Goal: Task Accomplishment & Management: Use online tool/utility

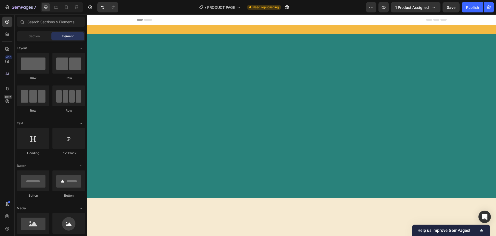
scroll to position [1926, 0]
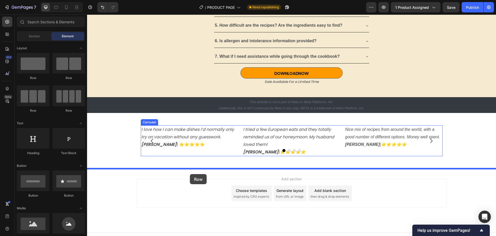
drag, startPoint x: 120, startPoint y: 81, endPoint x: 190, endPoint y: 174, distance: 116.5
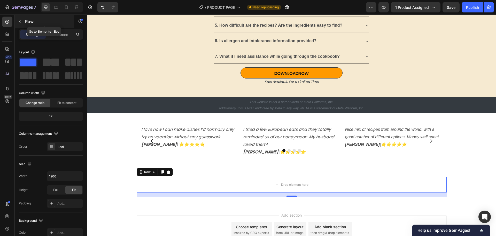
click at [21, 22] on icon "button" at bounding box center [20, 21] width 4 height 4
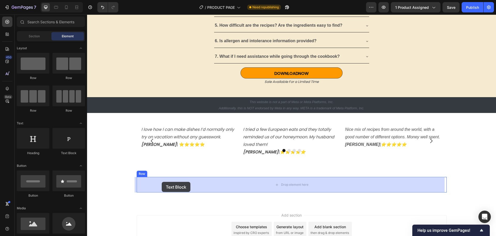
drag, startPoint x: 153, startPoint y: 155, endPoint x: 162, endPoint y: 182, distance: 28.0
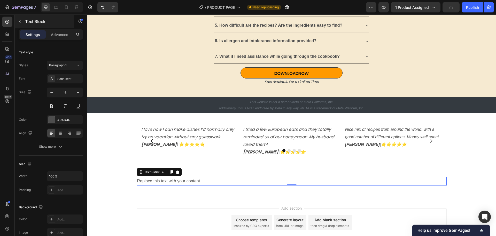
click at [20, 22] on icon "button" at bounding box center [20, 21] width 2 height 3
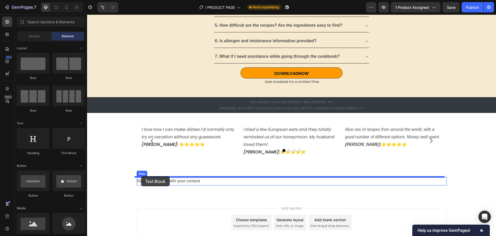
drag, startPoint x: 150, startPoint y: 153, endPoint x: 141, endPoint y: 176, distance: 25.0
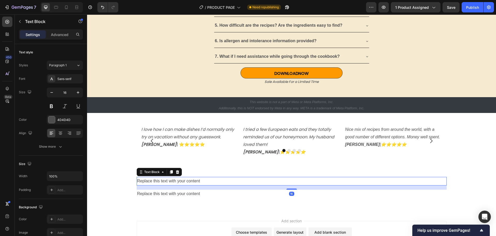
click at [148, 181] on div "Replace this text with your content" at bounding box center [292, 181] width 310 height 9
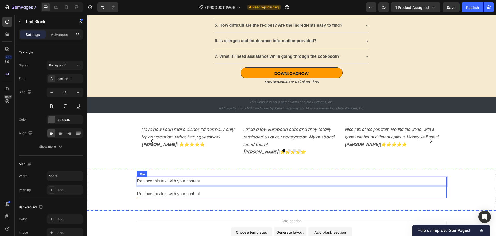
click at [149, 187] on div "Replace this text with your content Text Block 16 Replace this text with your c…" at bounding box center [292, 187] width 310 height 21
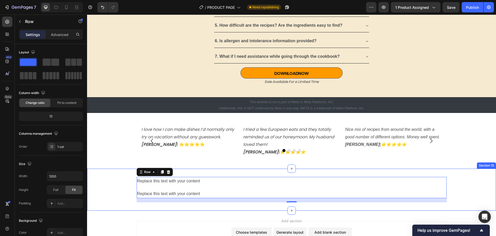
click at [117, 185] on div "Replace this text with your content Text Block Replace this text with your cont…" at bounding box center [291, 189] width 409 height 25
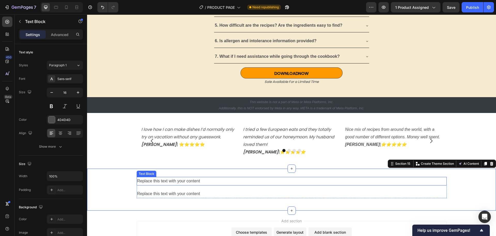
click at [143, 185] on div "Replace this text with your content" at bounding box center [292, 181] width 310 height 9
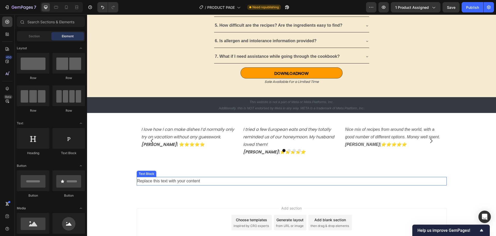
click at [144, 182] on div "Replace this text with your content" at bounding box center [292, 181] width 310 height 9
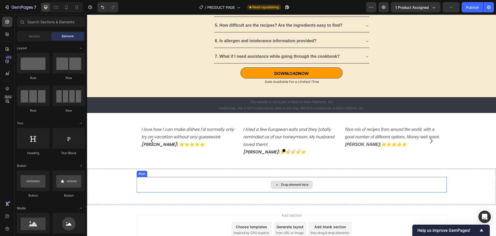
click at [148, 183] on div "Drop element here" at bounding box center [292, 185] width 310 height 16
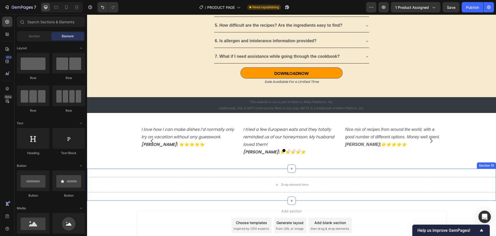
click at [112, 174] on div "Drop element here Section 15" at bounding box center [291, 184] width 409 height 32
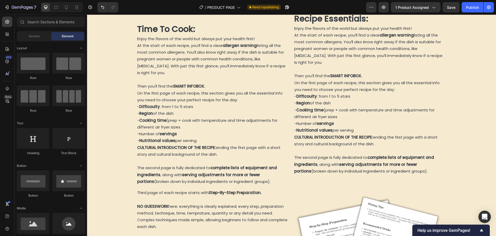
scroll to position [659, 0]
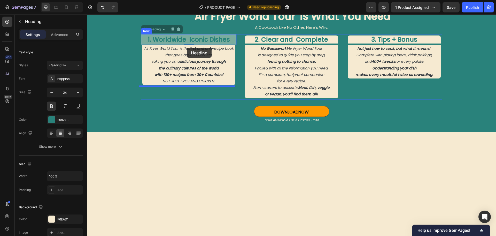
drag, startPoint x: 187, startPoint y: 39, endPoint x: 187, endPoint y: 48, distance: 9.1
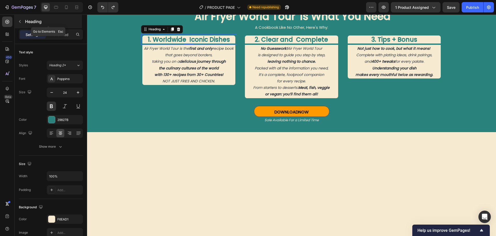
click at [22, 22] on button "button" at bounding box center [20, 21] width 8 height 8
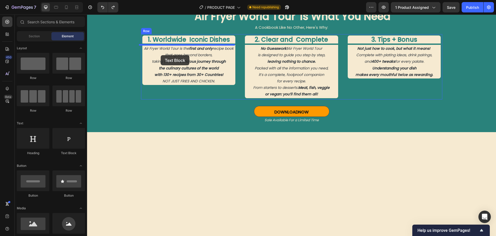
drag, startPoint x: 152, startPoint y: 159, endPoint x: 161, endPoint y: 55, distance: 104.6
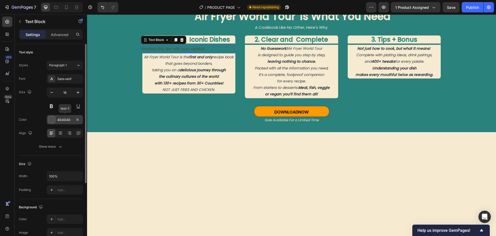
click at [65, 119] on div "4D4D4D" at bounding box center [64, 119] width 15 height 5
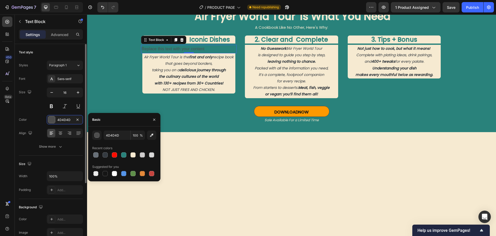
click at [58, 163] on div "Size" at bounding box center [51, 164] width 64 height 8
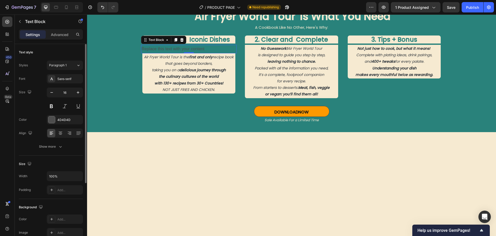
scroll to position [52, 0]
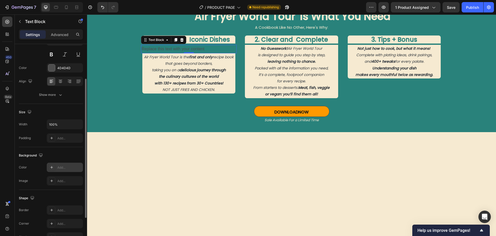
click at [59, 167] on div "Add..." at bounding box center [69, 167] width 24 height 5
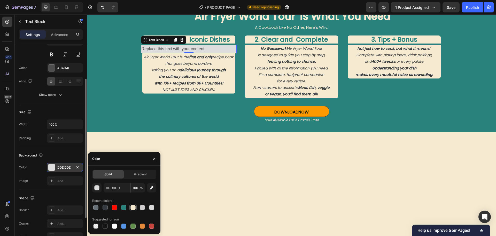
click at [132, 207] on div at bounding box center [133, 207] width 5 height 5
type input "F6EAD1"
click at [206, 51] on div "Replace this text with your content" at bounding box center [189, 49] width 96 height 9
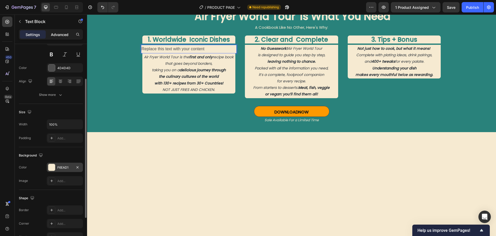
click at [51, 36] on p "Advanced" at bounding box center [60, 34] width 18 height 5
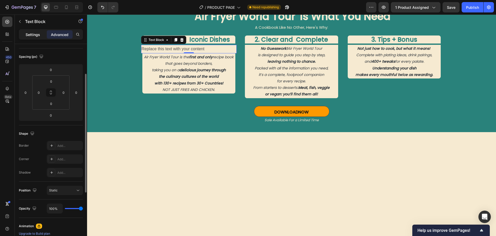
click at [33, 36] on p "Settings" at bounding box center [33, 34] width 14 height 5
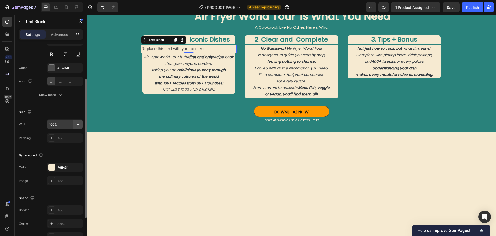
click at [78, 125] on icon "button" at bounding box center [78, 124] width 5 height 5
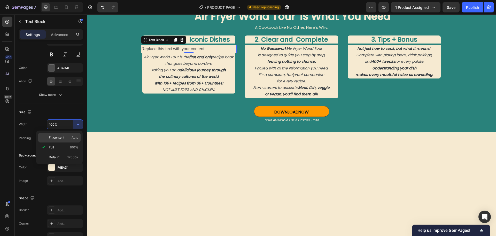
click at [56, 135] on span "Fit content" at bounding box center [57, 137] width 16 height 5
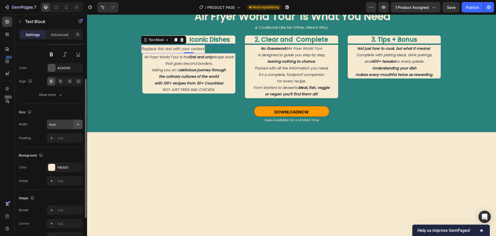
click at [75, 126] on button "button" at bounding box center [77, 123] width 9 height 9
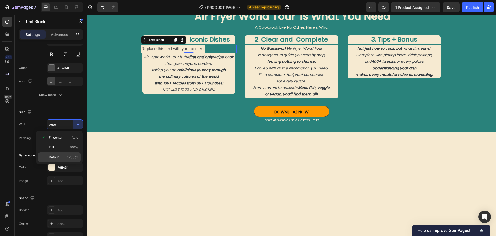
click at [55, 157] on span "Default" at bounding box center [54, 157] width 11 height 5
type input "1200"
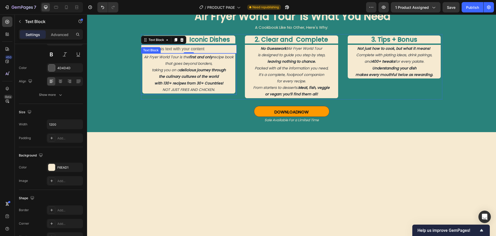
click at [145, 88] on p "with 130+ recipes from 30+ Countries! NOT JUST FRIES AND CHICKEN." at bounding box center [189, 86] width 92 height 13
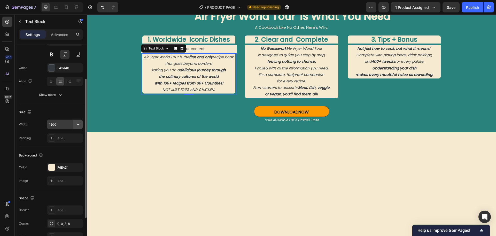
click at [77, 125] on icon "button" at bounding box center [78, 124] width 5 height 5
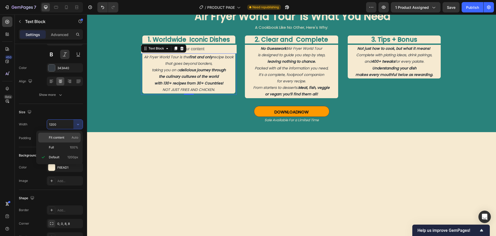
click at [57, 137] on span "Fit content" at bounding box center [57, 137] width 16 height 5
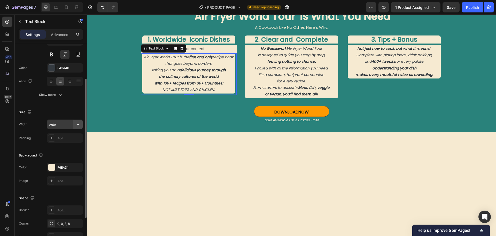
click at [80, 126] on icon "button" at bounding box center [78, 124] width 5 height 5
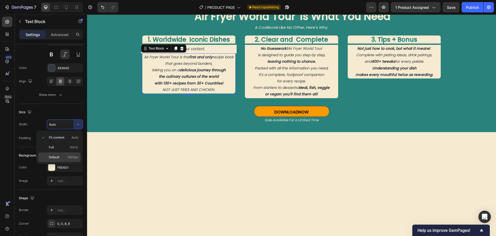
click at [62, 157] on p "Default 1200px" at bounding box center [63, 157] width 29 height 5
type input "1200"
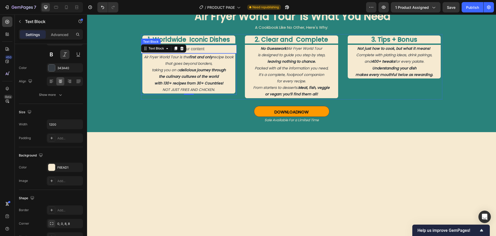
click at [213, 50] on p "Replace this text with your content" at bounding box center [189, 48] width 95 height 7
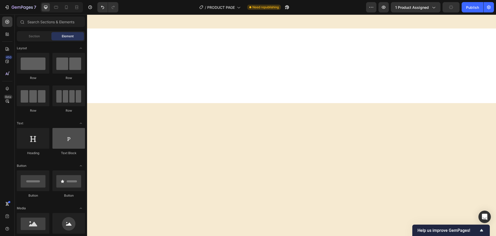
scroll to position [1694, 0]
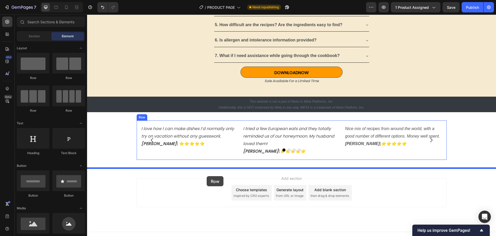
drag, startPoint x: 127, startPoint y: 82, endPoint x: 207, endPoint y: 176, distance: 123.4
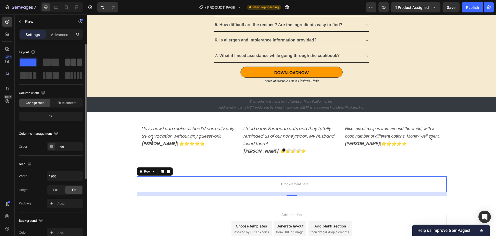
drag, startPoint x: 69, startPoint y: 64, endPoint x: 75, endPoint y: 61, distance: 6.1
click at [75, 61] on div at bounding box center [73, 61] width 17 height 7
click at [75, 61] on span at bounding box center [73, 61] width 5 height 7
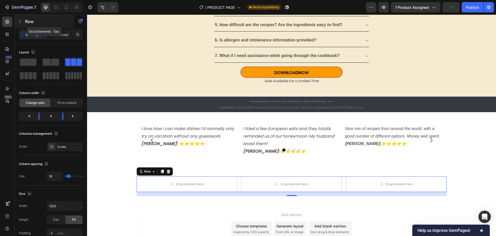
click at [20, 23] on icon "button" at bounding box center [20, 21] width 4 height 4
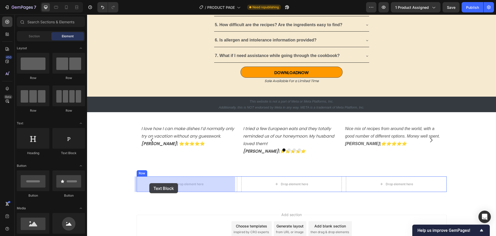
drag, startPoint x: 150, startPoint y: 159, endPoint x: 144, endPoint y: 177, distance: 19.5
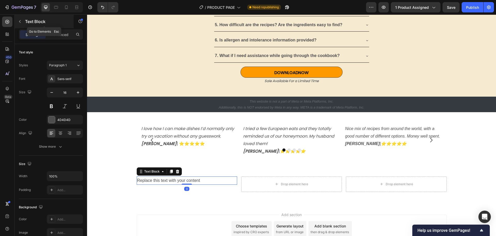
click at [21, 22] on icon "button" at bounding box center [20, 21] width 4 height 4
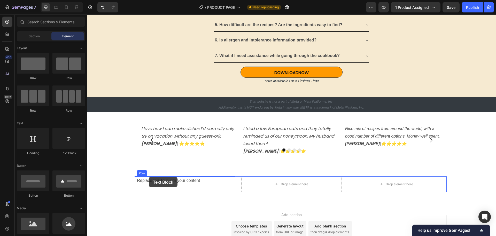
drag, startPoint x: 156, startPoint y: 156, endPoint x: 149, endPoint y: 177, distance: 21.9
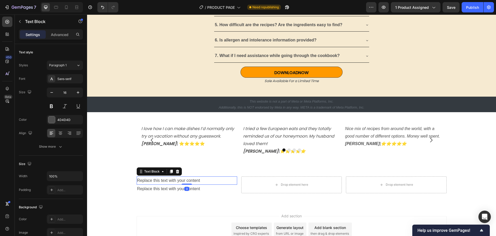
drag, startPoint x: 183, startPoint y: 188, endPoint x: 183, endPoint y: 182, distance: 6.5
click at [183, 182] on div "Replace this text with your content Text Block 0" at bounding box center [187, 180] width 101 height 9
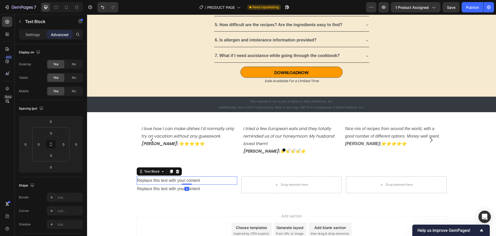
click at [162, 181] on div "Replace this text with your content" at bounding box center [187, 180] width 101 height 9
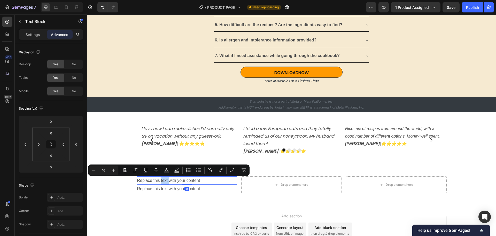
click at [162, 181] on p "Replace this text with your content" at bounding box center [187, 180] width 100 height 7
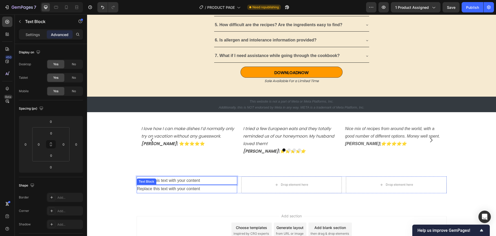
click at [154, 188] on div "Replace this text with your content" at bounding box center [187, 188] width 101 height 9
click at [168, 179] on p "Replace this text with your content" at bounding box center [187, 180] width 100 height 7
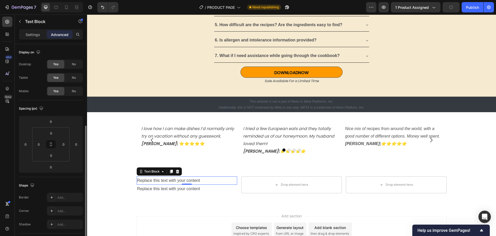
scroll to position [52, 0]
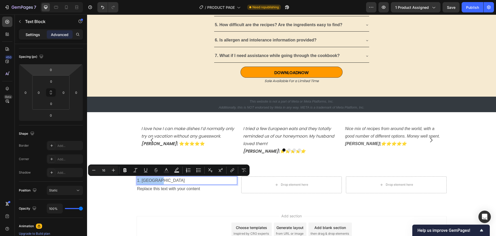
click at [35, 34] on p "Settings" at bounding box center [33, 34] width 14 height 5
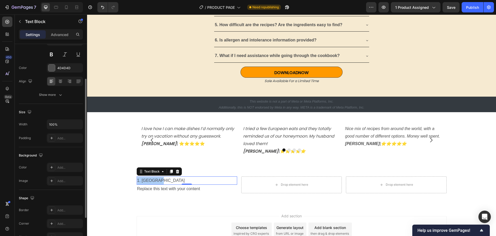
scroll to position [0, 0]
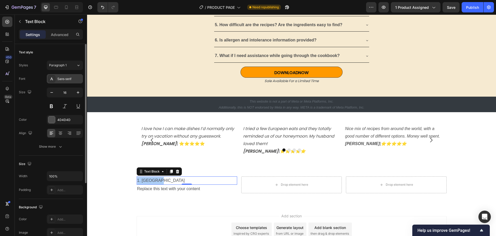
click at [74, 77] on div "Sans-serif" at bounding box center [69, 79] width 24 height 5
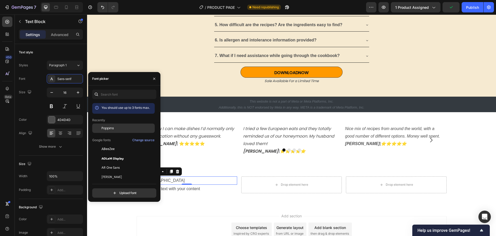
click at [107, 128] on span "Poppins" at bounding box center [108, 128] width 12 height 5
click at [77, 65] on icon at bounding box center [78, 65] width 4 height 5
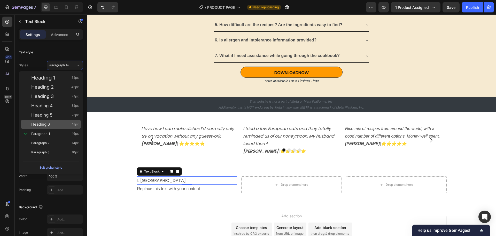
click at [44, 121] on div "Heading 6 18px" at bounding box center [51, 123] width 60 height 9
type input "18"
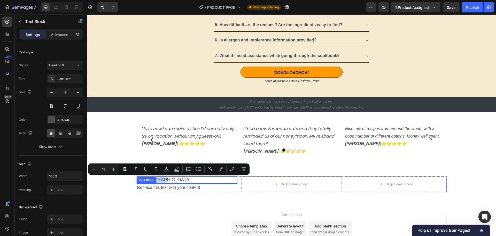
click at [154, 188] on div "Replace this text with your content" at bounding box center [187, 187] width 101 height 9
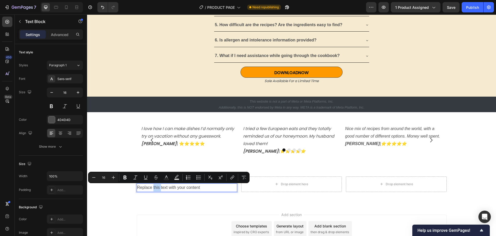
click at [154, 187] on p "Replace this text with your content" at bounding box center [187, 187] width 100 height 7
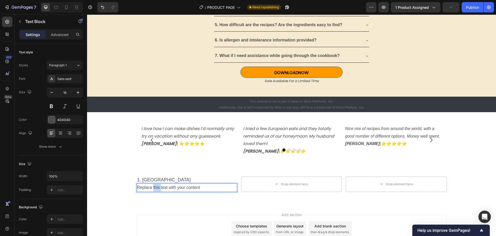
click at [154, 187] on p "Replace this text with your content" at bounding box center [187, 187] width 100 height 7
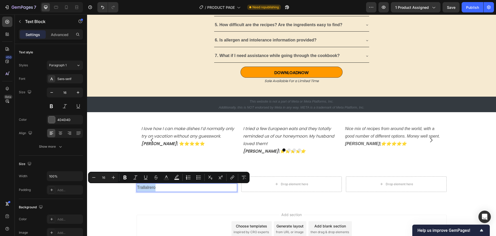
copy p "Trallalrero"
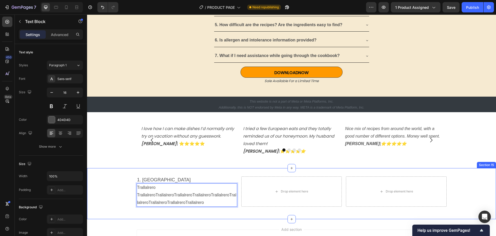
click at [112, 194] on div "1. STOCAZZO Text Block Trallalrero TrallalreroTrallalreroTrallalreroTrallalrero…" at bounding box center [291, 193] width 409 height 35
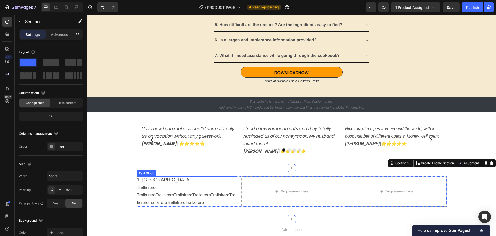
click at [156, 178] on p "1. STOCAZZO" at bounding box center [187, 180] width 100 height 6
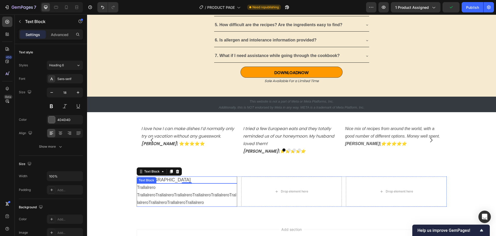
click at [235, 183] on div "Trallalrero TrallalreroTrallalreroTrallalreroTrallalreroTrallalreroTrallalreroT…" at bounding box center [187, 194] width 101 height 23
click at [226, 179] on p "1. STOCAZZO" at bounding box center [187, 180] width 100 height 6
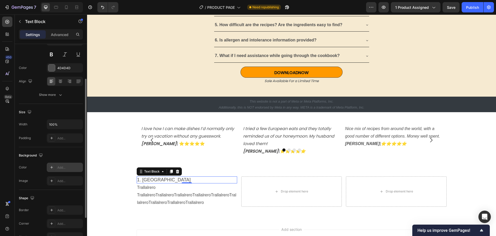
click at [69, 165] on div "Add..." at bounding box center [69, 167] width 24 height 5
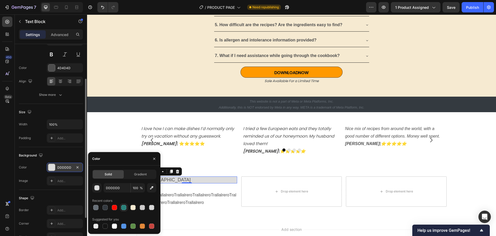
click at [122, 205] on div at bounding box center [123, 207] width 5 height 5
type input "29827B"
click at [212, 202] on p "Trallalrero TrallalreroTrallalreroTrallalreroTrallalreroTrallalreroTrallalreroT…" at bounding box center [187, 195] width 100 height 22
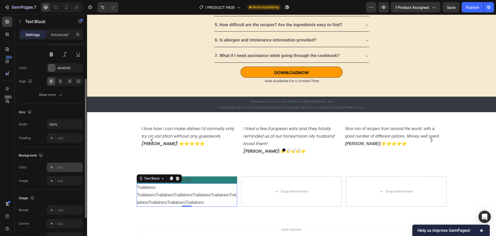
click at [59, 167] on div "Add..." at bounding box center [69, 167] width 24 height 5
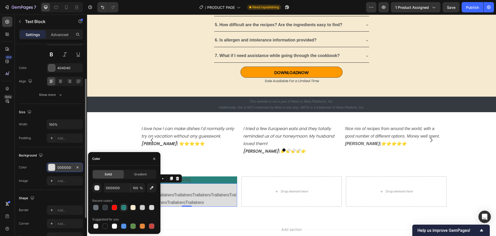
click at [124, 206] on div at bounding box center [123, 207] width 5 height 5
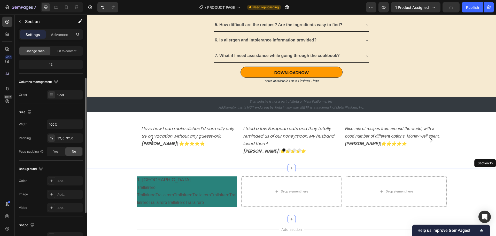
click at [173, 212] on div "1. STOCAZZO Text Block Trallalrero TrallalreroTrallalreroTrallalreroTrallalrero…" at bounding box center [291, 193] width 409 height 51
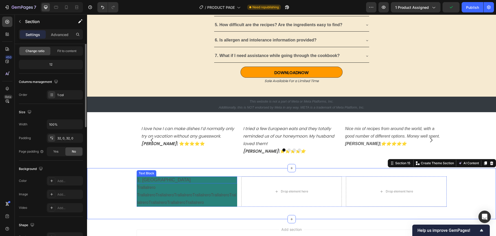
scroll to position [0, 0]
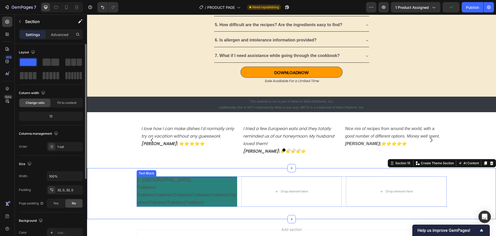
click at [178, 181] on p "1. STOCAZZO" at bounding box center [187, 180] width 100 height 6
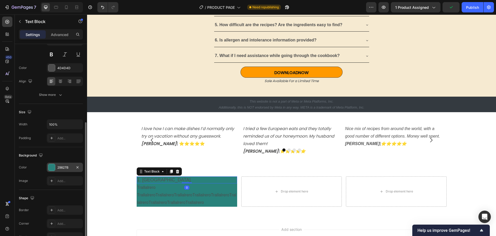
scroll to position [100, 0]
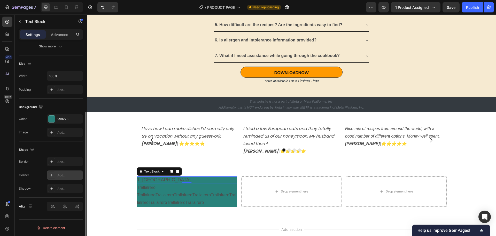
click at [65, 174] on div "Add..." at bounding box center [69, 175] width 24 height 5
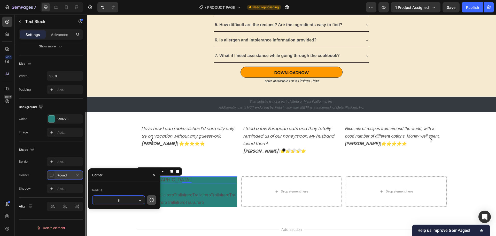
click at [154, 200] on icon "button" at bounding box center [152, 199] width 4 height 3
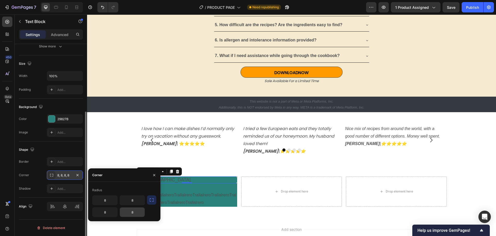
click at [134, 211] on input "8" at bounding box center [132, 211] width 25 height 9
type input "0"
click at [104, 215] on input "8" at bounding box center [105, 211] width 25 height 9
type input "0"
click at [182, 201] on p "Trallalrero TrallalreroTrallalreroTrallalreroTrallalreroTrallalreroTrallalreroT…" at bounding box center [187, 195] width 100 height 22
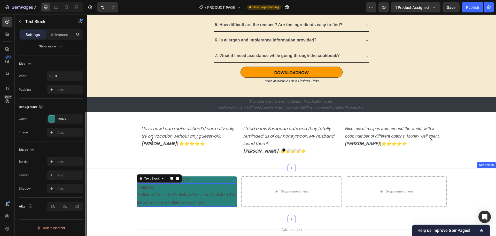
click at [120, 188] on div "1. STOCAZZO Text Block Trallalrero TrallalreroTrallalreroTrallalreroTrallalrero…" at bounding box center [291, 193] width 409 height 35
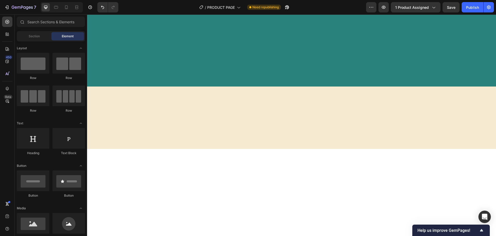
scroll to position [478, 0]
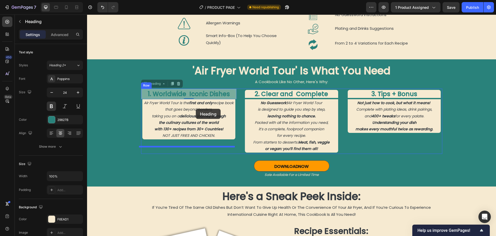
drag, startPoint x: 196, startPoint y: 100, endPoint x: 196, endPoint y: 109, distance: 8.5
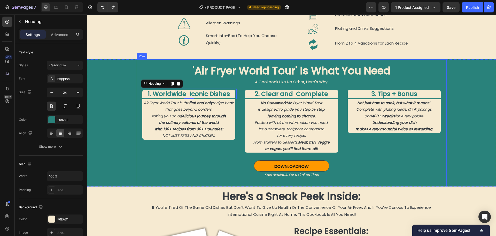
click at [137, 113] on div "'Air Fryer World Tour' Is What You Need Heading A Cookbook Like No Other, Here'…" at bounding box center [292, 122] width 310 height 127
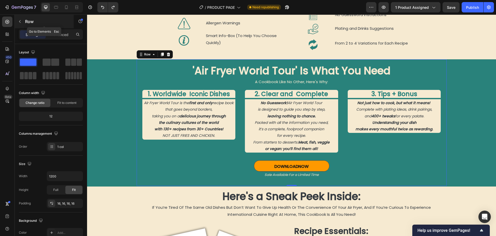
click at [20, 22] on icon "button" at bounding box center [20, 21] width 2 height 3
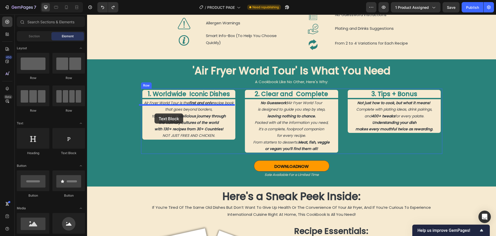
drag, startPoint x: 156, startPoint y: 156, endPoint x: 155, endPoint y: 113, distance: 42.9
click at [171, 98] on h2 "1. Worldwide Iconic Dishes" at bounding box center [188, 94] width 93 height 8
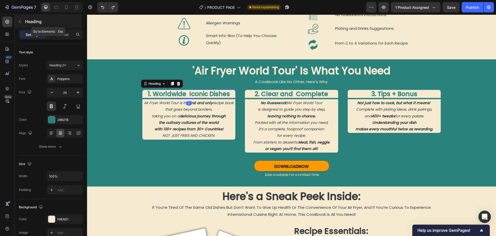
click at [20, 22] on icon "button" at bounding box center [20, 21] width 2 height 3
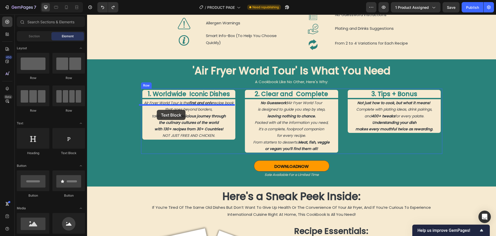
drag, startPoint x: 156, startPoint y: 155, endPoint x: 157, endPoint y: 110, distance: 45.3
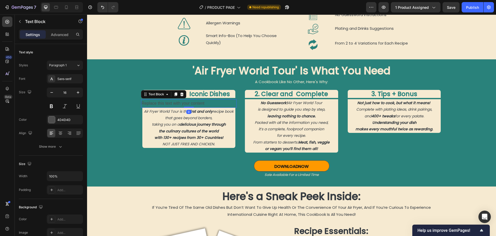
click at [176, 108] on div "Replace this text with your content" at bounding box center [189, 103] width 96 height 9
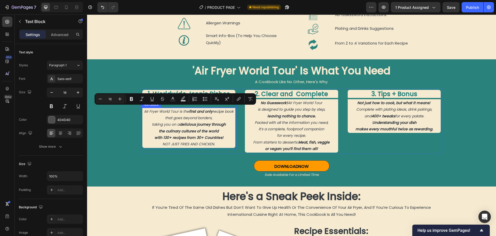
click at [157, 121] on p "Air Fryer World Tour is the first and only recipe book that goes beyond borders," at bounding box center [189, 114] width 92 height 13
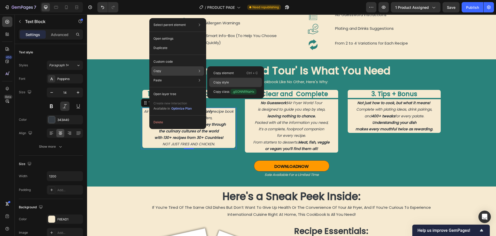
click at [223, 81] on p "Copy style" at bounding box center [222, 82] width 16 height 5
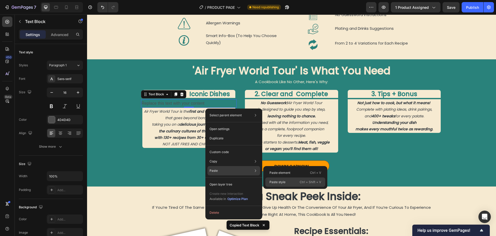
click at [280, 180] on p "Paste style" at bounding box center [278, 181] width 16 height 5
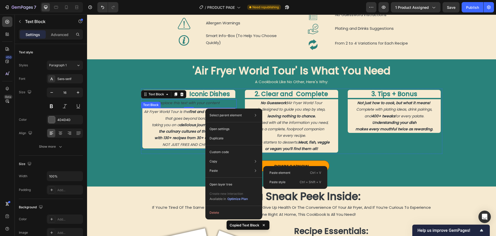
type input "14"
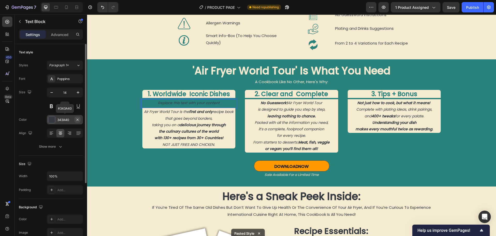
click at [77, 118] on icon "button" at bounding box center [78, 119] width 4 height 4
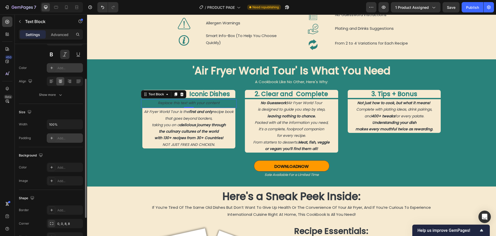
scroll to position [78, 0]
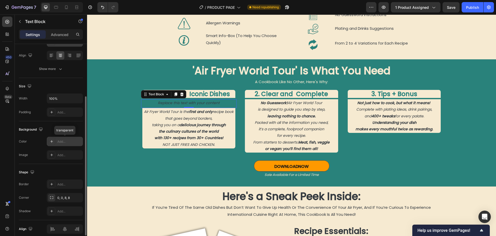
click at [63, 140] on div "Add..." at bounding box center [69, 141] width 24 height 5
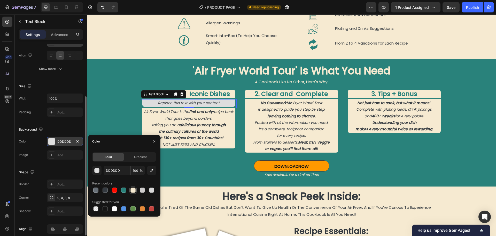
click at [131, 189] on div at bounding box center [133, 189] width 5 height 5
type input "F6EAD1"
click at [115, 111] on div "'Air Fryer World Tour' Is What You Need Heading A Cookbook Like No Other, Here'…" at bounding box center [291, 122] width 409 height 127
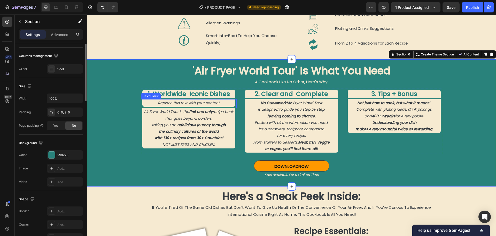
scroll to position [0, 0]
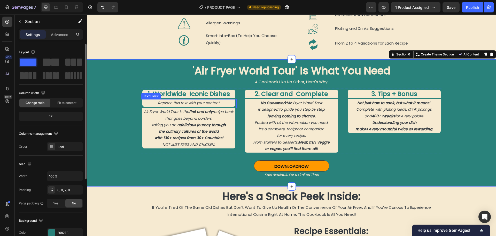
click at [167, 106] on p "Replace this text with your content" at bounding box center [189, 103] width 92 height 6
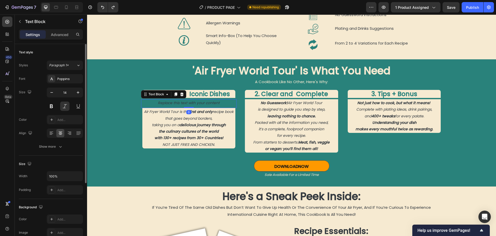
drag, startPoint x: 188, startPoint y: 114, endPoint x: 188, endPoint y: 109, distance: 4.9
click at [188, 108] on div "Replace this text with your content Text Block 0" at bounding box center [189, 103] width 96 height 9
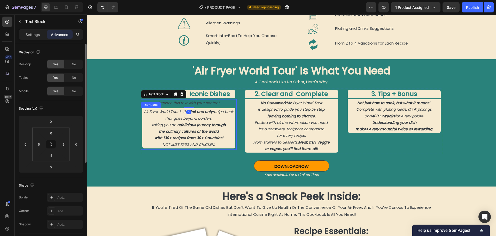
click at [175, 120] on p "Air Fryer World Tour is the first and only recipe book that goes beyond borders," at bounding box center [189, 114] width 92 height 13
click at [259, 139] on p "for every recipe." at bounding box center [292, 135] width 92 height 6
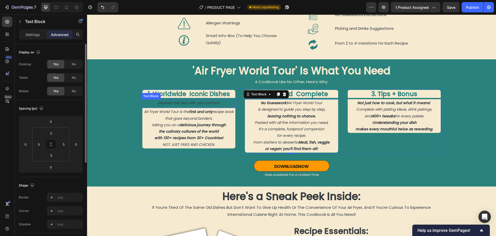
click at [187, 106] on p "Replace this text with your content" at bounding box center [189, 103] width 92 height 6
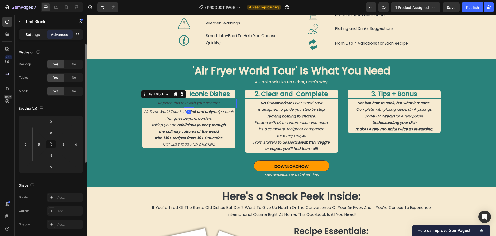
click at [36, 34] on p "Settings" at bounding box center [33, 34] width 14 height 5
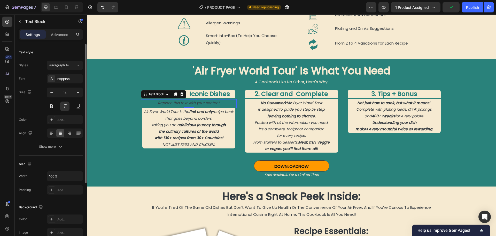
scroll to position [52, 0]
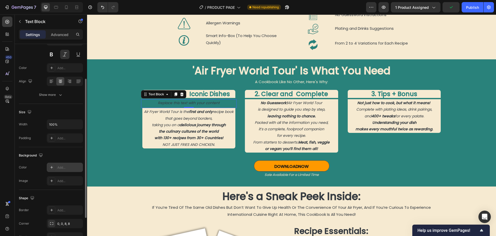
click at [69, 169] on div "Add..." at bounding box center [69, 167] width 24 height 5
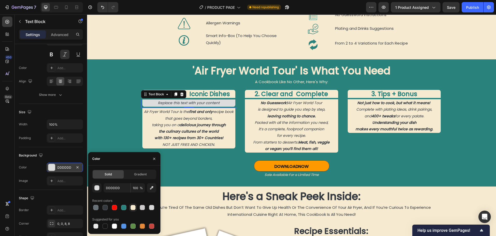
click at [132, 207] on div at bounding box center [133, 207] width 5 height 5
type input "F6EAD1"
click at [209, 178] on p "Sale Available For a Limited Time" at bounding box center [291, 175] width 301 height 6
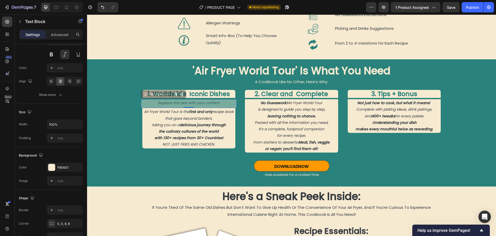
drag, startPoint x: 169, startPoint y: 108, endPoint x: 178, endPoint y: 119, distance: 14.9
click at [178, 119] on div "1. Worldwide Iconic Dishes Heading Replace this text with your content Text Blo…" at bounding box center [189, 120] width 96 height 65
drag, startPoint x: 188, startPoint y: 112, endPoint x: 188, endPoint y: 105, distance: 7.0
click at [188, 105] on div "Replace this text with your content Text Block 0" at bounding box center [189, 103] width 96 height 9
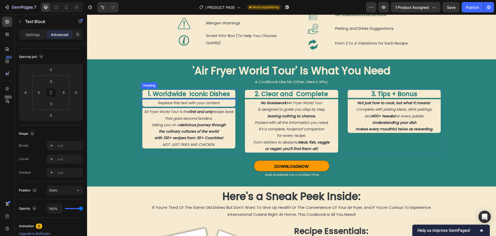
click at [187, 98] on h2 "1. Worldwide Iconic Dishes" at bounding box center [188, 94] width 93 height 8
click at [176, 106] on p "Replace this text with your content" at bounding box center [189, 103] width 92 height 6
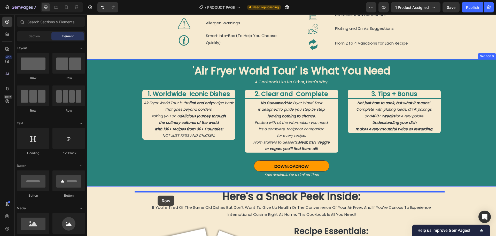
drag, startPoint x: 126, startPoint y: 85, endPoint x: 158, endPoint y: 195, distance: 114.3
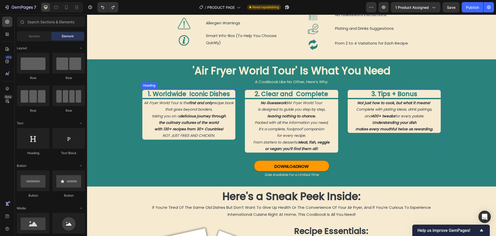
click at [163, 98] on h2 "1. Worldwide Iconic Dishes" at bounding box center [188, 94] width 93 height 8
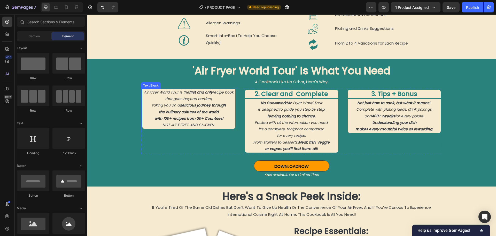
click at [162, 102] on p "Air Fryer World Tour is the first and only recipe book that goes beyond borders," at bounding box center [189, 95] width 92 height 13
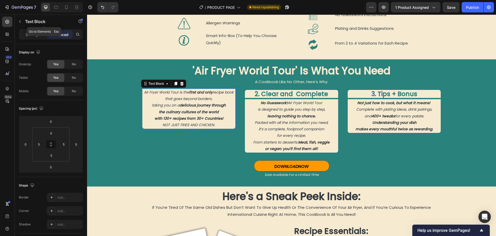
click at [24, 22] on div "Text Block" at bounding box center [44, 21] width 59 height 13
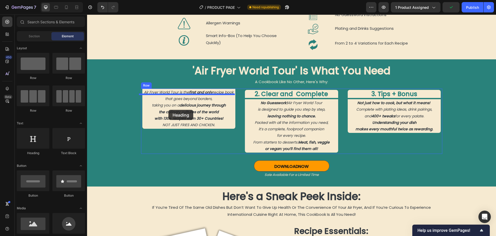
drag, startPoint x: 125, startPoint y: 155, endPoint x: 169, endPoint y: 110, distance: 62.4
drag, startPoint x: 156, startPoint y: 155, endPoint x: 169, endPoint y: 154, distance: 12.4
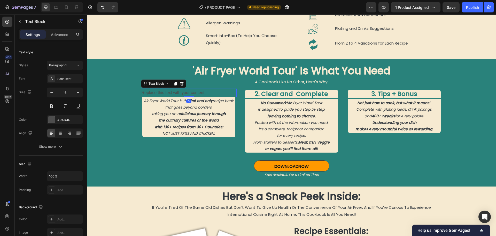
drag, startPoint x: 190, startPoint y: 106, endPoint x: 190, endPoint y: 98, distance: 7.8
click at [190, 97] on div "Replace this text with your content Text Block 0" at bounding box center [189, 92] width 96 height 9
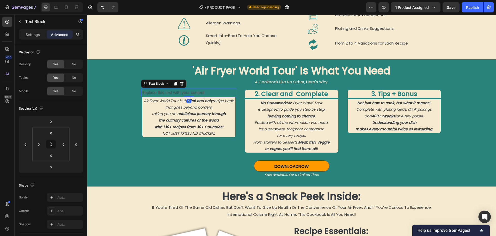
click at [203, 95] on div "Replace this text with your content" at bounding box center [189, 92] width 96 height 9
click at [30, 33] on p "Settings" at bounding box center [33, 34] width 14 height 5
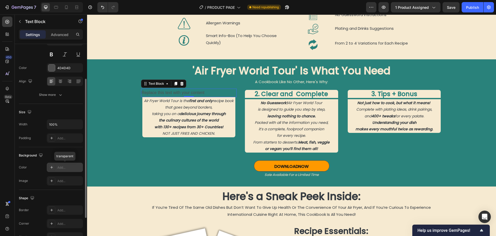
click at [60, 166] on div "Add..." at bounding box center [69, 167] width 24 height 5
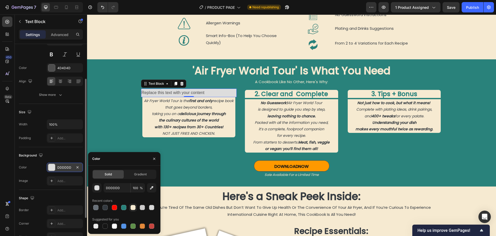
click at [132, 207] on div at bounding box center [133, 207] width 5 height 5
type input "F6EAD1"
click at [230, 123] on p "the culinary cultures of the world" at bounding box center [189, 120] width 92 height 6
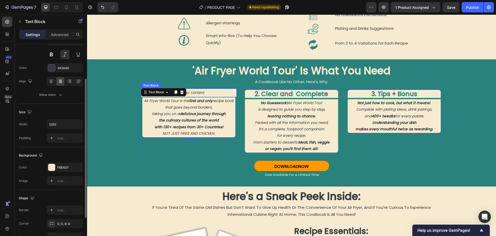
click at [222, 96] on p "Replace this text with your content" at bounding box center [189, 92] width 95 height 7
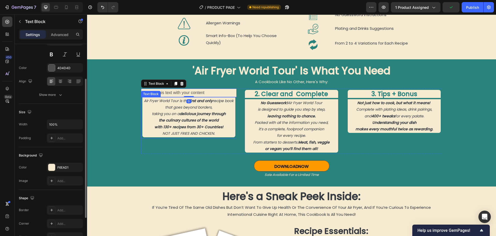
click at [222, 110] on p "Air Fryer World Tour is the first and only recipe book that goes beyond borders," at bounding box center [189, 103] width 92 height 13
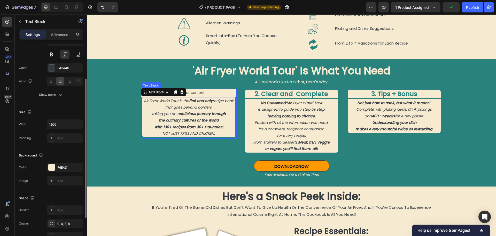
click at [217, 96] on p "Replace this text with your content" at bounding box center [189, 92] width 95 height 7
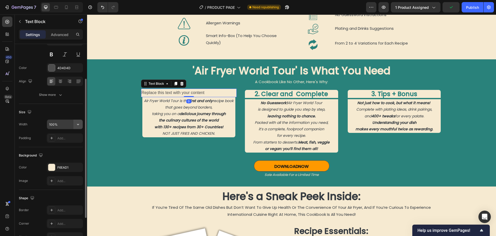
click at [73, 125] on button "button" at bounding box center [77, 123] width 9 height 9
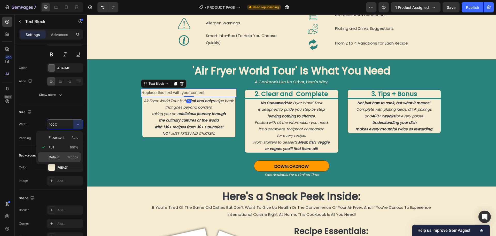
click at [56, 153] on div "Default 1200px" at bounding box center [59, 157] width 42 height 10
type input "1200"
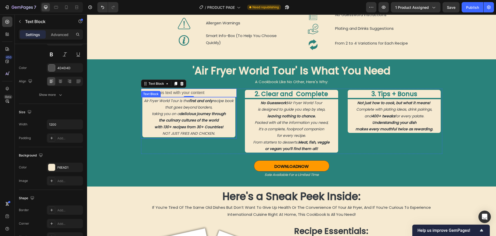
click at [200, 129] on strong "with 130+ recipes from 30+ Countries!" at bounding box center [189, 126] width 69 height 5
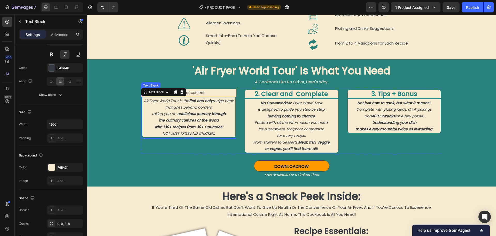
click at [205, 96] on p "Replace this text with your content" at bounding box center [189, 92] width 95 height 7
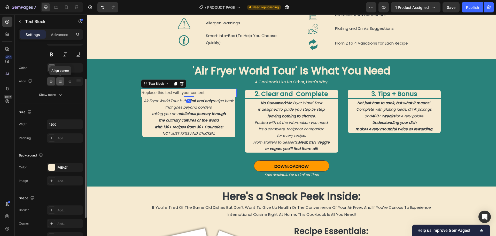
click at [60, 83] on icon at bounding box center [60, 81] width 5 height 5
click at [159, 123] on strong "the culinary cultures of the world" at bounding box center [189, 119] width 60 height 5
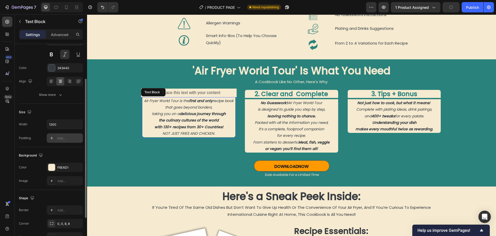
click at [66, 138] on div "Add..." at bounding box center [69, 138] width 24 height 5
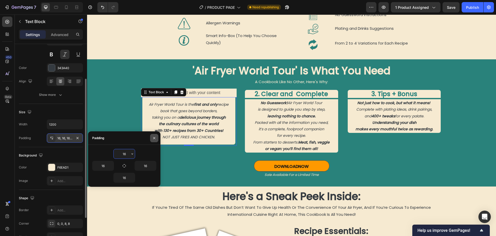
click at [156, 136] on icon "button" at bounding box center [154, 138] width 4 height 4
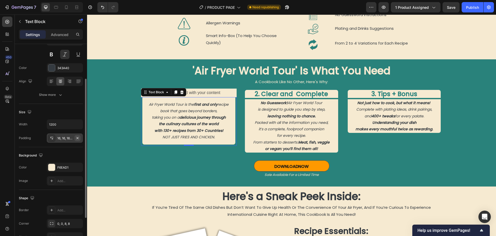
click at [77, 138] on icon "button" at bounding box center [78, 138] width 4 height 4
click at [123, 128] on div "'Air Fryer World Tour' Is What You Need Heading A Cookbook Like No Other, Here'…" at bounding box center [291, 122] width 409 height 127
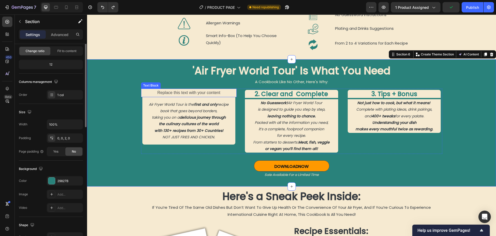
scroll to position [0, 0]
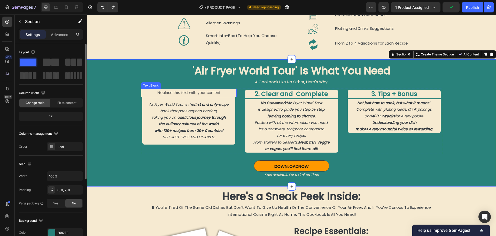
click at [150, 96] on p "Replace this text with your content" at bounding box center [189, 92] width 95 height 7
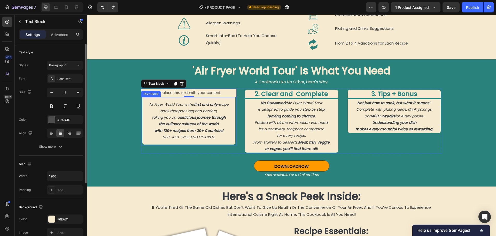
click at [160, 108] on p "Air Fryer World Tour is the first and only recipe book that goes beyond borders," at bounding box center [189, 107] width 85 height 13
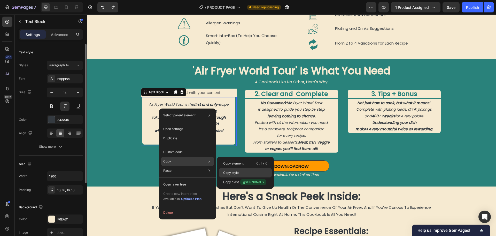
click at [233, 170] on p "Copy style" at bounding box center [231, 172] width 16 height 5
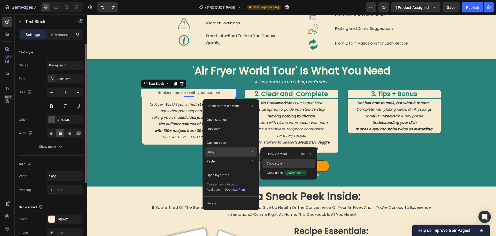
click at [269, 163] on p "Copy style" at bounding box center [275, 163] width 16 height 5
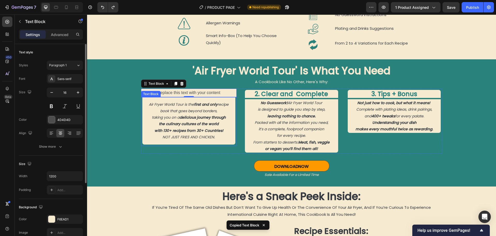
click at [213, 127] on p "the culinary cultures of the world" at bounding box center [189, 124] width 85 height 6
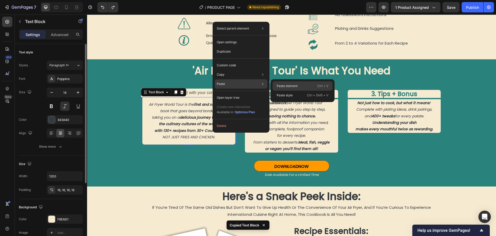
click at [288, 86] on p "Paste element" at bounding box center [287, 86] width 21 height 5
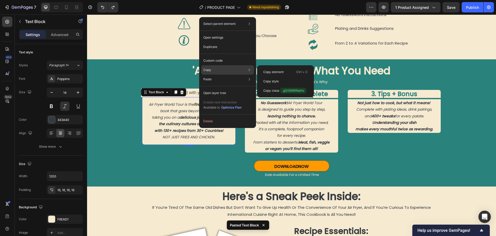
click at [210, 69] on p "Copy" at bounding box center [208, 69] width 8 height 5
click at [281, 74] on p "Copy element" at bounding box center [274, 72] width 20 height 5
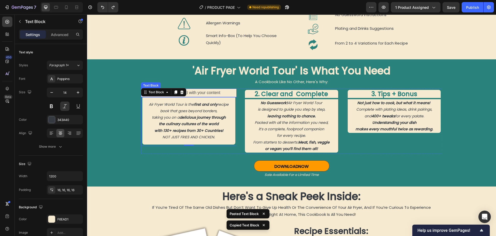
click at [212, 96] on p "Replace this text with your content" at bounding box center [189, 92] width 95 height 7
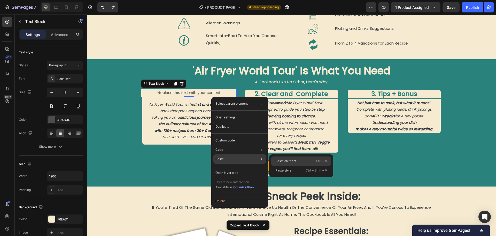
click at [291, 162] on p "Paste element" at bounding box center [286, 161] width 21 height 5
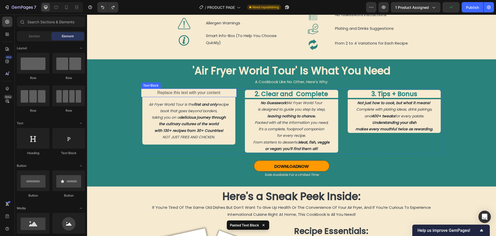
click at [200, 96] on p "Replace this text with your content" at bounding box center [189, 92] width 95 height 7
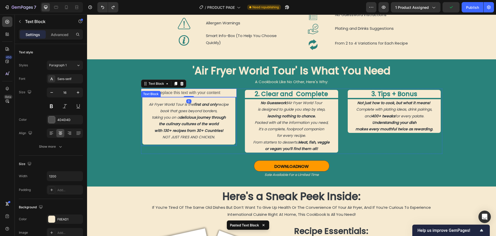
click at [171, 121] on p "taking you on a delicious journey through" at bounding box center [189, 117] width 85 height 6
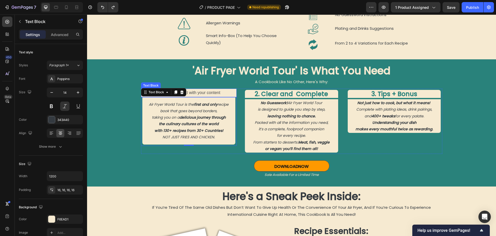
click at [221, 96] on p "Replace this text with your content" at bounding box center [189, 92] width 95 height 7
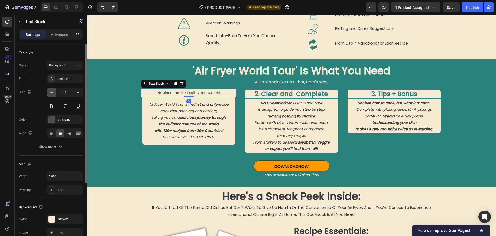
click at [52, 91] on icon "button" at bounding box center [51, 92] width 5 height 5
type input "14"
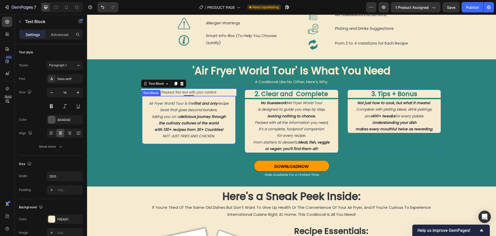
click at [165, 119] on p "taking you on a delicious journey through" at bounding box center [189, 116] width 85 height 6
click at [204, 95] on p "Replace this text with your content" at bounding box center [189, 92] width 95 height 6
click at [80, 65] on icon at bounding box center [78, 65] width 4 height 5
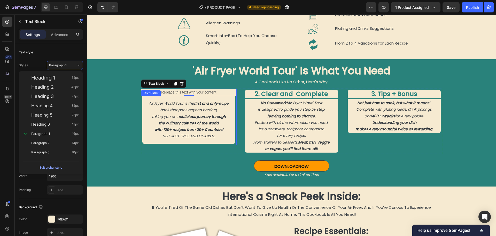
click at [182, 125] on strong "the culinary cultures of the world" at bounding box center [189, 122] width 60 height 5
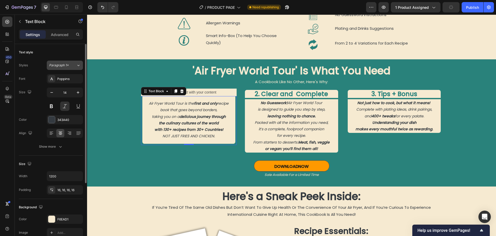
click at [76, 66] on icon at bounding box center [78, 65] width 4 height 5
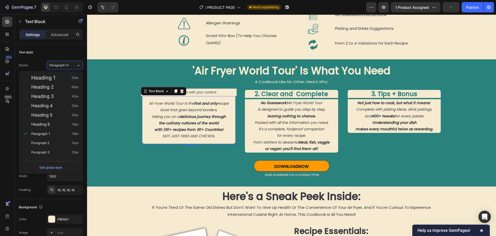
click at [194, 95] on p "Replace this text with your content" at bounding box center [189, 92] width 95 height 6
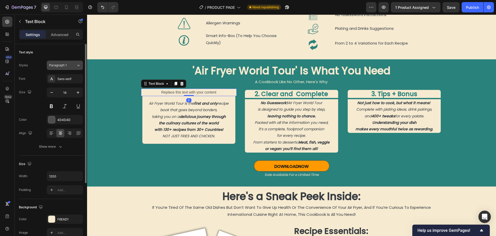
click at [76, 63] on icon at bounding box center [78, 65] width 4 height 5
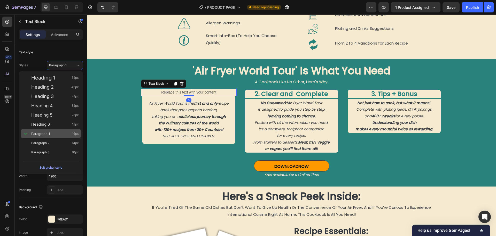
click at [56, 130] on div "Paragraph 1 16px" at bounding box center [51, 133] width 60 height 9
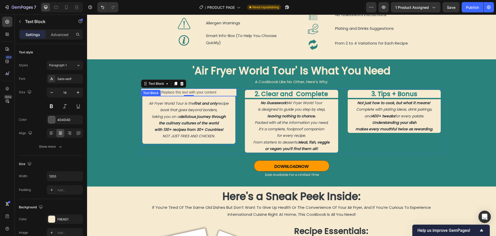
click at [177, 113] on p "Air Fryer World Tour is the first and only recipe book that goes beyond borders," at bounding box center [189, 106] width 85 height 13
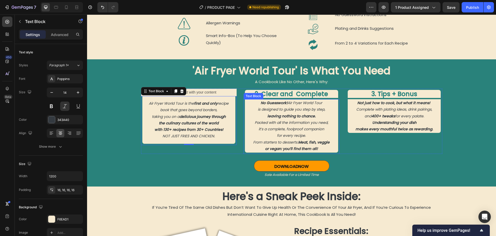
click at [273, 126] on p "Packed with all the information you need," at bounding box center [292, 122] width 92 height 6
click at [179, 132] on p "with 130+ recipes from 30+ Countries! NOT JUST FRIES AND CHICKEN." at bounding box center [189, 132] width 85 height 13
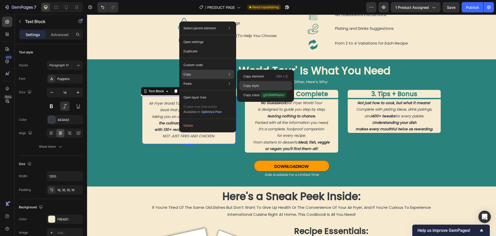
click at [260, 86] on div "Copy style" at bounding box center [265, 85] width 53 height 9
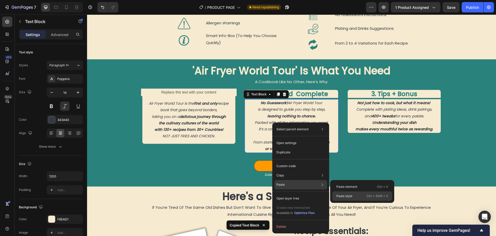
drag, startPoint x: 267, startPoint y: 179, endPoint x: 354, endPoint y: 193, distance: 88.3
click at [354, 193] on div "Paste style Ctrl + Shift + V" at bounding box center [363, 195] width 60 height 9
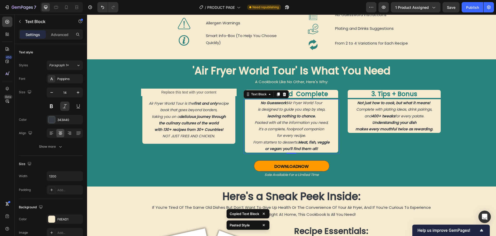
click at [304, 126] on p "Packed with all the information you need," at bounding box center [292, 122] width 92 height 6
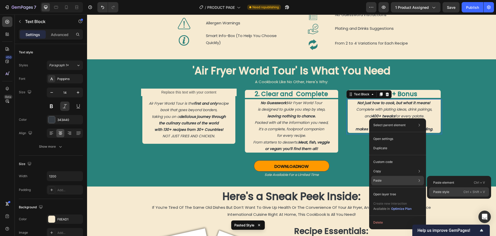
click at [435, 191] on p "Paste style" at bounding box center [442, 191] width 16 height 5
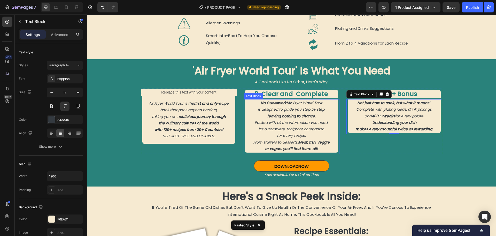
click at [291, 139] on p "for every recipe." at bounding box center [292, 135] width 92 height 6
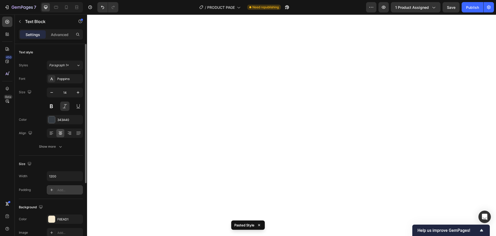
click at [66, 189] on div "Add..." at bounding box center [69, 189] width 24 height 5
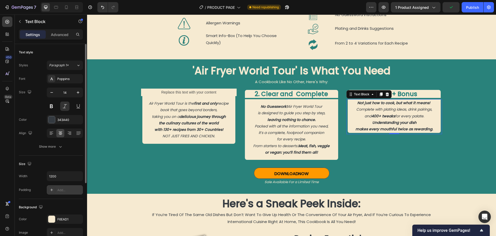
scroll to position [478, 0]
click at [50, 190] on icon at bounding box center [52, 189] width 4 height 4
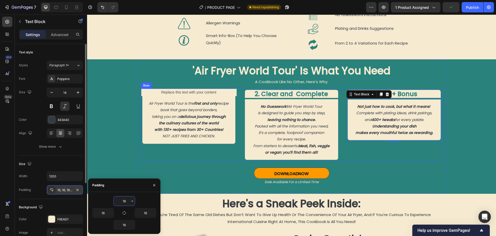
click at [373, 155] on div "3. Tips + Bonus Heading Not just how to cook, but what it means! Complete with …" at bounding box center [395, 124] width 96 height 72
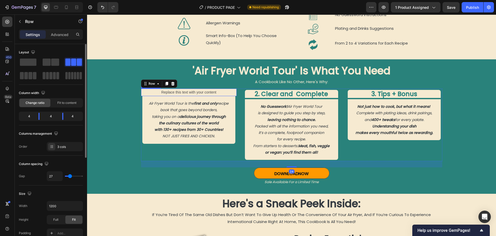
click at [207, 95] on p "Replace this text with your content" at bounding box center [189, 92] width 95 height 6
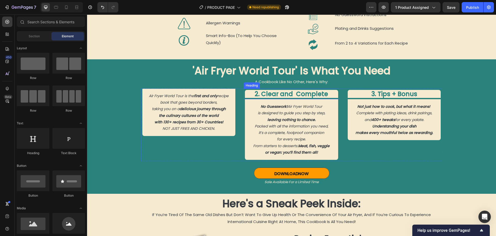
click at [268, 98] on h2 "2. Clear and Complete" at bounding box center [291, 94] width 93 height 8
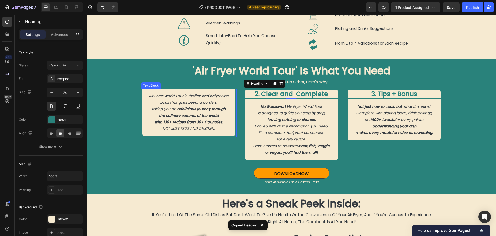
click at [190, 97] on div "Air Fryer World Tour is the first and only recipe book that goes beyond borders…" at bounding box center [188, 111] width 93 height 47
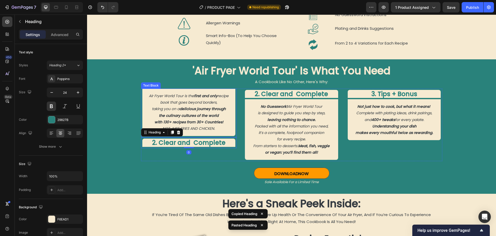
drag, startPoint x: 185, startPoint y: 148, endPoint x: 186, endPoint y: 107, distance: 41.4
click at [186, 89] on div "'Air Fryer World Tour' Is What You Need Heading A Cookbook Like No Other, Here'…" at bounding box center [292, 126] width 302 height 126
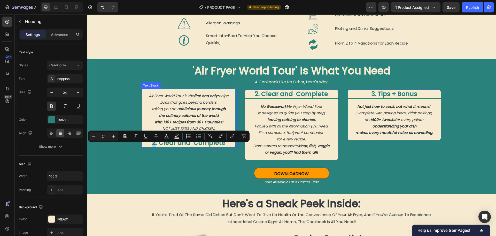
drag, startPoint x: 148, startPoint y: 148, endPoint x: 152, endPoint y: 137, distance: 11.5
click at [152, 137] on div "Air Fryer World Tour is the first and only recipe book that goes beyond borders…" at bounding box center [189, 124] width 96 height 72
click at [112, 152] on div "'Air Fryer World Tour' Is What You Need Heading A Cookbook Like No Other, Here'…" at bounding box center [291, 126] width 409 height 134
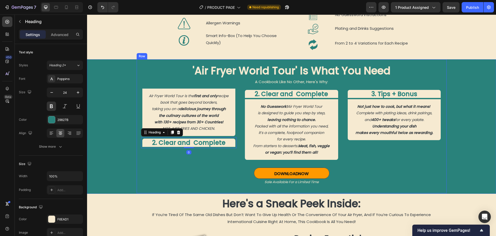
click at [160, 91] on div "'Air Fryer World Tour' Is What You Need Heading A Cookbook Like No Other, Here'…" at bounding box center [292, 126] width 302 height 126
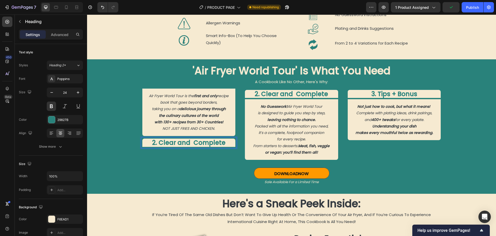
click at [124, 148] on div "'Air Fryer World Tour' Is What You Need Heading A Cookbook Like No Other, Here'…" at bounding box center [291, 126] width 409 height 134
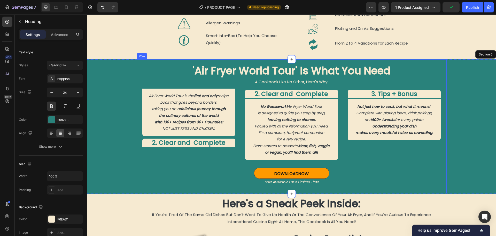
click at [145, 146] on p "2. Clear and Complete" at bounding box center [188, 142] width 93 height 8
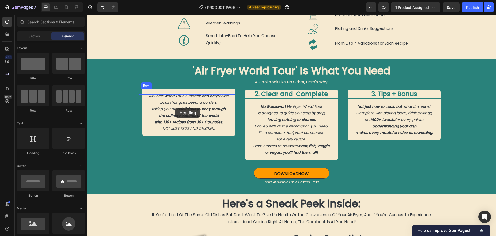
drag, startPoint x: 128, startPoint y: 157, endPoint x: 176, endPoint y: 107, distance: 68.4
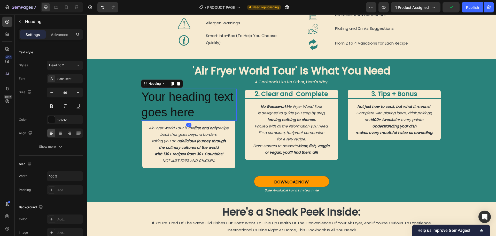
drag, startPoint x: 187, startPoint y: 129, endPoint x: 187, endPoint y: 122, distance: 7.0
click at [187, 121] on div "Your heading text goes here Heading 0" at bounding box center [189, 104] width 96 height 32
click at [203, 114] on h2 "Your heading text goes here" at bounding box center [189, 104] width 96 height 32
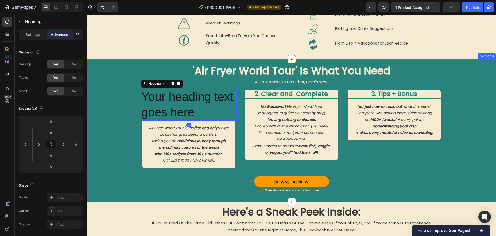
click at [93, 127] on div "'Air Fryer World Tour' Is What You Need Heading A Cookbook Like No Other, Here'…" at bounding box center [291, 130] width 409 height 142
click at [217, 114] on p "Your heading text goes here" at bounding box center [189, 104] width 95 height 31
click at [252, 98] on h2 "2. Clear and Complete" at bounding box center [291, 94] width 93 height 8
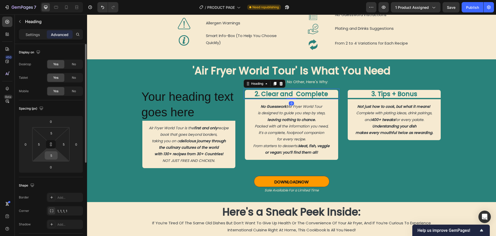
click at [51, 156] on input "5" at bounding box center [51, 155] width 10 height 8
type input "0"
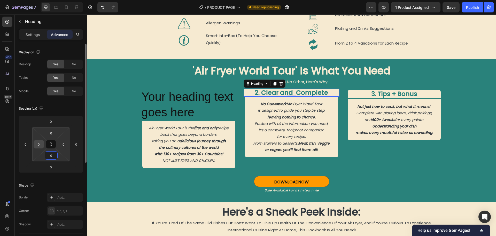
type input "0"
click at [36, 144] on input "0" at bounding box center [39, 144] width 8 height 8
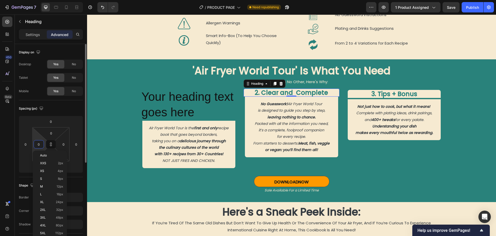
type input "5"
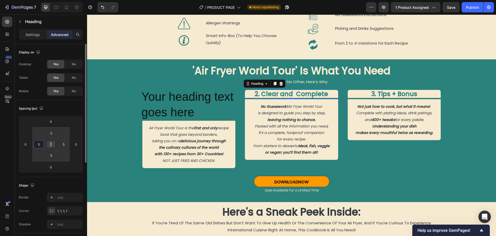
type input "5"
drag, startPoint x: 53, startPoint y: 146, endPoint x: 51, endPoint y: 153, distance: 7.0
click at [53, 146] on button at bounding box center [51, 144] width 10 height 8
click at [51, 156] on input "5" at bounding box center [51, 155] width 10 height 8
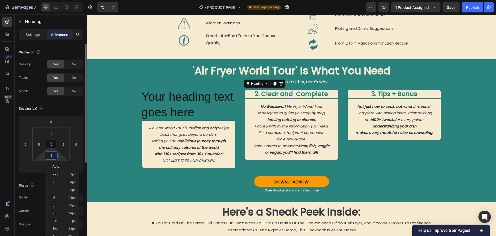
click at [51, 156] on input "5" at bounding box center [51, 155] width 10 height 8
type input "0"
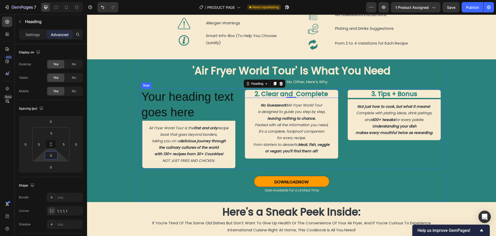
click at [404, 169] on div "3. Tips + Bonus Heading Not just how to cook, but what it means! Complete with …" at bounding box center [395, 128] width 96 height 81
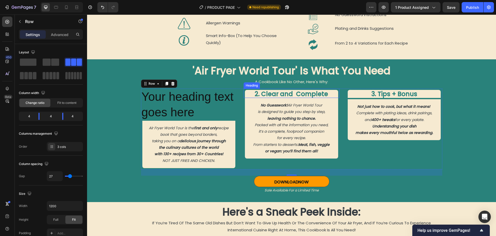
click at [266, 98] on h2 "2. Clear and Complete" at bounding box center [291, 94] width 93 height 8
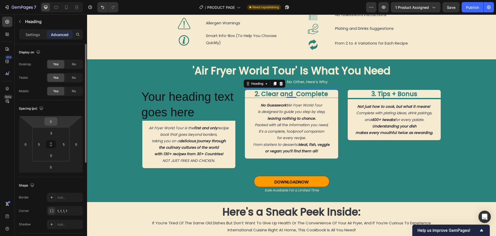
click at [50, 124] on input "0" at bounding box center [51, 121] width 10 height 8
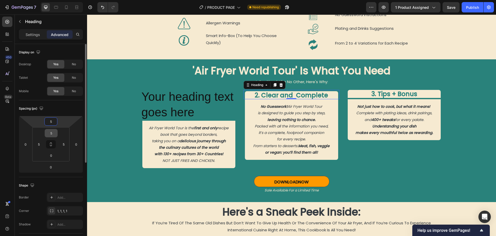
type input "0"
type input "5"
click at [52, 131] on input "5" at bounding box center [51, 133] width 10 height 8
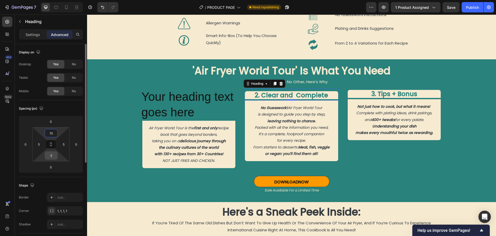
type input "10"
click at [51, 157] on input "5" at bounding box center [51, 155] width 10 height 8
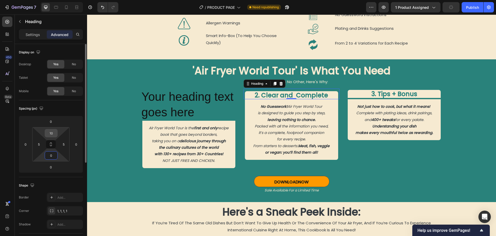
type input "0"
click at [51, 133] on input "10" at bounding box center [51, 133] width 10 height 8
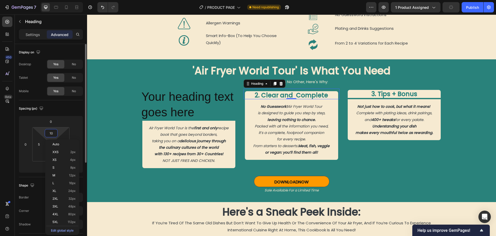
type input "0"
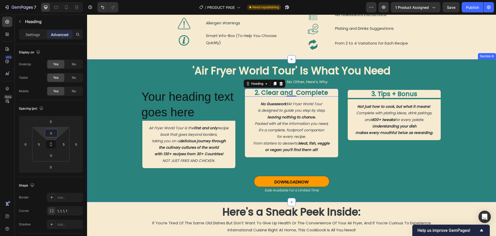
click at [115, 118] on div "'Air Fryer World Tour' Is What You Need Heading A Cookbook Like No Other, Here'…" at bounding box center [291, 130] width 409 height 142
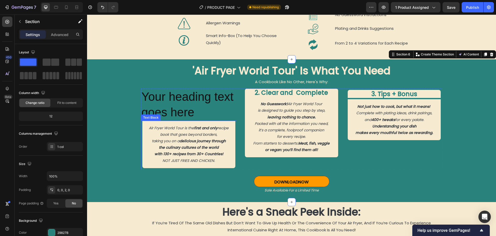
click at [154, 131] on p "Air Fryer World Tour is the first and only recipe book that goes beyond borders," at bounding box center [189, 131] width 85 height 13
click at [162, 113] on p "Your heading text goes here" at bounding box center [189, 104] width 95 height 31
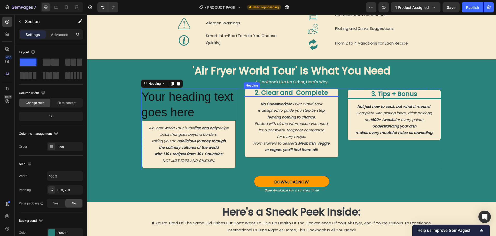
click at [274, 96] on h2 "2. Clear and Complete" at bounding box center [291, 92] width 93 height 8
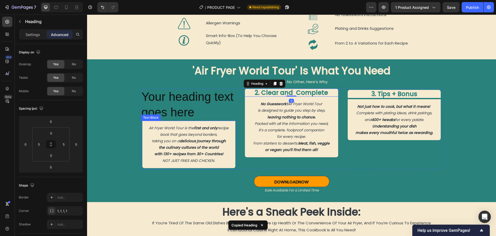
click at [192, 128] on div "Air Fryer World Tour is the first and only recipe book that goes beyond borders…" at bounding box center [188, 144] width 93 height 47
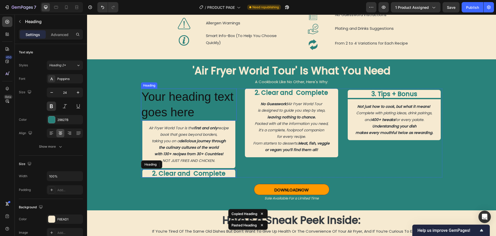
click at [179, 109] on p "Your heading text goes here" at bounding box center [189, 104] width 95 height 31
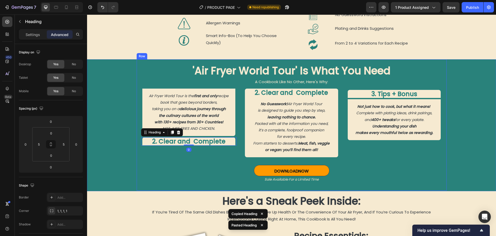
drag, startPoint x: 185, startPoint y: 148, endPoint x: 186, endPoint y: 93, distance: 54.3
click at [186, 93] on div "'Air Fryer World Tour' Is What You Need Heading A Cookbook Like No Other, Here'…" at bounding box center [292, 124] width 302 height 123
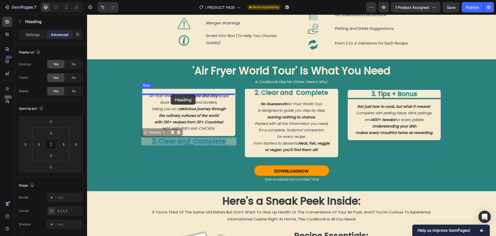
drag, startPoint x: 173, startPoint y: 146, endPoint x: 171, endPoint y: 94, distance: 52.0
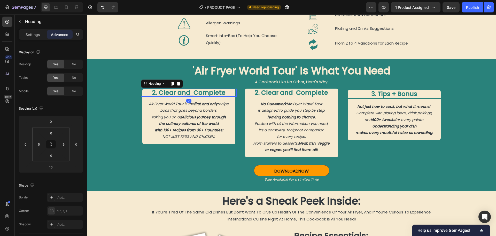
drag, startPoint x: 189, startPoint y: 106, endPoint x: 188, endPoint y: 98, distance: 7.8
click at [188, 96] on div "2. Clear and Complete Heading 0" at bounding box center [189, 92] width 96 height 8
type input "0"
click at [397, 116] on p "Complete with plating ideas, drink pairings," at bounding box center [394, 113] width 85 height 6
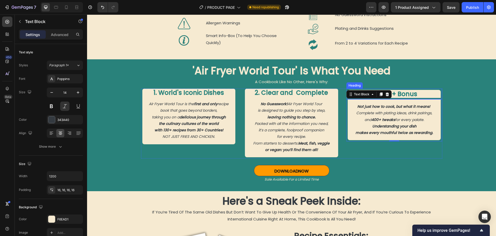
click at [431, 98] on h2 "3. Tips + Bonus" at bounding box center [394, 94] width 93 height 8
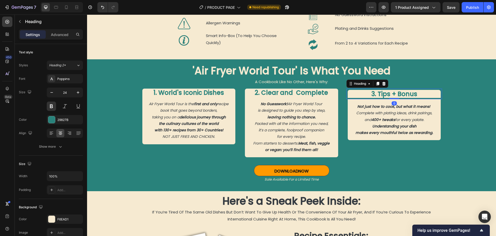
drag, startPoint x: 391, startPoint y: 104, endPoint x: 391, endPoint y: 99, distance: 5.4
click at [391, 99] on div "3. Tips + Bonus Heading 0" at bounding box center [395, 93] width 96 height 11
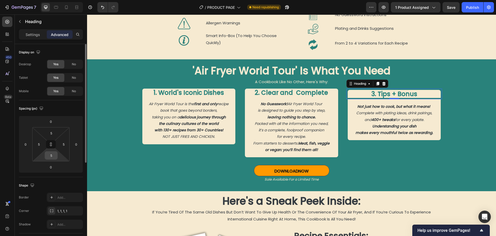
click at [52, 155] on input "5" at bounding box center [51, 155] width 10 height 8
type input "0"
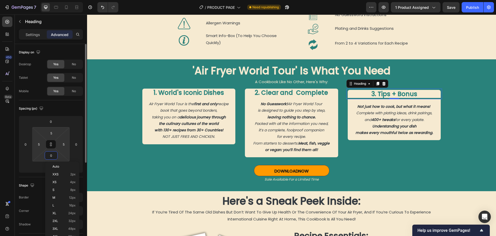
type input "0"
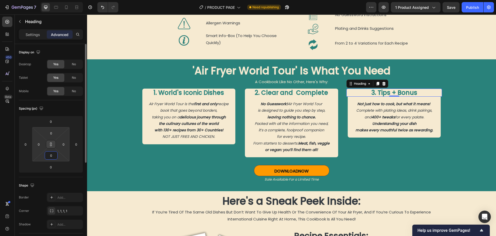
type input "5"
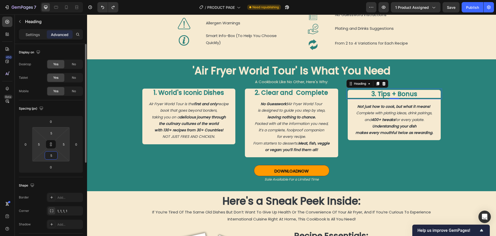
click at [51, 145] on icon at bounding box center [51, 144] width 0 height 2
click at [51, 153] on input "5" at bounding box center [51, 155] width 10 height 8
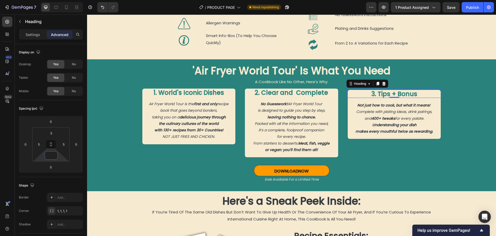
type input "0"
click at [119, 171] on div "'Air Fryer World Tour' Is What You Need Heading A Cookbook Like No Other, Here'…" at bounding box center [291, 124] width 409 height 131
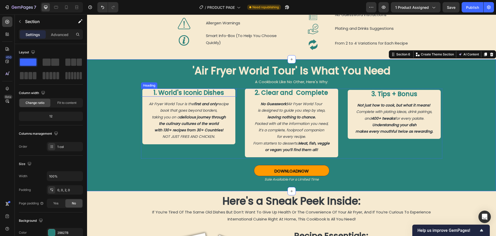
click at [178, 96] on p "1. World's Iconic Dishes" at bounding box center [188, 92] width 93 height 8
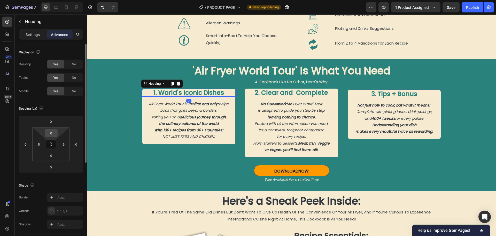
click at [53, 131] on input "0" at bounding box center [51, 133] width 10 height 8
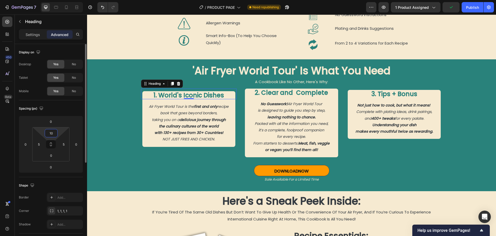
type input "0"
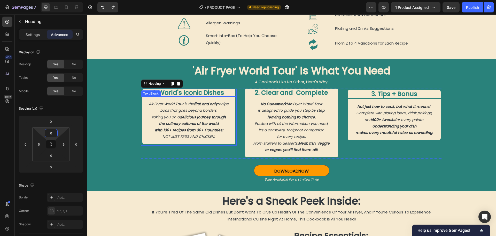
click at [145, 144] on div "Air Fryer World Tour is the first and only recipe book that goes beyond borders…" at bounding box center [188, 119] width 93 height 47
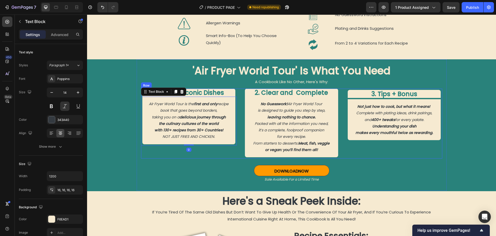
click at [147, 155] on div "1. World's Iconic Dishes Heading Air Fryer World Tour is the first and only rec…" at bounding box center [189, 123] width 96 height 70
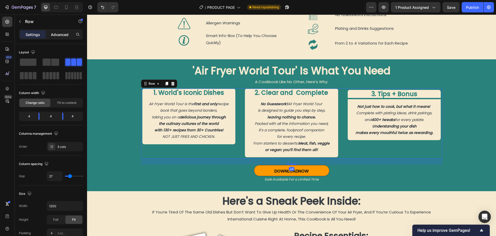
click at [55, 36] on p "Advanced" at bounding box center [60, 34] width 18 height 5
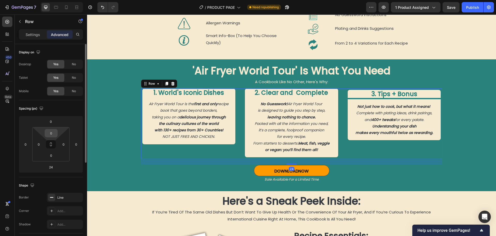
click at [50, 133] on input "0" at bounding box center [51, 133] width 10 height 8
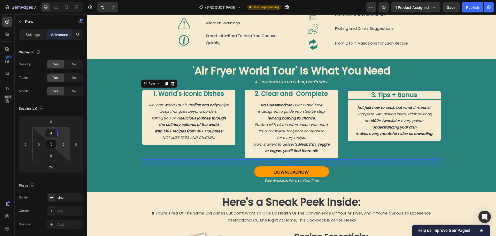
type input "0"
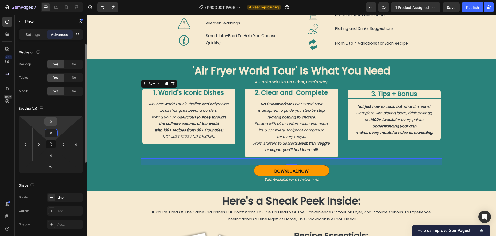
click at [52, 123] on input "0" at bounding box center [51, 121] width 10 height 8
click at [51, 121] on input "0" at bounding box center [51, 121] width 10 height 8
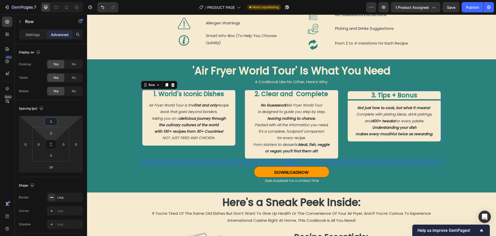
type input "0"
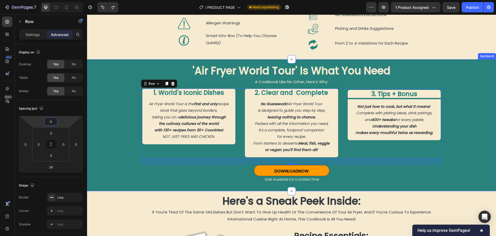
click at [107, 166] on div "'Air Fryer World Tour' Is What You Need Heading A Cookbook Like No Other, Here'…" at bounding box center [291, 124] width 409 height 131
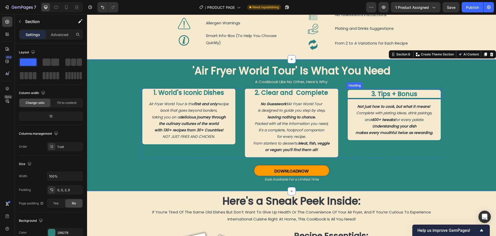
click at [366, 98] on h2 "3. Tips + Bonus" at bounding box center [394, 94] width 93 height 8
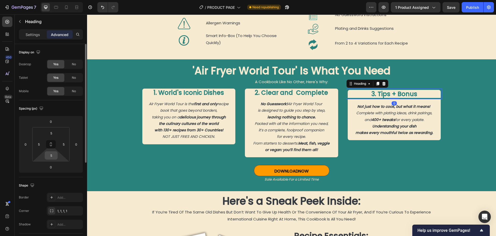
click at [50, 153] on input "5" at bounding box center [51, 155] width 10 height 8
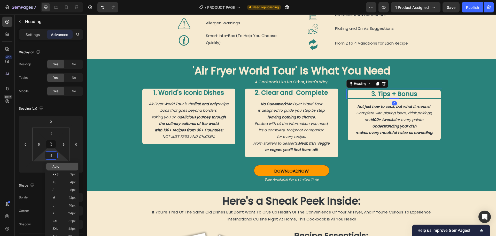
type input "0"
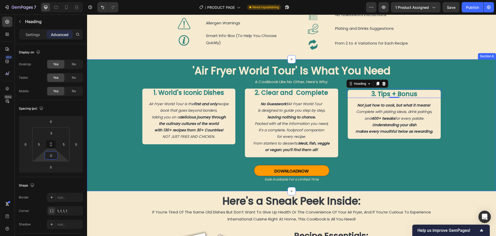
click at [112, 165] on div "'Air Fryer World Tour' Is What You Need Heading A Cookbook Like No Other, Here'…" at bounding box center [291, 124] width 409 height 131
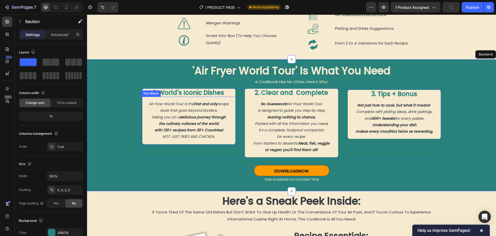
click at [153, 140] on p "with 130+ recipes from 30+ Countries! NOT JUST FRIES AND CHICKEN." at bounding box center [189, 133] width 85 height 13
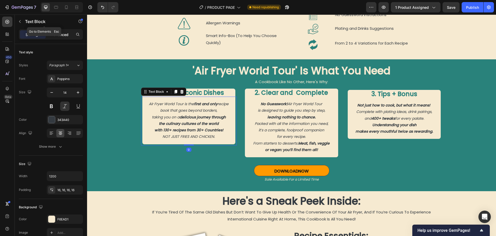
click at [63, 35] on p "Advanced" at bounding box center [60, 34] width 18 height 5
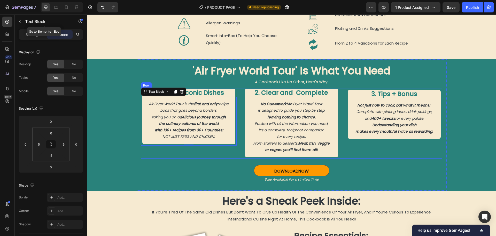
click at [165, 158] on div "1. World's Iconic Dishes Heading Air Fryer World Tour is the first and only rec…" at bounding box center [189, 123] width 96 height 70
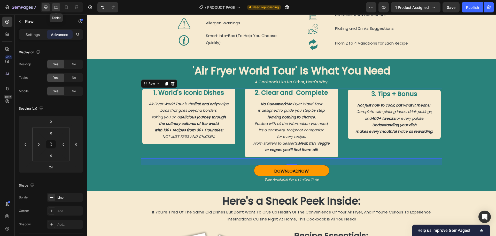
click at [54, 9] on icon at bounding box center [56, 7] width 5 height 5
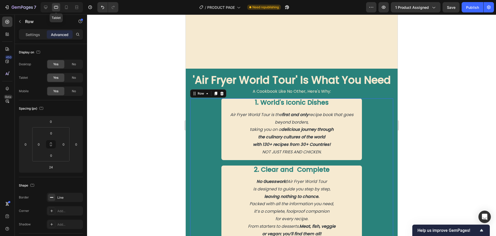
scroll to position [544, 0]
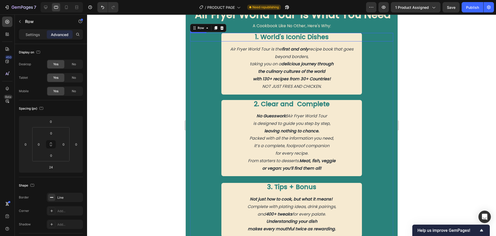
click at [257, 36] on p "1. World's Iconic Dishes" at bounding box center [291, 37] width 140 height 9
click at [50, 133] on input "0" at bounding box center [51, 133] width 10 height 8
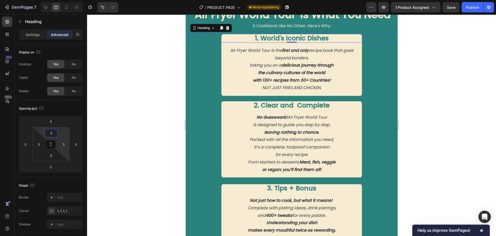
type input "0"
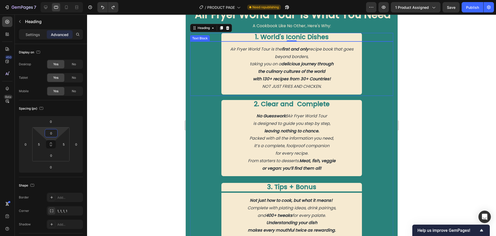
click at [229, 59] on p "Air Fryer World Tour is the first and only recipe book that goes beyond borders," at bounding box center [291, 53] width 132 height 15
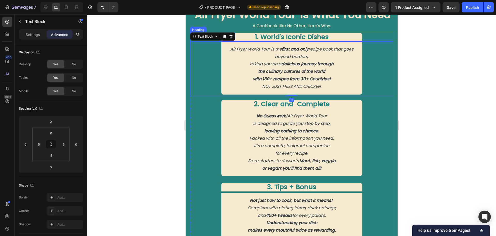
click at [245, 37] on p "1. World's Iconic Dishes" at bounding box center [291, 37] width 140 height 9
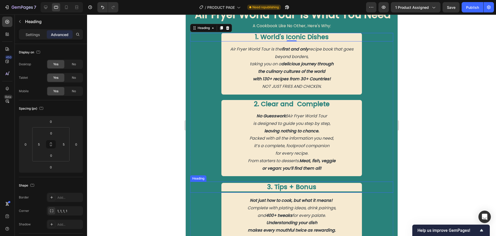
click at [241, 189] on h2 "3. Tips + Bonus" at bounding box center [291, 187] width 140 height 9
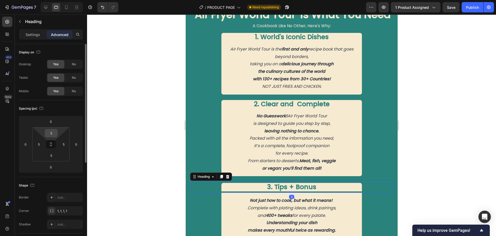
click at [52, 134] on input "5" at bounding box center [51, 133] width 10 height 8
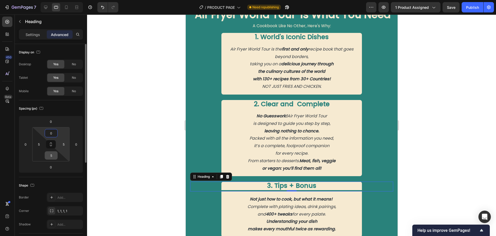
type input "5"
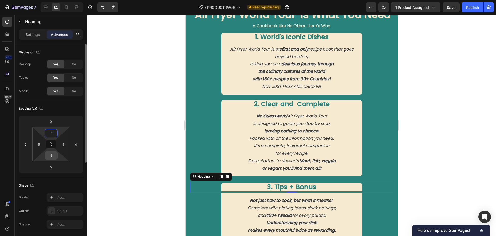
click at [51, 154] on input "5" at bounding box center [51, 155] width 10 height 8
type input "0"
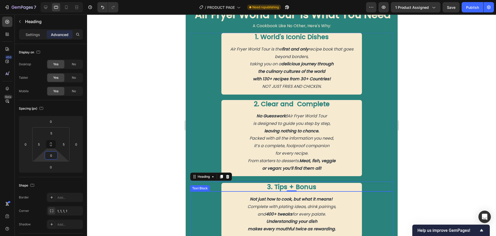
click at [340, 206] on p "Complete with plating ideas, drink pairings," at bounding box center [291, 206] width 132 height 7
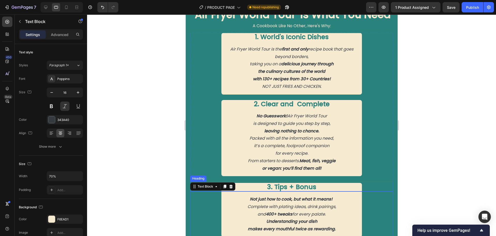
click at [258, 188] on h2 "3. Tips + Bonus" at bounding box center [291, 187] width 140 height 9
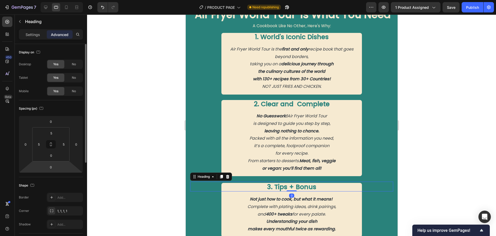
scroll to position [0, 0]
click at [28, 36] on p "Settings" at bounding box center [33, 34] width 14 height 5
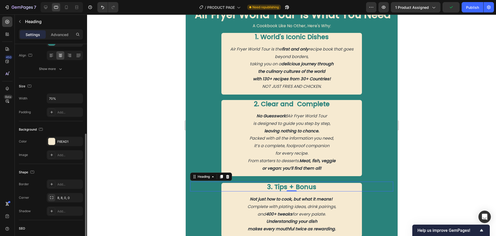
scroll to position [129, 0]
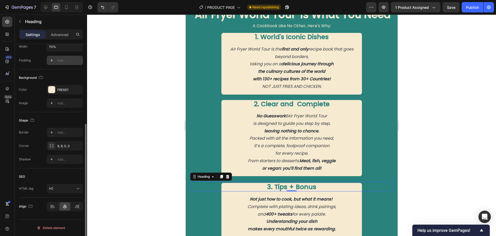
click at [65, 62] on div "Add..." at bounding box center [69, 60] width 24 height 5
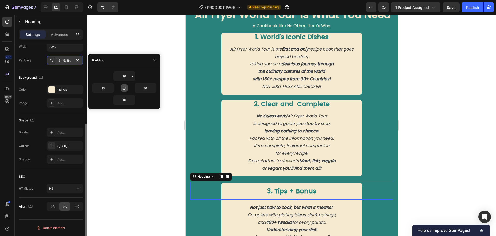
click at [123, 87] on icon "button" at bounding box center [124, 88] width 4 height 4
click at [124, 77] on input "16" at bounding box center [124, 75] width 21 height 9
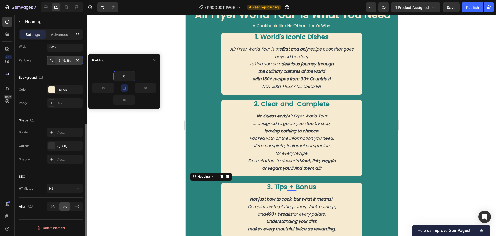
type input "0"
click at [124, 86] on icon "button" at bounding box center [124, 88] width 4 height 4
type input "0"
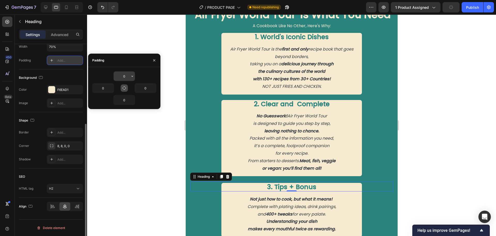
click at [124, 77] on input "0" at bounding box center [124, 75] width 21 height 9
type input "5"
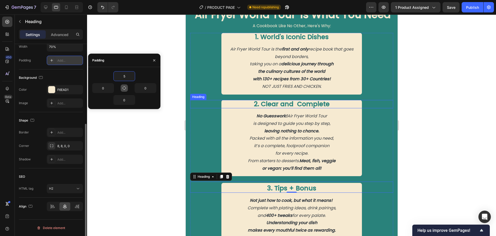
click at [271, 104] on h2 "2. Clear and Complete" at bounding box center [291, 104] width 140 height 9
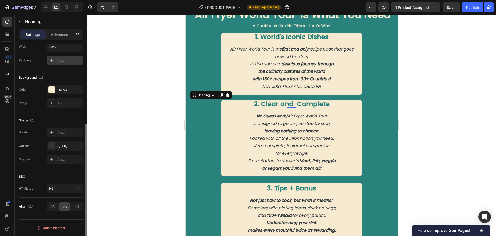
click at [66, 60] on div "Add..." at bounding box center [69, 60] width 24 height 5
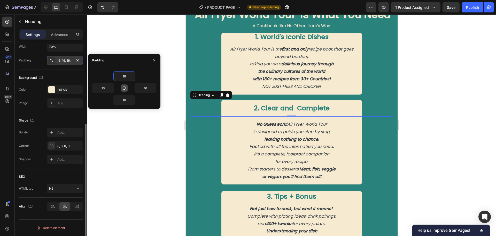
click at [124, 87] on icon "button" at bounding box center [124, 88] width 4 height 4
click at [123, 88] on icon "button" at bounding box center [124, 88] width 4 height 4
click at [123, 77] on input "16" at bounding box center [124, 75] width 21 height 9
click at [123, 78] on input "16" at bounding box center [124, 75] width 21 height 9
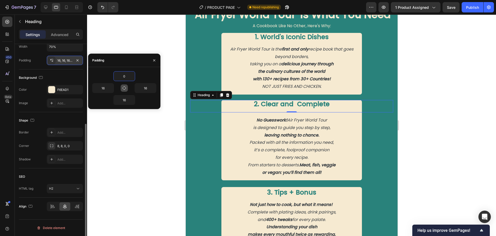
type input "0"
click at [124, 88] on icon "button" at bounding box center [124, 88] width 4 height 4
type input "0"
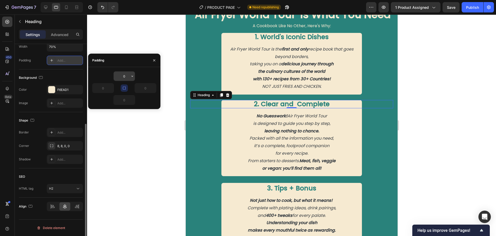
click at [124, 77] on input "0" at bounding box center [124, 75] width 21 height 9
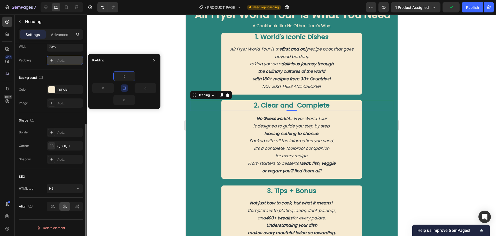
type input "5"
click at [235, 106] on h2 "2. Clear and Complete" at bounding box center [291, 105] width 140 height 11
type input "5"
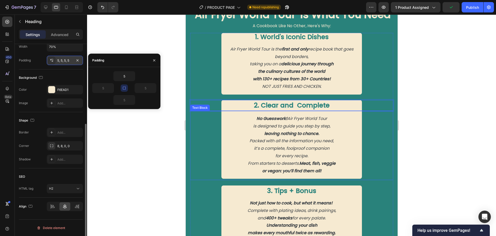
click at [209, 126] on div "No Guesswork! Air Fryer World Tour is designed to guide you step by step, leavi…" at bounding box center [291, 145] width 201 height 68
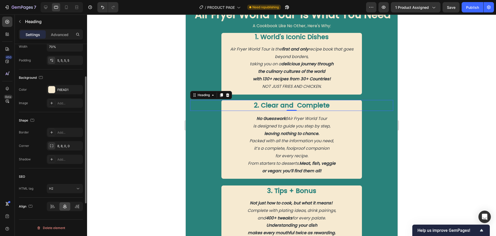
scroll to position [0, 0]
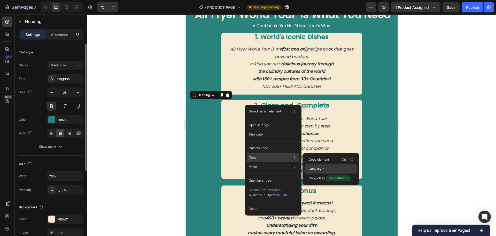
click at [317, 170] on p "Copy style" at bounding box center [317, 168] width 16 height 5
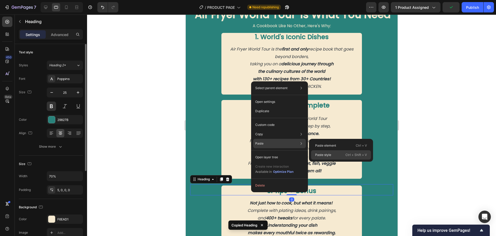
click at [323, 153] on p "Paste style" at bounding box center [323, 154] width 16 height 5
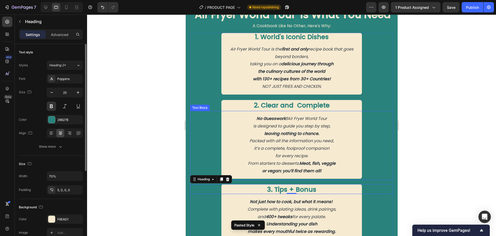
click at [374, 176] on div "No Guesswork! Air Fryer World Tour is designed to guide you step by step, leavi…" at bounding box center [291, 145] width 201 height 68
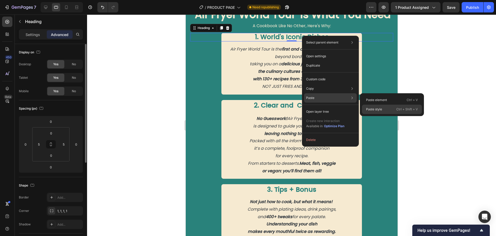
click at [372, 107] on div "Paste style Ctrl + Shift + V" at bounding box center [392, 108] width 60 height 9
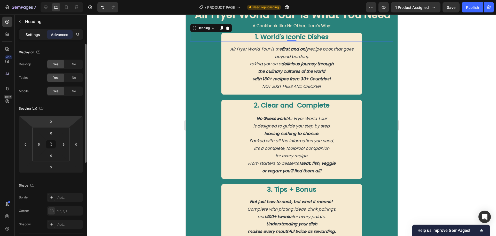
click at [27, 32] on p "Settings" at bounding box center [33, 34] width 14 height 5
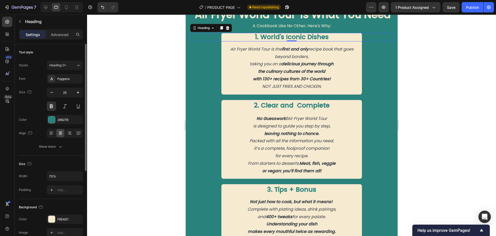
scroll to position [78, 0]
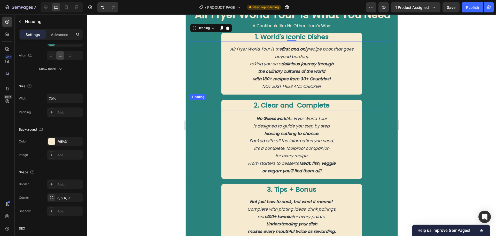
click at [240, 105] on p "2. Clear and Complete" at bounding box center [292, 105] width 138 height 9
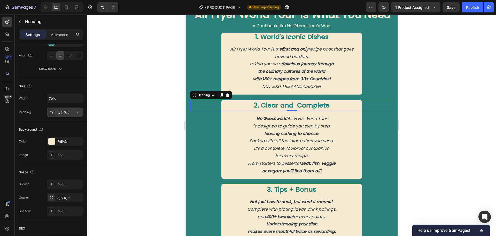
click at [70, 110] on div "5, 5, 5, 5" at bounding box center [64, 112] width 15 height 5
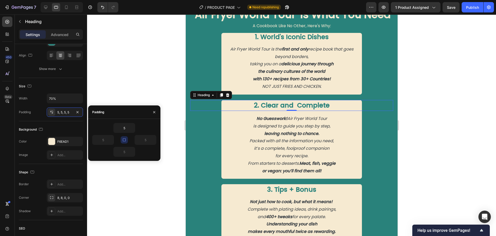
click at [122, 138] on icon "button" at bounding box center [124, 140] width 4 height 4
click at [105, 141] on input "5" at bounding box center [103, 139] width 21 height 9
type input "0"
click at [144, 141] on input "5" at bounding box center [145, 139] width 21 height 9
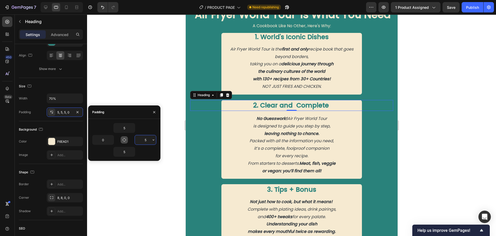
click at [144, 141] on input "5" at bounding box center [145, 139] width 21 height 9
type input "0"
click at [123, 152] on input "5" at bounding box center [124, 151] width 21 height 9
click at [125, 152] on input "5" at bounding box center [124, 151] width 21 height 9
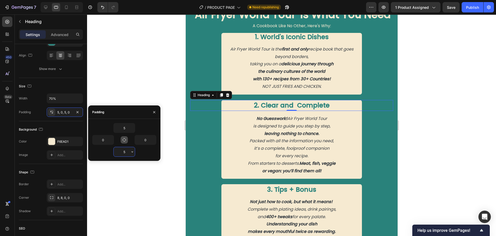
click at [125, 152] on input "5" at bounding box center [124, 151] width 21 height 9
type input "0"
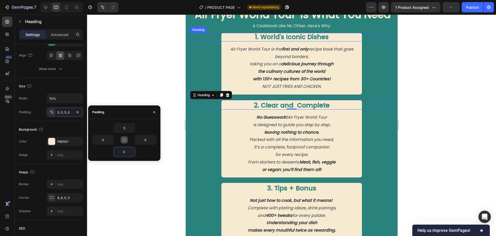
click at [280, 36] on p "1. World's Iconic Dishes" at bounding box center [291, 37] width 140 height 9
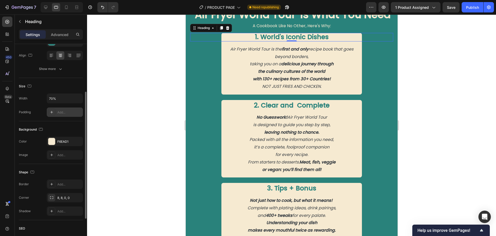
click at [64, 113] on div "Add..." at bounding box center [69, 112] width 24 height 5
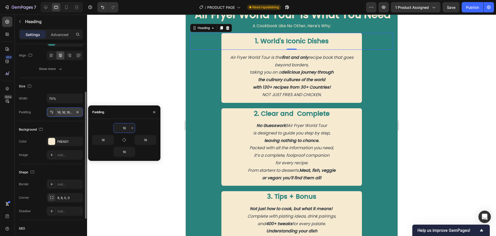
type input "0"
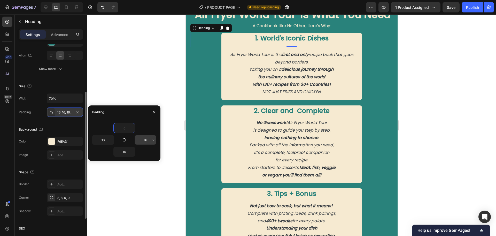
type input "5"
click at [146, 141] on input "16" at bounding box center [145, 139] width 21 height 9
type input "0"
click at [103, 140] on input "16" at bounding box center [103, 139] width 21 height 9
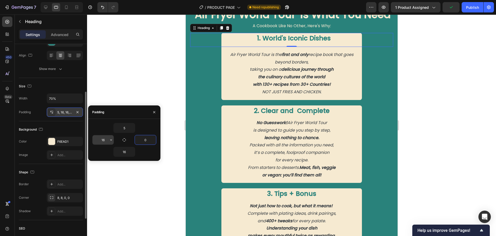
click at [103, 140] on input "16" at bounding box center [103, 139] width 21 height 9
type input "0"
click at [125, 152] on input "16" at bounding box center [124, 151] width 21 height 9
type input "0"
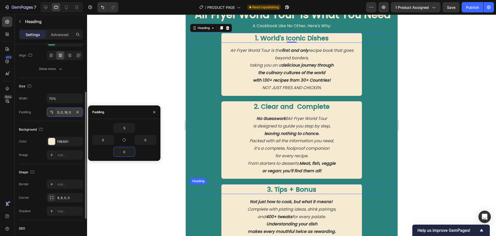
click at [230, 187] on h2 "3. Tips + Bonus" at bounding box center [291, 189] width 140 height 10
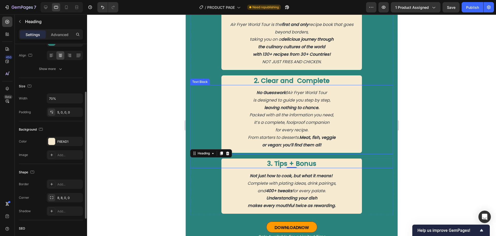
scroll to position [544, 0]
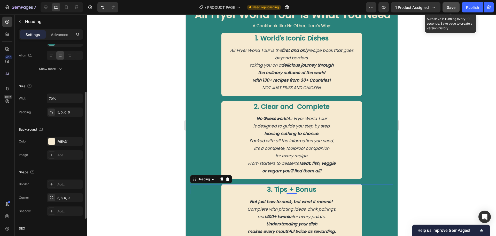
click at [451, 8] on span "Save" at bounding box center [451, 7] width 9 height 4
click at [66, 7] on icon at bounding box center [66, 7] width 5 height 5
type input "20"
type input "90%"
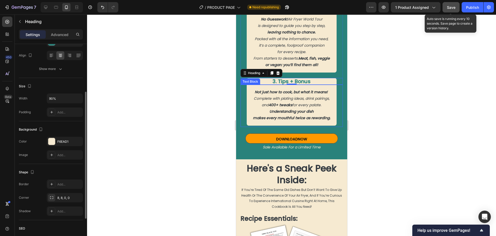
scroll to position [559, 0]
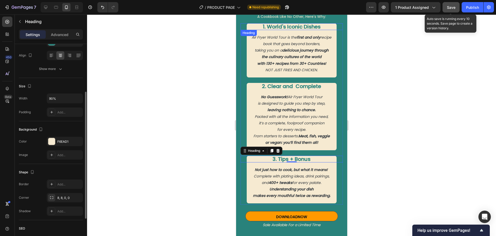
click at [280, 27] on p "1. World's Iconic Dishes" at bounding box center [292, 26] width 90 height 7
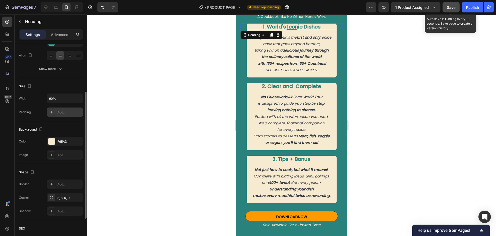
click at [60, 115] on div "Add..." at bounding box center [65, 111] width 36 height 9
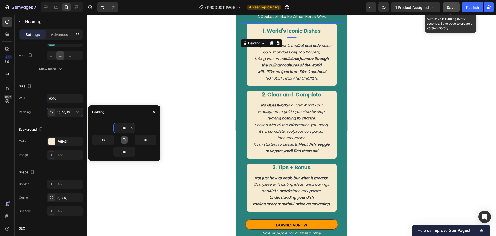
click at [123, 140] on icon "button" at bounding box center [124, 140] width 4 height 4
click at [124, 129] on input "16" at bounding box center [124, 127] width 21 height 9
click at [127, 139] on button "button" at bounding box center [124, 139] width 7 height 7
click at [125, 129] on input "16" at bounding box center [124, 127] width 21 height 9
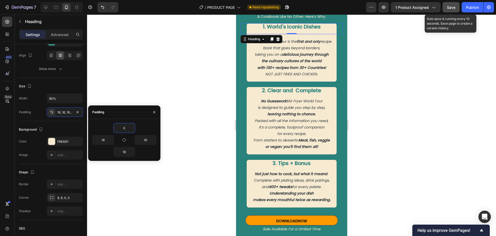
type input "0"
click at [124, 139] on icon "button" at bounding box center [124, 140] width 4 height 4
type input "0"
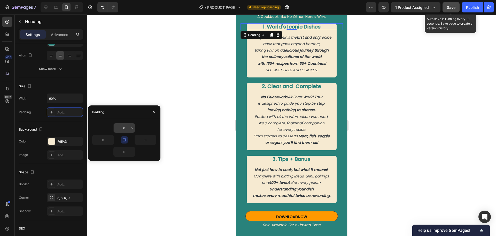
click at [124, 129] on input "0" at bounding box center [124, 127] width 21 height 9
type input "5"
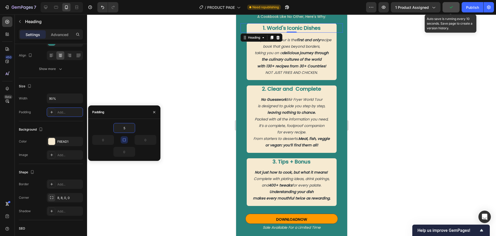
click at [182, 135] on div at bounding box center [291, 124] width 409 height 221
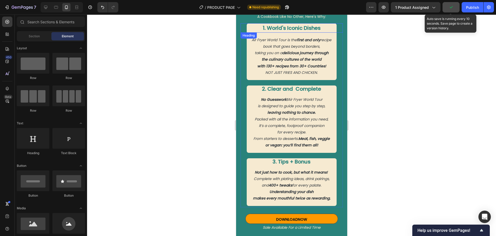
click at [274, 29] on p "1. World's Iconic Dishes" at bounding box center [291, 28] width 87 height 7
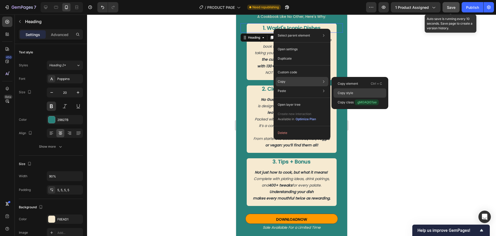
click at [347, 93] on p "Copy style" at bounding box center [346, 93] width 16 height 5
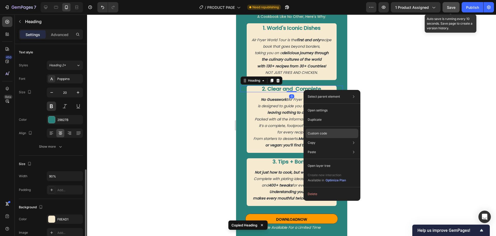
scroll to position [78, 0]
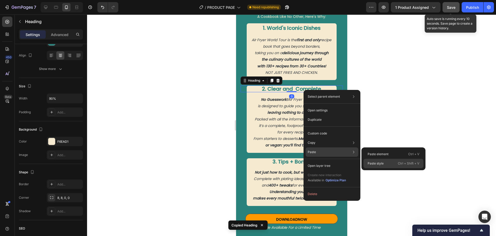
click at [374, 162] on p "Paste style" at bounding box center [376, 163] width 16 height 5
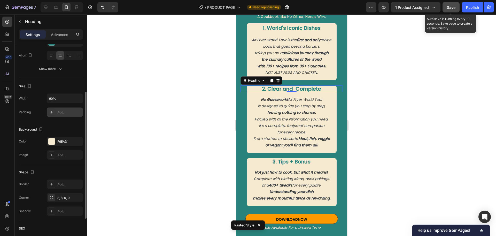
click at [68, 114] on div "Add..." at bounding box center [69, 112] width 24 height 5
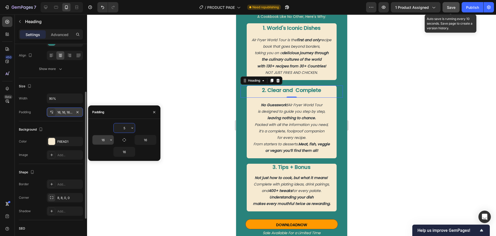
type input "5"
click at [104, 139] on input "16" at bounding box center [103, 139] width 21 height 9
type input "0"
click at [125, 150] on input "16" at bounding box center [124, 151] width 21 height 9
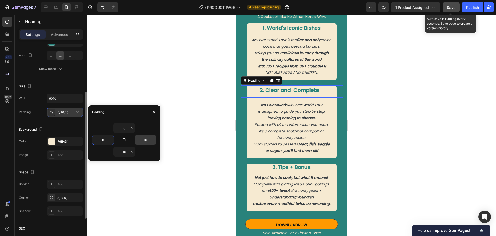
click at [125, 150] on input "16" at bounding box center [124, 151] width 21 height 9
type input "0"
click at [145, 141] on input "16" at bounding box center [145, 139] width 21 height 9
type input "0"
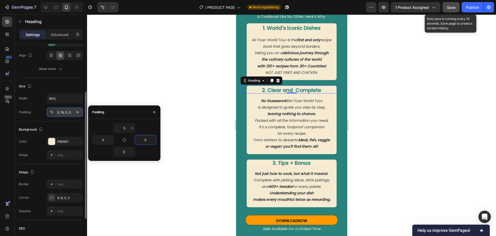
click at [195, 147] on div at bounding box center [291, 124] width 409 height 221
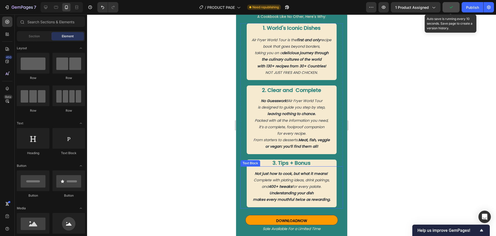
click at [277, 172] on div "Not just how to cook, but what it means! Complete with plating ideas, drink pai…" at bounding box center [292, 186] width 90 height 41
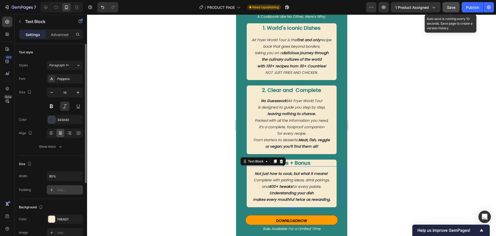
click at [62, 187] on div "Add..." at bounding box center [65, 189] width 36 height 9
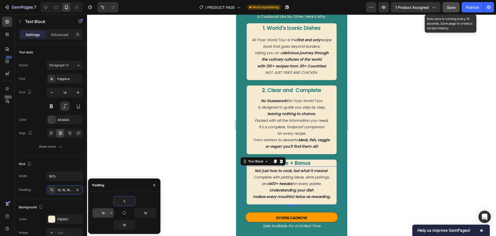
type input "5"
click at [103, 212] on input "16" at bounding box center [103, 212] width 21 height 9
type input "0"
click at [146, 212] on input "16" at bounding box center [145, 212] width 21 height 9
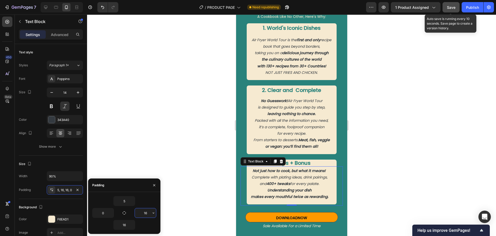
click at [146, 212] on input "16" at bounding box center [145, 212] width 21 height 9
type input "0"
click at [124, 225] on input "16" at bounding box center [124, 224] width 21 height 9
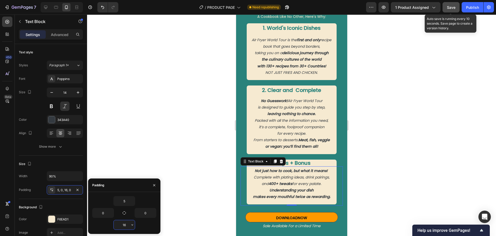
type input "0"
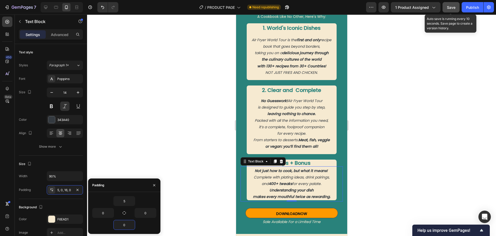
click at [162, 156] on div at bounding box center [291, 124] width 409 height 221
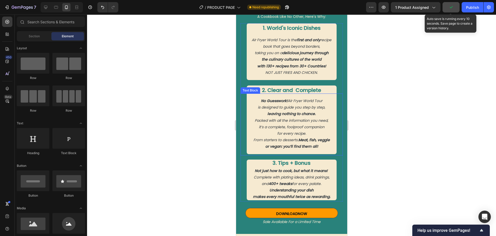
click at [298, 142] on strong "Meat, fish, veggie" at bounding box center [314, 139] width 32 height 5
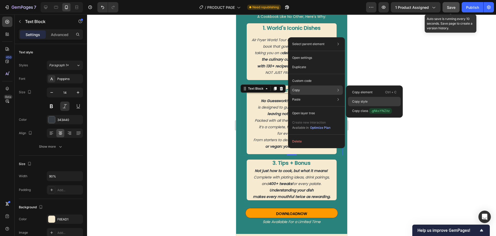
drag, startPoint x: 357, startPoint y: 101, endPoint x: 81, endPoint y: 144, distance: 279.3
click at [357, 101] on p "Copy style" at bounding box center [360, 101] width 16 height 5
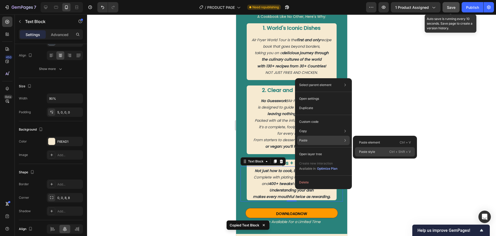
click at [366, 151] on p "Paste style" at bounding box center [367, 151] width 16 height 5
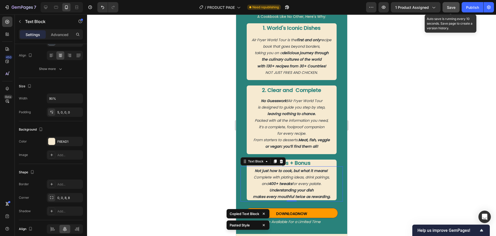
click at [289, 193] on p "Understanding your dish" at bounding box center [292, 190] width 90 height 6
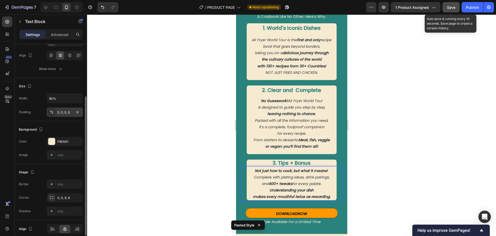
click at [65, 113] on div "5, 0, 0, 0" at bounding box center [64, 112] width 15 height 5
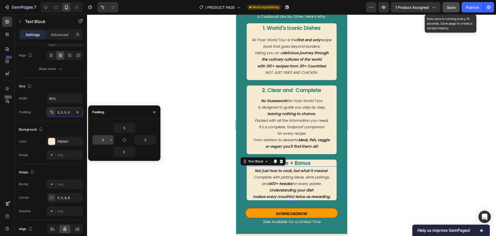
click at [102, 140] on input "0" at bounding box center [103, 139] width 21 height 9
click at [124, 141] on icon "button" at bounding box center [124, 139] width 3 height 3
type input "5"
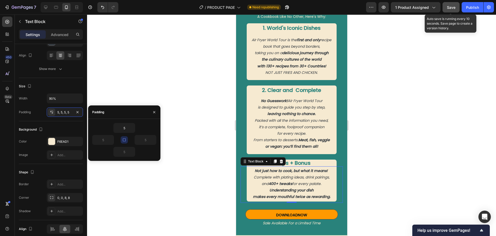
click at [124, 141] on icon "button" at bounding box center [124, 139] width 3 height 3
click at [124, 128] on input "5" at bounding box center [124, 127] width 21 height 9
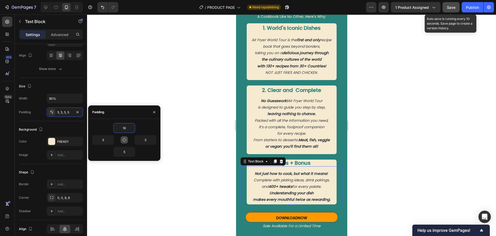
type input "16"
click at [125, 138] on icon "button" at bounding box center [124, 139] width 3 height 3
type input "16"
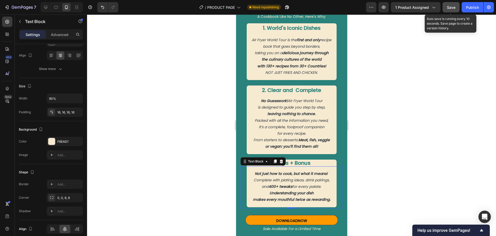
click at [184, 174] on div at bounding box center [291, 124] width 409 height 221
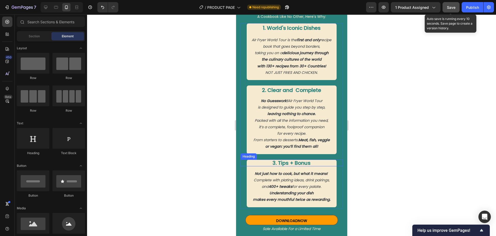
click at [273, 166] on h2 "3. Tips + Bonus" at bounding box center [292, 162] width 90 height 7
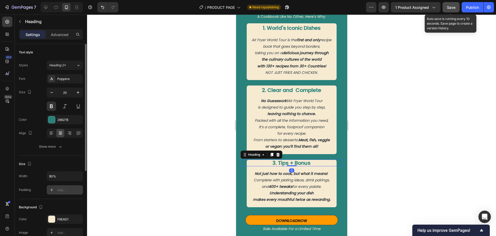
click at [61, 190] on div "Add..." at bounding box center [69, 189] width 24 height 5
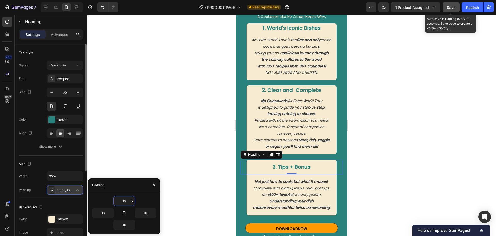
drag, startPoint x: 126, startPoint y: 202, endPoint x: 121, endPoint y: 201, distance: 5.4
click at [121, 201] on input "15" at bounding box center [124, 200] width 21 height 9
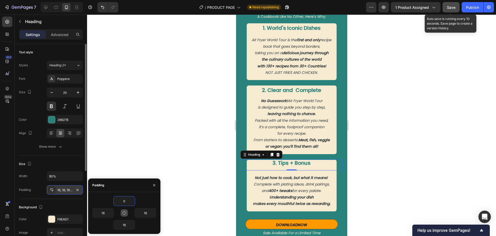
type input "0"
click at [124, 211] on icon "button" at bounding box center [124, 212] width 4 height 4
type input "0"
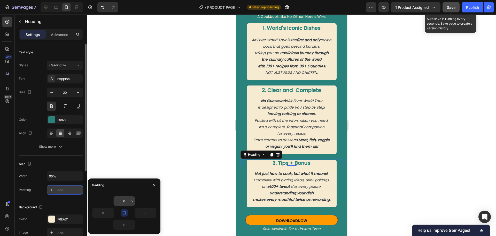
click at [123, 201] on input "0" at bounding box center [124, 200] width 21 height 9
type input "5"
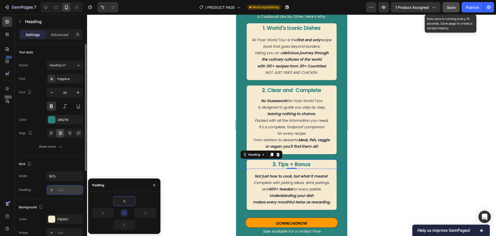
click at [183, 175] on div at bounding box center [291, 124] width 409 height 221
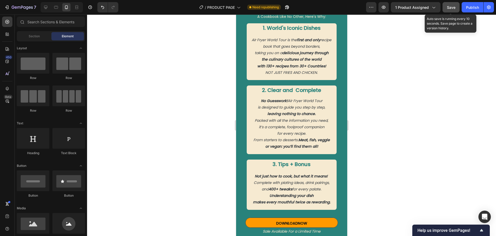
click at [449, 7] on span "Save" at bounding box center [451, 7] width 9 height 4
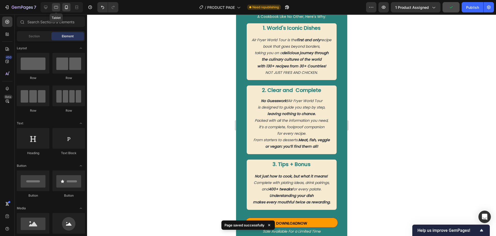
click at [59, 9] on icon at bounding box center [56, 7] width 5 height 5
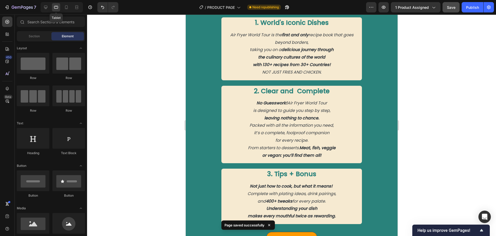
scroll to position [552, 0]
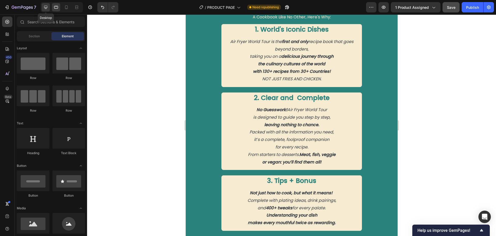
click at [46, 9] on icon at bounding box center [45, 7] width 3 height 3
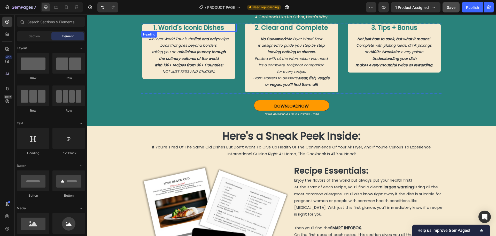
click at [190, 27] on p "1. World's Iconic Dishes" at bounding box center [188, 28] width 93 height 8
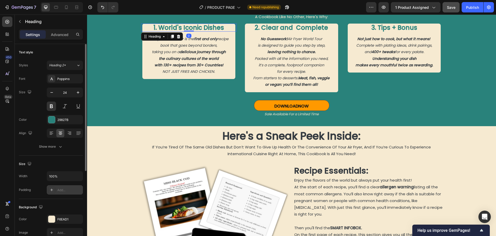
click at [68, 187] on div "Add..." at bounding box center [69, 189] width 24 height 5
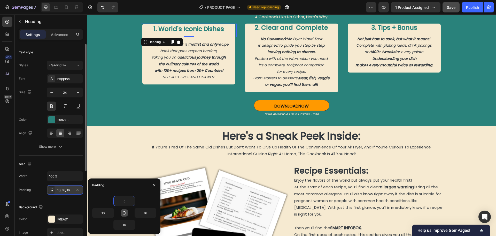
type input "5"
click at [124, 213] on icon "button" at bounding box center [124, 212] width 4 height 4
type input "5"
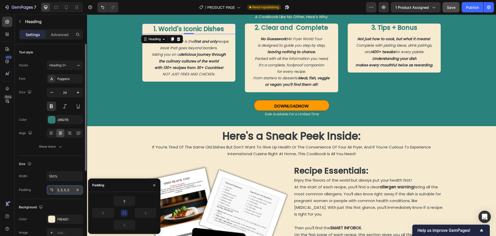
click at [124, 213] on icon "button" at bounding box center [124, 212] width 4 height 4
click at [102, 213] on input "5" at bounding box center [103, 212] width 21 height 9
type input "0"
click at [123, 224] on input "5" at bounding box center [124, 224] width 21 height 9
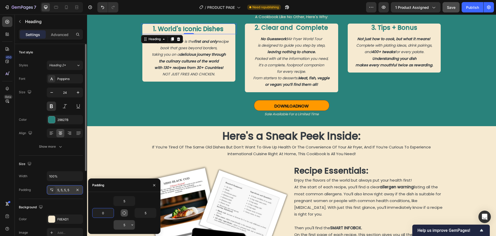
click at [123, 224] on input "5" at bounding box center [124, 224] width 21 height 9
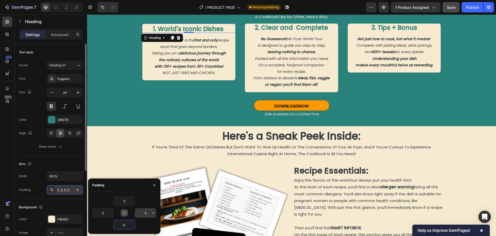
type input "0"
click at [145, 214] on input "5" at bounding box center [145, 212] width 21 height 9
type input "0"
click at [293, 29] on p "2. Clear and Complete" at bounding box center [291, 28] width 93 height 8
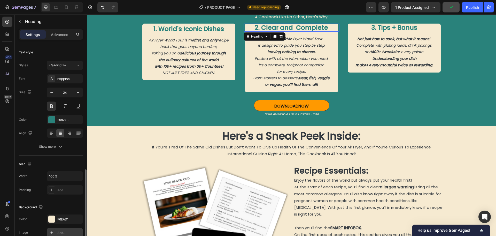
scroll to position [78, 0]
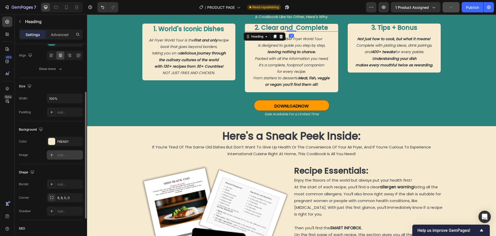
click at [64, 156] on div "Add..." at bounding box center [69, 155] width 24 height 5
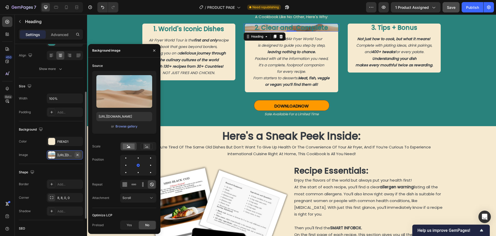
click at [78, 155] on icon "button" at bounding box center [78, 154] width 2 height 2
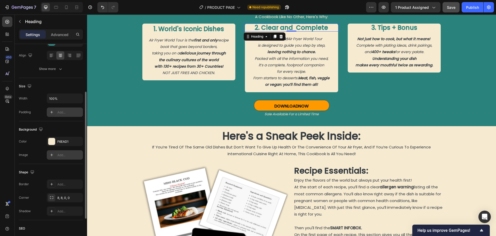
drag, startPoint x: 61, startPoint y: 112, endPoint x: 66, endPoint y: 163, distance: 50.7
click at [61, 112] on div "Add..." at bounding box center [69, 112] width 24 height 5
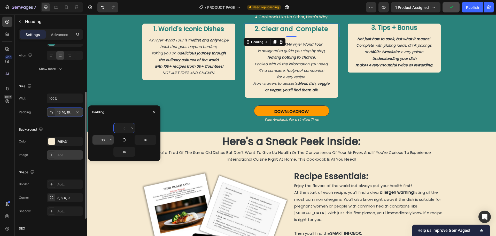
type input "5"
click at [102, 140] on input "16" at bounding box center [103, 139] width 21 height 9
type input "0"
click at [124, 153] on input "16" at bounding box center [124, 151] width 21 height 9
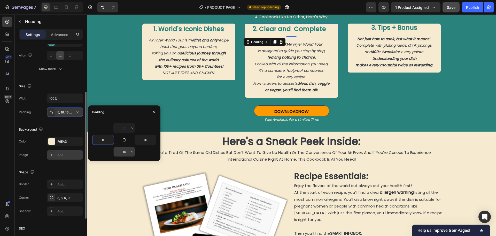
click at [124, 153] on input "16" at bounding box center [124, 151] width 21 height 9
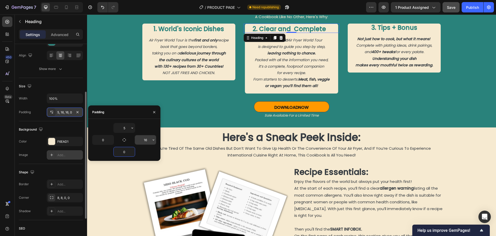
type input "0"
click at [145, 140] on input "16" at bounding box center [145, 139] width 21 height 9
type input "0"
click at [203, 113] on p "Sale Available For a Limited Time" at bounding box center [291, 115] width 301 height 6
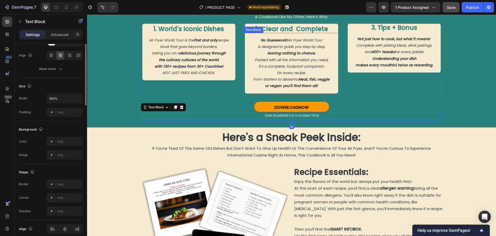
scroll to position [0, 0]
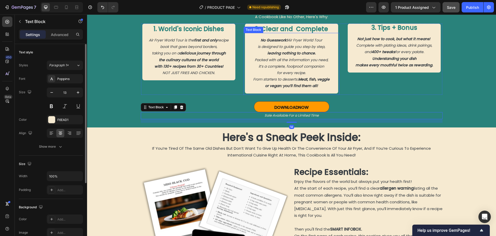
click at [380, 30] on h2 "3. Tips + Bonus" at bounding box center [394, 28] width 93 height 8
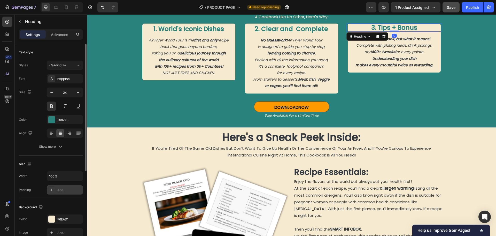
click at [63, 190] on div "Add..." at bounding box center [69, 189] width 24 height 5
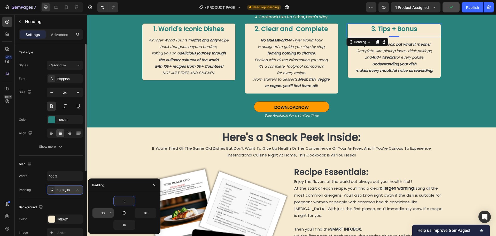
type input "5"
click at [103, 212] on input "16" at bounding box center [103, 212] width 21 height 9
type input "0"
click at [146, 213] on input "16" at bounding box center [145, 212] width 21 height 9
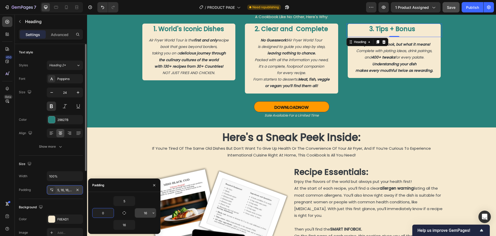
click at [146, 213] on input "16" at bounding box center [145, 212] width 21 height 9
type input "0"
click at [125, 224] on input "16" at bounding box center [124, 224] width 21 height 9
type input "0"
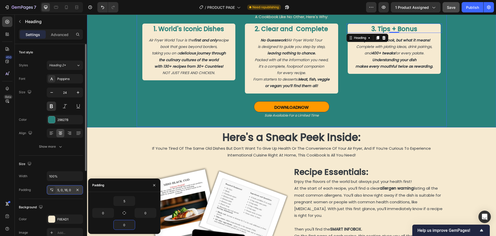
click at [187, 128] on div "Here's a Sneak Peek Inside: Heading" at bounding box center [292, 135] width 302 height 17
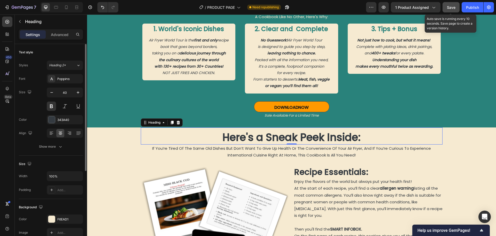
click at [454, 8] on span "Save" at bounding box center [451, 7] width 9 height 4
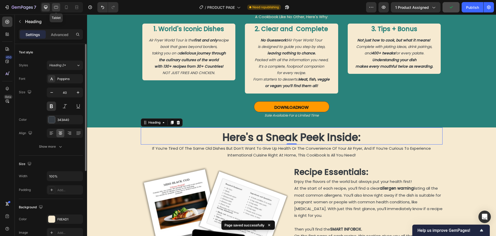
click at [56, 9] on icon at bounding box center [56, 7] width 4 height 3
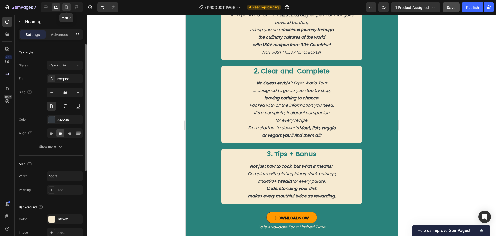
scroll to position [527, 0]
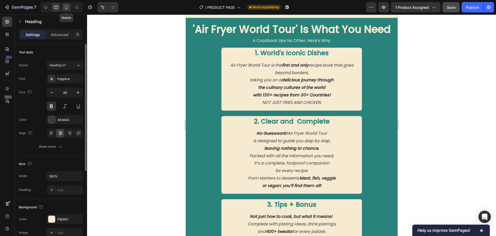
click at [66, 8] on icon at bounding box center [66, 7] width 5 height 5
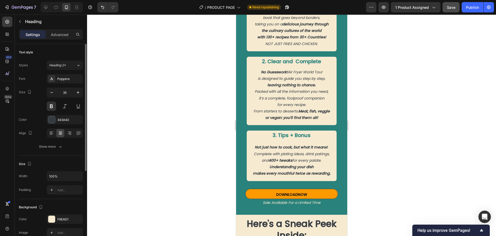
scroll to position [786, 0]
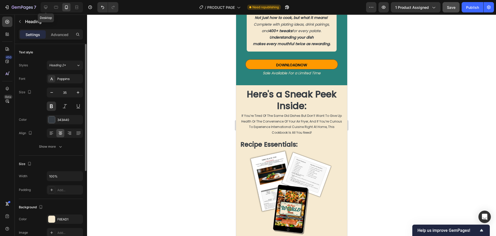
click at [45, 8] on icon at bounding box center [45, 7] width 3 height 3
type input "40"
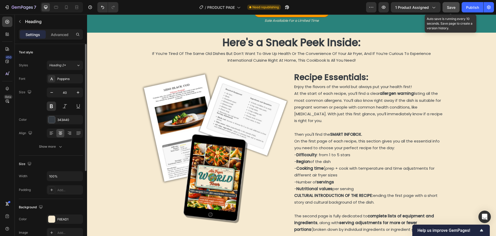
scroll to position [638, 0]
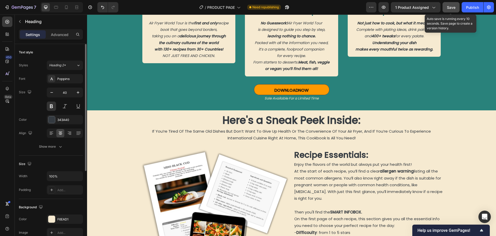
click at [451, 8] on span "Save" at bounding box center [451, 7] width 9 height 4
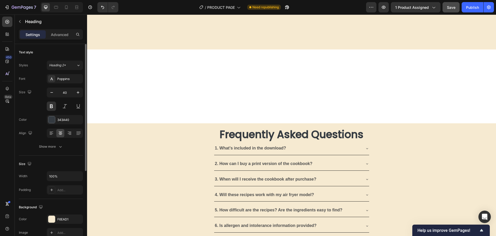
scroll to position [1657, 0]
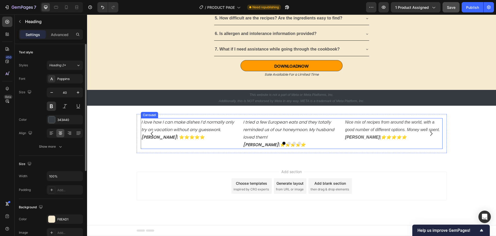
click at [430, 134] on icon "Carousel Next Arrow" at bounding box center [431, 133] width 6 height 6
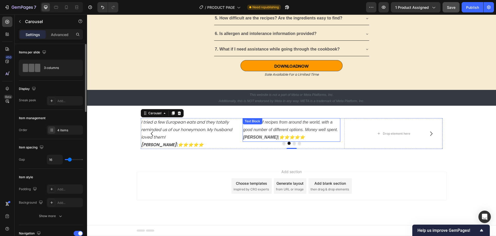
click at [301, 126] on p "Nice mix of recipes from around the world, with a good number of different opti…" at bounding box center [291, 129] width 97 height 22
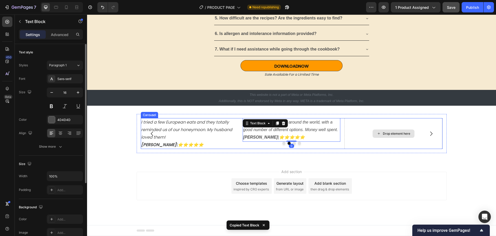
click at [385, 130] on div "Drop element here" at bounding box center [394, 133] width 42 height 8
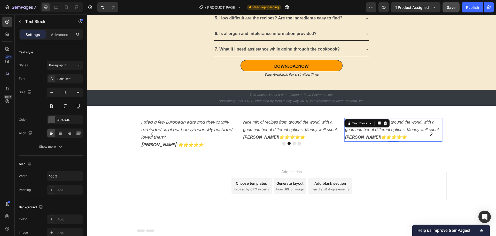
scroll to position [1606, 0]
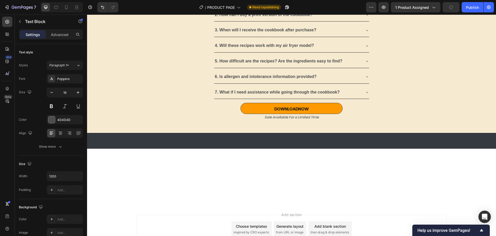
scroll to position [1399, 0]
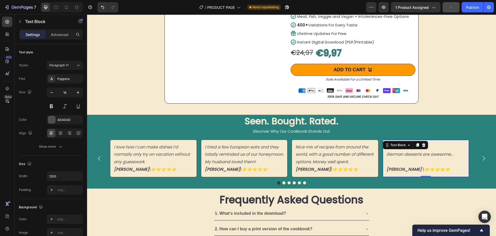
click at [399, 162] on p at bounding box center [426, 161] width 79 height 7
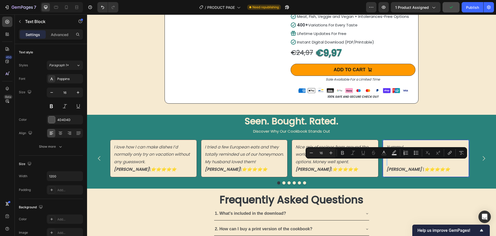
click at [438, 170] on p "Laura C. | ⭐️⭐️⭐️⭐️⭐️" at bounding box center [426, 168] width 79 height 7
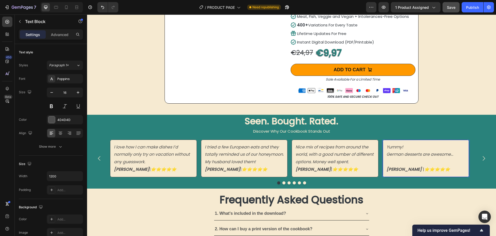
drag, startPoint x: 438, startPoint y: 170, endPoint x: 385, endPoint y: 152, distance: 57.0
click at [385, 152] on div "Yummy! German desserts are awesome... Laura C. | ⭐️⭐️⭐️⭐️⭐️ Text Block 0" at bounding box center [426, 157] width 87 height 37
copy div "Yummy! German desserts are awesome... Laura C. | ⭐️⭐️⭐️⭐️⭐️"
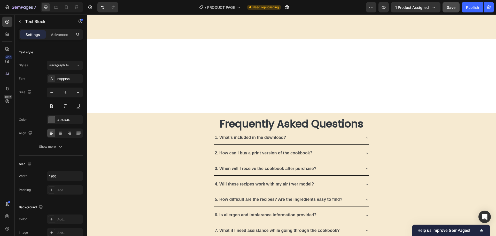
scroll to position [1657, 0]
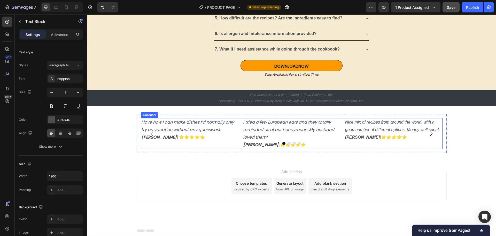
click at [429, 133] on icon "Carousel Next Arrow" at bounding box center [431, 133] width 6 height 6
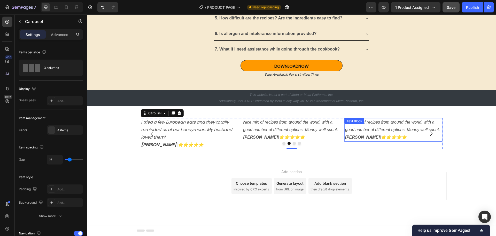
click at [363, 126] on div "Nice mix of recipes from around the world, with a good number of different opti…" at bounding box center [394, 129] width 98 height 23
click at [363, 124] on div "Text Block" at bounding box center [355, 121] width 20 height 6
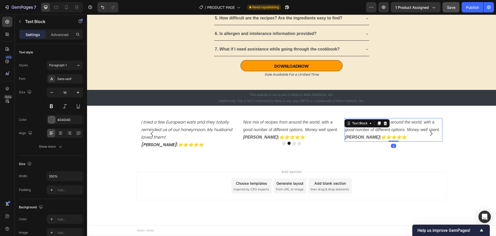
click at [396, 137] on p "Nice mix of recipes from around the world, with a good number of different opti…" at bounding box center [393, 129] width 97 height 22
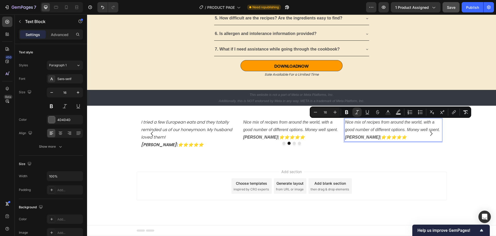
drag, startPoint x: 397, startPoint y: 137, endPoint x: 343, endPoint y: 122, distance: 56.0
click at [345, 122] on div "Nice mix of recipes from around the world, with a good number of different opti…" at bounding box center [394, 129] width 98 height 23
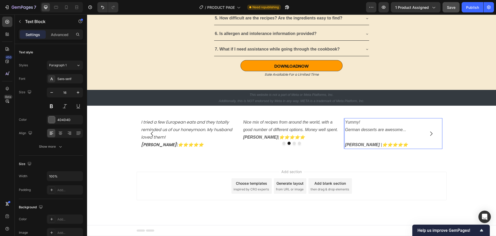
click at [354, 138] on p "Rich Text Editor. Editing area: main" at bounding box center [393, 136] width 97 height 7
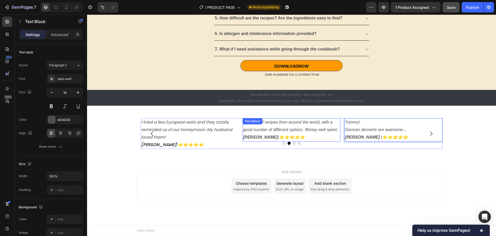
click at [310, 130] on icon "Nice mix of recipes from around the world, with a good number of different opti…" at bounding box center [290, 126] width 95 height 12
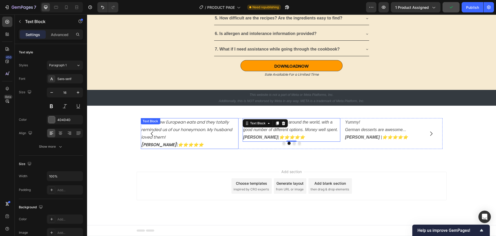
click at [181, 132] on icon "I tried a few European eats and they totally reminded us of our honeymoon. My h…" at bounding box center [186, 129] width 91 height 21
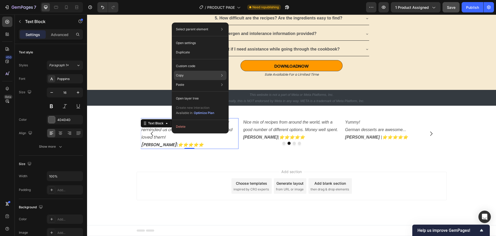
click at [187, 75] on div "Copy Copy element Ctrl + C Copy style Copy class .gjE9dKrxCd" at bounding box center [200, 75] width 53 height 9
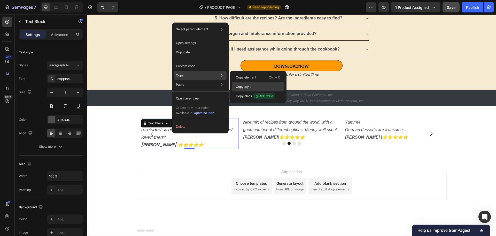
click at [248, 88] on p "Copy style" at bounding box center [244, 86] width 16 height 5
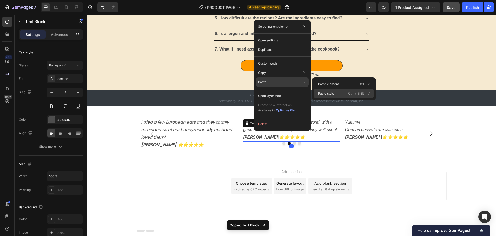
click at [319, 94] on p "Paste style" at bounding box center [326, 93] width 16 height 5
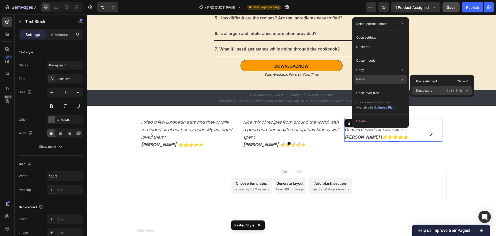
drag, startPoint x: 421, startPoint y: 90, endPoint x: 231, endPoint y: 140, distance: 196.7
click at [421, 90] on p "Paste style" at bounding box center [425, 90] width 16 height 5
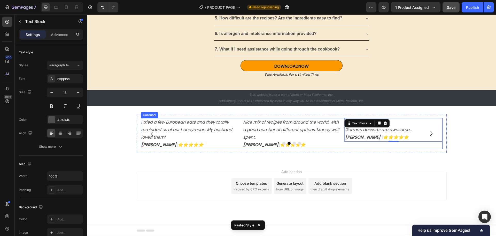
click at [151, 133] on icon "Carousel Back Arrow" at bounding box center [152, 133] width 2 height 4
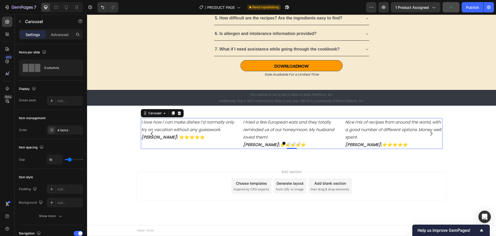
click at [429, 134] on icon "Carousel Next Arrow" at bounding box center [431, 133] width 6 height 6
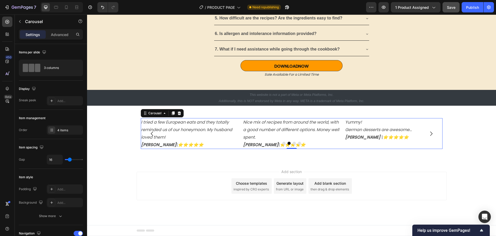
click at [429, 134] on icon "Carousel Next Arrow" at bounding box center [431, 133] width 6 height 6
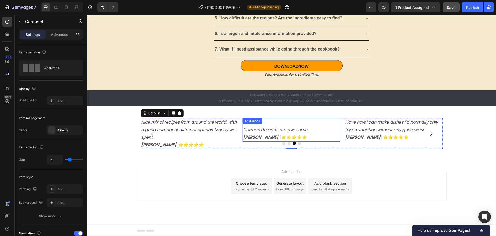
click at [281, 134] on icon "⭐️⭐️⭐️⭐️⭐️" at bounding box center [294, 137] width 26 height 6
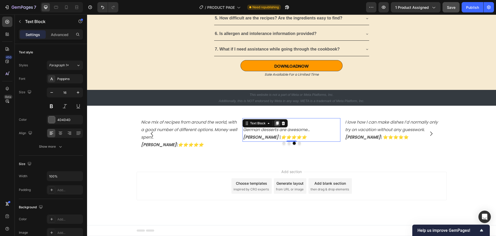
click at [276, 124] on icon at bounding box center [277, 123] width 3 height 4
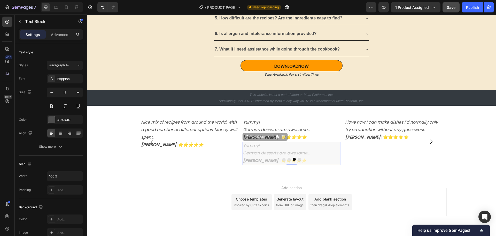
drag, startPoint x: 283, startPoint y: 151, endPoint x: 326, endPoint y: 140, distance: 44.1
click at [326, 140] on div "Yummy! German desserts are awesome... Laura C. | ⭐️⭐️⭐️⭐️⭐️ Text Block Yummy! G…" at bounding box center [292, 141] width 98 height 47
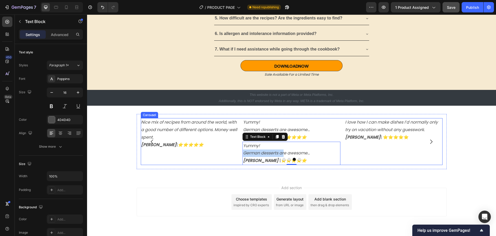
click at [363, 162] on div "I love how I can make dishes I’d normally only try on vacation without any gues…" at bounding box center [394, 141] width 98 height 47
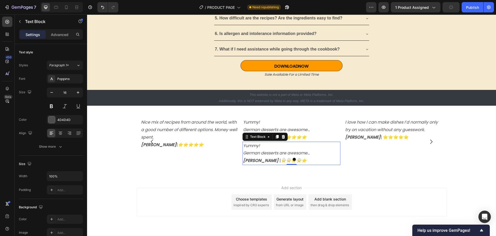
click at [378, 190] on div "Add section Choose templates inspired by CRO experts Generate layout from URL o…" at bounding box center [292, 201] width 310 height 28
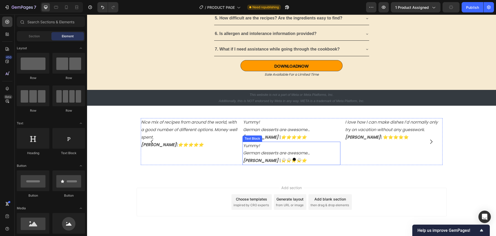
click at [311, 151] on p "German desserts are awesome..." at bounding box center [291, 152] width 97 height 7
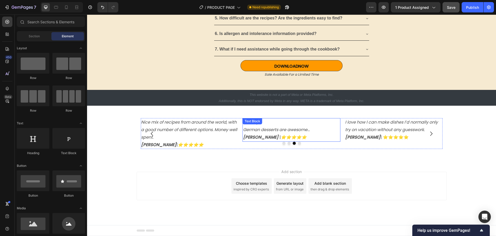
click at [268, 127] on icon "German desserts are awesome..." at bounding box center [276, 129] width 67 height 6
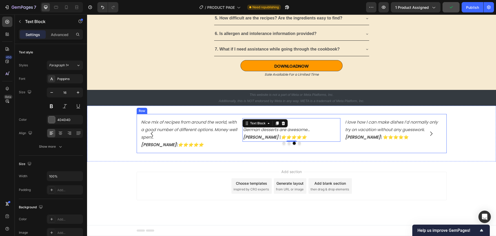
click at [238, 152] on div "I love how I can make dishes I’d normally only try on vacation without any gues…" at bounding box center [292, 133] width 310 height 39
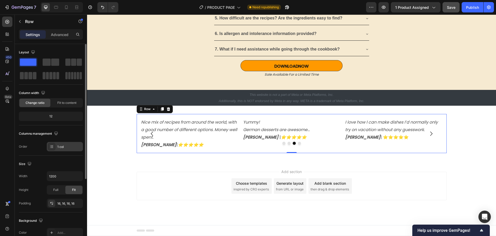
click at [65, 148] on div "1 col" at bounding box center [69, 146] width 24 height 5
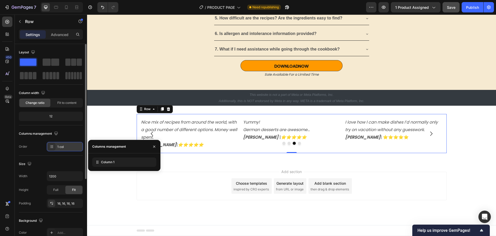
click at [65, 148] on div "1 col" at bounding box center [69, 146] width 24 height 5
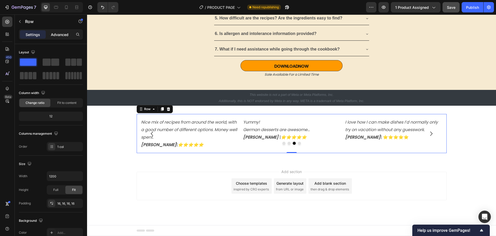
click at [59, 35] on p "Advanced" at bounding box center [60, 34] width 18 height 5
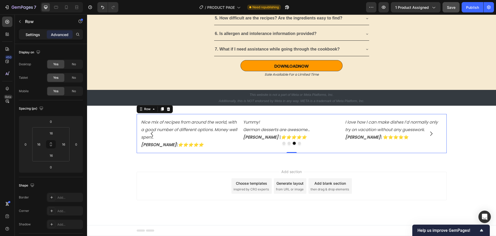
click at [30, 36] on p "Settings" at bounding box center [33, 34] width 14 height 5
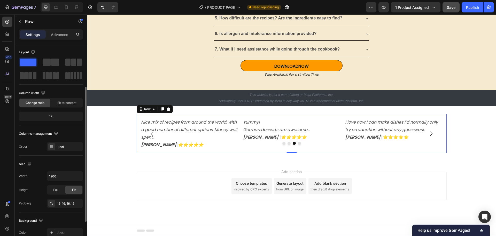
scroll to position [52, 0]
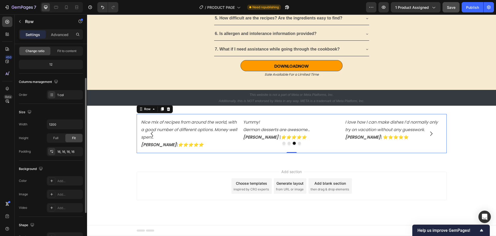
click at [59, 65] on div "12" at bounding box center [51, 64] width 62 height 7
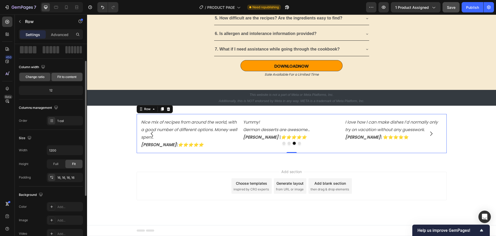
scroll to position [0, 0]
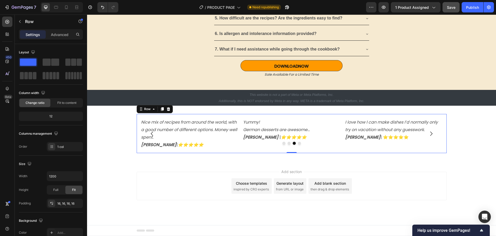
click at [146, 151] on div "I love how I can make dishes I’d normally only try on vacation without any gues…" at bounding box center [292, 133] width 310 height 39
click at [157, 129] on button "Carousel Back Arrow" at bounding box center [152, 133] width 14 height 14
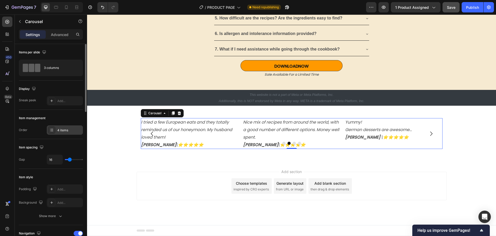
click at [67, 131] on div "4 items" at bounding box center [69, 130] width 24 height 5
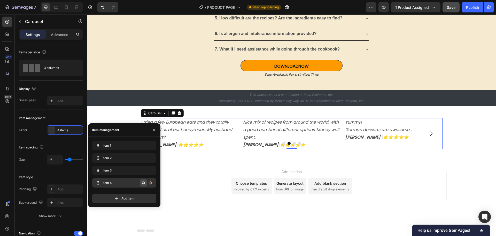
click at [143, 183] on icon "button" at bounding box center [143, 182] width 3 height 3
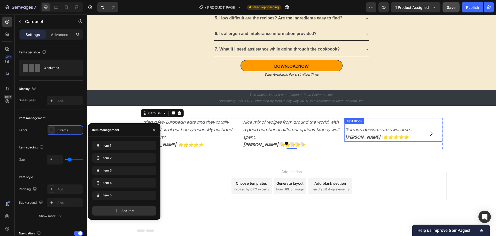
click at [370, 132] on icon "German desserts are awesome..." at bounding box center [378, 129] width 67 height 6
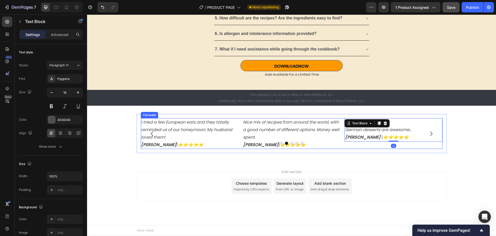
click at [430, 133] on icon "Carousel Next Arrow" at bounding box center [431, 133] width 6 height 6
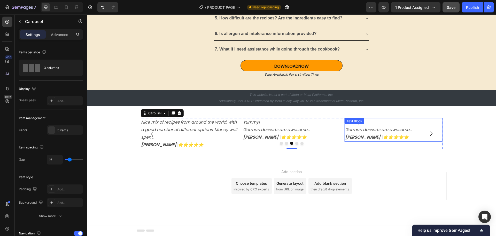
click at [365, 127] on div "Yummy! German desserts are awesome... Laura C. | ⭐️⭐️⭐️⭐️⭐️ Text Block" at bounding box center [394, 129] width 98 height 23
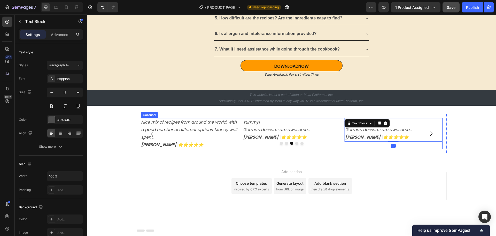
scroll to position [1580, 0]
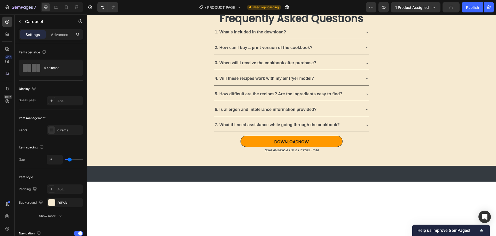
scroll to position [1450, 0]
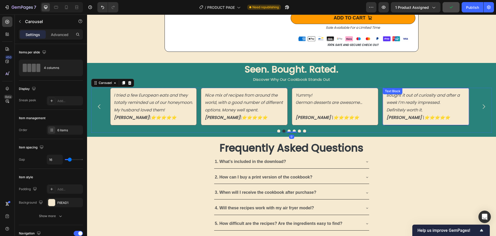
click at [406, 104] on icon "Bought it out of curiosity and after a week I’m really impressed." at bounding box center [423, 98] width 73 height 13
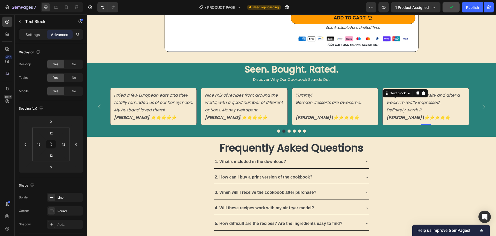
click at [406, 105] on icon "Bought it out of curiosity and after a week I’m really impressed." at bounding box center [423, 98] width 73 height 13
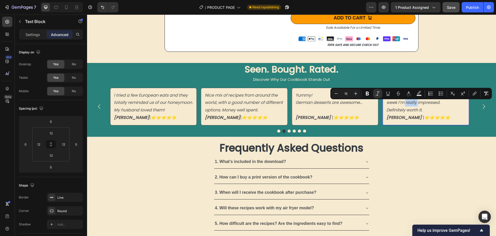
click at [450, 118] on p "Bought it out of curiosity and after a week I’m really impressed. Definitely wo…" at bounding box center [426, 107] width 79 height 30
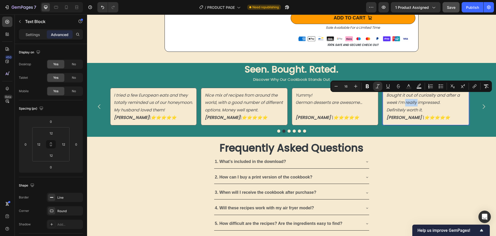
drag, startPoint x: 449, startPoint y: 118, endPoint x: 385, endPoint y: 97, distance: 67.7
click at [385, 97] on div "Bought it out of curiosity and after a week I’m really impressed. Definitely wo…" at bounding box center [426, 106] width 87 height 37
copy p "Bought it out of curiosity and after a week I’m really impressed. Definitely wo…"
click at [36, 36] on p "Settings" at bounding box center [33, 34] width 14 height 5
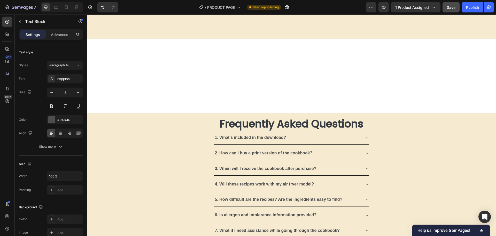
scroll to position [1606, 0]
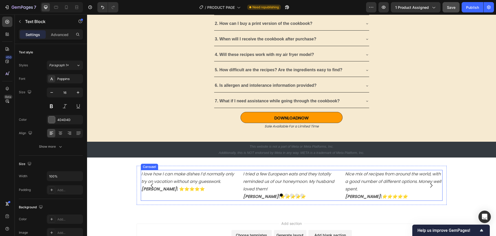
click at [431, 185] on icon "Carousel Next Arrow" at bounding box center [432, 185] width 2 height 4
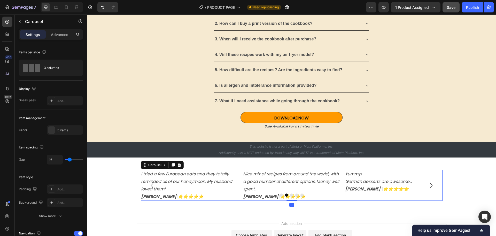
click at [431, 185] on icon "Carousel Next Arrow" at bounding box center [432, 185] width 2 height 4
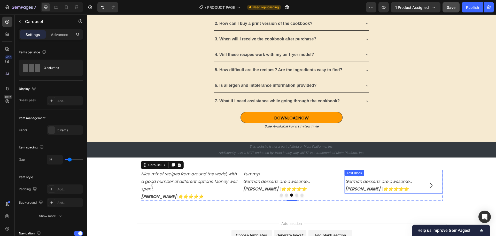
click at [396, 188] on p "Laura C. | ⭐️⭐️⭐️⭐️⭐️" at bounding box center [393, 188] width 97 height 7
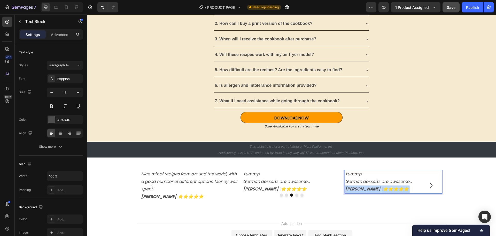
drag, startPoint x: 396, startPoint y: 188, endPoint x: 345, endPoint y: 175, distance: 52.6
click at [345, 175] on div "Yummy! German desserts are awesome... Laura C. | ⭐️⭐️⭐️⭐️⭐️" at bounding box center [394, 181] width 98 height 23
click at [381, 181] on icon "German desserts are awesome..." at bounding box center [378, 181] width 67 height 6
click at [393, 187] on p "Laura C. | ⭐️⭐️⭐️⭐️⭐️" at bounding box center [393, 188] width 97 height 7
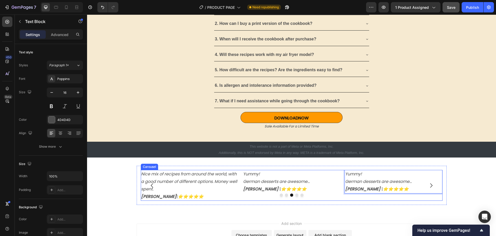
drag, startPoint x: 393, startPoint y: 187, endPoint x: 339, endPoint y: 174, distance: 54.9
click at [339, 174] on div "I love how I can make dishes I’d normally only try on vacation without any gues…" at bounding box center [292, 185] width 302 height 31
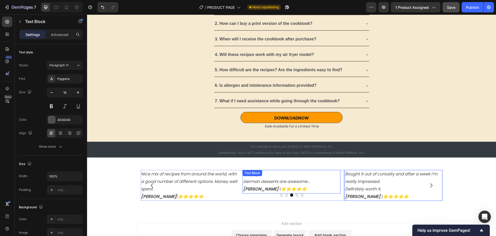
click at [312, 185] on p "Laura C. | ⭐️⭐️⭐️⭐️⭐️" at bounding box center [291, 188] width 97 height 7
click at [391, 184] on p "Bought it out of curiosity and after a week I’m really impressed. Definitely wo…" at bounding box center [393, 185] width 97 height 30
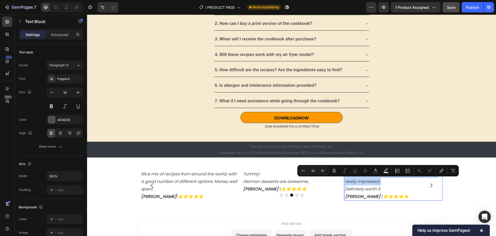
click at [387, 181] on p "Bought it out of curiosity and after a week I’m really impressed. Definitely wo…" at bounding box center [393, 185] width 97 height 30
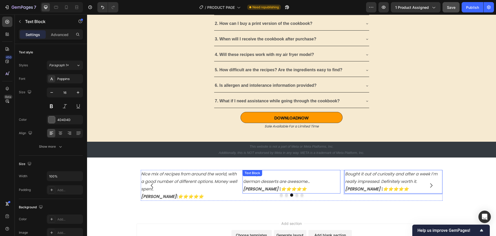
click at [297, 181] on icon "German desserts are awesome..." at bounding box center [276, 181] width 67 height 6
click at [378, 180] on icon "Bought it out of curiosity and after a week I’m really impressed. Definitely wo…" at bounding box center [391, 177] width 92 height 13
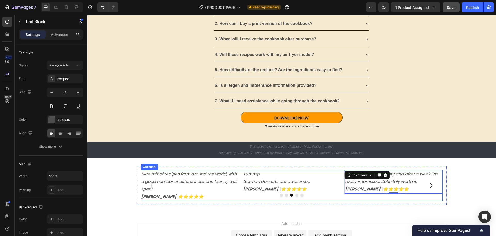
click at [261, 198] on div "Yummy! German desserts are awesome... Laura C. | ⭐️⭐️⭐️⭐️⭐️ Text Block" at bounding box center [292, 185] width 98 height 31
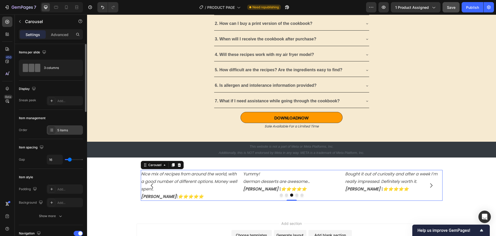
click at [69, 131] on div "5 items" at bounding box center [69, 130] width 24 height 5
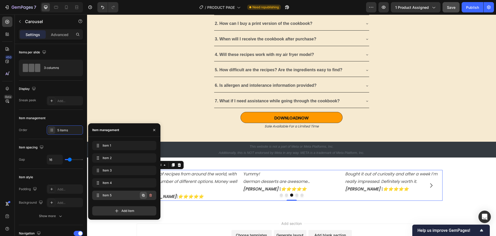
click at [142, 194] on icon "button" at bounding box center [143, 195] width 3 height 3
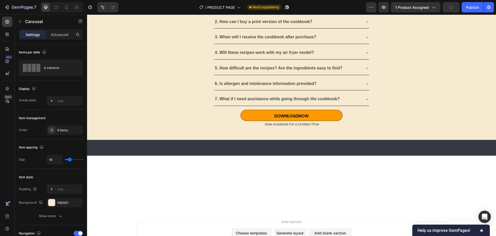
scroll to position [1450, 0]
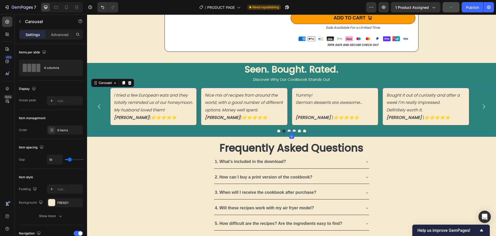
click at [481, 108] on icon "Carousel Next Arrow" at bounding box center [484, 106] width 6 height 6
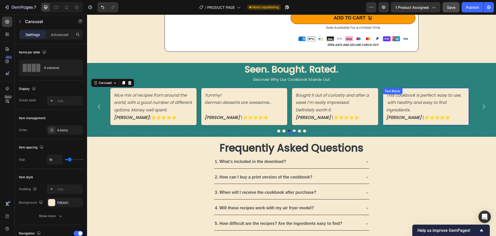
click at [431, 111] on p "This cookbook is perfect: easy to use, with healthy and easy to find ingredient…" at bounding box center [426, 107] width 79 height 30
click at [435, 117] on p "This cookbook is perfect: easy to use, with healthy and easy to find ingredient…" at bounding box center [426, 107] width 79 height 30
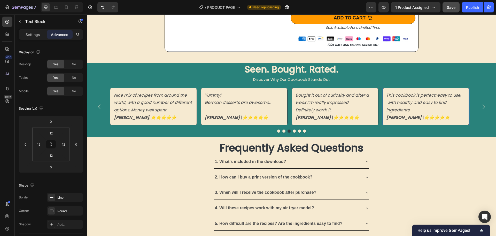
drag, startPoint x: 436, startPoint y: 118, endPoint x: 388, endPoint y: 97, distance: 53.0
click at [388, 97] on p "This cookbook is perfect: easy to use, with healthy and easy to find ingredient…" at bounding box center [426, 107] width 79 height 30
copy p "This cookbook is perfect: easy to use, with healthy and easy to find ingredient…"
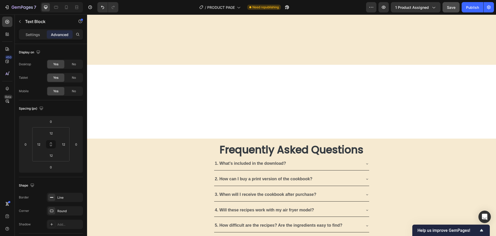
scroll to position [1657, 0]
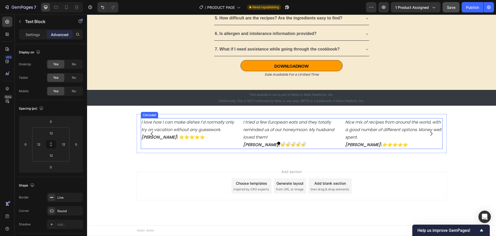
click at [150, 133] on icon "Carousel Back Arrow" at bounding box center [152, 133] width 6 height 6
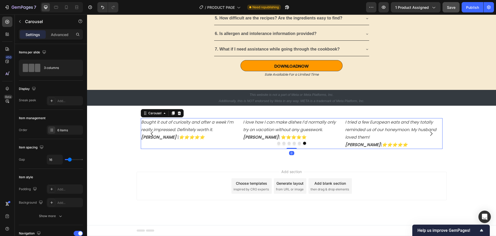
click at [150, 132] on icon "Carousel Back Arrow" at bounding box center [152, 133] width 6 height 6
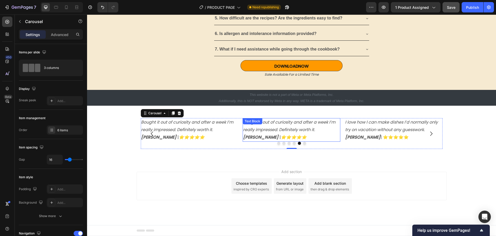
click at [267, 130] on icon "Bought it out of curiosity and after a week I’m really impressed. Definitely wo…" at bounding box center [289, 125] width 92 height 13
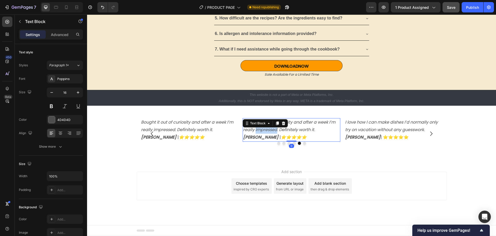
click at [303, 138] on p "Bought it out of curiosity and after a week I’m really impressed. Definitely wo…" at bounding box center [291, 129] width 97 height 22
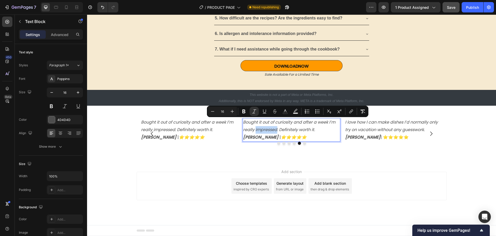
drag, startPoint x: 303, startPoint y: 138, endPoint x: 243, endPoint y: 121, distance: 62.7
click at [243, 121] on p "Bought it out of curiosity and after a week I’m really impressed. Definitely wo…" at bounding box center [291, 129] width 97 height 22
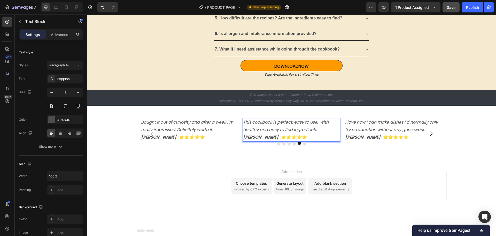
click at [185, 166] on div "Add section Choose templates inspired by CRO experts Generate layout from URL o…" at bounding box center [291, 193] width 409 height 64
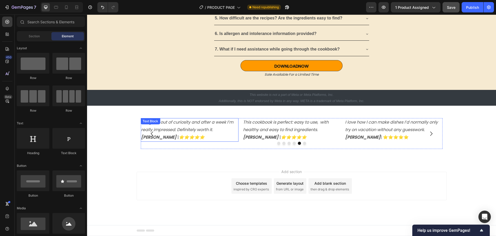
click at [216, 141] on div "Bought it out of curiosity and after a week I’m really impressed. Definitely wo…" at bounding box center [190, 129] width 98 height 23
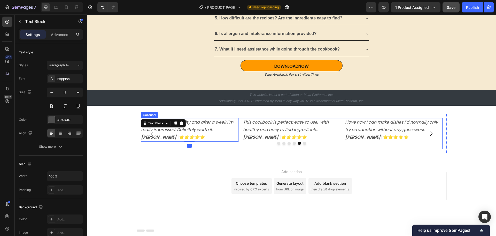
click at [239, 144] on div at bounding box center [292, 142] width 302 height 3
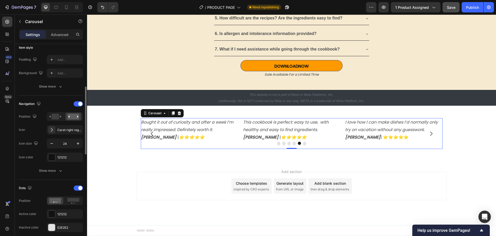
scroll to position [207, 0]
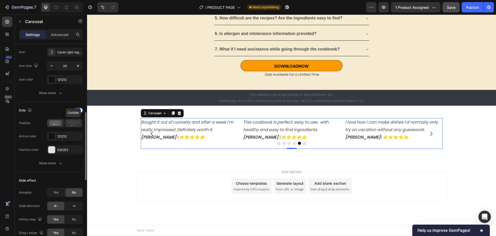
click at [73, 124] on rect at bounding box center [73, 122] width 12 height 4
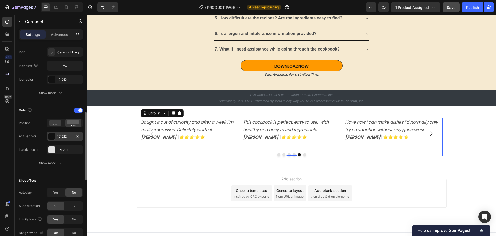
click at [54, 136] on div at bounding box center [51, 136] width 7 height 7
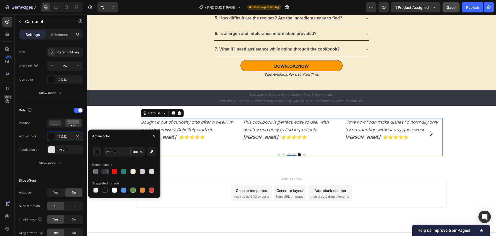
click at [105, 170] on div at bounding box center [105, 171] width 5 height 5
type input "343A40"
click at [69, 149] on div "E2E2E2" at bounding box center [64, 149] width 15 height 5
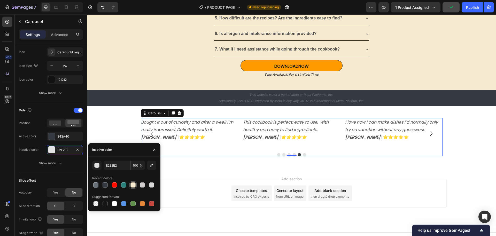
click at [131, 186] on div at bounding box center [133, 184] width 5 height 5
type input "F6EAD1"
click at [194, 170] on div "Add section Choose templates inspired by CRO experts Generate layout from URL o…" at bounding box center [291, 200] width 409 height 64
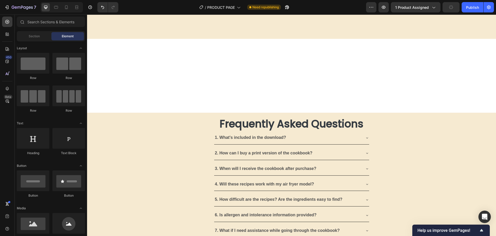
scroll to position [1631, 0]
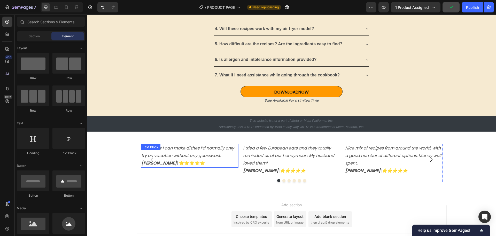
click at [187, 154] on icon "I love how I can make dishes I’d normally only try on vacation without any gues…" at bounding box center [187, 151] width 93 height 13
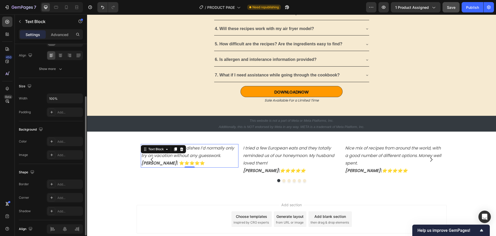
scroll to position [100, 0]
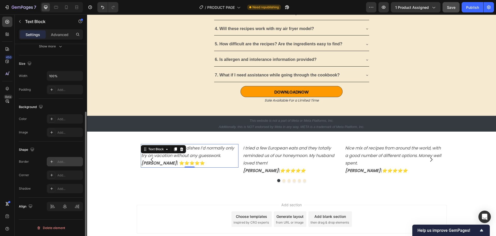
click at [62, 162] on div "Add..." at bounding box center [69, 161] width 24 height 5
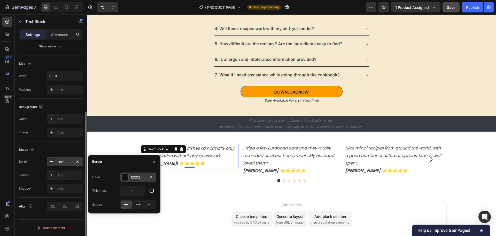
click at [127, 178] on div at bounding box center [125, 177] width 7 height 7
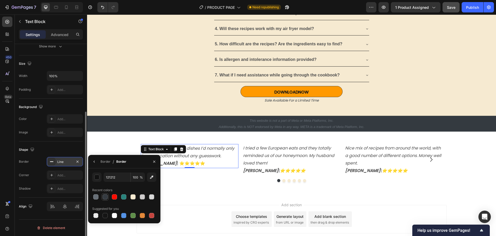
click at [106, 196] on div at bounding box center [105, 196] width 5 height 5
type input "343A40"
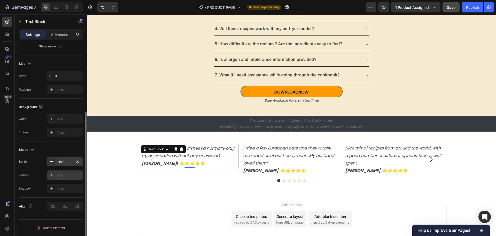
click at [63, 173] on div "Add..." at bounding box center [69, 175] width 24 height 5
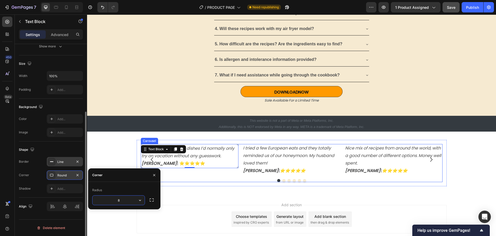
click at [197, 176] on div "I love how I can make dishes I’d normally only try on vacation without any gues…" at bounding box center [292, 163] width 302 height 38
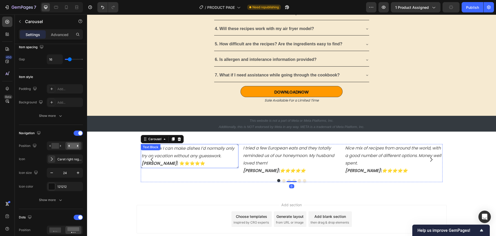
scroll to position [0, 0]
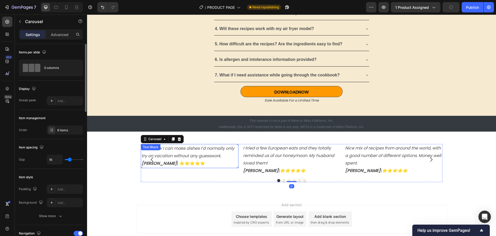
click at [186, 161] on p "Kim Y. | ⭐️⭐️⭐️⭐️⭐️" at bounding box center [190, 163] width 96 height 7
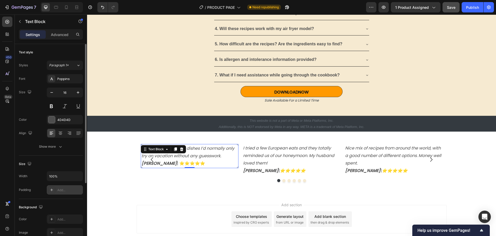
click at [64, 190] on div "Add..." at bounding box center [69, 189] width 24 height 5
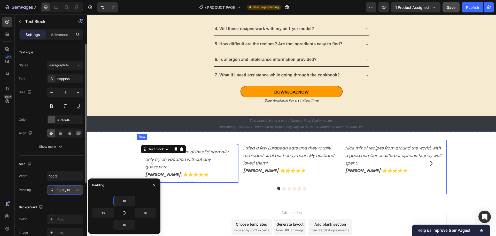
click at [188, 190] on div "I love how I can make dishes I’d normally only try on vacation without any gues…" at bounding box center [292, 167] width 310 height 54
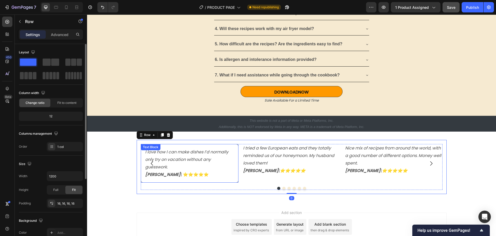
click at [193, 167] on p "I love how I can make dishes I’d normally only try on vacation without any gues…" at bounding box center [189, 159] width 89 height 22
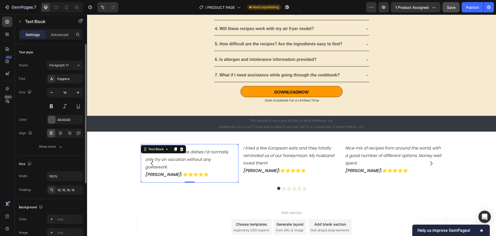
scroll to position [52, 0]
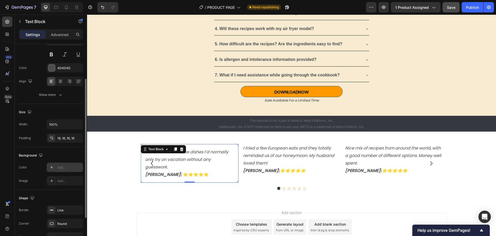
click at [67, 165] on div "Add..." at bounding box center [69, 167] width 24 height 5
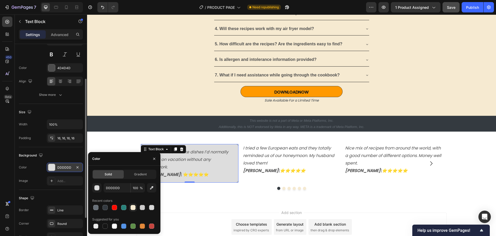
click at [133, 207] on div at bounding box center [133, 207] width 5 height 5
type input "F6EAD1"
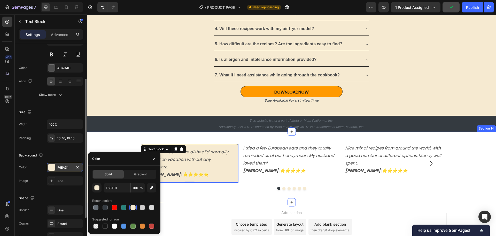
click at [197, 199] on div "I love how I can make dishes I’d normally only try on vacation without any gues…" at bounding box center [291, 166] width 409 height 71
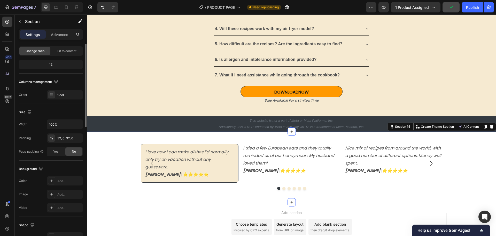
scroll to position [0, 0]
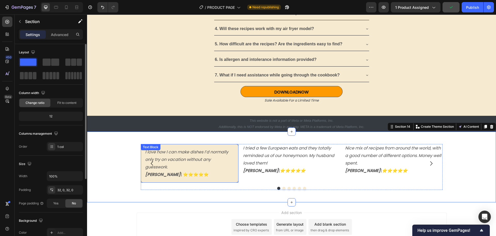
click at [195, 170] on p "I love how I can make dishes I’d normally only try on vacation without any gues…" at bounding box center [189, 159] width 89 height 22
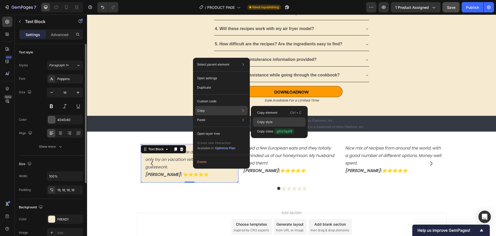
drag, startPoint x: 263, startPoint y: 121, endPoint x: 179, endPoint y: 115, distance: 84.0
click at [263, 121] on p "Copy style" at bounding box center [265, 121] width 16 height 5
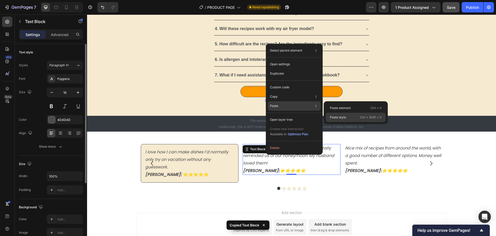
drag, startPoint x: 335, startPoint y: 117, endPoint x: 235, endPoint y: 114, distance: 100.6
click at [335, 117] on p "Paste style" at bounding box center [338, 117] width 16 height 5
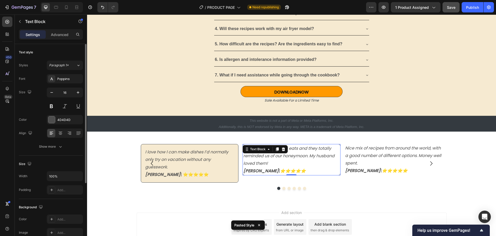
click at [282, 162] on p "I tried a few European eats and they totally reminded us of our honeymoon. My h…" at bounding box center [292, 156] width 96 height 22
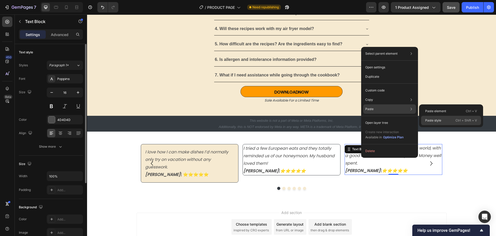
click at [431, 118] on div "Paste style Ctrl + Shift + V" at bounding box center [452, 120] width 60 height 9
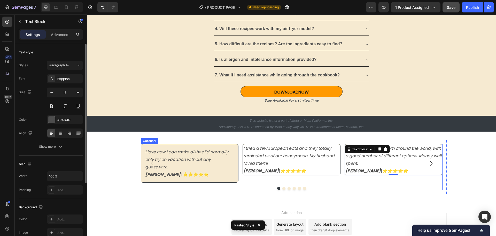
click at [429, 163] on icon "Carousel Next Arrow" at bounding box center [431, 163] width 6 height 6
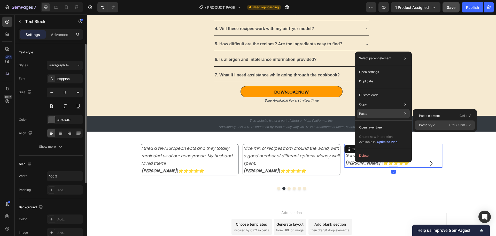
drag, startPoint x: 431, startPoint y: 125, endPoint x: 336, endPoint y: 144, distance: 96.6
click at [431, 125] on p "Paste style" at bounding box center [427, 125] width 16 height 5
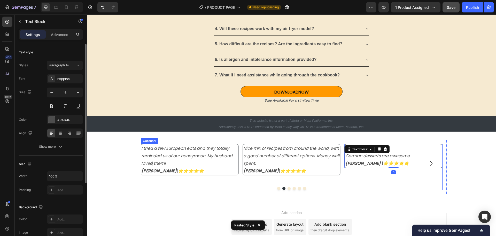
click at [431, 164] on icon "Carousel Next Arrow" at bounding box center [431, 163] width 6 height 6
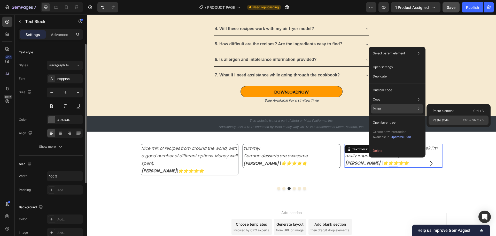
drag, startPoint x: 441, startPoint y: 119, endPoint x: 347, endPoint y: 133, distance: 95.1
click at [441, 119] on p "Paste style" at bounding box center [441, 120] width 16 height 5
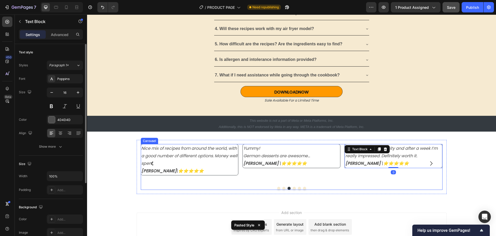
click at [430, 162] on icon "Carousel Next Arrow" at bounding box center [431, 163] width 6 height 6
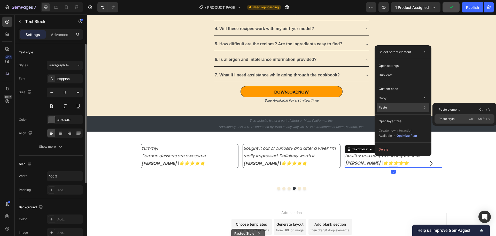
click at [447, 117] on p "Paste style" at bounding box center [447, 118] width 16 height 5
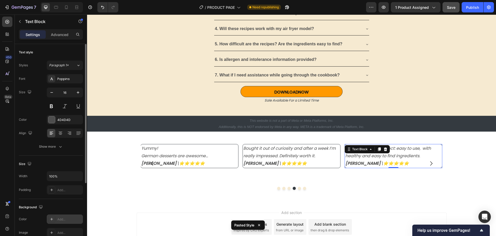
click at [65, 218] on div "Add..." at bounding box center [69, 219] width 24 height 5
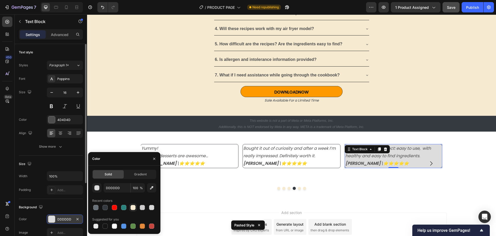
click at [132, 207] on div at bounding box center [133, 207] width 5 height 5
type input "F6EAD1"
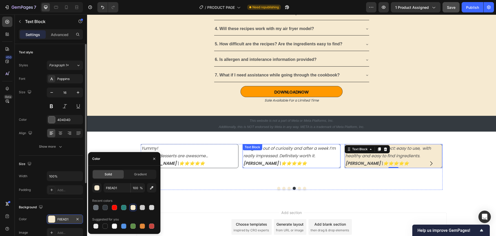
click at [274, 153] on icon "Bought it out of curiosity and after a week I’m really impressed. Definitely wo…" at bounding box center [290, 151] width 92 height 13
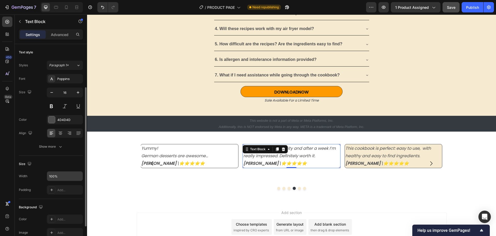
scroll to position [26, 0]
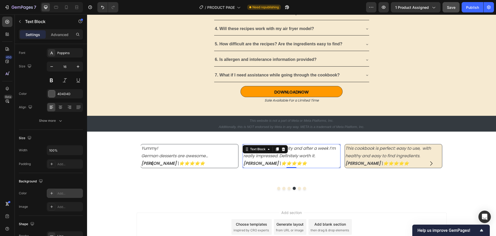
click at [63, 194] on div "Add..." at bounding box center [69, 193] width 24 height 5
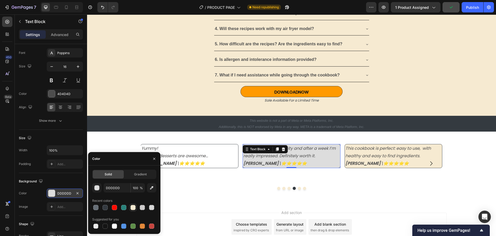
click at [132, 207] on div at bounding box center [133, 207] width 5 height 5
type input "F6EAD1"
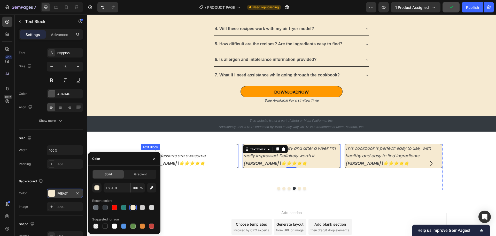
click at [190, 160] on p "Laura C. | ⭐️⭐️⭐️⭐️⭐️" at bounding box center [189, 163] width 96 height 7
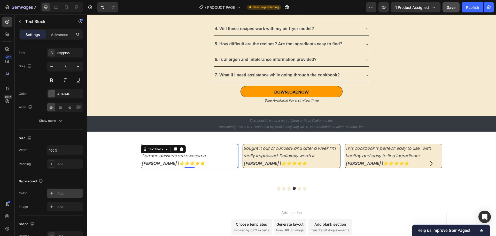
click at [75, 191] on div "Add..." at bounding box center [69, 193] width 24 height 5
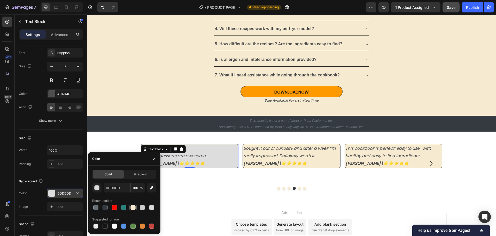
click at [134, 209] on div at bounding box center [133, 207] width 5 height 5
type input "F6EAD1"
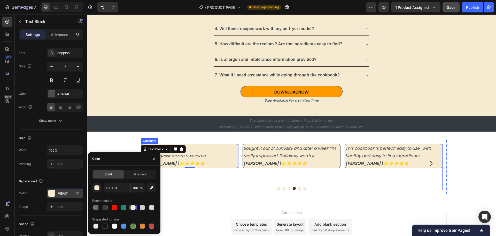
click at [194, 182] on div "Yummy! German desserts are awesome... Laura C. | ⭐️⭐️⭐️⭐️⭐️ Text Block 0" at bounding box center [190, 163] width 98 height 39
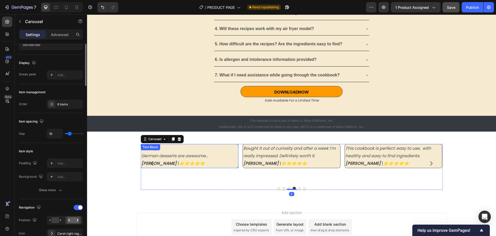
scroll to position [0, 0]
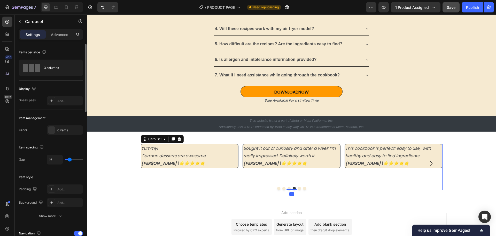
click at [150, 163] on icon "Carousel Back Arrow" at bounding box center [152, 163] width 6 height 6
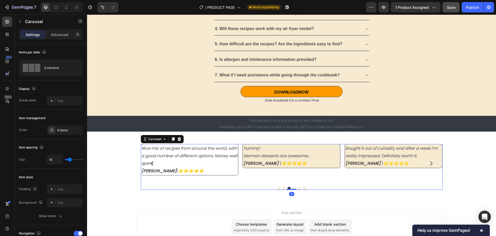
click at [163, 164] on icon "Nice mix of recipes from around the world, with a good number of different opti…" at bounding box center [189, 155] width 96 height 21
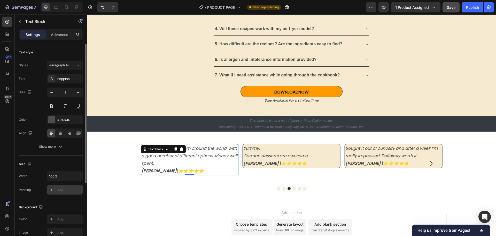
click at [67, 189] on div "Add..." at bounding box center [69, 189] width 24 height 5
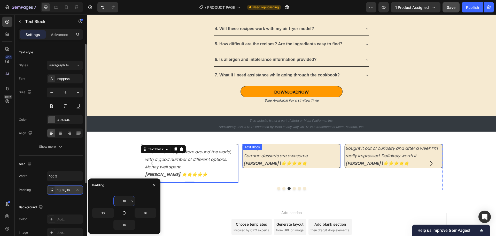
click at [305, 155] on icon "German desserts are awesome..." at bounding box center [277, 156] width 67 height 6
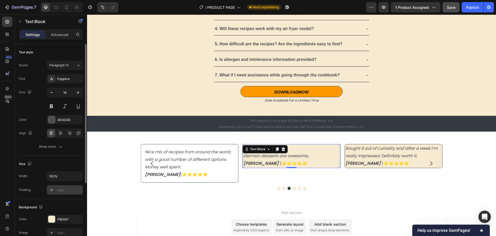
click at [60, 189] on div "Add..." at bounding box center [69, 189] width 24 height 5
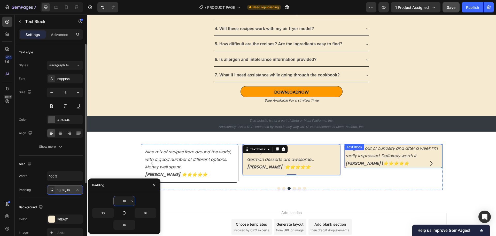
click at [373, 154] on icon "Bought it out of curiosity and after a week I’m really impressed. Definitely wo…" at bounding box center [392, 151] width 92 height 13
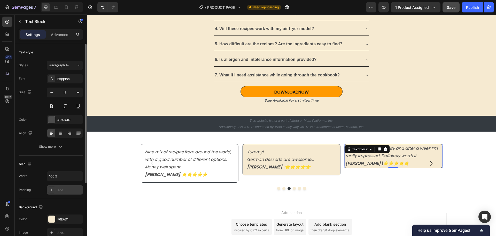
drag, startPoint x: 70, startPoint y: 191, endPoint x: 82, endPoint y: 159, distance: 34.6
click at [70, 191] on div "Add..." at bounding box center [69, 189] width 24 height 5
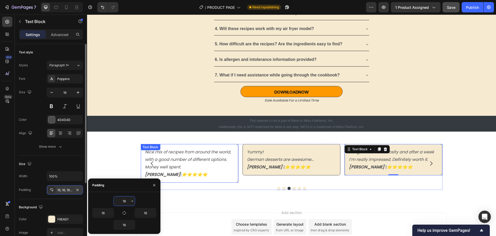
click at [167, 161] on icon "Nice mix of recipes from around the world, with a good number of different opti…" at bounding box center [188, 159] width 86 height 21
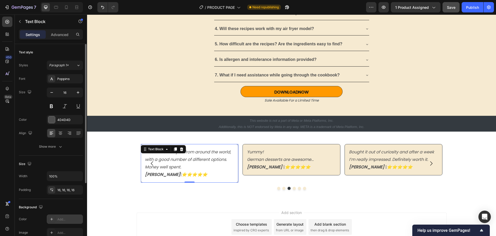
click at [57, 217] on div "Add..." at bounding box center [65, 218] width 36 height 9
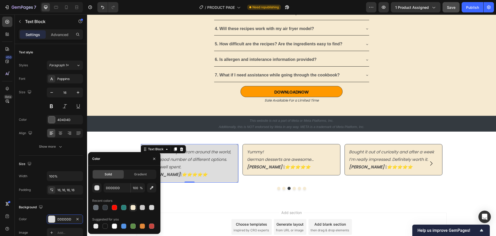
click at [133, 207] on div at bounding box center [133, 207] width 5 height 5
type input "F6EAD1"
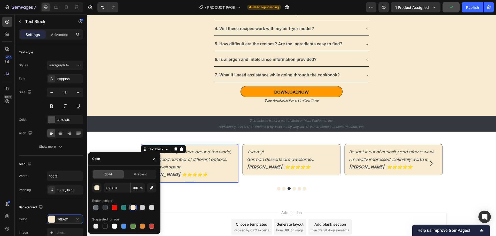
click at [187, 206] on div "Add section Choose templates inspired by CRO experts Generate layout from URL o…" at bounding box center [291, 234] width 409 height 64
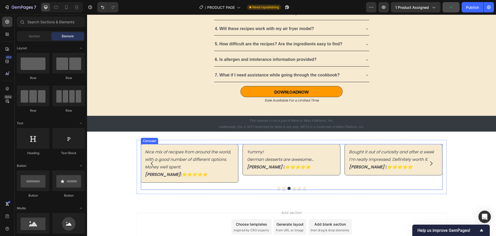
click at [150, 163] on icon "Carousel Back Arrow" at bounding box center [152, 163] width 6 height 6
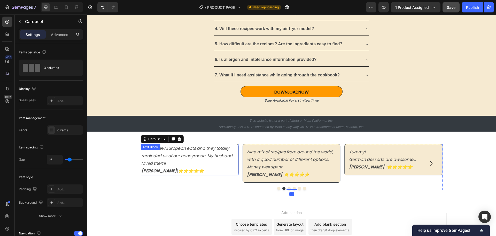
click at [165, 163] on p "I tried a few European eats and they totally reminded us of our honeymoon. My h…" at bounding box center [189, 156] width 96 height 22
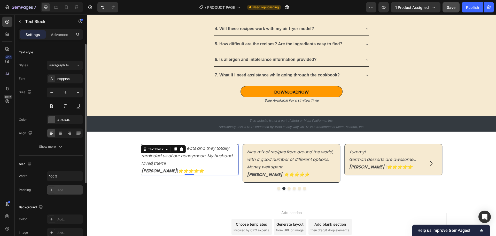
click at [69, 190] on div "Add..." at bounding box center [69, 189] width 24 height 5
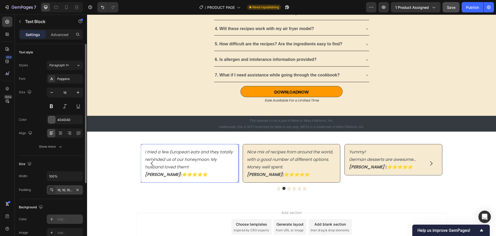
click at [65, 218] on div "Add..." at bounding box center [69, 219] width 24 height 5
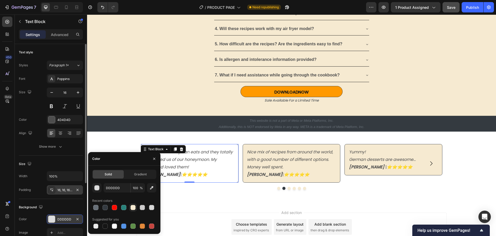
click at [132, 207] on div at bounding box center [133, 207] width 5 height 5
type input "F6EAD1"
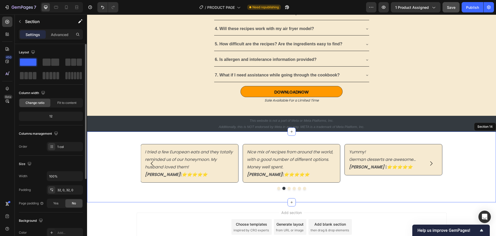
click at [190, 194] on div "I love how I can make dishes I’d normally only try on vacation without any gues…" at bounding box center [291, 166] width 409 height 71
click at [151, 164] on icon "Carousel Back Arrow" at bounding box center [152, 163] width 2 height 4
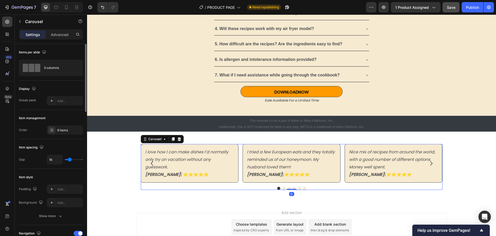
click at [150, 164] on icon "Carousel Back Arrow" at bounding box center [152, 163] width 6 height 6
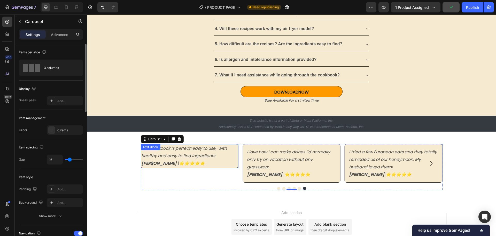
click at [179, 153] on icon "This cookbook is perfect: easy to use, with healthy and easy to find ingredient…" at bounding box center [184, 151] width 86 height 13
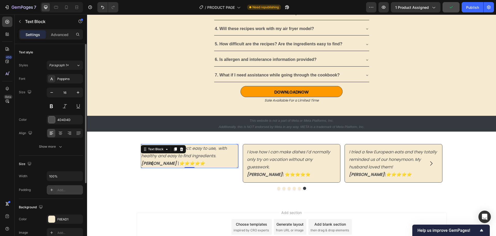
click at [64, 191] on div "Add..." at bounding box center [69, 189] width 24 height 5
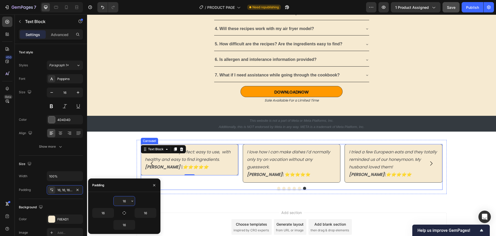
click at [151, 163] on icon "Carousel Back Arrow" at bounding box center [152, 163] width 2 height 4
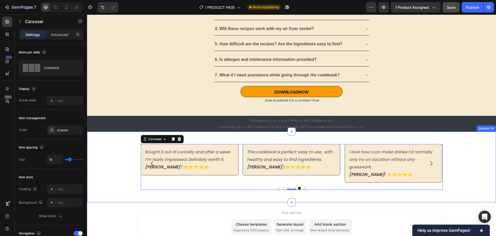
click at [120, 173] on div "I love how I can make dishes I’d normally only try on vacation without any gues…" at bounding box center [291, 167] width 409 height 54
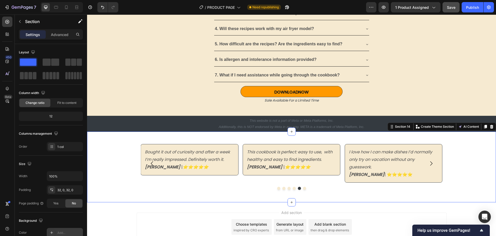
click at [61, 229] on div "Add..." at bounding box center [65, 232] width 36 height 9
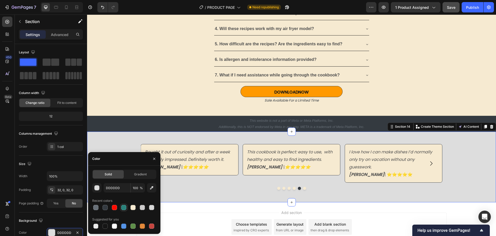
click at [123, 207] on div at bounding box center [123, 207] width 5 height 5
type input "29827B"
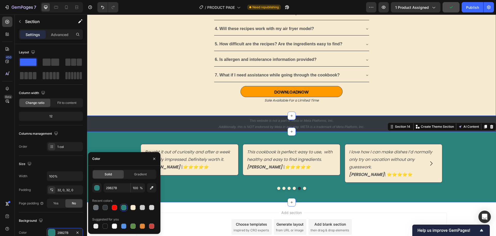
click at [151, 108] on div "Frequently Asked Questions Heading 1. What's included in the download? 2. How c…" at bounding box center [291, 36] width 409 height 158
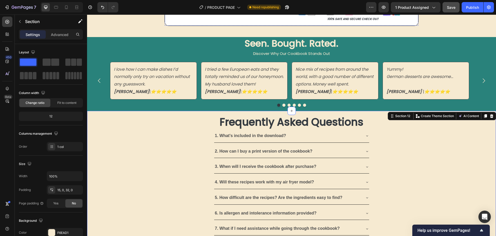
scroll to position [1425, 0]
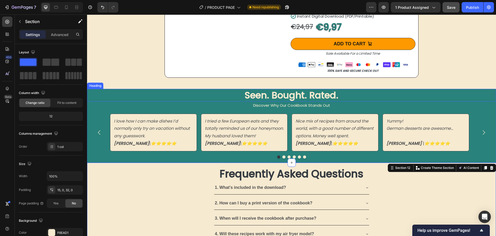
click at [199, 97] on h2 "Seen. Bought. Rated." at bounding box center [291, 95] width 409 height 13
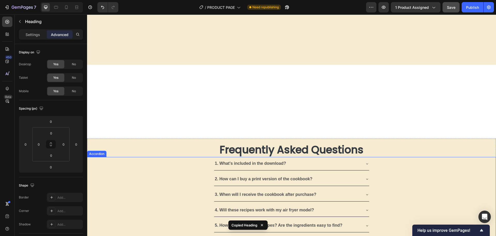
scroll to position [1517, 0]
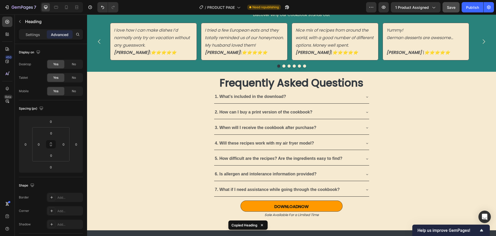
click at [97, 11] on h2 "Seen. Bought. Rated." at bounding box center [291, 4] width 409 height 13
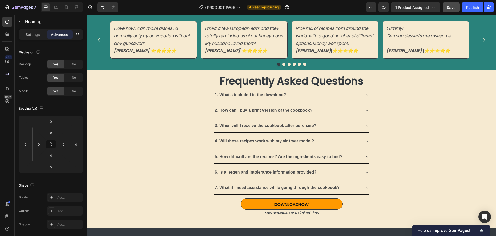
scroll to position [1388, 0]
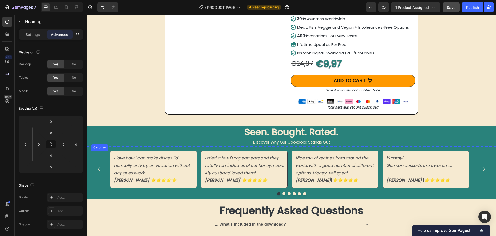
click at [99, 187] on div "I love how I can make dishes I’d normally only try on vacation without any gues…" at bounding box center [291, 168] width 401 height 37
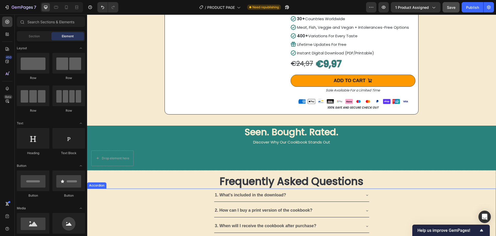
scroll to position [1465, 0]
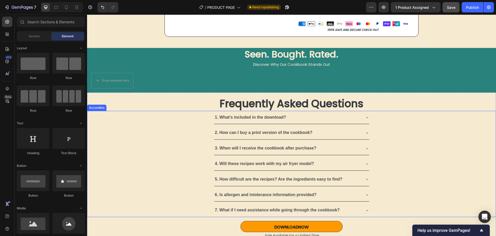
click at [120, 96] on h2 "Frequently Asked Questions" at bounding box center [291, 103] width 409 height 14
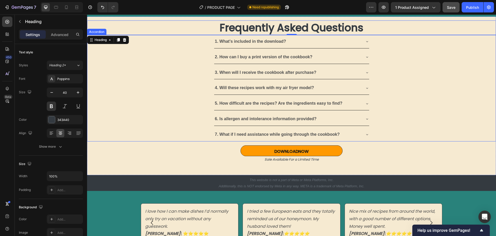
scroll to position [1517, 0]
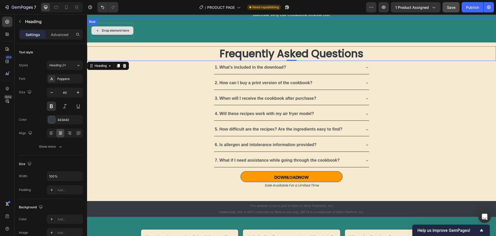
click at [115, 28] on div "Drop element here" at bounding box center [113, 30] width 42 height 8
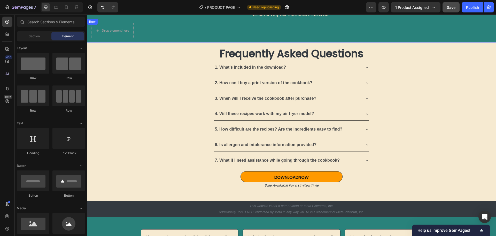
click at [166, 33] on div "Drop element here Row" at bounding box center [291, 31] width 409 height 24
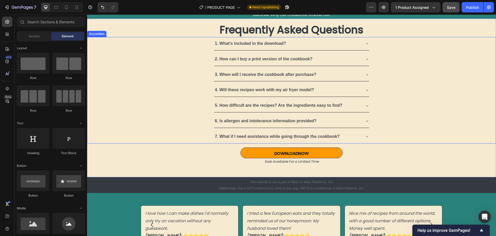
scroll to position [1569, 0]
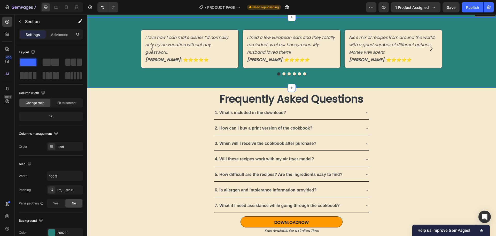
scroll to position [1496, 0]
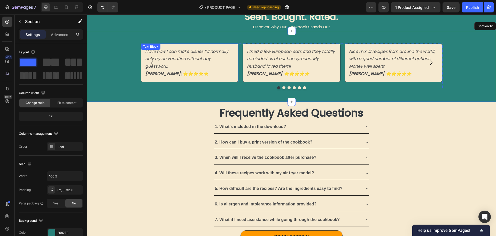
click at [108, 91] on div "I love how I can make dishes I’d normally only try on vacation without any gues…" at bounding box center [291, 66] width 409 height 54
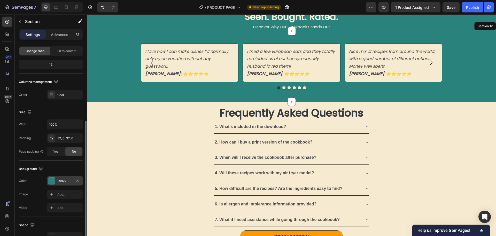
scroll to position [109, 0]
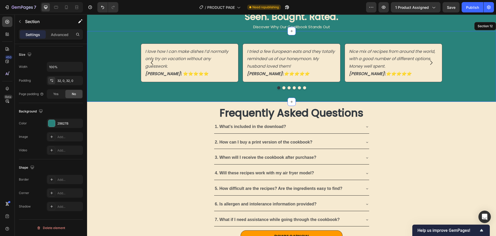
click at [128, 81] on div "I love how I can make dishes I’d normally only try on vacation without any gues…" at bounding box center [291, 66] width 409 height 54
click at [194, 78] on p "[PERSON_NAME] | ⭐️⭐️⭐️⭐️⭐️" at bounding box center [189, 73] width 89 height 7
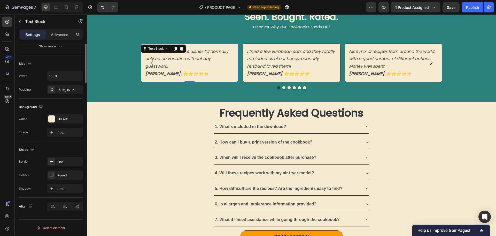
scroll to position [0, 0]
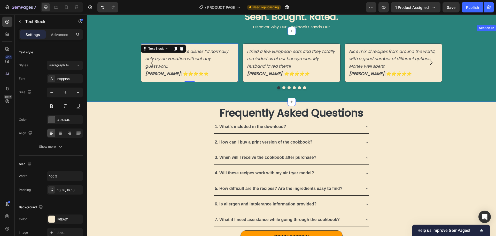
click at [124, 81] on div "I love how I can make dishes I’d normally only try on vacation without any gues…" at bounding box center [291, 66] width 409 height 54
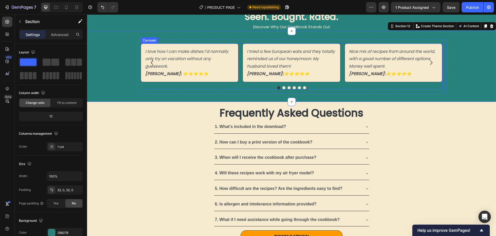
click at [149, 66] on icon "Carousel Back Arrow" at bounding box center [152, 62] width 6 height 6
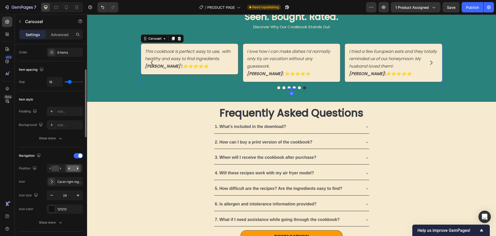
scroll to position [103, 0]
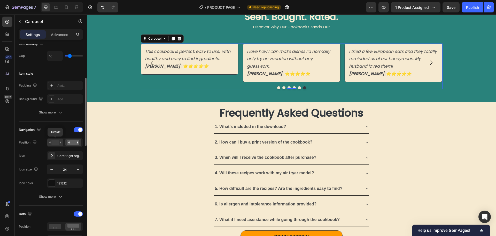
click at [56, 141] on rect at bounding box center [54, 142] width 7 height 6
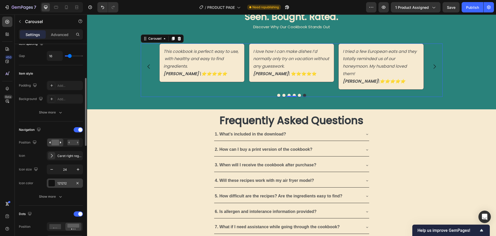
click at [59, 182] on div "121212" at bounding box center [64, 183] width 15 height 5
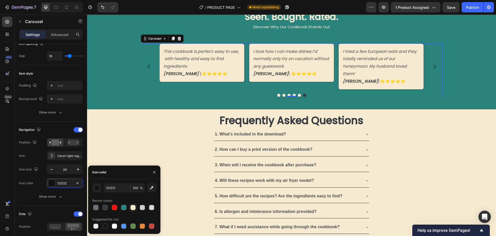
click at [132, 207] on div at bounding box center [133, 207] width 5 height 5
type input "F6EAD1"
click at [432, 70] on icon "Carousel Next Arrow" at bounding box center [435, 66] width 6 height 6
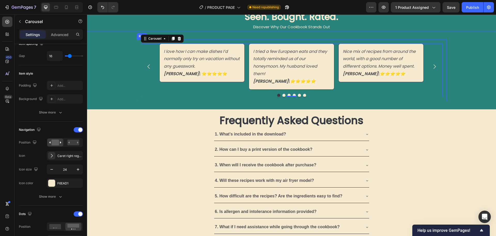
click at [295, 45] on div "I love how I can make dishes I’d normally only try on vacation without any gues…" at bounding box center [291, 70] width 409 height 78
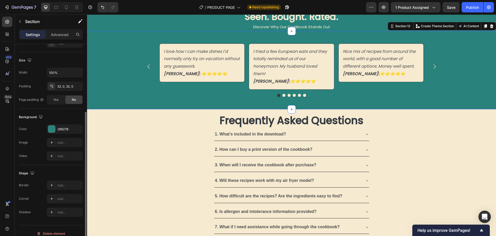
scroll to position [0, 0]
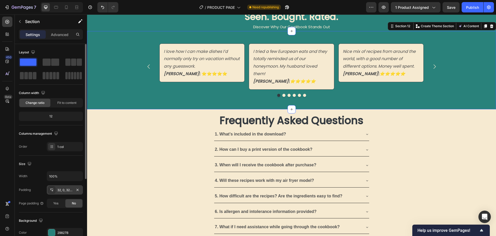
click at [58, 189] on div "32, 0, 32, 0" at bounding box center [64, 189] width 15 height 5
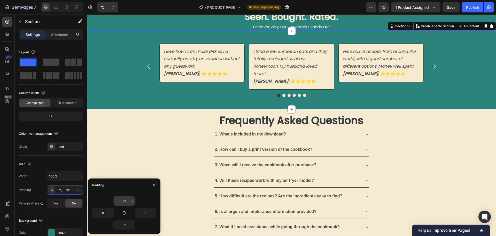
click at [124, 199] on input "32" at bounding box center [124, 200] width 21 height 9
type input "0"
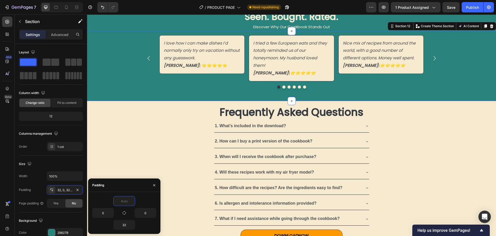
type input "5"
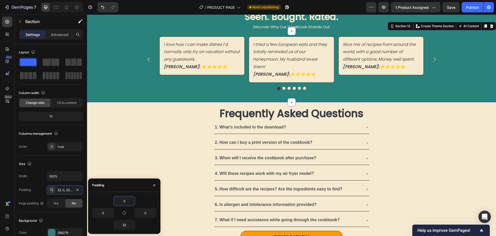
click at [242, 102] on div "I love how I can make dishes I’d normally only try on vacation without any gues…" at bounding box center [291, 66] width 409 height 71
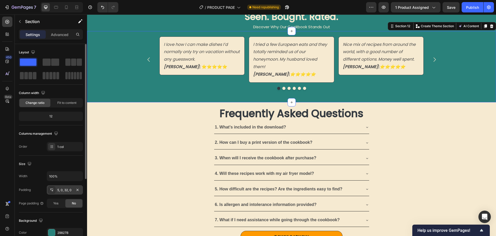
click at [64, 191] on div "5, 0, 32, 0" at bounding box center [64, 189] width 15 height 5
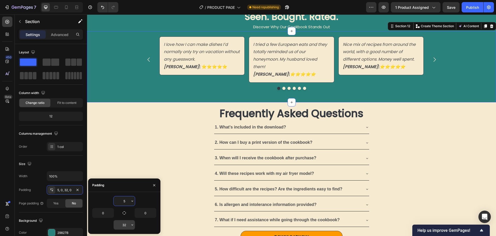
click at [124, 227] on input "32" at bounding box center [124, 224] width 21 height 9
type input "16"
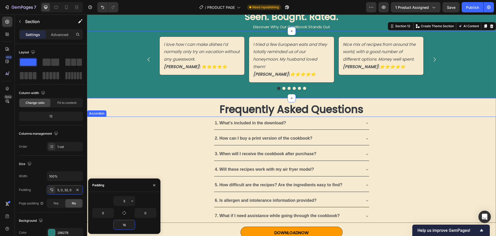
click at [462, 161] on div "3. When will I receive the cookbook after purchase?" at bounding box center [291, 153] width 409 height 13
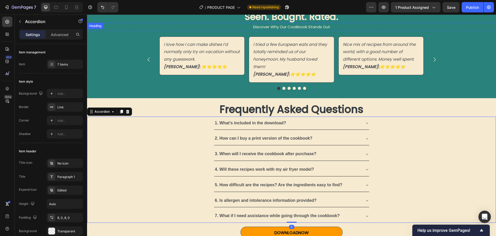
click at [302, 23] on h2 "Seen. Bought. Rated." at bounding box center [291, 16] width 409 height 13
click at [61, 218] on div "Title icon No icon Title Paragraph 1 Expand icon Edited Height Auto Padding 8, …" at bounding box center [51, 196] width 64 height 77
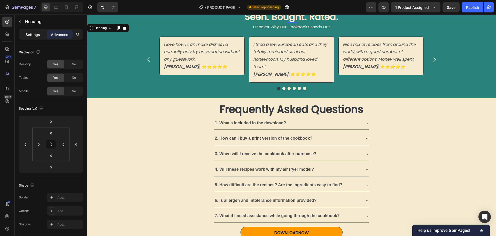
click at [31, 33] on p "Settings" at bounding box center [33, 34] width 14 height 5
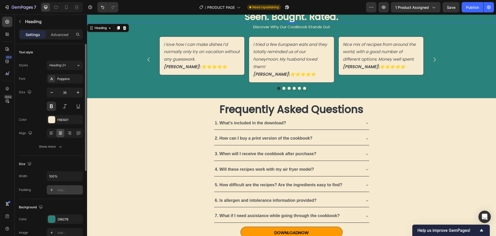
click at [63, 190] on div "Add..." at bounding box center [69, 189] width 24 height 5
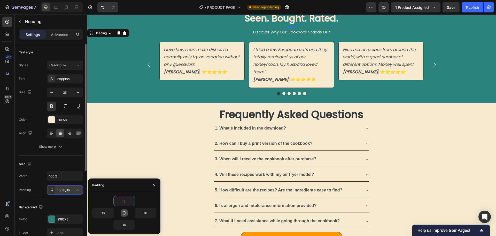
type input "8"
click at [124, 213] on icon "button" at bounding box center [124, 212] width 4 height 4
type input "8"
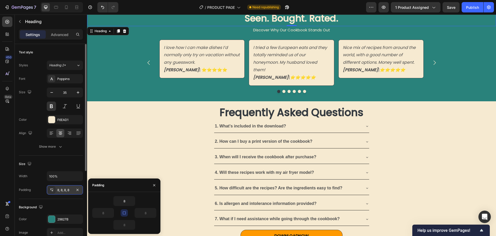
click at [125, 214] on icon "button" at bounding box center [124, 212] width 4 height 4
click at [103, 212] on input "8" at bounding box center [103, 212] width 21 height 9
type input "0"
click at [146, 213] on input "8" at bounding box center [145, 212] width 21 height 9
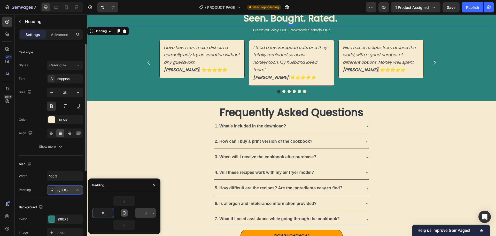
click at [146, 213] on input "8" at bounding box center [145, 212] width 21 height 9
type input "0"
click at [124, 223] on input "8" at bounding box center [124, 224] width 21 height 9
type input "0"
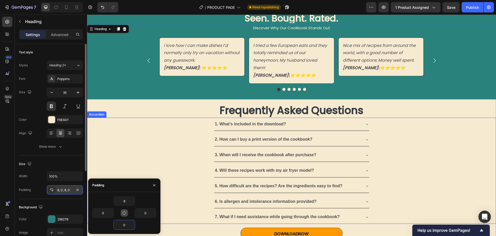
click at [433, 157] on div "3. When will I receive the cookbook after purchase?" at bounding box center [291, 154] width 409 height 13
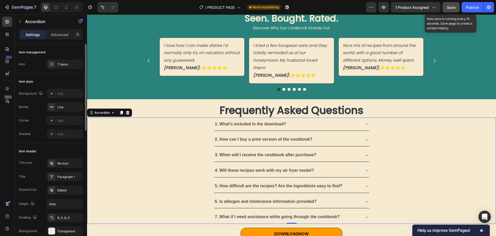
click at [449, 6] on span "Save" at bounding box center [451, 7] width 9 height 4
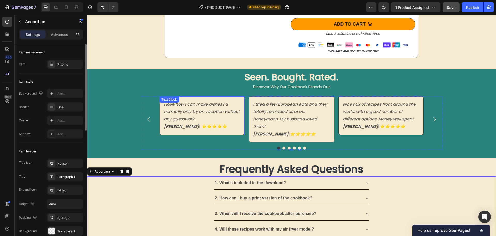
scroll to position [1367, 0]
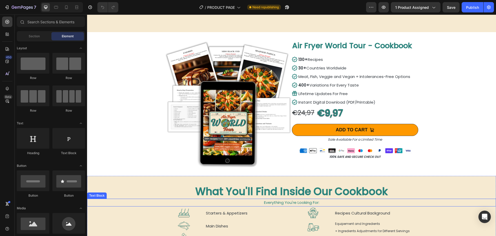
scroll to position [336, 0]
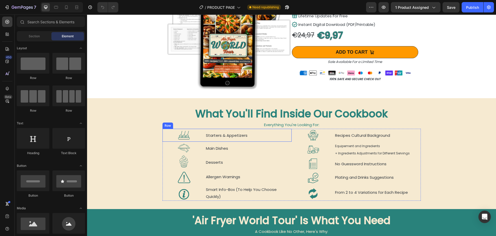
click at [206, 138] on div "Starters & Appetizers Text Block" at bounding box center [249, 135] width 86 height 13
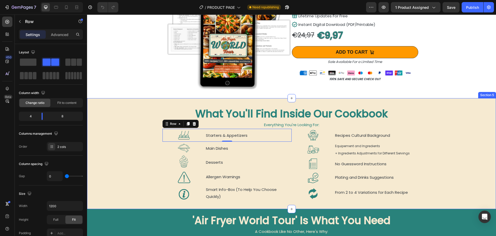
click at [460, 150] on div "What You'll Find Inside Our Cookbook Heading Everything You're Looking For: Tex…" at bounding box center [291, 153] width 409 height 94
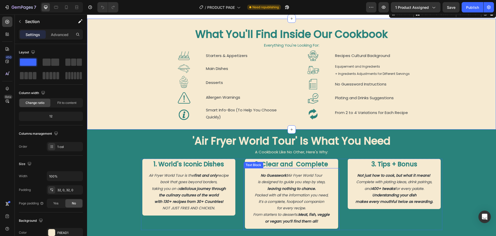
scroll to position [465, 0]
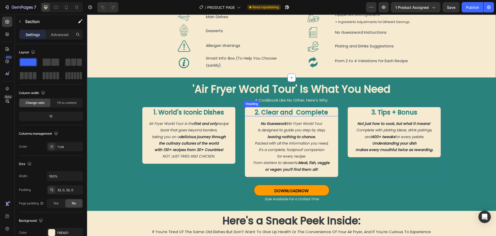
click at [295, 112] on h2 "2. Clear and Complete" at bounding box center [291, 111] width 93 height 9
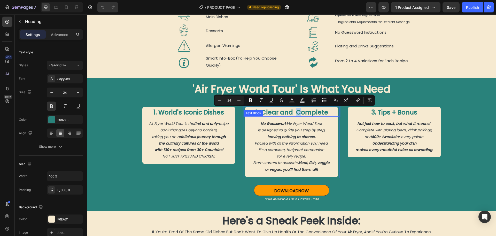
scroll to position [0, 0]
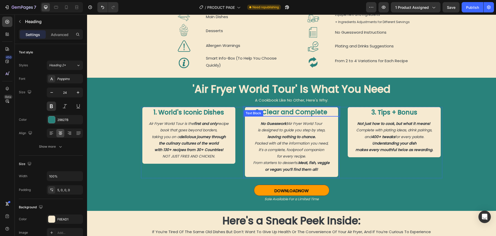
click at [308, 156] on p "for every recipe." at bounding box center [291, 156] width 85 height 6
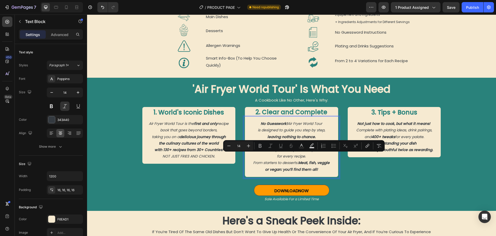
click at [305, 156] on p "for every recipe." at bounding box center [291, 156] width 85 height 6
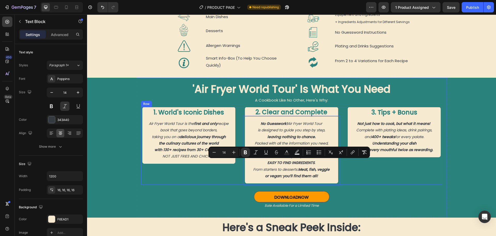
click at [382, 175] on div "3. Tips + Bonus Heading Not just how to cook, but what it means! Complete with …" at bounding box center [395, 146] width 96 height 78
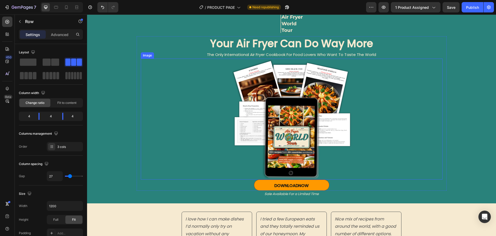
scroll to position [0, 0]
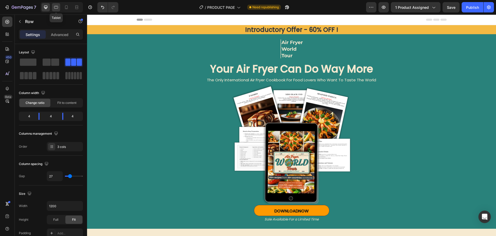
click at [56, 7] on icon at bounding box center [56, 7] width 5 height 5
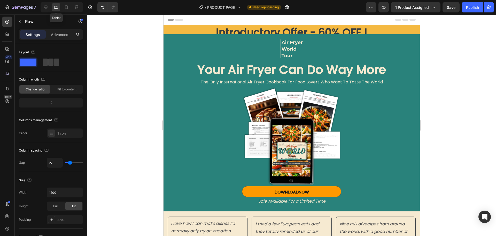
type input "16"
type input "100%"
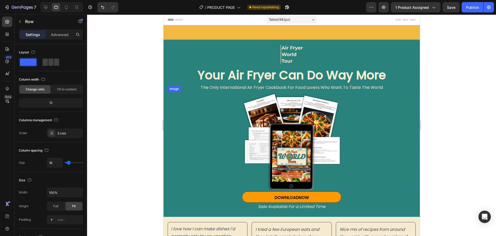
scroll to position [78, 0]
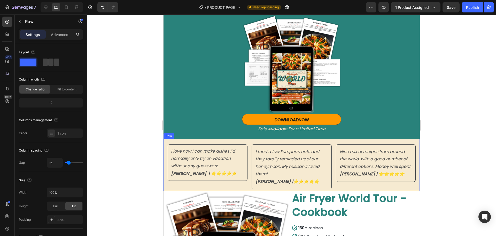
click at [177, 187] on div "I love how I can make dishes I’d normally only try on vacation without any gues…" at bounding box center [208, 167] width 80 height 47
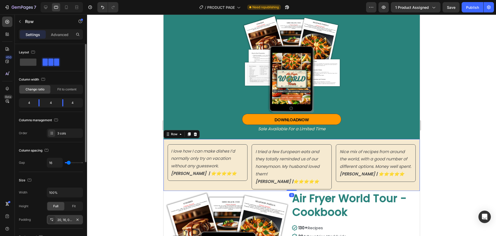
click at [62, 220] on div "20, 16, 0, 16" at bounding box center [64, 219] width 15 height 5
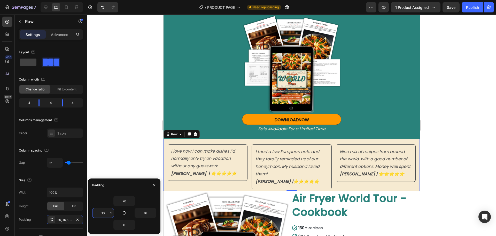
click at [103, 214] on input "16" at bounding box center [103, 212] width 21 height 9
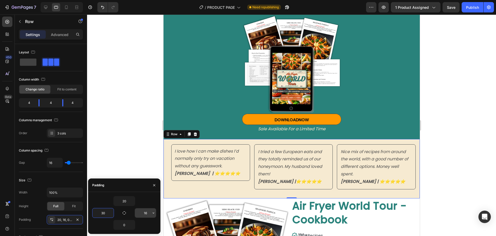
type input "30"
click at [146, 212] on input "16" at bounding box center [145, 212] width 21 height 9
type input "30"
click at [124, 201] on input "20" at bounding box center [124, 200] width 21 height 9
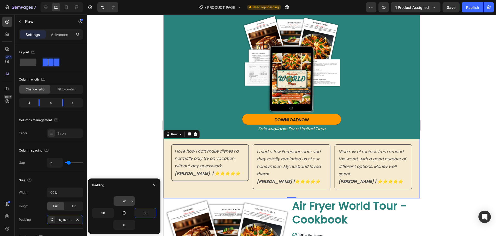
click at [124, 201] on input "20" at bounding box center [124, 200] width 21 height 9
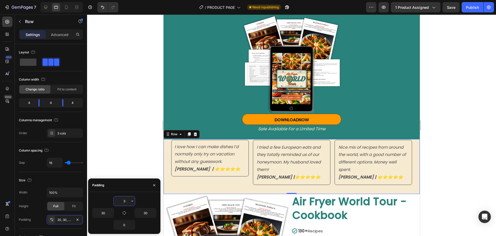
type input "30"
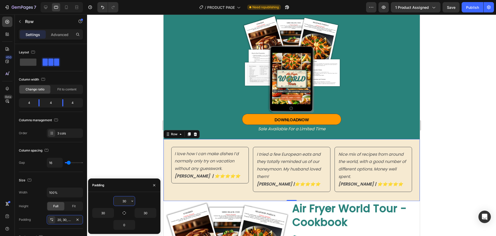
click at [134, 147] on div at bounding box center [291, 124] width 409 height 221
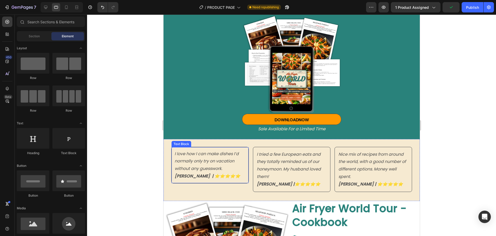
scroll to position [129, 0]
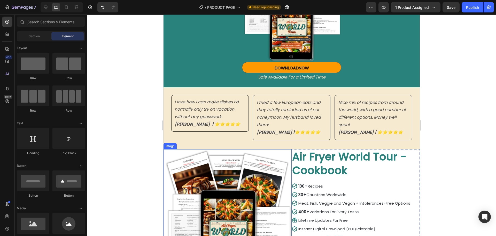
click at [205, 180] on img at bounding box center [228, 212] width 127 height 127
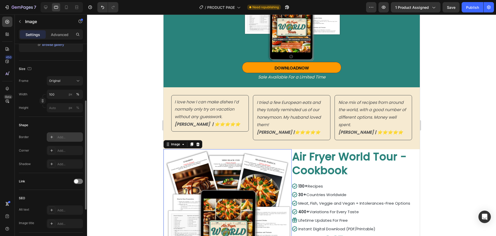
scroll to position [55, 0]
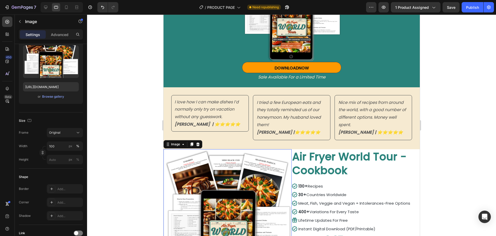
click at [121, 179] on div at bounding box center [291, 124] width 409 height 221
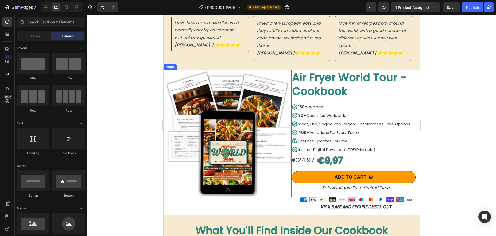
scroll to position [284, 0]
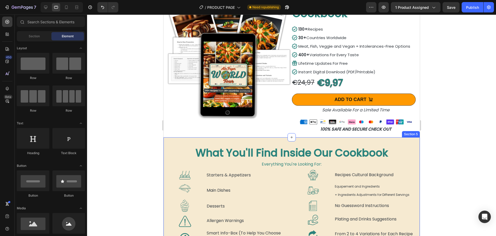
click at [257, 143] on div "What You'll Find Inside Our Cookbook Heading Everything You're Looking For: Tex…" at bounding box center [291, 195] width 257 height 116
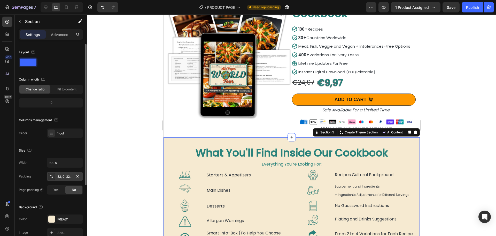
click at [60, 174] on div "32, 0, 32, 0" at bounding box center [64, 176] width 15 height 5
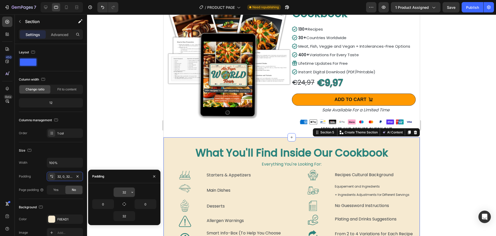
click at [125, 192] on input "32" at bounding box center [124, 191] width 21 height 9
type input "16"
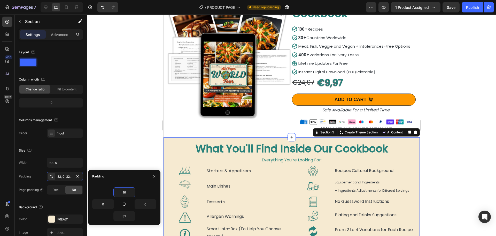
click at [130, 143] on div at bounding box center [291, 124] width 409 height 221
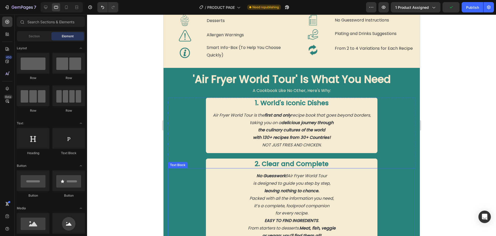
scroll to position [543, 0]
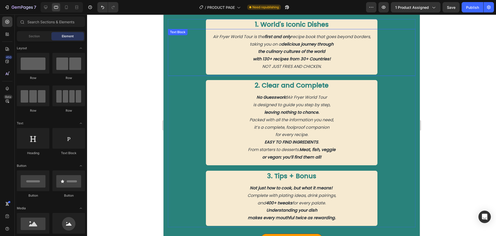
click at [242, 74] on div "Air Fryer World Tour is the first and only recipe book that goes beyond borders…" at bounding box center [292, 52] width 172 height 46
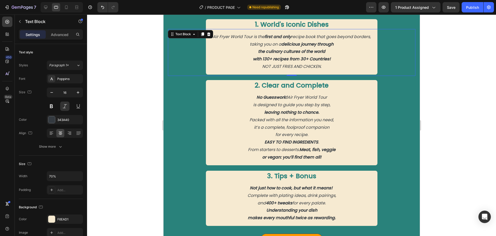
click at [270, 48] on p "taking you on a delicious journey through" at bounding box center [291, 44] width 163 height 7
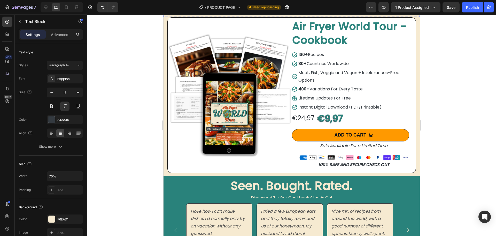
scroll to position [1603, 0]
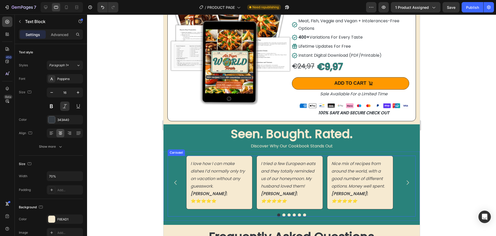
click at [407, 180] on icon "Carousel Next Arrow" at bounding box center [408, 182] width 2 height 4
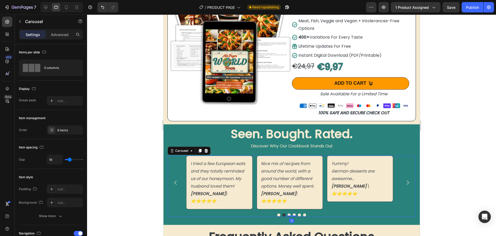
click at [407, 180] on icon "Carousel Next Arrow" at bounding box center [408, 182] width 2 height 4
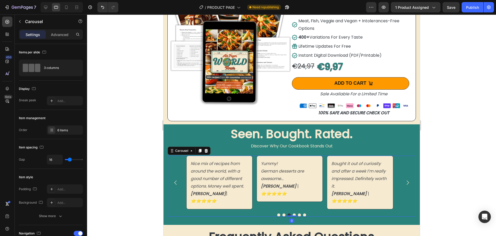
click at [407, 180] on icon "Carousel Next Arrow" at bounding box center [408, 182] width 2 height 4
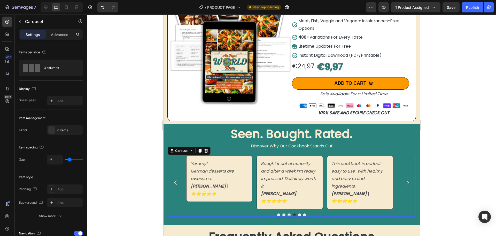
click at [407, 180] on icon "Carousel Next Arrow" at bounding box center [408, 182] width 2 height 4
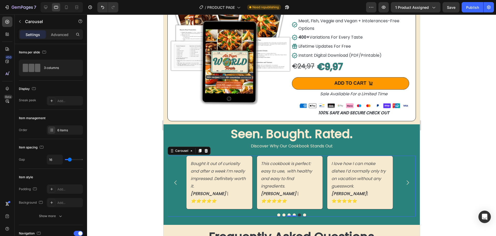
click at [407, 180] on icon "Carousel Next Arrow" at bounding box center [408, 182] width 2 height 4
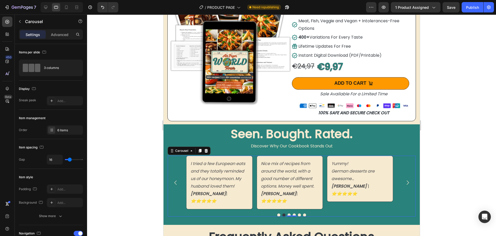
click at [407, 180] on icon "Carousel Next Arrow" at bounding box center [408, 182] width 2 height 4
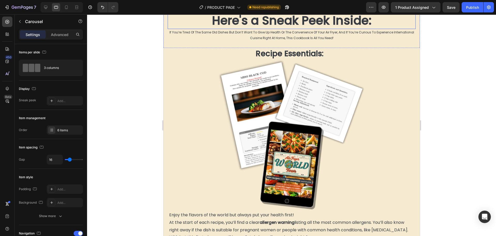
scroll to position [698, 0]
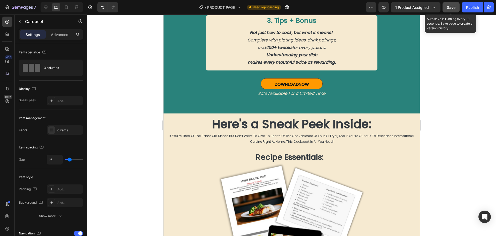
click at [448, 6] on span "Save" at bounding box center [451, 7] width 9 height 4
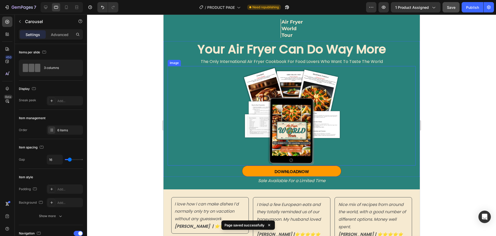
scroll to position [0, 0]
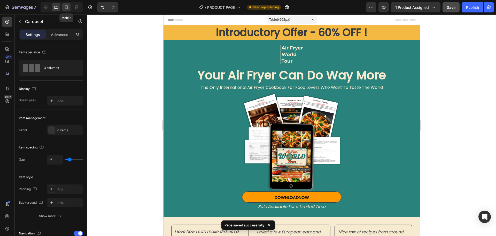
click at [66, 7] on icon at bounding box center [66, 7] width 5 height 5
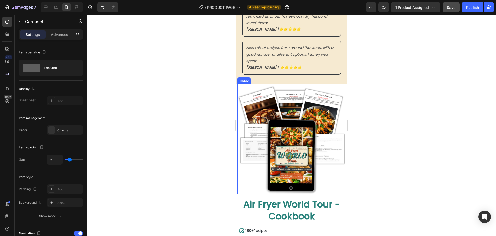
scroll to position [284, 0]
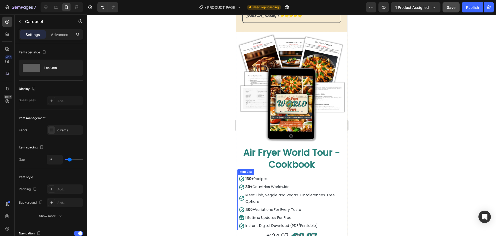
click at [240, 191] on div "Meat, Fish, Veggie and Vegan + Intolerances-Free Options" at bounding box center [292, 198] width 106 height 14
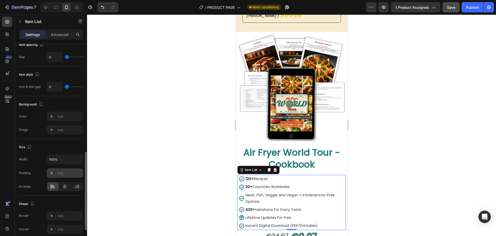
click at [64, 173] on div "Add..." at bounding box center [69, 173] width 24 height 5
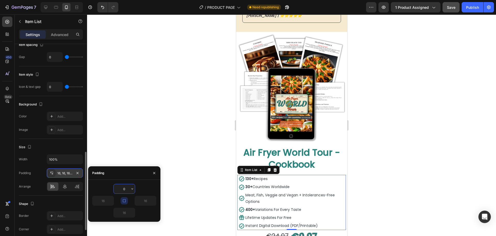
click at [124, 190] on input "0" at bounding box center [124, 188] width 21 height 9
type input "10"
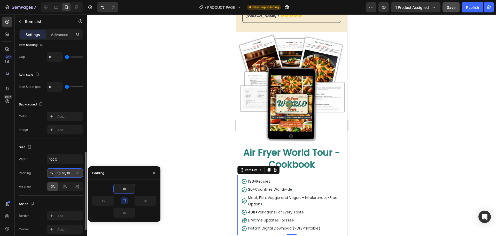
drag, startPoint x: 187, startPoint y: 201, endPoint x: 198, endPoint y: 193, distance: 14.0
click at [187, 201] on div at bounding box center [291, 124] width 409 height 221
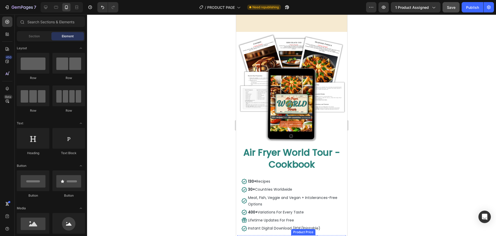
scroll to position [362, 0]
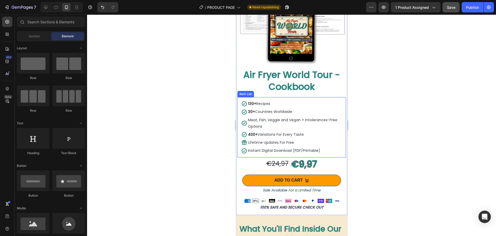
click at [239, 116] on div "130+ Recipes 30+ Countries Worldwide Meat, Fish, Veggie and Vegan + Intolerance…" at bounding box center [292, 127] width 106 height 60
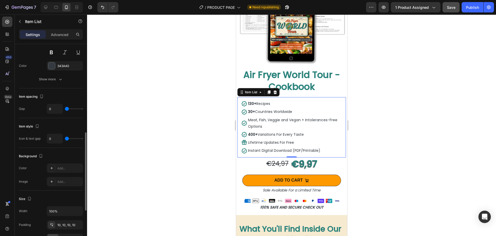
scroll to position [284, 0]
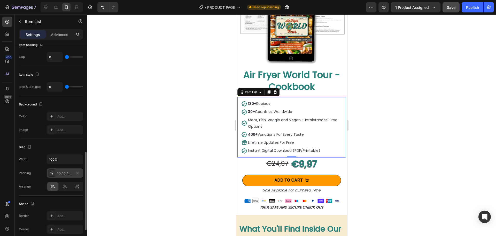
click at [60, 174] on div "10, 10, 10, 10" at bounding box center [64, 173] width 15 height 5
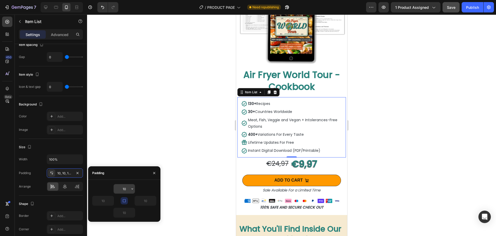
click at [124, 189] on input "10" at bounding box center [124, 188] width 21 height 9
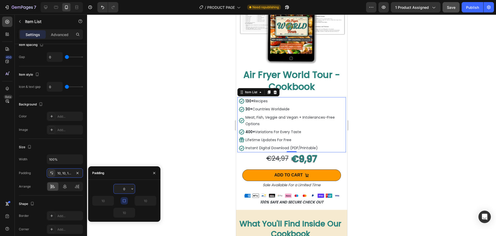
type input "10"
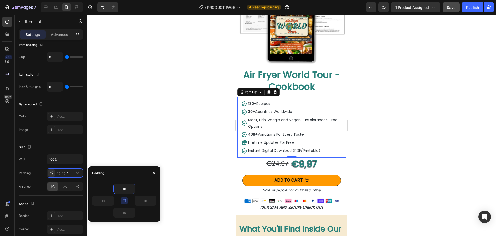
click at [213, 125] on div at bounding box center [291, 124] width 409 height 221
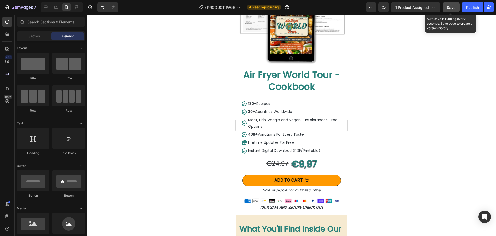
click at [451, 9] on span "Save" at bounding box center [451, 7] width 9 height 4
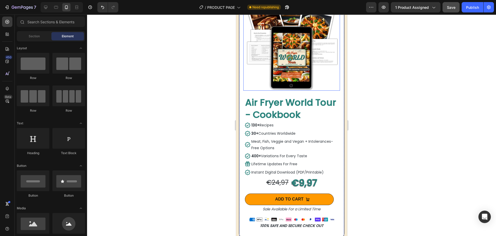
scroll to position [1914, 0]
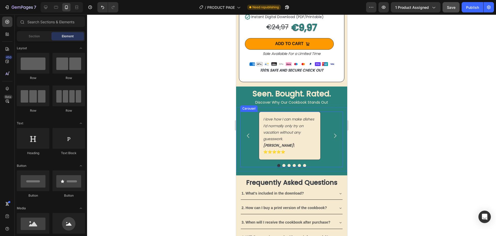
click at [334, 133] on icon "Carousel Next Arrow" at bounding box center [335, 135] width 2 height 4
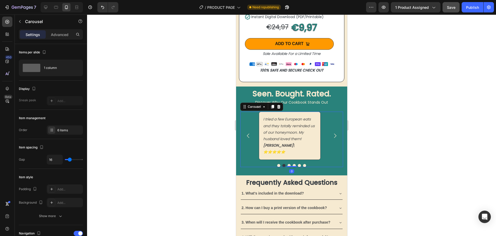
click at [334, 133] on icon "Carousel Next Arrow" at bounding box center [335, 135] width 2 height 4
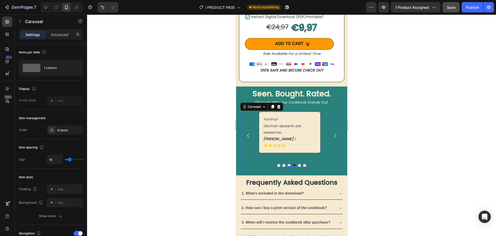
click at [334, 133] on icon "Carousel Next Arrow" at bounding box center [335, 135] width 2 height 4
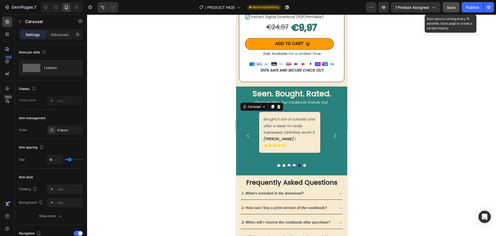
click at [450, 6] on span "Save" at bounding box center [451, 7] width 9 height 4
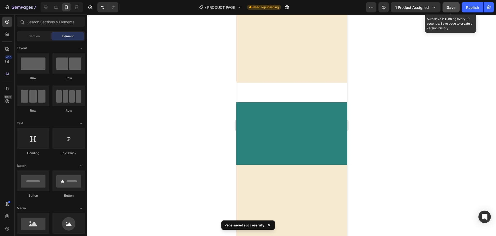
scroll to position [225, 0]
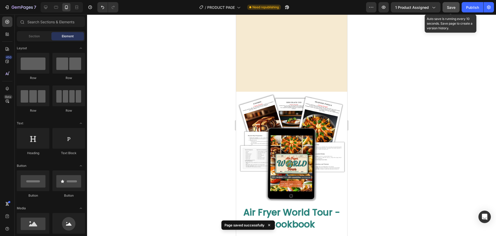
drag, startPoint x: 345, startPoint y: 199, endPoint x: 587, endPoint y: 36, distance: 291.9
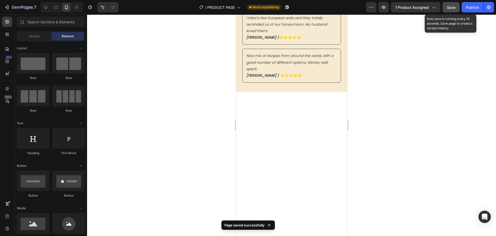
scroll to position [0, 0]
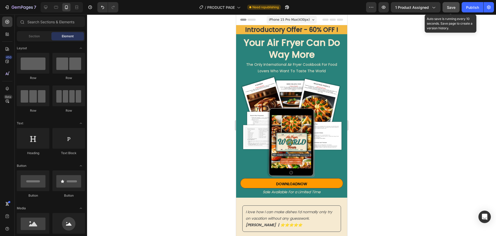
click at [294, 18] on span "iPhone 15 Pro Max ( 430 px)" at bounding box center [289, 19] width 41 height 5
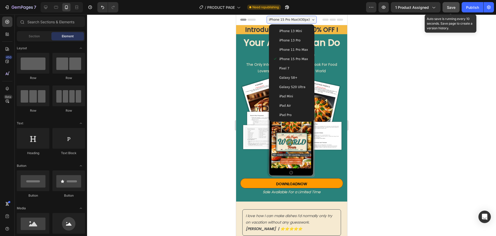
click at [284, 33] on span "iPhone 13 Mini" at bounding box center [290, 30] width 23 height 5
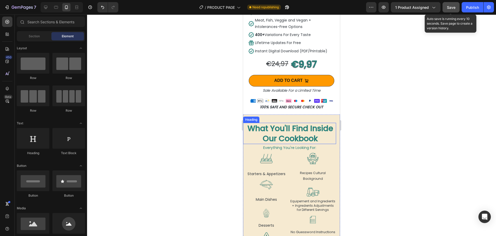
scroll to position [517, 0]
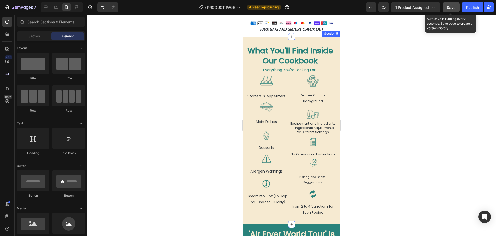
click at [267, 38] on div "What You'll Find Inside Our Cookbook Heading Everything You're Looking For: Tex…" at bounding box center [291, 130] width 97 height 187
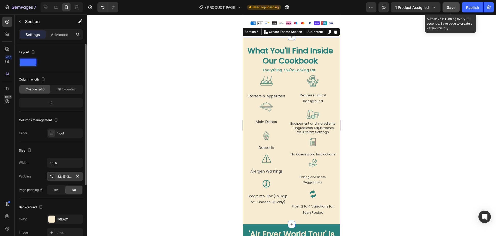
click at [61, 176] on div "32, 15, 32, 0" at bounding box center [64, 176] width 15 height 5
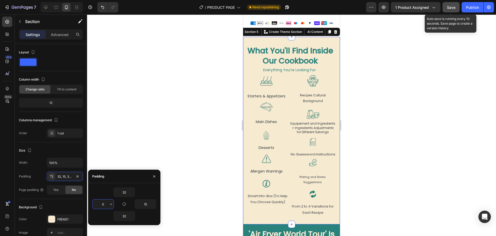
click at [103, 206] on input "0" at bounding box center [103, 203] width 21 height 9
type input "5"
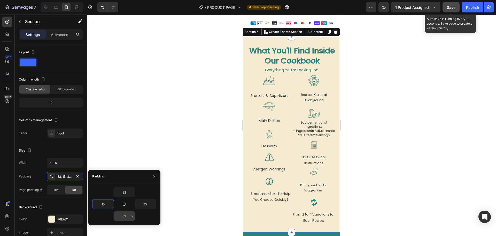
type input "1"
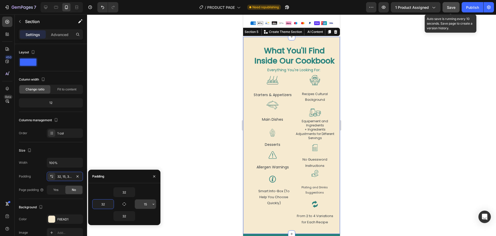
type input "32"
click at [145, 204] on input "15" at bounding box center [145, 203] width 21 height 9
type input "32"
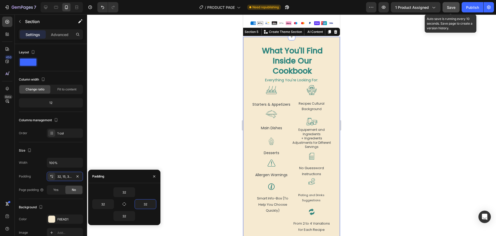
click at [198, 147] on div at bounding box center [291, 124] width 409 height 221
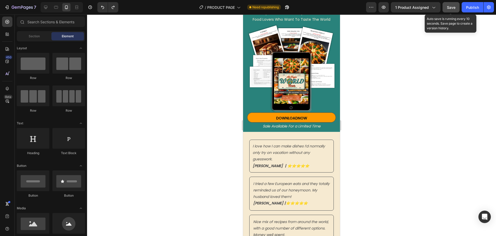
scroll to position [0, 0]
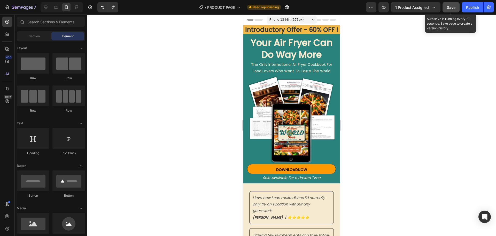
drag, startPoint x: 338, startPoint y: 79, endPoint x: 587, endPoint y: 43, distance: 251.3
click at [296, 20] on span "iPhone 13 Mini ( 375 px)" at bounding box center [286, 19] width 35 height 5
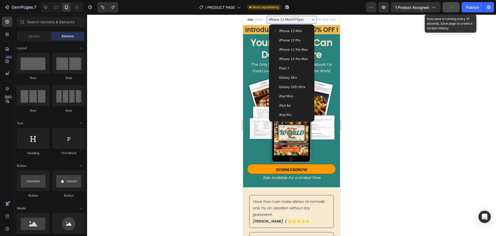
click at [292, 60] on span "iPhone 15 Pro Max" at bounding box center [294, 58] width 29 height 5
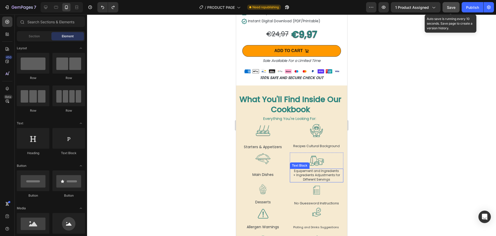
scroll to position [543, 0]
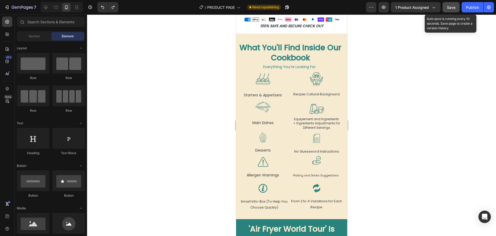
click at [448, 6] on span "Save" at bounding box center [451, 7] width 9 height 4
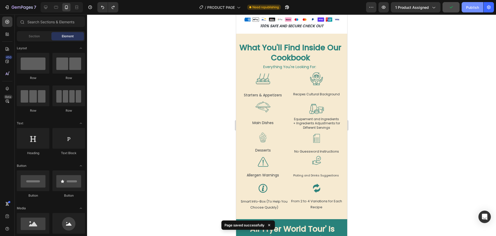
click at [469, 7] on div "Publish" at bounding box center [472, 7] width 13 height 5
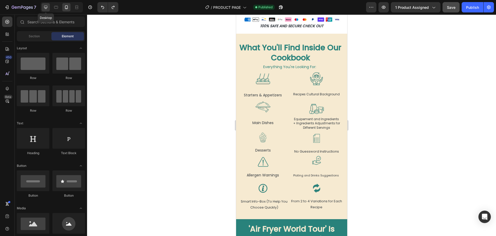
click at [45, 8] on icon at bounding box center [45, 7] width 3 height 3
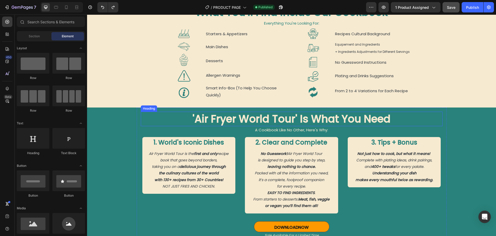
scroll to position [384, 0]
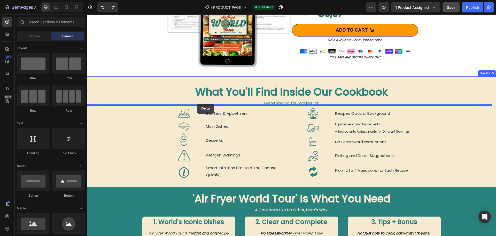
drag, startPoint x: 118, startPoint y: 85, endPoint x: 197, endPoint y: 103, distance: 81.9
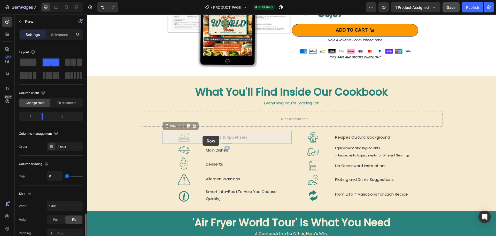
scroll to position [109, 0]
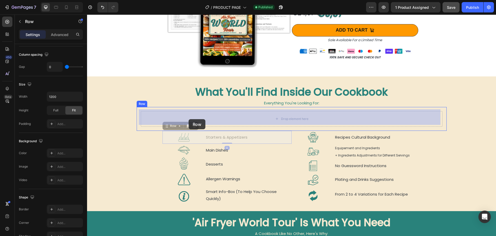
drag, startPoint x: 204, startPoint y: 140, endPoint x: 189, endPoint y: 119, distance: 25.8
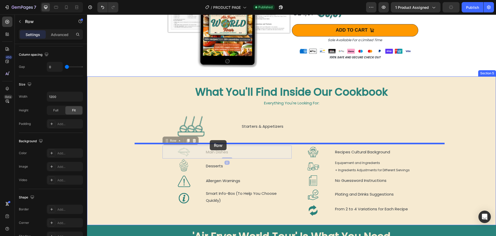
drag, startPoint x: 218, startPoint y: 155, endPoint x: 210, endPoint y: 140, distance: 16.7
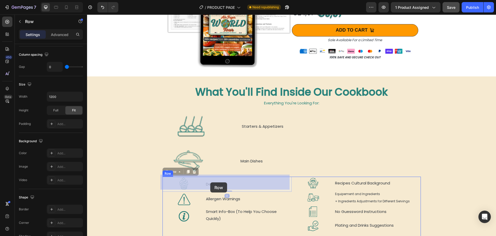
drag, startPoint x: 212, startPoint y: 187, endPoint x: 210, endPoint y: 182, distance: 4.7
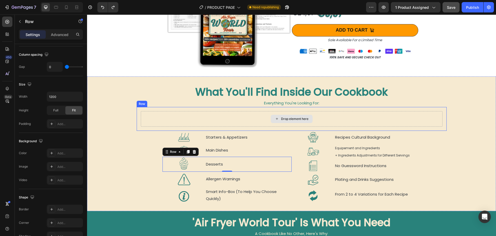
click at [231, 119] on div "Drop element here" at bounding box center [292, 119] width 302 height 16
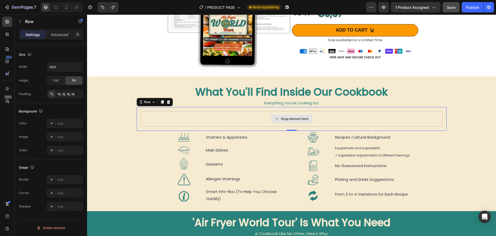
click at [154, 119] on div "Drop element here" at bounding box center [292, 119] width 302 height 16
click at [167, 100] on icon at bounding box center [168, 102] width 3 height 4
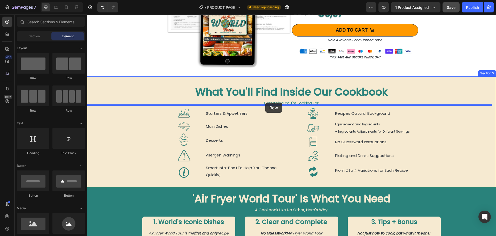
drag, startPoint x: 158, startPoint y: 82, endPoint x: 266, endPoint y: 102, distance: 109.2
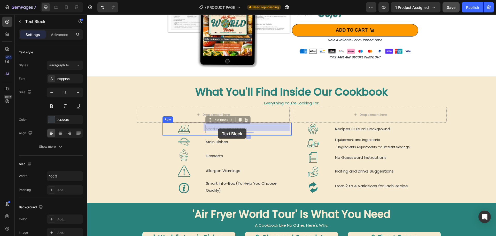
drag, startPoint x: 221, startPoint y: 129, endPoint x: 218, endPoint y: 126, distance: 4.2
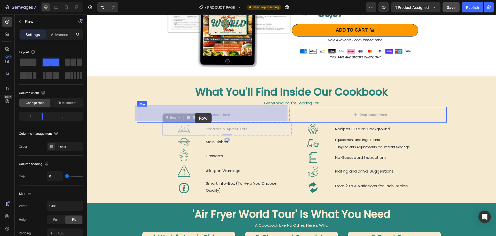
drag, startPoint x: 204, startPoint y: 131, endPoint x: 195, endPoint y: 113, distance: 20.5
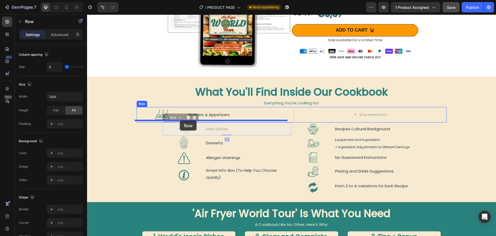
drag, startPoint x: 204, startPoint y: 131, endPoint x: 180, endPoint y: 120, distance: 26.7
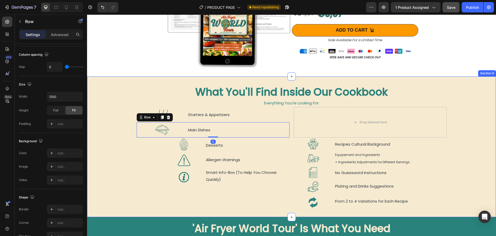
click at [121, 114] on div "What You'll Find Inside Our Cookbook Heading Everything You're Looking For: Tex…" at bounding box center [291, 147] width 409 height 124
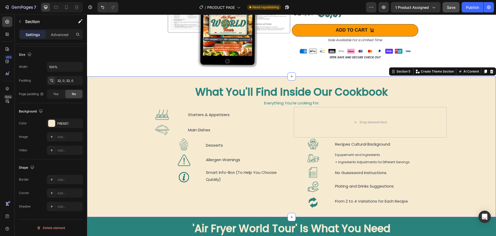
scroll to position [0, 0]
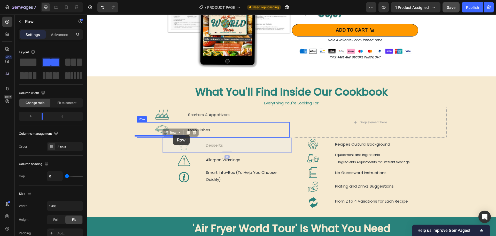
drag, startPoint x: 202, startPoint y: 149, endPoint x: 173, endPoint y: 134, distance: 32.3
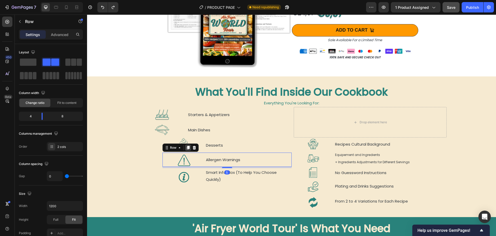
click at [187, 146] on icon at bounding box center [188, 148] width 3 height 4
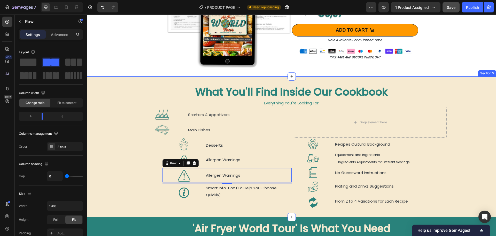
click at [129, 176] on div "What You'll Find Inside Our Cookbook Heading Everything You're Looking For: Tex…" at bounding box center [291, 147] width 409 height 124
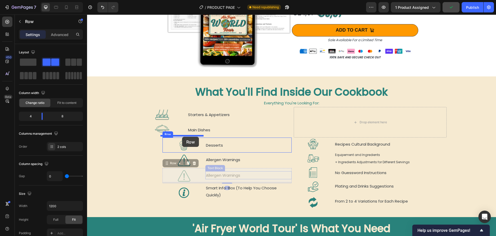
drag, startPoint x: 208, startPoint y: 179, endPoint x: 182, endPoint y: 137, distance: 50.2
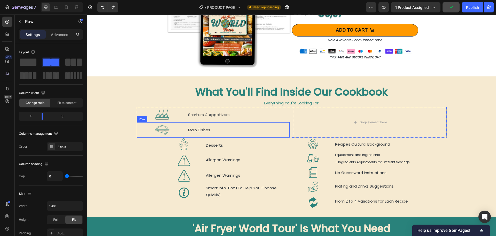
click at [188, 134] on div "Main Dishes Text Block" at bounding box center [239, 129] width 102 height 15
click at [161, 116] on icon at bounding box center [162, 117] width 3 height 4
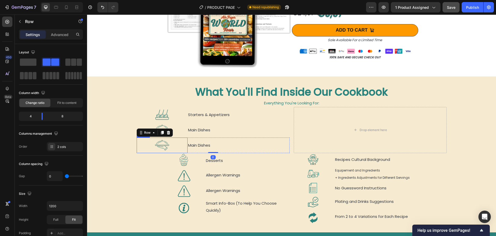
click at [159, 143] on img at bounding box center [162, 144] width 15 height 15
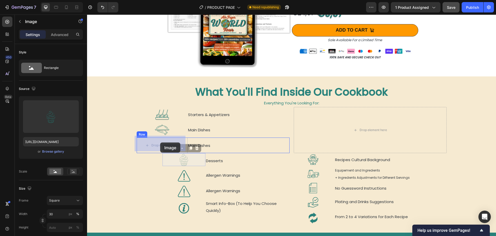
drag, startPoint x: 182, startPoint y: 159, endPoint x: 160, endPoint y: 142, distance: 26.9
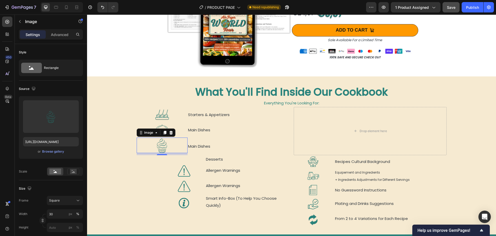
drag, startPoint x: 161, startPoint y: 153, endPoint x: 162, endPoint y: 148, distance: 4.6
click at [162, 148] on div "Image 8" at bounding box center [162, 144] width 51 height 15
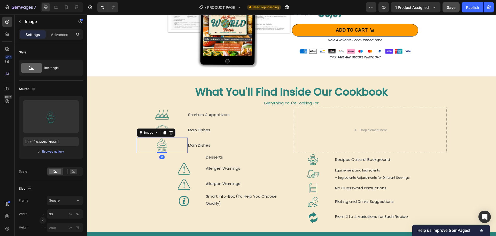
drag, startPoint x: 159, startPoint y: 152, endPoint x: 158, endPoint y: 148, distance: 4.4
click at [158, 148] on div "Image 0" at bounding box center [162, 144] width 51 height 15
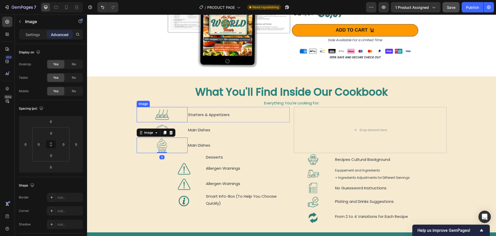
click at [161, 109] on img at bounding box center [162, 114] width 15 height 15
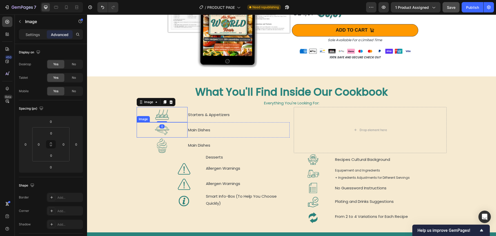
click at [164, 129] on img at bounding box center [162, 129] width 15 height 15
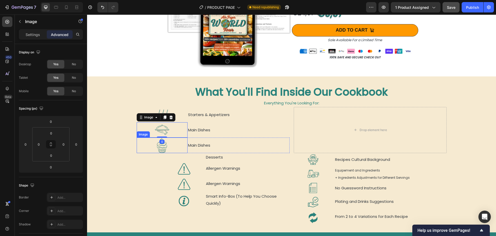
click at [162, 144] on img at bounding box center [162, 144] width 15 height 15
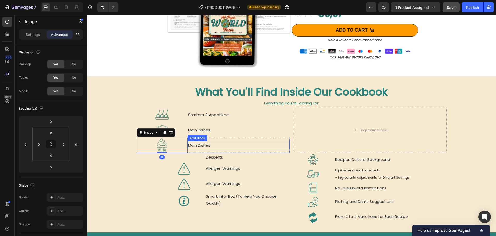
click at [201, 143] on p "Main Dishes" at bounding box center [238, 144] width 101 height 7
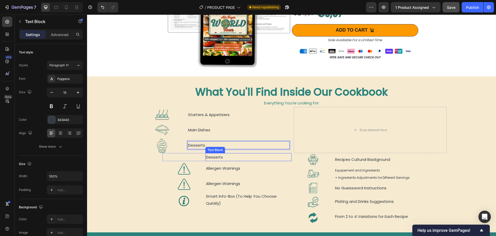
click at [224, 156] on p "Desserts" at bounding box center [248, 156] width 85 height 7
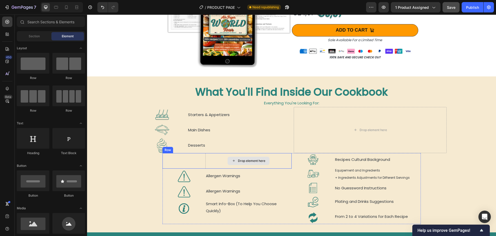
click at [219, 159] on div "Drop element here" at bounding box center [249, 161] width 86 height 16
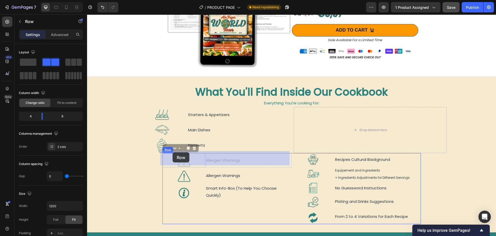
drag, startPoint x: 204, startPoint y: 163, endPoint x: 173, endPoint y: 152, distance: 32.7
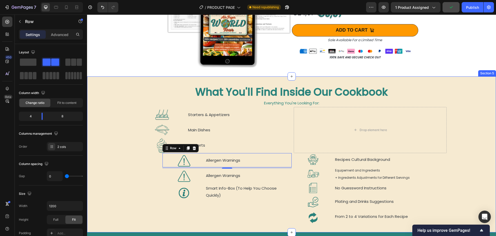
click at [122, 177] on div "What You'll Find Inside Our Cookbook Heading Everything You're Looking For: Tex…" at bounding box center [291, 154] width 409 height 139
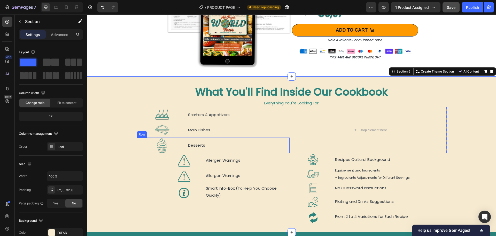
click at [188, 149] on div "Desserts Text Block" at bounding box center [239, 144] width 102 height 15
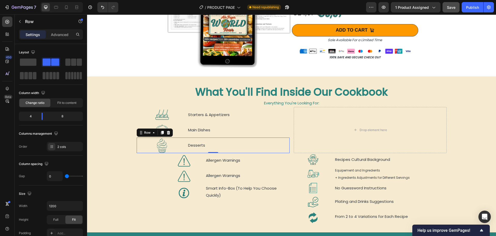
drag, startPoint x: 160, startPoint y: 131, endPoint x: 164, endPoint y: 142, distance: 11.8
click at [161, 131] on icon at bounding box center [162, 133] width 3 height 4
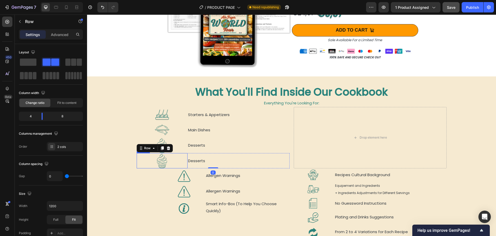
click at [160, 162] on img at bounding box center [162, 160] width 15 height 15
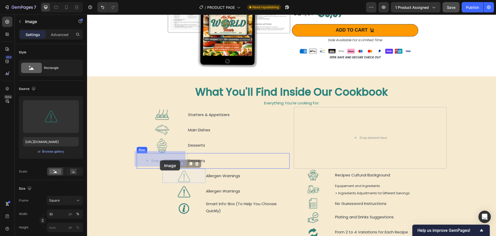
drag, startPoint x: 183, startPoint y: 172, endPoint x: 160, endPoint y: 160, distance: 26.0
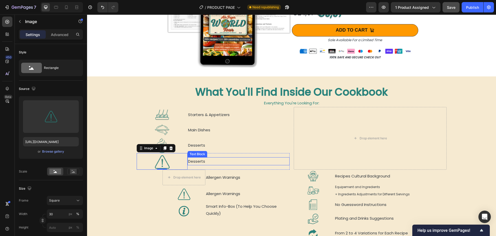
click at [195, 159] on p "Desserts" at bounding box center [238, 160] width 101 height 7
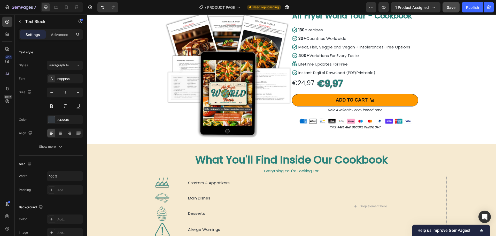
scroll to position [392, 0]
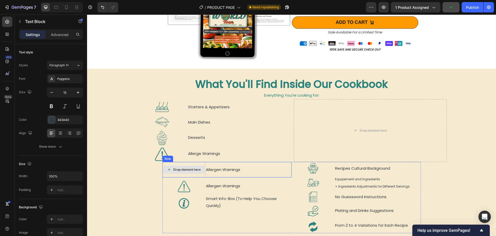
click at [189, 172] on div "Drop element here" at bounding box center [184, 170] width 43 height 16
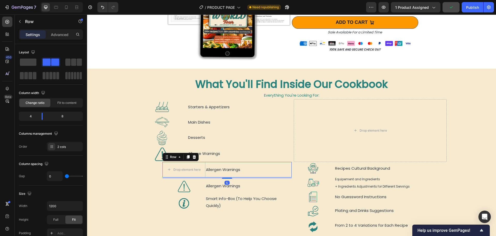
click at [206, 174] on div "Allergen Warnings Text Block" at bounding box center [249, 170] width 86 height 16
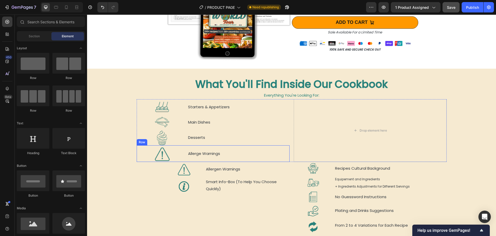
click at [188, 158] on div "Allerge Warnings Text Block" at bounding box center [239, 153] width 102 height 17
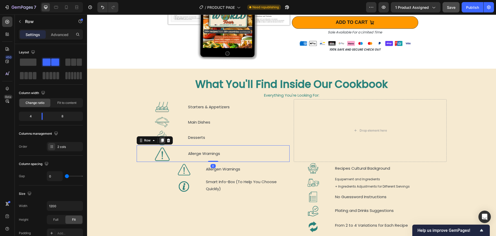
click at [161, 138] on icon at bounding box center [162, 140] width 3 height 4
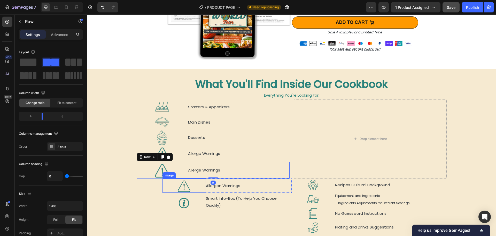
click at [186, 186] on img at bounding box center [184, 185] width 13 height 13
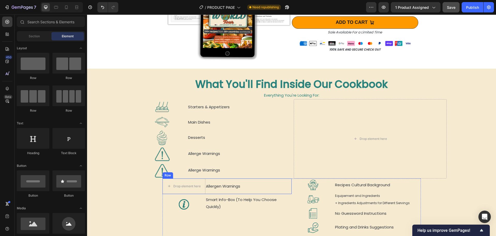
click at [206, 190] on div "Allergen Warnings Text Block" at bounding box center [249, 186] width 86 height 16
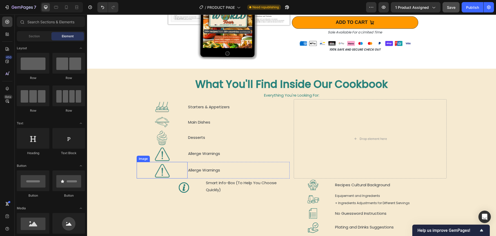
click at [159, 168] on img at bounding box center [162, 170] width 15 height 15
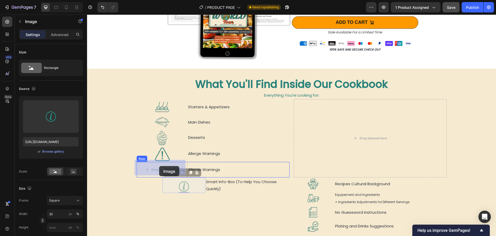
drag, startPoint x: 171, startPoint y: 174, endPoint x: 159, endPoint y: 166, distance: 14.2
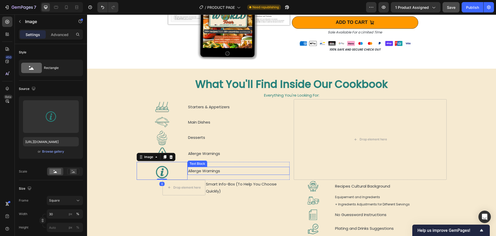
click at [201, 168] on p "Allerge Warnings" at bounding box center [238, 170] width 101 height 7
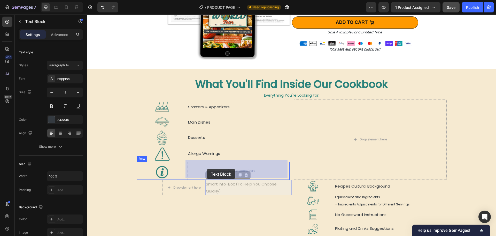
drag, startPoint x: 215, startPoint y: 189, endPoint x: 207, endPoint y: 169, distance: 22.4
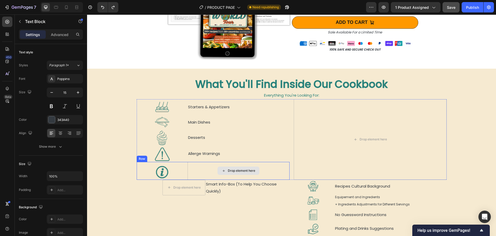
click at [194, 168] on div "Drop element here" at bounding box center [239, 171] width 102 height 18
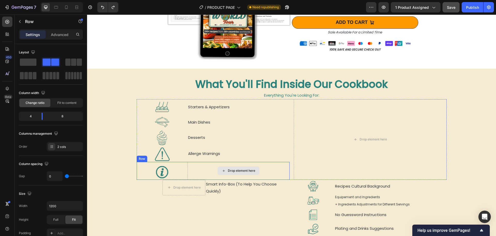
click at [194, 168] on div "Drop element here" at bounding box center [239, 171] width 102 height 18
click at [205, 169] on p "Allerge Warnings" at bounding box center [238, 170] width 101 height 7
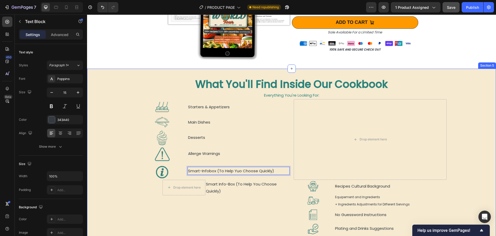
click at [127, 189] on div "What You'll Find Inside Our Cookbook Heading Everything You're Looking For: Tex…" at bounding box center [291, 164] width 409 height 174
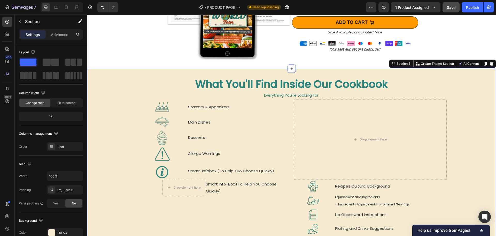
click at [135, 197] on div "What You'll Find Inside Our Cookbook Heading Everything You're Looking For: Tex…" at bounding box center [291, 164] width 409 height 174
click at [203, 191] on div "Drop element here" at bounding box center [184, 187] width 43 height 16
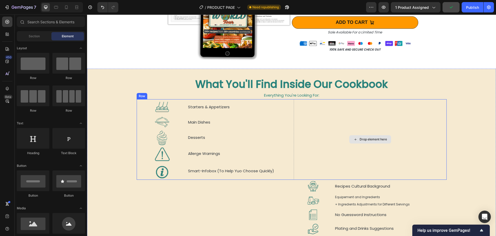
click at [299, 104] on div "Drop element here" at bounding box center [370, 139] width 153 height 80
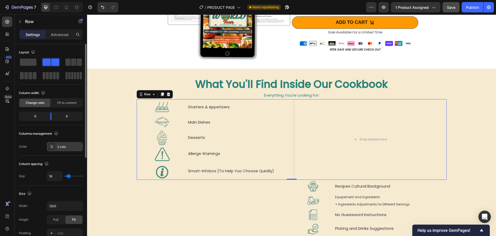
click at [69, 147] on div "2 cols" at bounding box center [69, 146] width 24 height 5
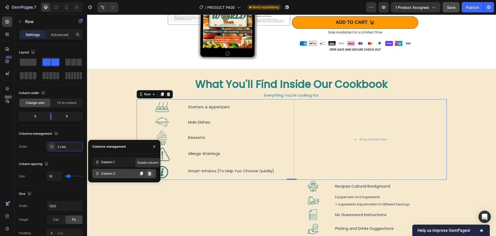
click at [150, 173] on icon at bounding box center [150, 173] width 4 height 4
click at [150, 173] on icon at bounding box center [149, 173] width 3 height 4
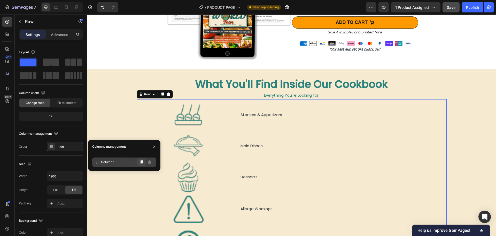
click at [142, 162] on icon at bounding box center [141, 162] width 3 height 4
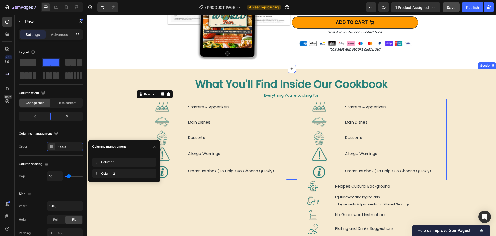
click at [131, 208] on div "What You'll Find Inside Our Cookbook Heading Everything You're Looking For: Tex…" at bounding box center [291, 164] width 409 height 174
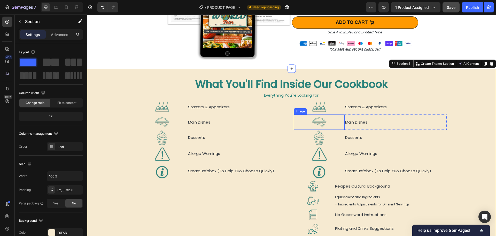
click at [319, 103] on img at bounding box center [319, 106] width 15 height 15
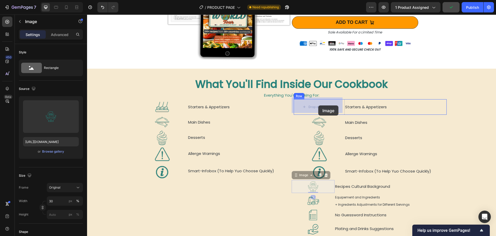
drag, startPoint x: 310, startPoint y: 185, endPoint x: 319, endPoint y: 106, distance: 80.1
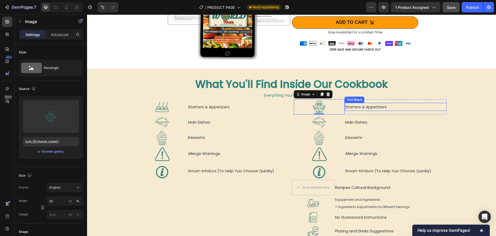
click at [353, 105] on p "Starters & Appetizers" at bounding box center [395, 106] width 101 height 7
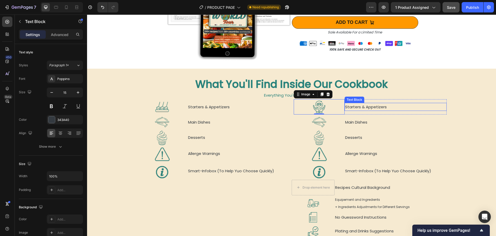
click at [353, 105] on p "Starters & Appetizers" at bounding box center [395, 106] width 101 height 7
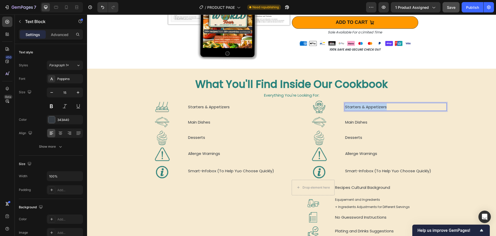
click at [353, 105] on p "Starters & Appetizers" at bounding box center [395, 106] width 101 height 7
click at [260, 200] on div "Image Desserts Text Block Row" at bounding box center [227, 216] width 129 height 74
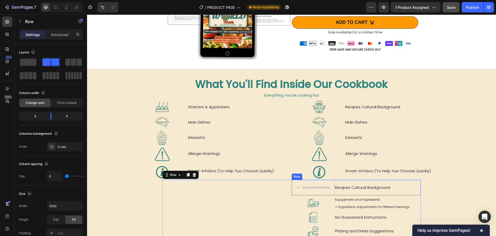
click at [335, 192] on div "Recipes Cultural Background Text Block" at bounding box center [378, 187] width 86 height 16
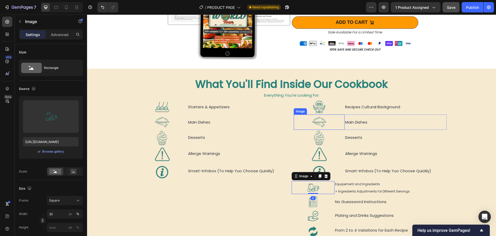
click at [319, 116] on img at bounding box center [319, 121] width 15 height 15
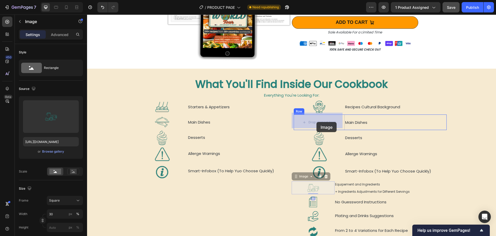
drag, startPoint x: 309, startPoint y: 184, endPoint x: 317, endPoint y: 122, distance: 63.0
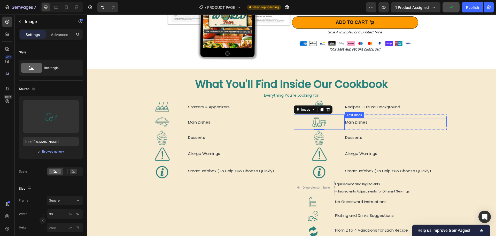
click at [353, 120] on p "Main Dishes" at bounding box center [395, 121] width 101 height 7
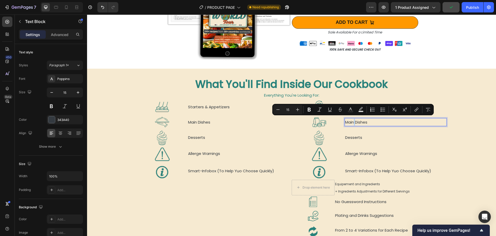
click at [353, 120] on p "Main Dishes" at bounding box center [395, 121] width 101 height 7
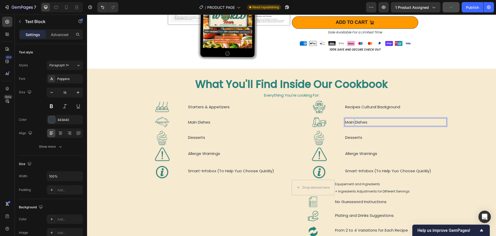
click at [353, 120] on p "Main Dishes" at bounding box center [395, 121] width 101 height 7
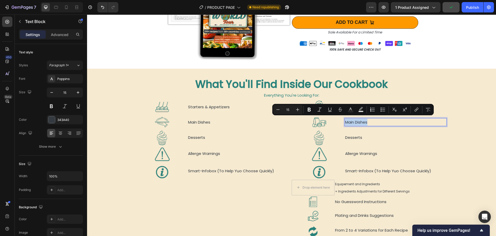
click at [353, 120] on p "Main Dishes" at bounding box center [395, 121] width 101 height 7
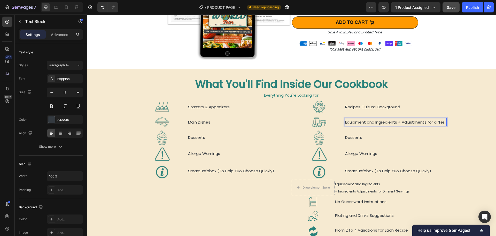
scroll to position [388, 0]
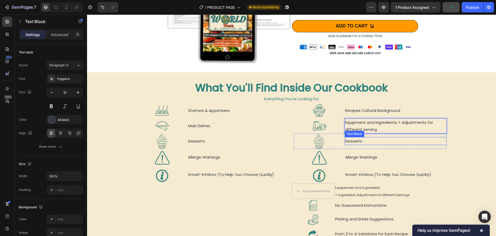
drag, startPoint x: 374, startPoint y: 139, endPoint x: 379, endPoint y: 136, distance: 6.4
click at [373, 139] on p "Desserts" at bounding box center [395, 140] width 101 height 7
click at [404, 125] on p "Equipment and Ingredients + Adjustments for different serving" at bounding box center [395, 126] width 101 height 14
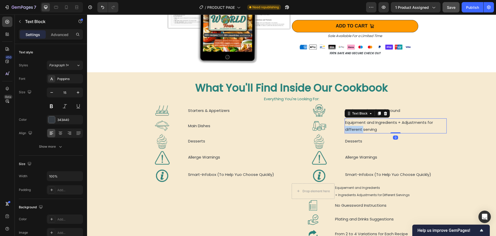
click at [345, 126] on p "Equipment and Ingredients + Adjustments for different serving" at bounding box center [395, 126] width 101 height 14
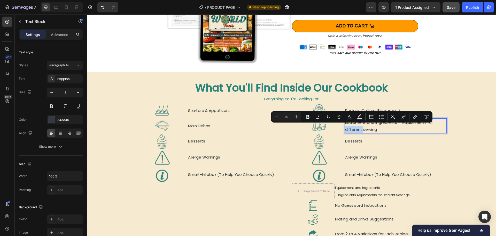
click at [345, 128] on p "Equipment and Ingredients + Adjustments for different serving" at bounding box center [395, 126] width 101 height 14
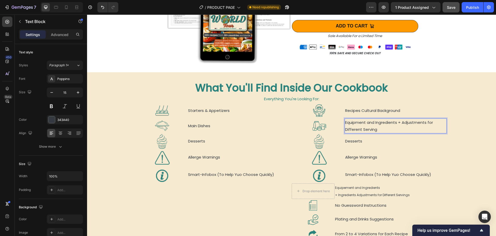
click at [384, 128] on p "Equipment and Ingredients + Adjustments for Different Serving" at bounding box center [395, 126] width 101 height 14
click at [333, 195] on div "Drop element here" at bounding box center [313, 191] width 43 height 16
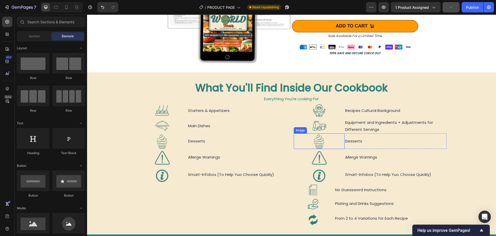
click at [319, 136] on img at bounding box center [319, 140] width 15 height 15
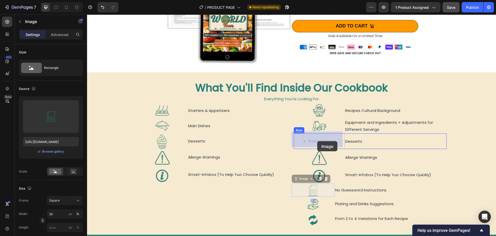
drag, startPoint x: 310, startPoint y: 187, endPoint x: 318, endPoint y: 141, distance: 46.7
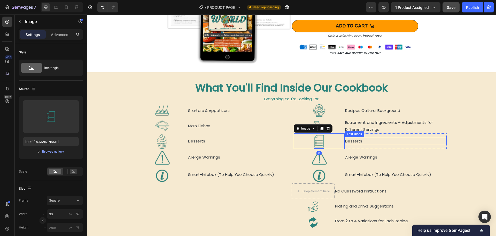
click at [355, 139] on p "Desserts" at bounding box center [395, 140] width 101 height 7
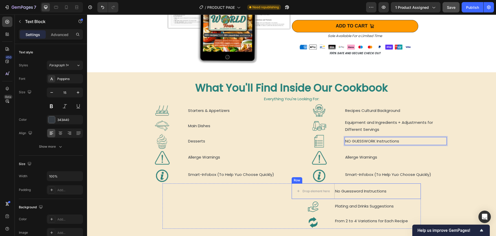
click at [335, 195] on div "No Guessword Instructions Text Block" at bounding box center [378, 191] width 86 height 16
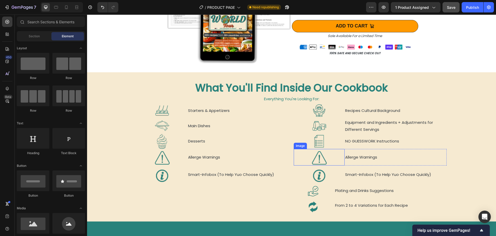
click at [318, 153] on img at bounding box center [319, 157] width 15 height 15
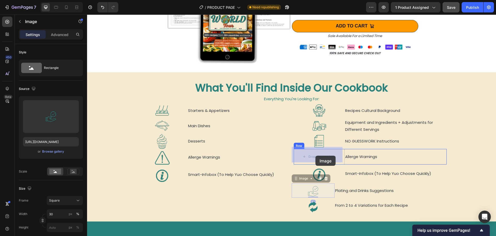
drag, startPoint x: 308, startPoint y: 191, endPoint x: 316, endPoint y: 155, distance: 36.7
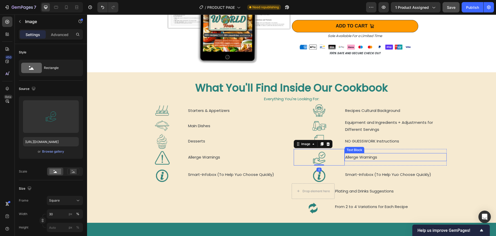
click at [363, 154] on p "Allerge Warnings" at bounding box center [395, 156] width 101 height 7
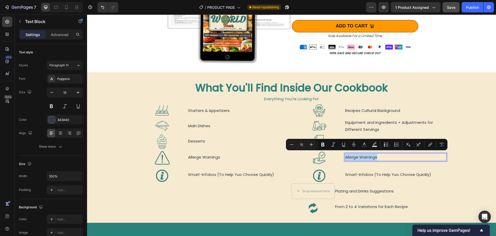
click at [363, 154] on p "Allerge Warnings" at bounding box center [395, 156] width 101 height 7
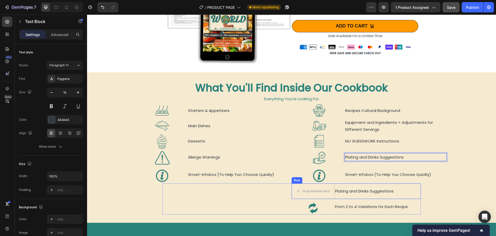
click at [335, 195] on div "Plating and Drinks Suggestions Text Block" at bounding box center [378, 191] width 86 height 16
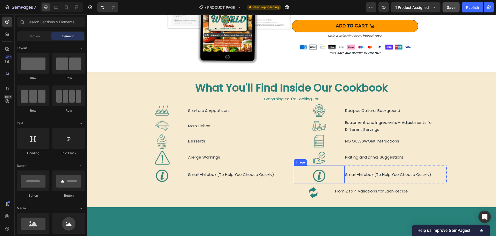
click at [319, 173] on img at bounding box center [319, 175] width 15 height 15
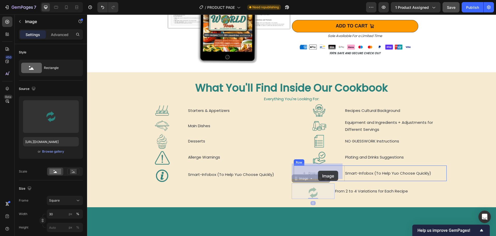
drag, startPoint x: 312, startPoint y: 190, endPoint x: 318, endPoint y: 170, distance: 20.5
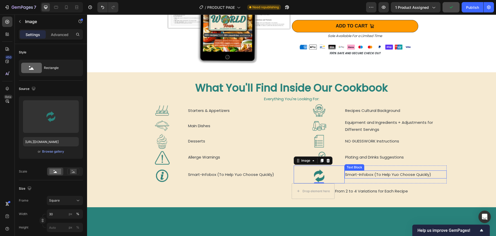
click at [363, 173] on p "Smart-Infobox (To Help Yuo Choose Quickly)" at bounding box center [395, 174] width 101 height 7
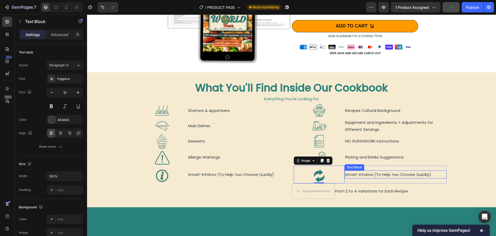
click at [363, 173] on p "Smart-Infobox (To Help Yuo Choose Quickly)" at bounding box center [395, 174] width 101 height 7
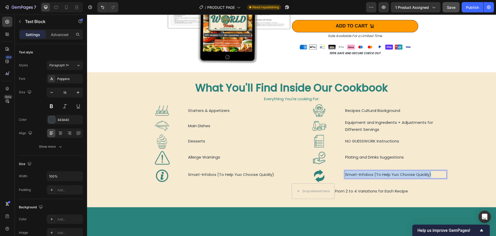
click at [363, 173] on p "Smart-Infobox (To Help Yuo Choose Quickly)" at bounding box center [395, 174] width 101 height 7
click at [337, 195] on div "From 2 to 4 Variations for Each Recipe Text Block" at bounding box center [378, 191] width 86 height 16
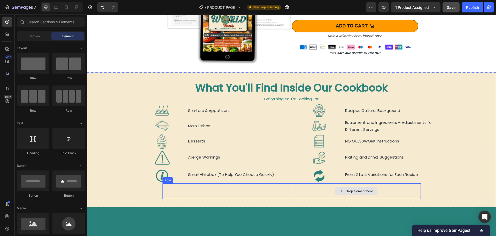
click at [314, 191] on div "Drop element here" at bounding box center [356, 191] width 129 height 16
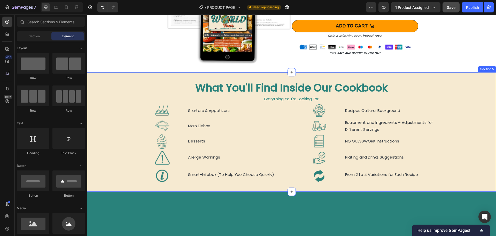
click at [304, 76] on div "What You'll Find Inside Our Cookbook Heading Everything You're Looking For: Tex…" at bounding box center [291, 131] width 409 height 119
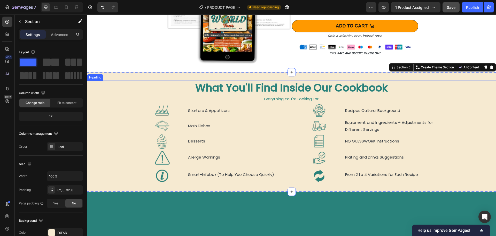
click at [291, 83] on h2 "What You'll Find Inside Our Cookbook" at bounding box center [291, 87] width 409 height 14
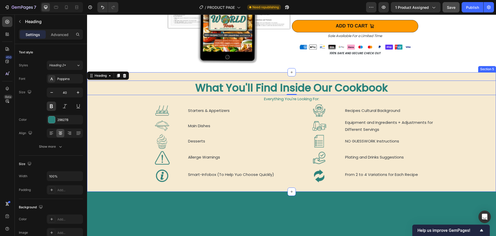
click at [188, 75] on div "What You'll Find Inside Our Cookbook Heading 0 Everything You're Looking For: T…" at bounding box center [291, 131] width 409 height 119
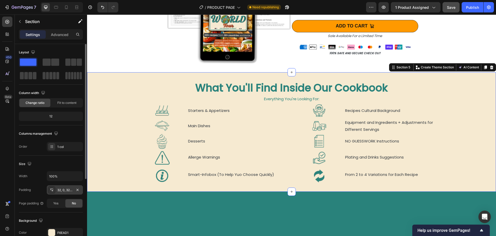
click at [59, 189] on div "32, 0, 32, 0" at bounding box center [64, 189] width 15 height 5
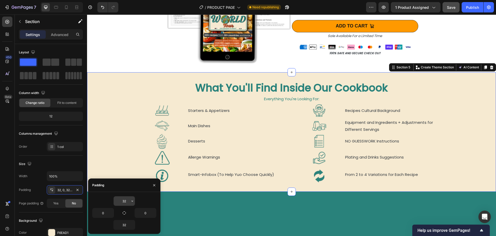
click at [126, 199] on input "32" at bounding box center [124, 200] width 21 height 9
type input "16"
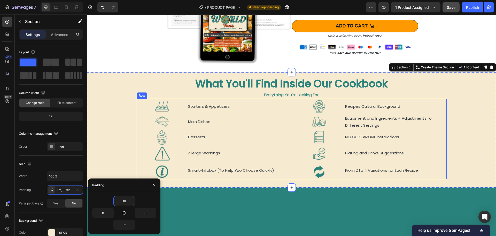
click at [291, 104] on div "Image Starters & Appetizers Text Block Row Image Main Dishes Text Block Row Ima…" at bounding box center [292, 139] width 310 height 80
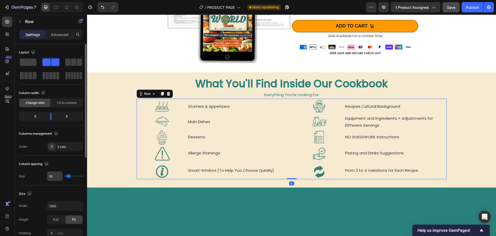
scroll to position [52, 0]
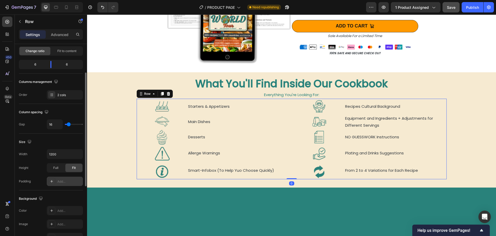
click at [67, 182] on div "Add..." at bounding box center [69, 181] width 24 height 5
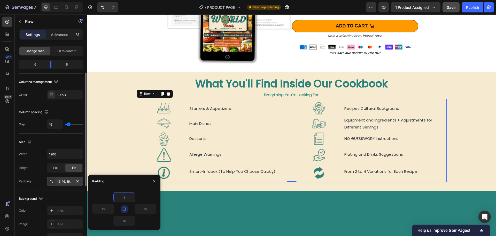
type input "8"
click at [124, 208] on icon "button" at bounding box center [124, 209] width 4 height 4
type input "8"
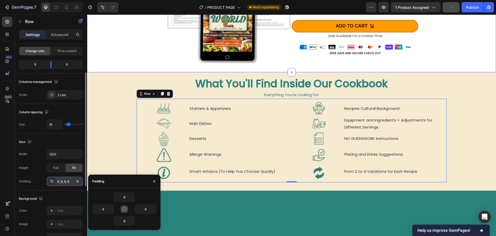
click at [132, 57] on div "Image Air Fryer World Tour - Cookbook Product Title 130+ Recipes 30+ Countries …" at bounding box center [291, 0] width 409 height 144
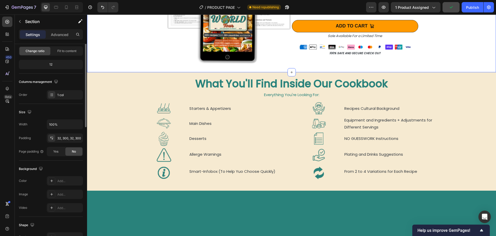
scroll to position [0, 0]
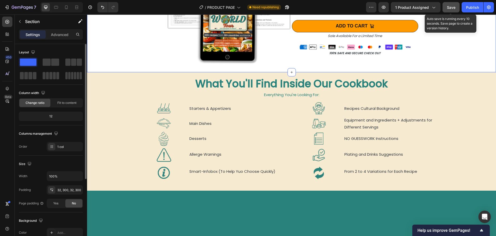
click at [448, 8] on span "Save" at bounding box center [451, 7] width 9 height 4
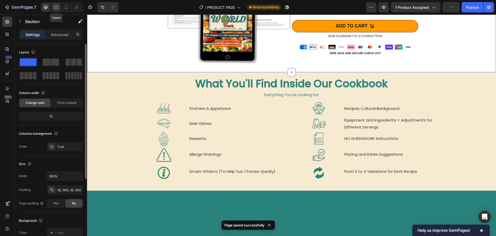
click at [55, 6] on icon at bounding box center [56, 7] width 4 height 3
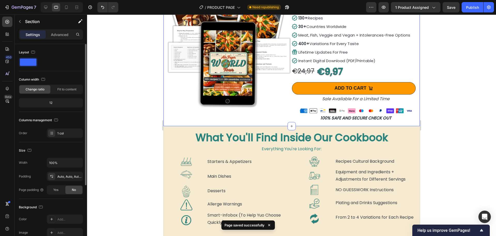
scroll to position [387, 0]
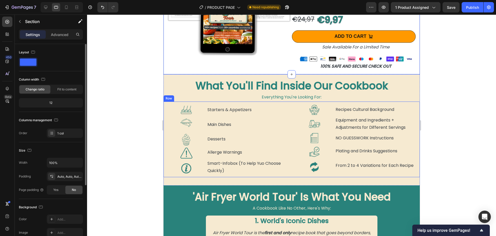
click at [287, 102] on div "Image Starters & Appetizers Text Block Row Image Main Dishes Text Block Row Ima…" at bounding box center [291, 139] width 257 height 76
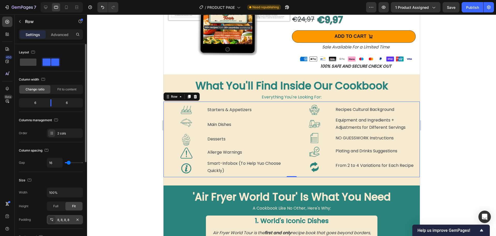
click at [65, 219] on div "8, 8, 8, 8" at bounding box center [64, 219] width 15 height 5
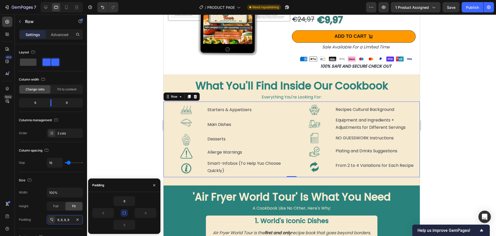
click at [125, 211] on icon "button" at bounding box center [124, 212] width 4 height 4
click at [125, 203] on input "8" at bounding box center [124, 200] width 21 height 9
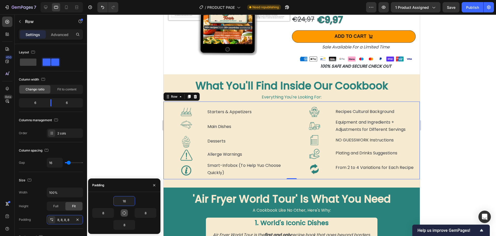
type input "16"
click at [124, 214] on icon "button" at bounding box center [124, 212] width 4 height 4
type input "16"
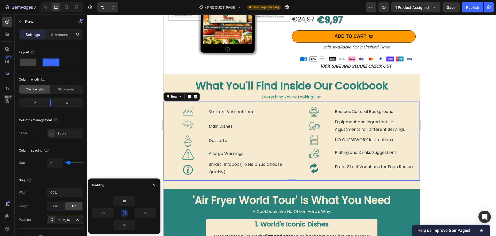
click at [112, 136] on div at bounding box center [291, 124] width 409 height 221
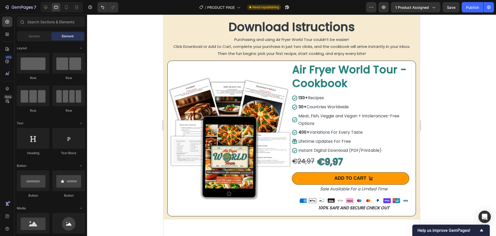
scroll to position [1344, 0]
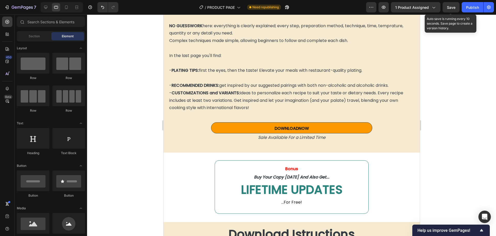
click at [454, 8] on span "Save" at bounding box center [451, 7] width 9 height 4
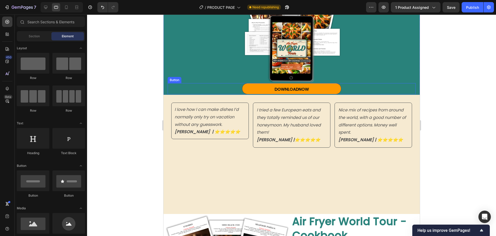
scroll to position [0, 0]
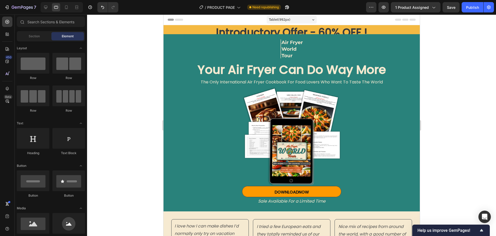
click at [274, 19] on span "Tablet ( 992 px)" at bounding box center [279, 19] width 21 height 5
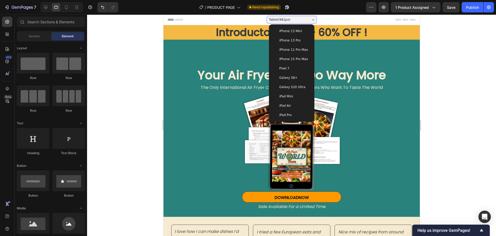
click at [293, 98] on div "iPad Mini" at bounding box center [291, 96] width 37 height 5
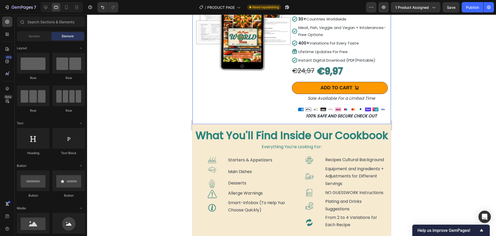
scroll to position [362, 0]
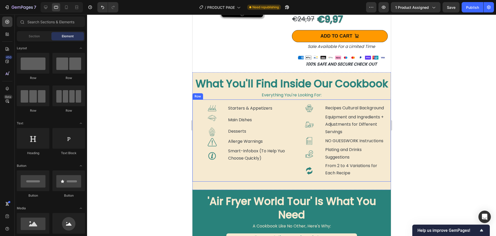
click at [288, 156] on div "Image Starters & Appetizers Text Block Row Image Main Dishes Text Block Row Ima…" at bounding box center [291, 140] width 199 height 82
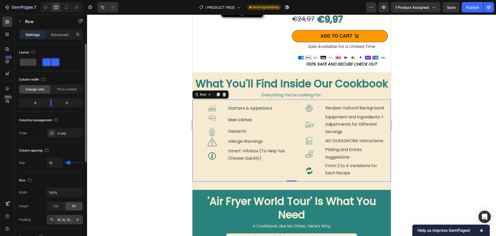
click at [60, 221] on div "16, 16, 16, 16" at bounding box center [64, 219] width 15 height 5
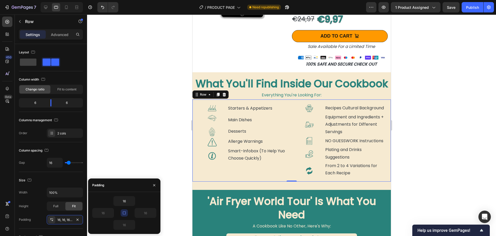
click at [123, 212] on icon "button" at bounding box center [124, 212] width 4 height 4
click at [124, 201] on input "16" at bounding box center [124, 200] width 21 height 9
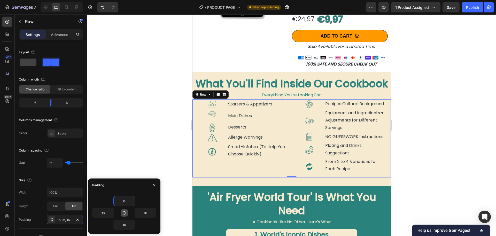
type input "0"
click at [122, 212] on icon "button" at bounding box center [124, 212] width 4 height 4
type input "0"
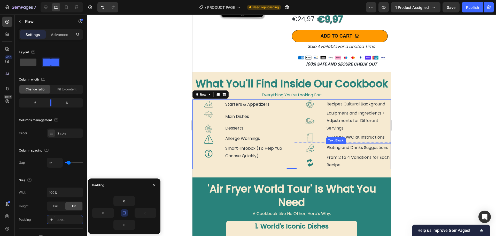
click at [344, 150] on p "Plating and Drinks Suggestions" at bounding box center [359, 147] width 64 height 7
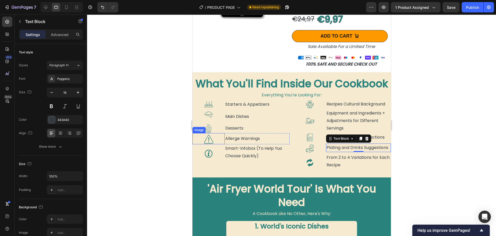
click at [139, 166] on div at bounding box center [291, 124] width 409 height 221
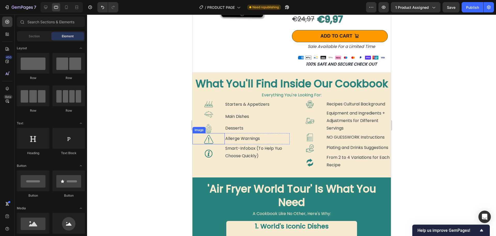
click at [212, 138] on img at bounding box center [209, 139] width 10 height 10
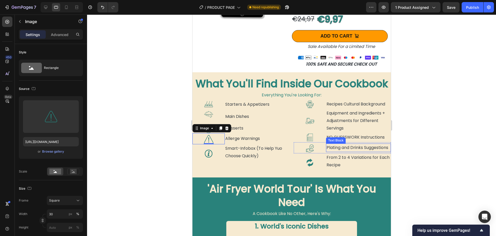
click at [339, 149] on p "Plating and Drinks Suggestions" at bounding box center [359, 147] width 64 height 7
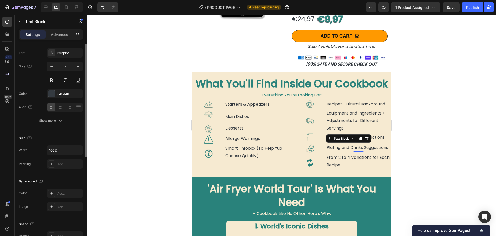
scroll to position [0, 0]
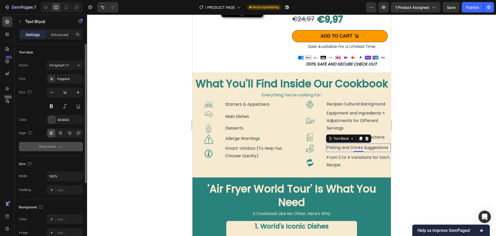
click at [52, 148] on div "Show more" at bounding box center [51, 146] width 24 height 5
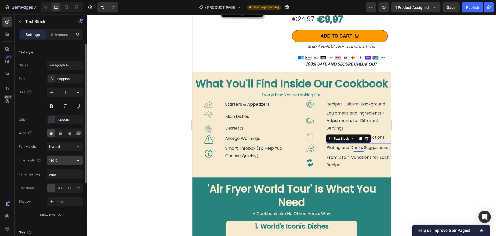
click at [65, 163] on input "180%" at bounding box center [65, 159] width 36 height 9
click at [75, 147] on div "Normal" at bounding box center [62, 146] width 26 height 5
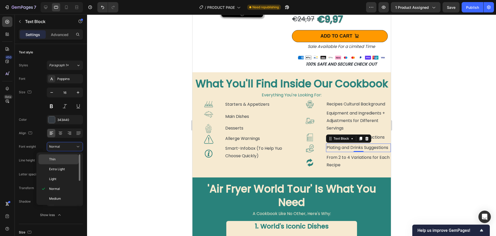
click at [58, 161] on p "Thin" at bounding box center [62, 159] width 27 height 5
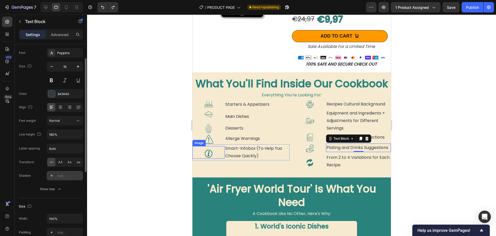
scroll to position [78, 0]
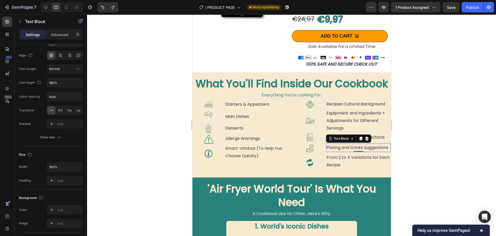
click at [332, 149] on p "Plating and Drinks Suggestions" at bounding box center [359, 147] width 64 height 7
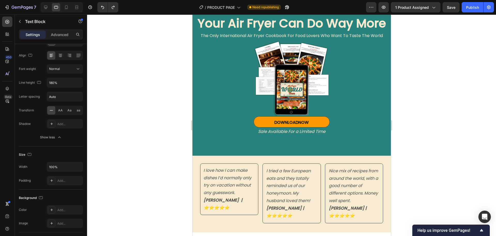
scroll to position [0, 0]
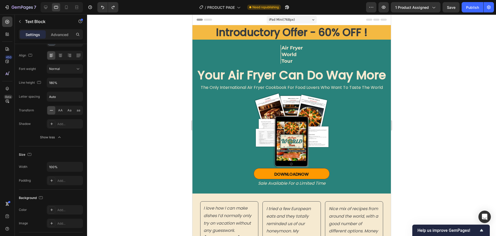
click at [285, 20] on span "iPad Mini ( 768 px)" at bounding box center [282, 19] width 26 height 5
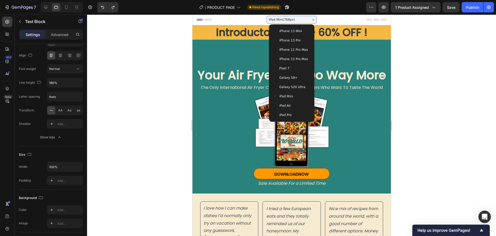
click at [290, 104] on div "iPad Air" at bounding box center [291, 105] width 37 height 5
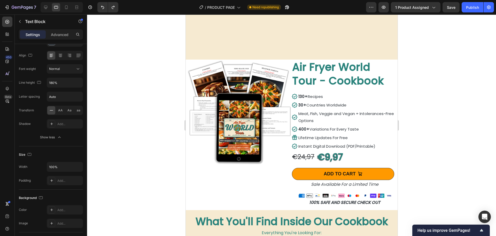
scroll to position [310, 0]
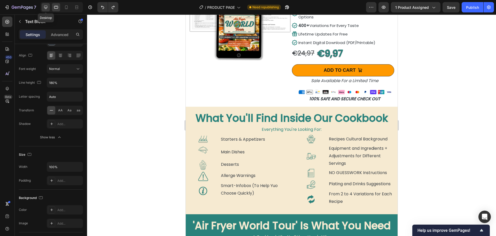
click at [46, 7] on icon at bounding box center [45, 7] width 5 height 5
type input "15"
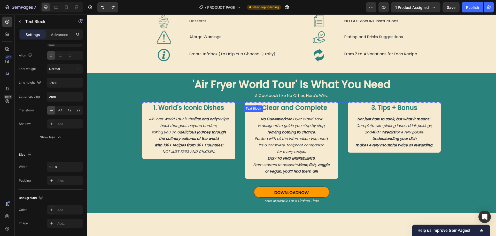
scroll to position [376, 0]
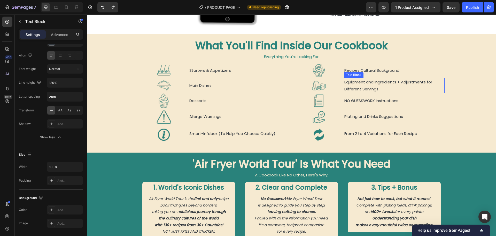
click at [360, 86] on p "Equipment and Ingredients + Adjustments for Different Servings" at bounding box center [395, 85] width 100 height 14
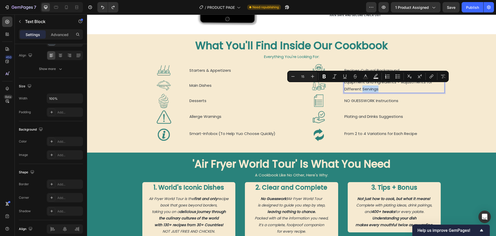
click at [382, 88] on p "Equipment and Ingredients + Adjustments for Different Servings" at bounding box center [395, 85] width 100 height 14
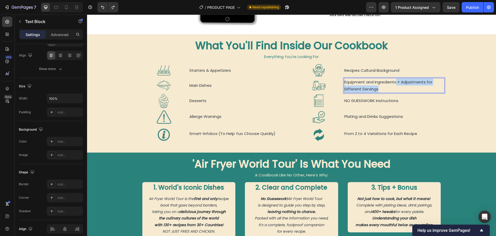
drag, startPoint x: 383, startPoint y: 87, endPoint x: 395, endPoint y: 79, distance: 14.8
click at [395, 79] on p "Equipment and Ingredients + Adjustments for Different Servings" at bounding box center [395, 85] width 100 height 14
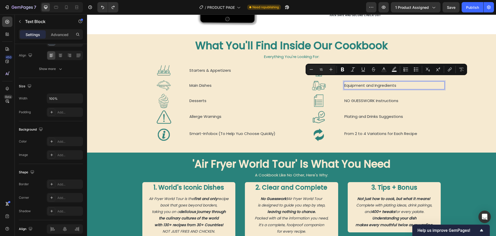
scroll to position [379, 0]
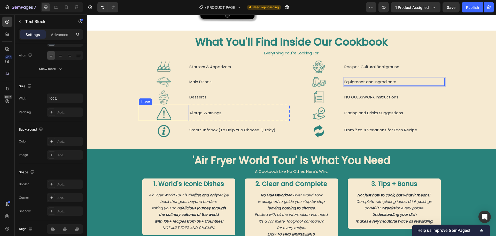
click at [162, 115] on img at bounding box center [163, 113] width 15 height 15
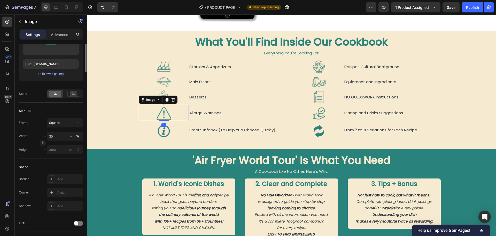
scroll to position [0, 0]
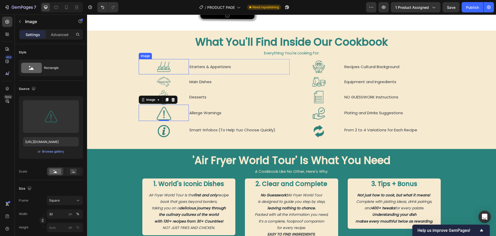
click at [163, 66] on img at bounding box center [163, 66] width 15 height 15
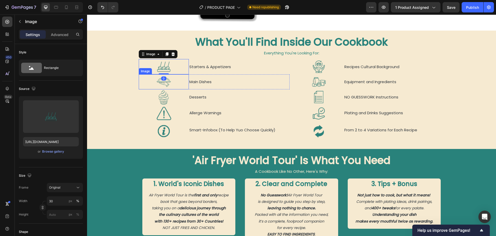
click at [161, 83] on img at bounding box center [163, 81] width 15 height 15
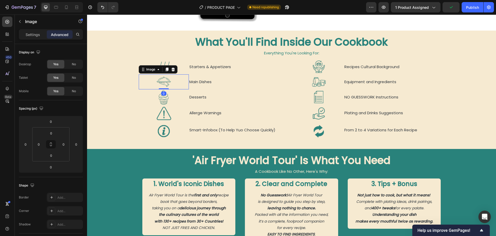
click at [162, 79] on img at bounding box center [163, 81] width 15 height 15
click at [32, 35] on p "Settings" at bounding box center [33, 34] width 14 height 5
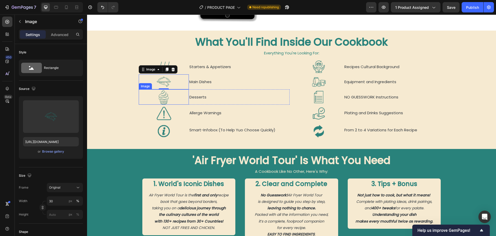
click at [162, 96] on img at bounding box center [163, 96] width 15 height 15
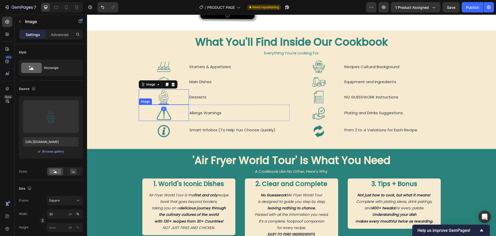
click at [163, 114] on img at bounding box center [163, 113] width 15 height 15
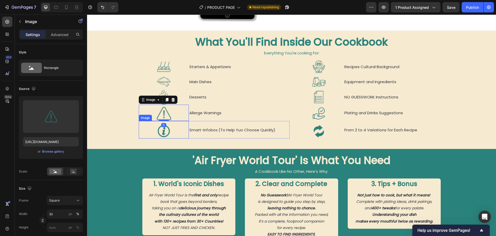
click at [161, 131] on img at bounding box center [163, 130] width 15 height 15
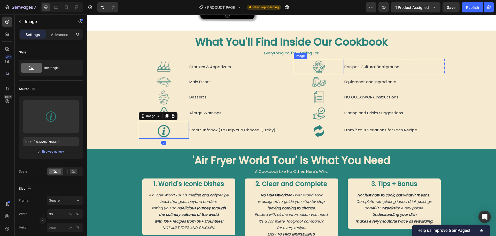
click at [319, 65] on img at bounding box center [319, 66] width 15 height 15
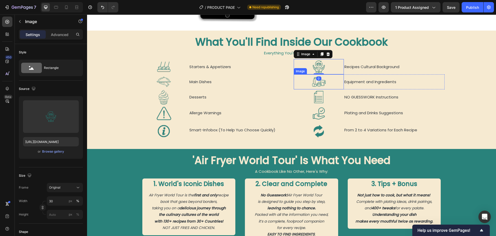
click at [317, 81] on img at bounding box center [319, 81] width 15 height 15
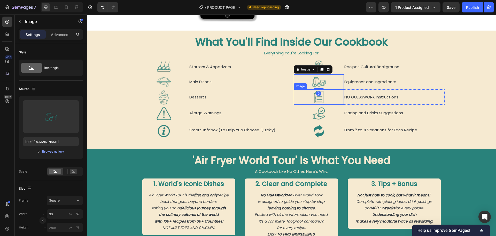
click at [317, 97] on img at bounding box center [319, 96] width 15 height 15
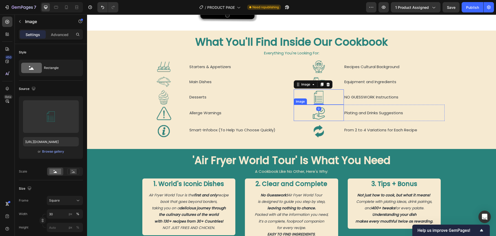
click at [317, 112] on img at bounding box center [319, 113] width 15 height 15
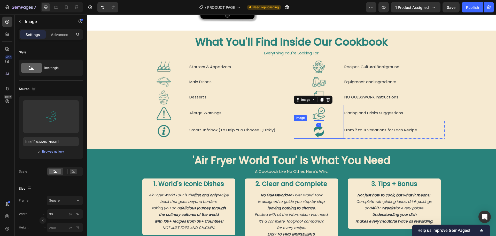
click at [317, 129] on img at bounding box center [319, 130] width 15 height 15
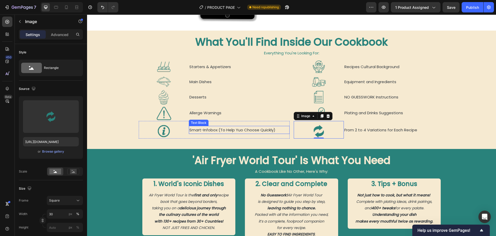
click at [212, 128] on p "Smart-Infobox (To Help Yuo Choose Quickly)" at bounding box center [240, 129] width 100 height 7
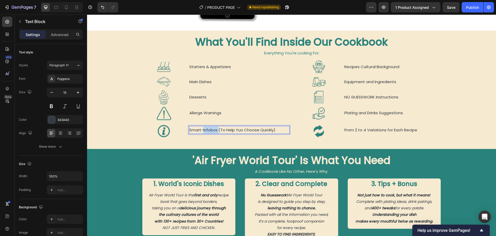
click at [219, 126] on p "Smart-Infobox (To Help Yuo Choose Quickly)" at bounding box center [240, 129] width 100 height 7
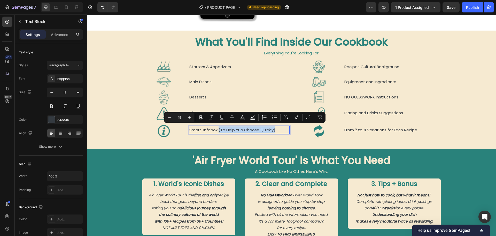
drag, startPoint x: 276, startPoint y: 127, endPoint x: 217, endPoint y: 129, distance: 59.5
click at [217, 129] on p "Smart-Infobox (To Help Yuo Choose Quickly)" at bounding box center [240, 129] width 100 height 7
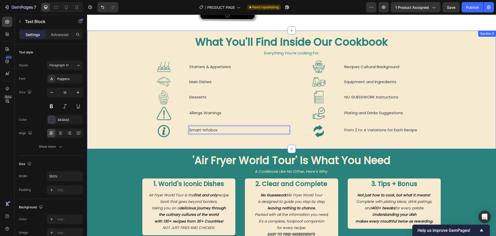
click at [118, 79] on div "What You'll Find Inside Our Cookbook Heading Everything You're Looking For: Tex…" at bounding box center [291, 88] width 409 height 106
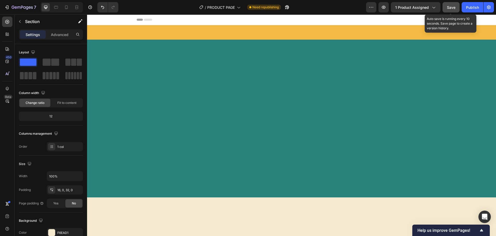
scroll to position [379, 0]
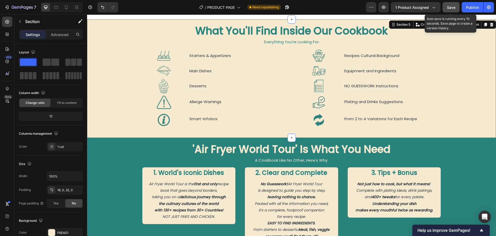
click at [450, 7] on span "Save" at bounding box center [451, 7] width 9 height 4
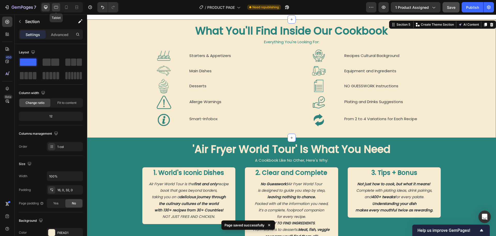
click at [58, 7] on icon at bounding box center [56, 7] width 4 height 3
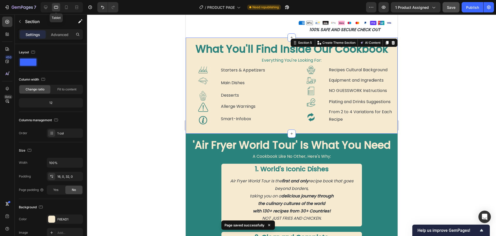
scroll to position [384, 0]
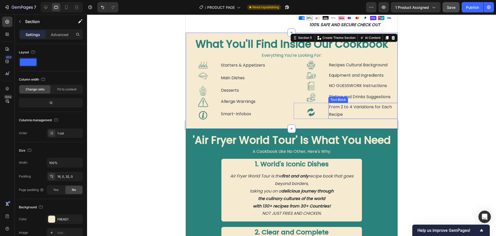
click at [333, 105] on p "From 2 to 4 Variations for Each Recipe" at bounding box center [363, 110] width 68 height 15
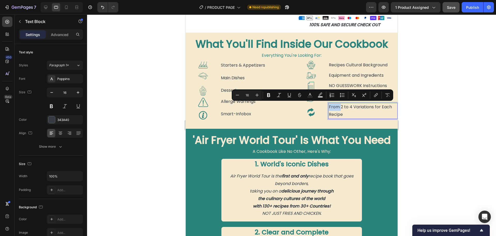
scroll to position [386, 0]
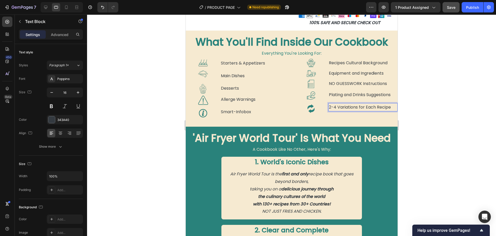
click at [148, 99] on div at bounding box center [291, 124] width 409 height 221
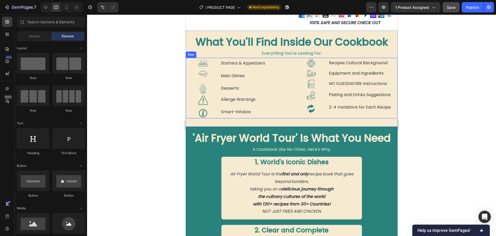
click at [323, 115] on div "Image Recipes Cultural Background Text Block Row Image Equipment and Ingredient…" at bounding box center [346, 88] width 104 height 61
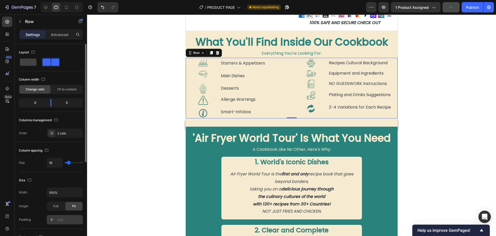
click at [65, 217] on div "Add..." at bounding box center [69, 219] width 24 height 5
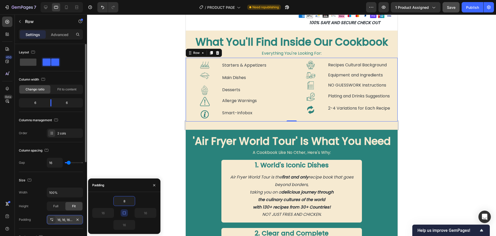
type input "8"
click at [124, 214] on icon "button" at bounding box center [124, 212] width 4 height 4
type input "8"
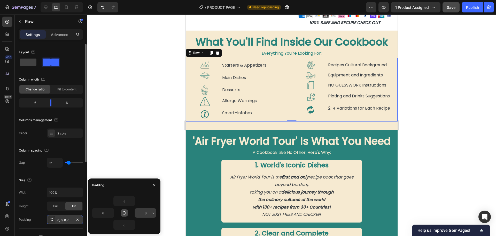
click at [146, 212] on input "8" at bounding box center [145, 212] width 21 height 9
type input "16"
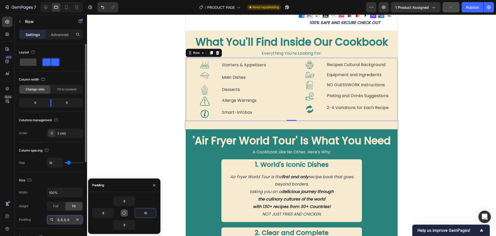
click at [136, 118] on div at bounding box center [291, 124] width 409 height 221
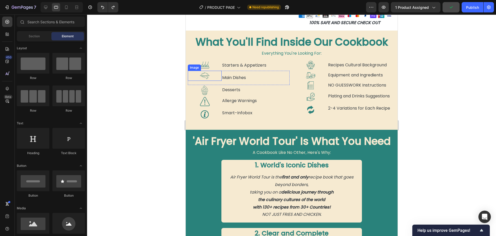
click at [212, 79] on div at bounding box center [205, 76] width 34 height 10
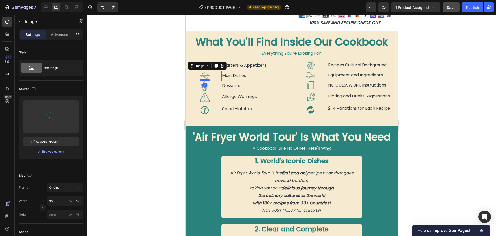
click at [205, 79] on div at bounding box center [205, 80] width 10 height 2
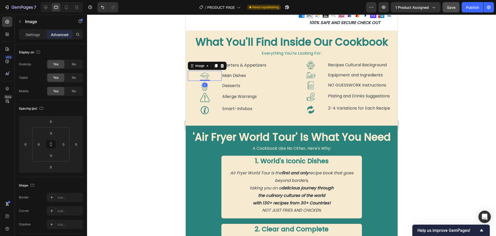
click at [161, 93] on div at bounding box center [291, 124] width 409 height 221
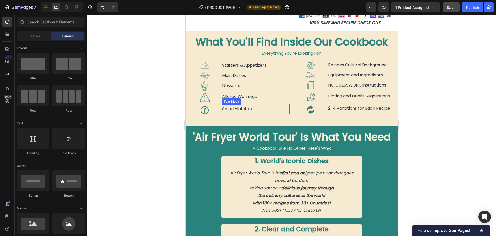
click at [238, 106] on p "Smart-Infobox" at bounding box center [255, 108] width 67 height 7
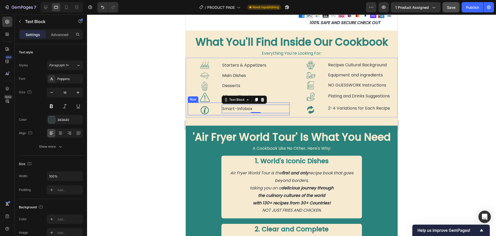
click at [238, 114] on div "Smart-Infobox Text Block 0" at bounding box center [256, 108] width 68 height 13
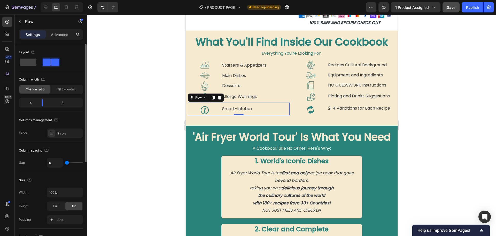
scroll to position [26, 0]
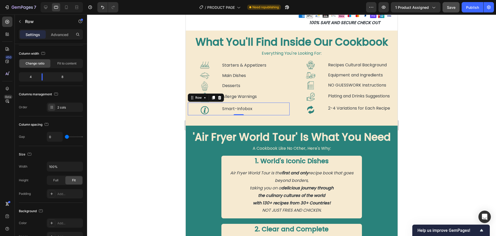
click at [164, 140] on div at bounding box center [291, 124] width 409 height 221
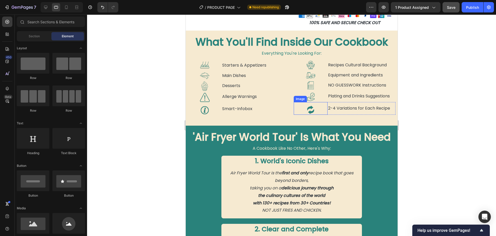
click at [310, 109] on img at bounding box center [311, 109] width 10 height 10
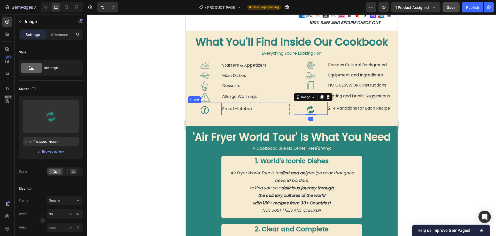
click at [205, 111] on img at bounding box center [205, 110] width 10 height 10
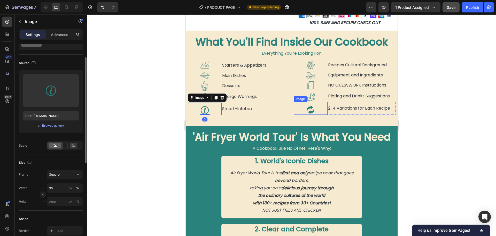
click at [310, 111] on img at bounding box center [311, 109] width 10 height 10
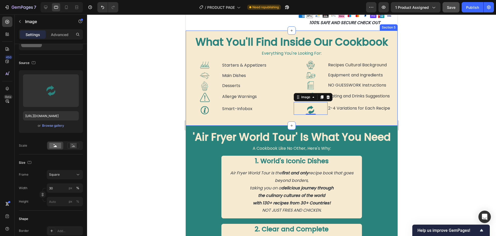
click at [279, 119] on div "What You'll Find Inside Our Cookbook Heading Everything You're Looking For: Tex…" at bounding box center [292, 78] width 212 height 95
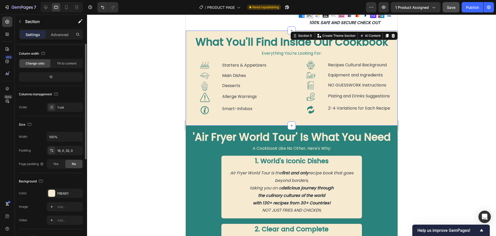
scroll to position [0, 0]
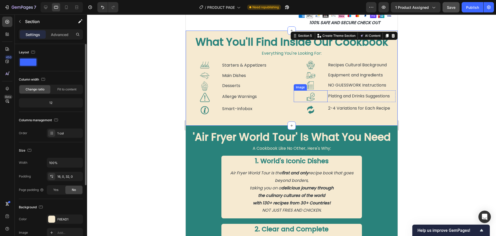
click at [308, 98] on img at bounding box center [311, 97] width 10 height 10
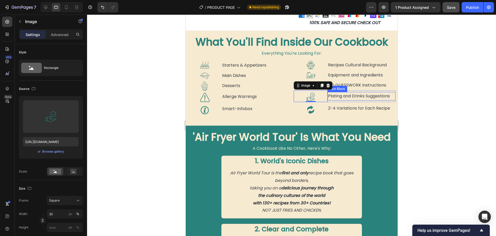
click at [335, 97] on p "Plating and Drinks Suggestions" at bounding box center [361, 95] width 67 height 7
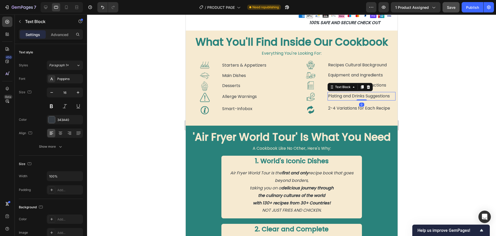
click at [157, 111] on div at bounding box center [291, 124] width 409 height 221
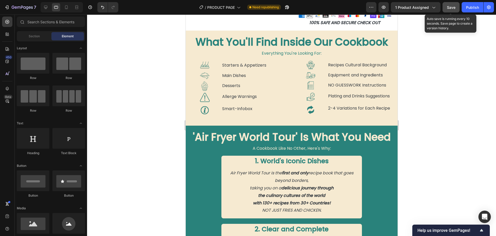
click at [452, 8] on span "Save" at bounding box center [451, 7] width 9 height 4
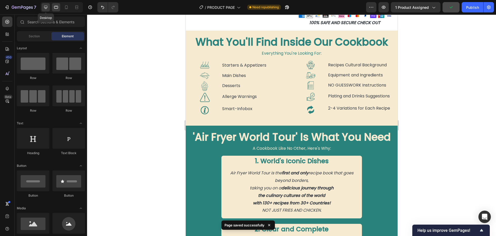
click at [46, 8] on icon at bounding box center [45, 7] width 3 height 3
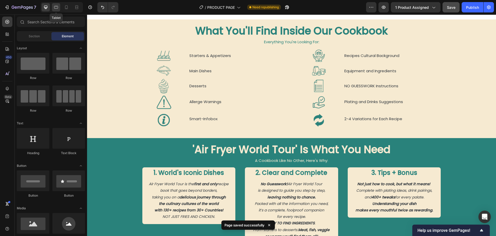
click at [56, 9] on icon at bounding box center [56, 7] width 5 height 5
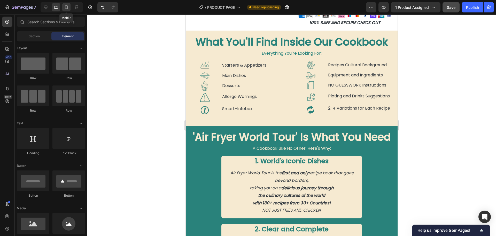
click at [64, 8] on icon at bounding box center [66, 7] width 5 height 5
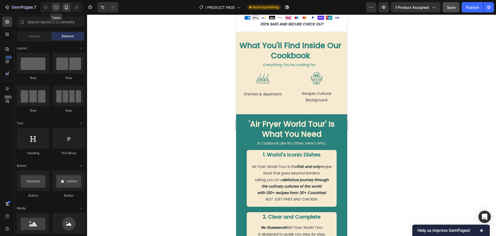
click at [54, 11] on div at bounding box center [56, 7] width 8 height 8
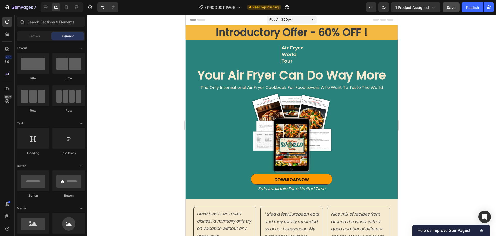
click at [283, 18] on span "iPad Air ( 820 px)" at bounding box center [281, 19] width 24 height 5
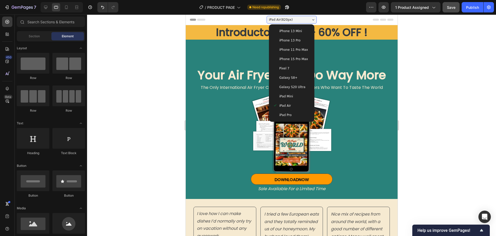
click at [292, 112] on div "iPad Pro" at bounding box center [291, 114] width 37 height 5
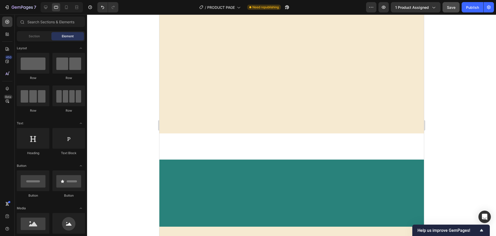
scroll to position [163, 0]
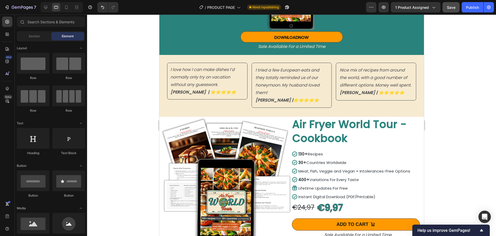
drag, startPoint x: 422, startPoint y: 201, endPoint x: 585, endPoint y: 33, distance: 234.4
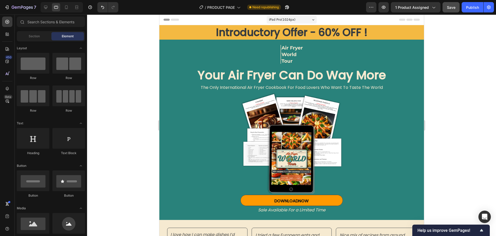
click at [275, 21] on span "iPad Pro ( 1024 px)" at bounding box center [282, 19] width 27 height 5
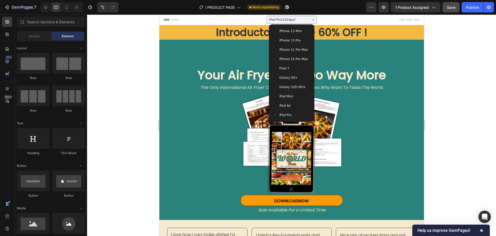
click at [290, 96] on span "iPad Mini" at bounding box center [286, 96] width 14 height 5
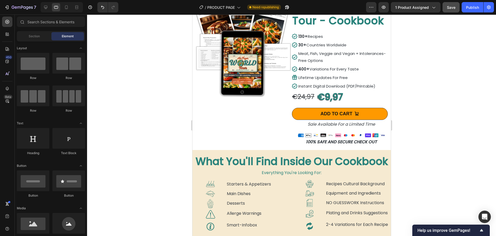
scroll to position [362, 0]
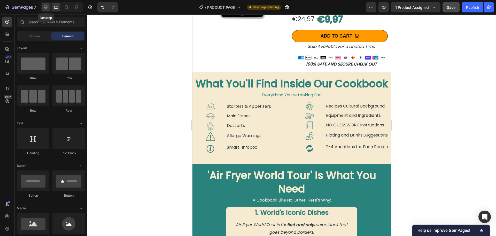
click at [46, 7] on icon at bounding box center [45, 7] width 3 height 3
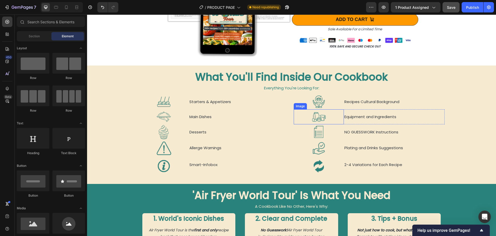
click at [285, 121] on div "Main Dishes Text Block" at bounding box center [239, 116] width 101 height 15
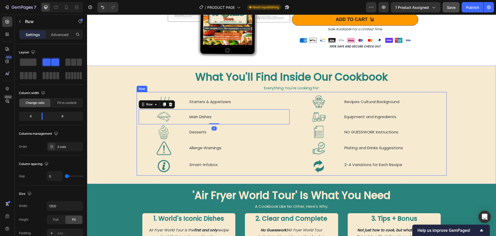
click at [289, 96] on div "Image Starters & Appetizers Text Block Row Image Main Dishes Text Block Row 0 I…" at bounding box center [292, 134] width 310 height 84
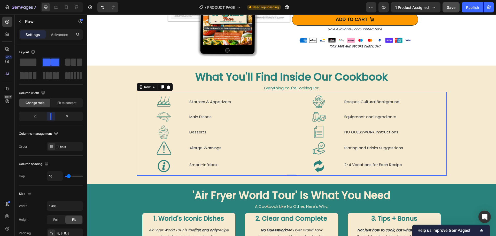
drag, startPoint x: 50, startPoint y: 116, endPoint x: 115, endPoint y: 86, distance: 71.6
click at [52, 0] on body "7 / PRODUCT PAGE Need republishing Preview 1 product assigned Save Publish 450 …" at bounding box center [248, 0] width 496 height 0
click at [55, 6] on icon at bounding box center [56, 7] width 4 height 3
type input "100%"
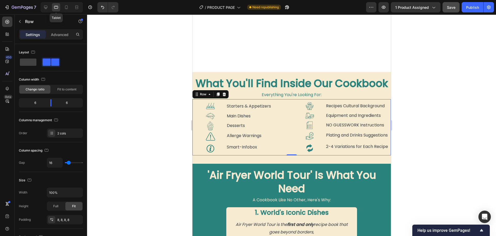
scroll to position [428, 0]
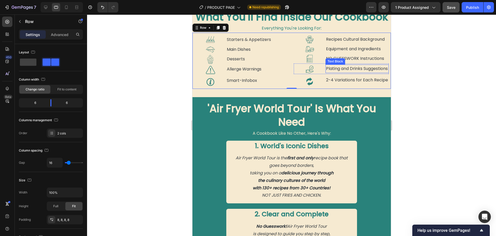
click at [333, 72] on p "Plating and Drinks Suggestions" at bounding box center [357, 68] width 62 height 7
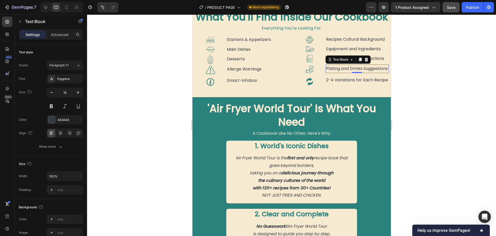
click at [339, 72] on p "Plating and Drinks Suggestions" at bounding box center [357, 68] width 62 height 7
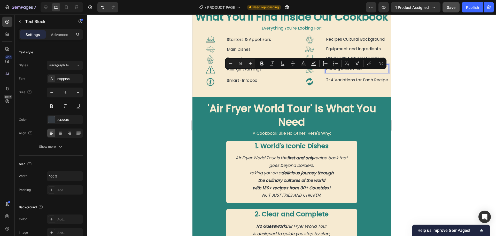
scroll to position [430, 0]
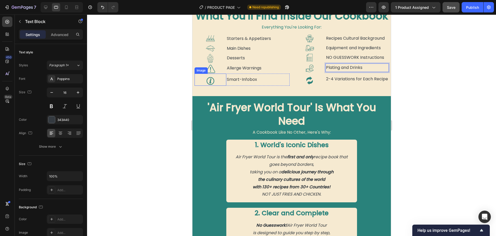
click at [159, 110] on div at bounding box center [291, 124] width 409 height 221
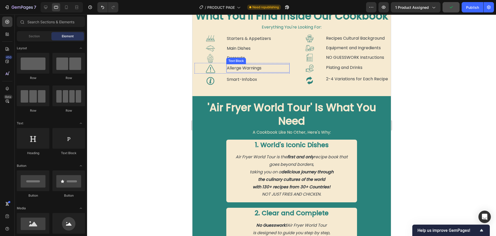
click at [244, 69] on p "Allerge Warnings" at bounding box center [258, 67] width 62 height 7
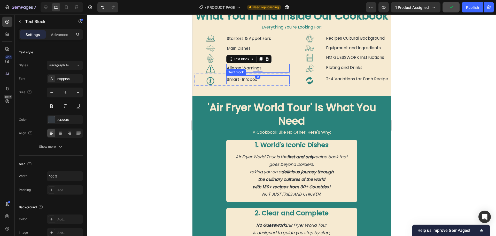
click at [233, 78] on p "Smart-Infobox" at bounding box center [258, 79] width 62 height 7
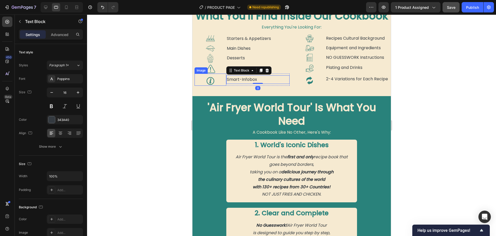
click at [216, 81] on div at bounding box center [210, 81] width 32 height 10
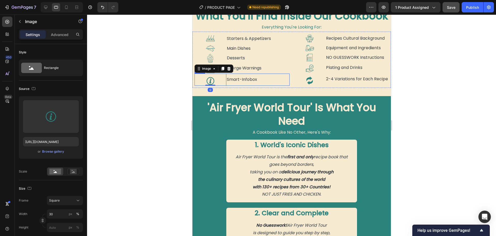
click at [229, 83] on div "Smart-Infobox Text Block" at bounding box center [257, 79] width 63 height 12
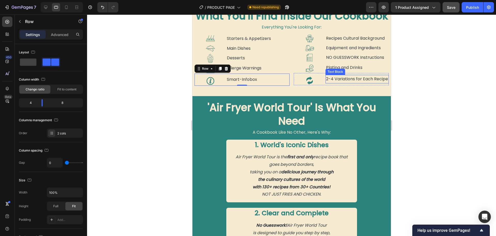
click at [331, 75] on p "2-4 Variations for Each Recipe" at bounding box center [357, 78] width 62 height 7
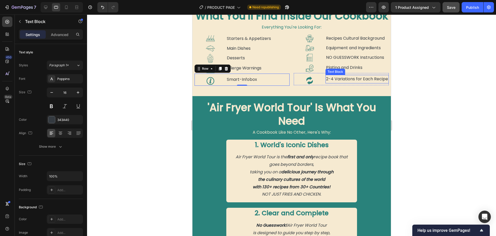
click at [331, 75] on p "2-4 Variations for Each Recipe" at bounding box center [357, 78] width 62 height 7
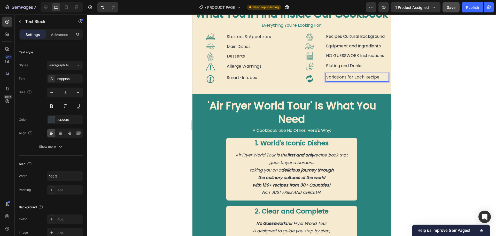
click at [135, 88] on div at bounding box center [291, 124] width 409 height 221
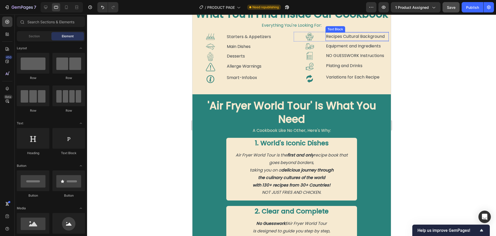
click at [326, 39] on p "Recipes Cultural Background" at bounding box center [357, 36] width 62 height 7
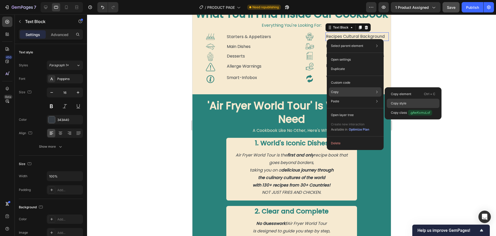
click at [402, 101] on p "Copy style" at bounding box center [399, 103] width 16 height 5
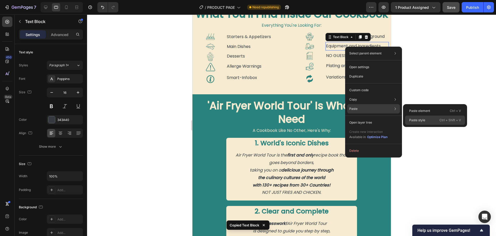
click at [413, 118] on p "Paste style" at bounding box center [418, 120] width 16 height 5
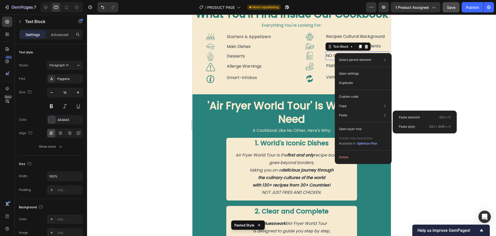
click at [407, 124] on div "Paste style Ctrl + Shift + V" at bounding box center [425, 126] width 60 height 9
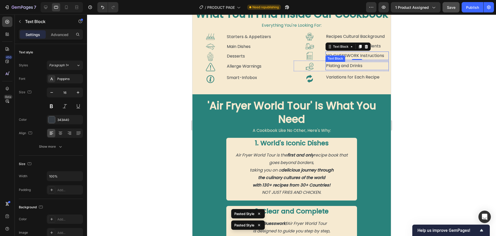
click at [345, 66] on p "Plating and Drinks" at bounding box center [357, 65] width 62 height 7
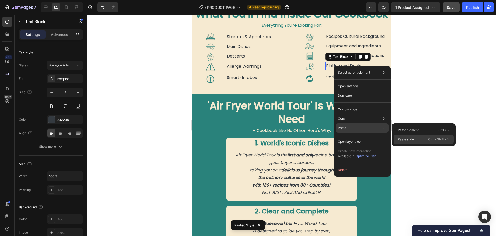
click at [403, 138] on p "Paste style" at bounding box center [406, 139] width 16 height 5
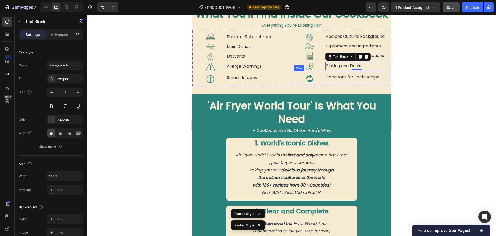
click at [342, 76] on p "Variations for Each Recipe" at bounding box center [357, 76] width 62 height 7
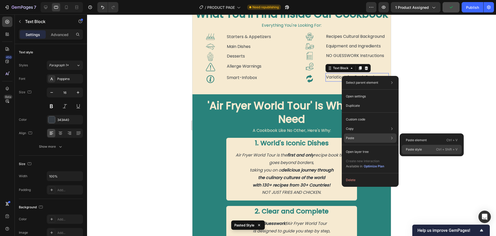
click at [412, 148] on p "Paste style" at bounding box center [414, 149] width 16 height 5
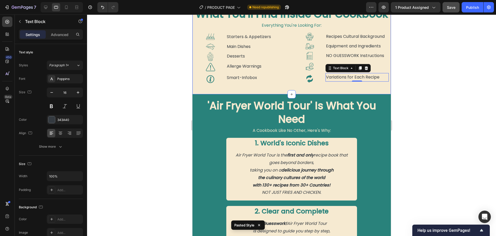
click at [329, 87] on div "What You'll Find Inside Our Cookbook Heading Everything You're Looking For: Tex…" at bounding box center [291, 49] width 199 height 92
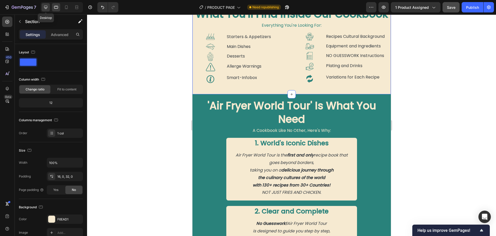
click at [46, 7] on icon at bounding box center [45, 7] width 5 height 5
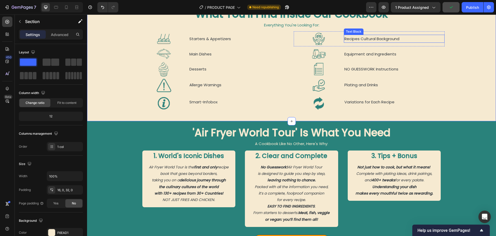
scroll to position [401, 0]
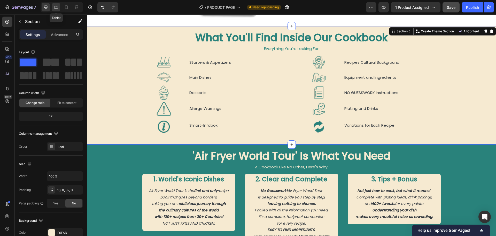
click at [56, 7] on icon at bounding box center [56, 7] width 5 height 5
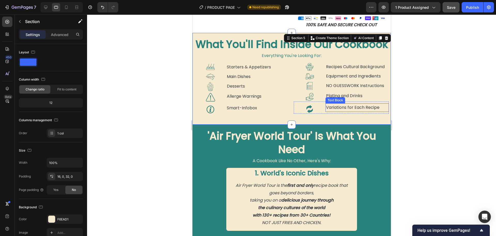
click at [332, 105] on p "Variations for Each Recipe" at bounding box center [357, 107] width 62 height 7
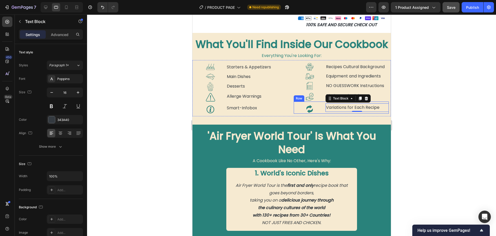
click at [326, 111] on div "Variations for Each Recipe Text Block 0" at bounding box center [357, 107] width 63 height 12
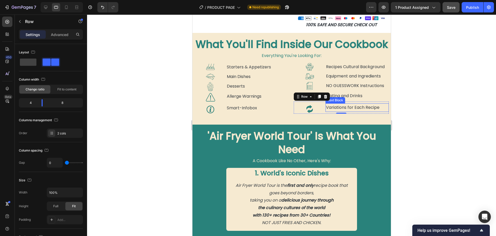
click at [326, 109] on p "Variations for Each Recipe" at bounding box center [357, 107] width 62 height 7
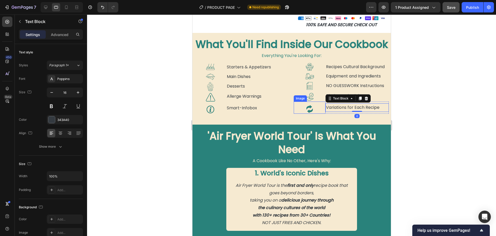
click at [321, 111] on div at bounding box center [310, 109] width 32 height 10
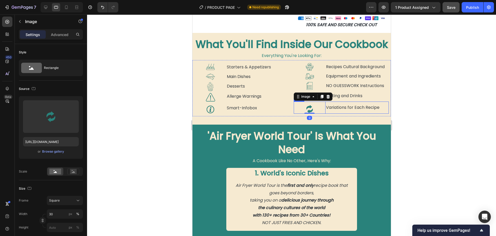
click at [334, 111] on div "Variations for Each Recipe Text Block" at bounding box center [357, 107] width 63 height 12
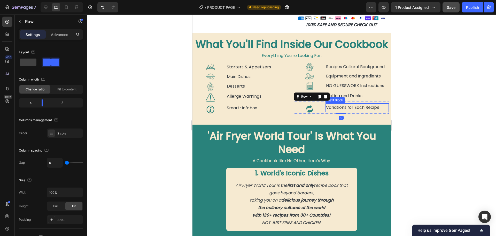
click at [342, 106] on p "Variations for Each Recipe" at bounding box center [357, 107] width 62 height 7
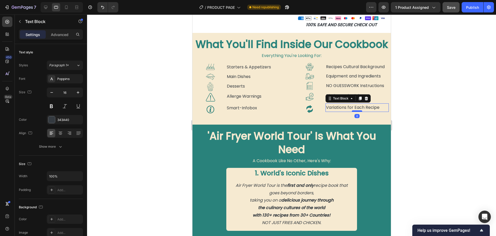
click at [352, 110] on div at bounding box center [357, 111] width 10 height 2
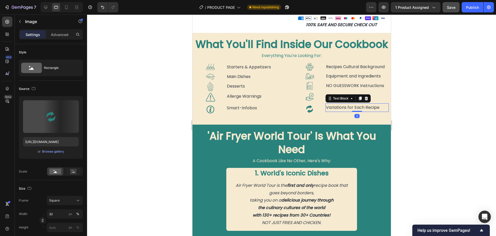
click at [311, 110] on img at bounding box center [310, 109] width 10 height 10
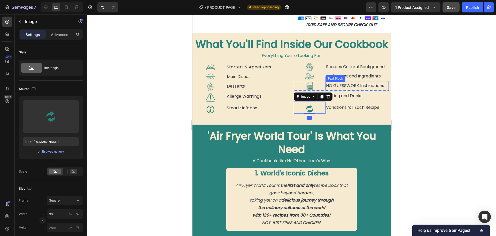
click at [349, 86] on p "NO GUESSWORK Instructions" at bounding box center [357, 85] width 62 height 7
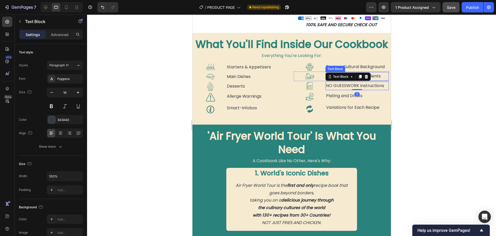
click at [375, 79] on p "Equipment and Ingredients" at bounding box center [357, 75] width 62 height 7
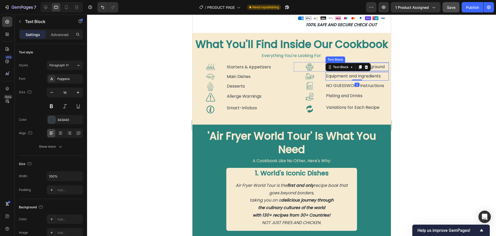
click at [370, 69] on p "Recipes Cultural Background" at bounding box center [357, 66] width 62 height 7
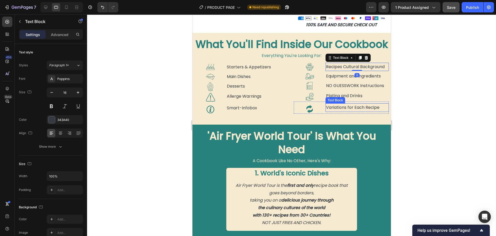
click at [348, 109] on p "Variations for Each Recipe" at bounding box center [357, 107] width 62 height 7
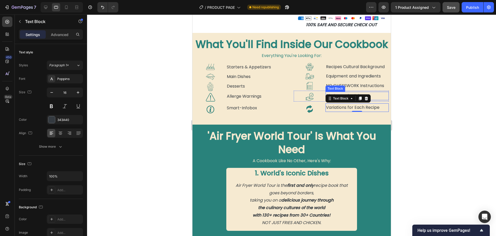
click at [374, 96] on p "Plating and Drinks" at bounding box center [357, 95] width 62 height 7
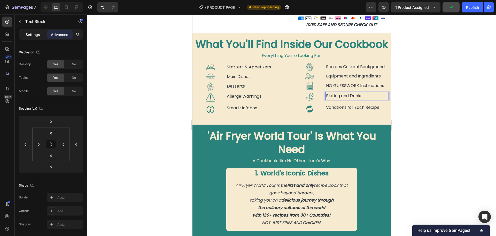
click at [28, 38] on div "Settings" at bounding box center [33, 34] width 26 height 8
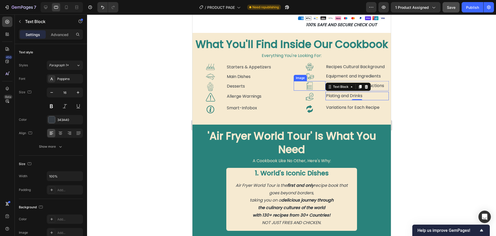
click at [306, 84] on img at bounding box center [310, 86] width 10 height 10
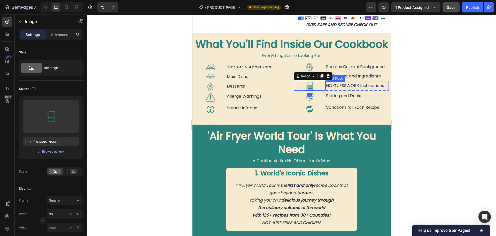
click at [336, 86] on p "NO GUESSWORK Instructions" at bounding box center [357, 85] width 62 height 7
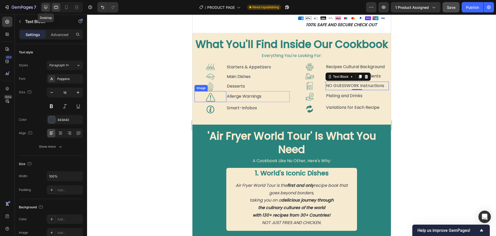
click at [43, 8] on icon at bounding box center [45, 7] width 5 height 5
type input "15"
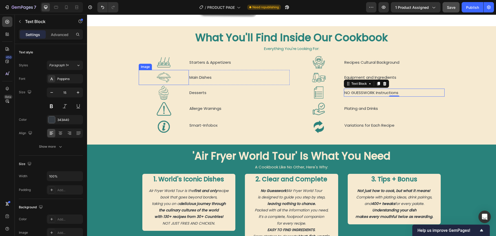
scroll to position [455, 0]
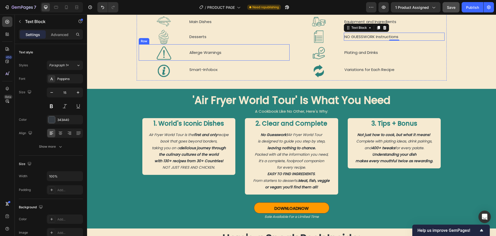
click at [189, 58] on div "Allerge Warnings Text Block" at bounding box center [239, 52] width 101 height 16
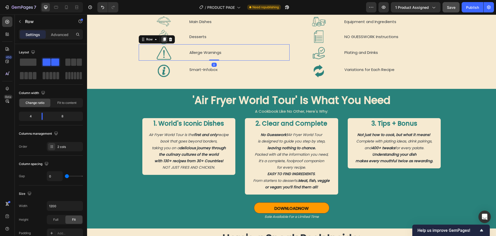
click at [163, 40] on icon at bounding box center [164, 39] width 3 height 4
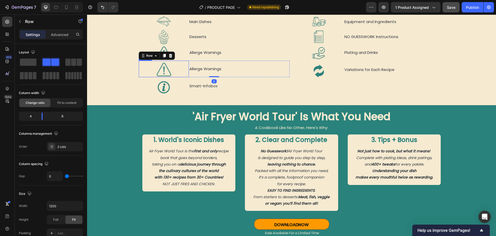
click at [165, 72] on img at bounding box center [163, 69] width 15 height 15
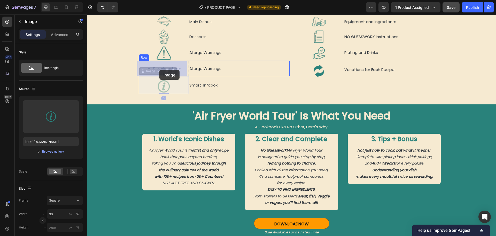
drag, startPoint x: 160, startPoint y: 84, endPoint x: 160, endPoint y: 73, distance: 10.9
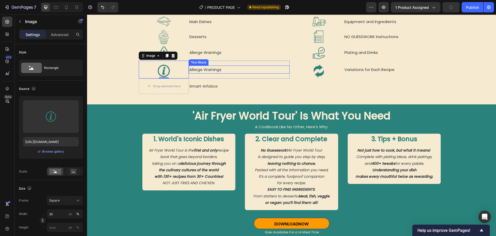
click at [200, 70] on p "Allerge Warnings" at bounding box center [240, 69] width 100 height 7
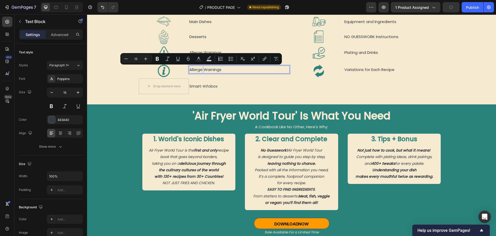
click at [200, 70] on p "Allerge Warnings" at bounding box center [240, 69] width 100 height 7
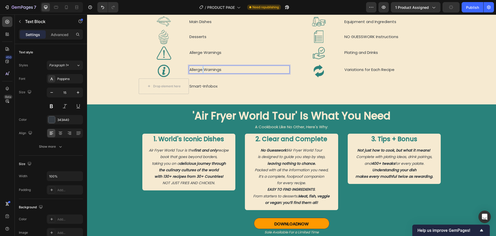
click at [200, 70] on p "Allerge Warnings" at bounding box center [240, 69] width 100 height 7
click at [121, 89] on div "What You'll Find Inside Our Cookbook Heading Everything You're Looking For: Tex…" at bounding box center [291, 34] width 409 height 121
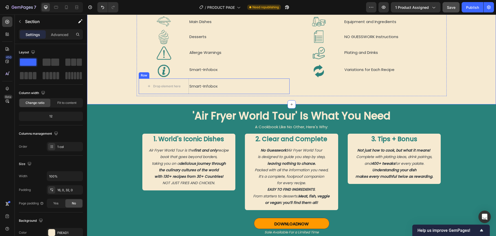
click at [189, 91] on div "Smart-Infobox Text Block" at bounding box center [239, 86] width 101 height 16
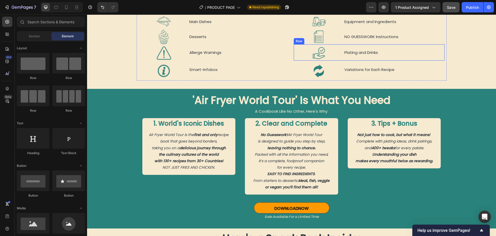
click at [344, 58] on div "Plating and Drinks Text Block" at bounding box center [394, 52] width 101 height 16
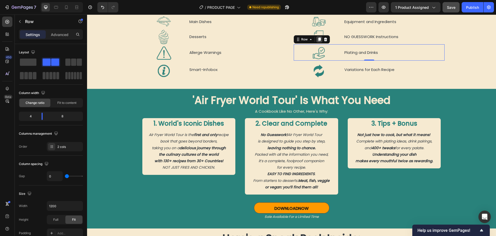
click at [318, 39] on icon at bounding box center [319, 39] width 3 height 4
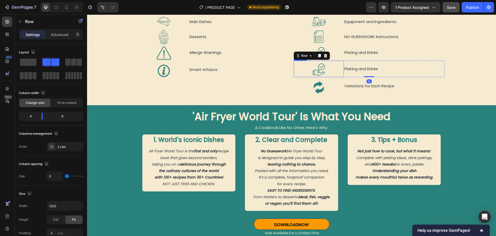
click at [318, 68] on img at bounding box center [319, 69] width 15 height 15
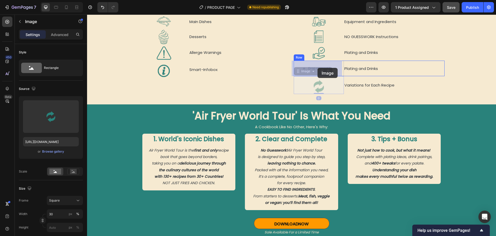
drag, startPoint x: 318, startPoint y: 84, endPoint x: 318, endPoint y: 67, distance: 16.8
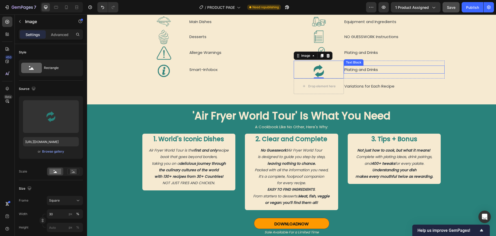
click at [362, 70] on p "Plating and Drinks" at bounding box center [395, 69] width 100 height 7
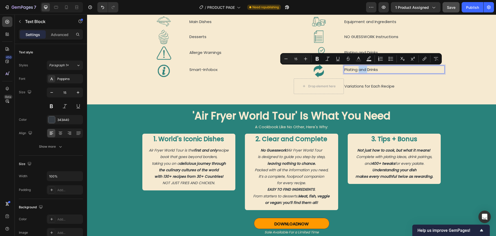
click at [362, 70] on p "Plating and Drinks" at bounding box center [395, 69] width 100 height 7
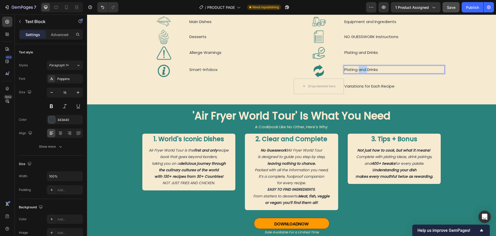
click at [362, 70] on p "Plating and Drinks" at bounding box center [395, 69] width 100 height 7
click at [270, 89] on div "Image Starters & Appetizers Text Block Row Image Main Dishes Text Block Row Ima…" at bounding box center [214, 46] width 151 height 95
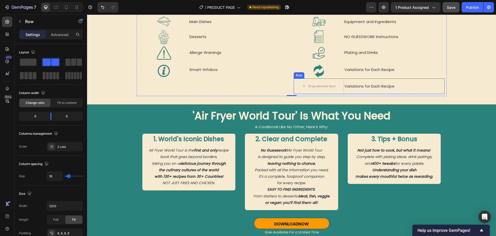
click at [344, 92] on div "Variations for Each Recipe Text Block" at bounding box center [394, 86] width 101 height 16
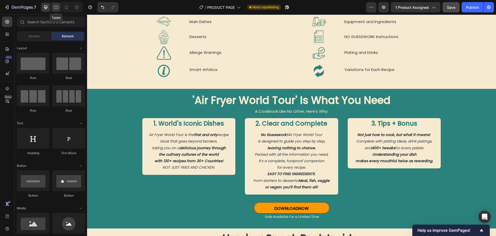
click at [57, 7] on icon at bounding box center [56, 7] width 5 height 5
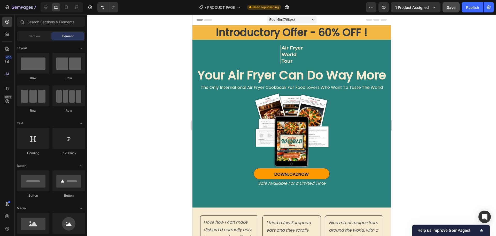
click at [299, 21] on div "iPad Mini ( 768 px)" at bounding box center [292, 20] width 50 height 8
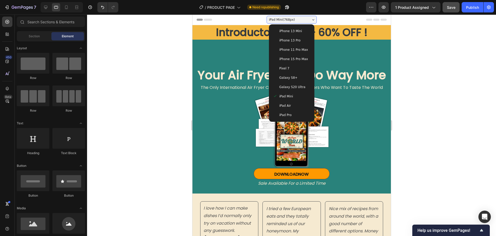
click at [288, 104] on div "iPad Air" at bounding box center [291, 105] width 37 height 5
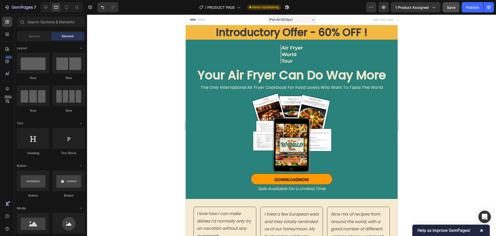
click at [285, 18] on span "iPad Air ( 820 px)" at bounding box center [281, 19] width 24 height 5
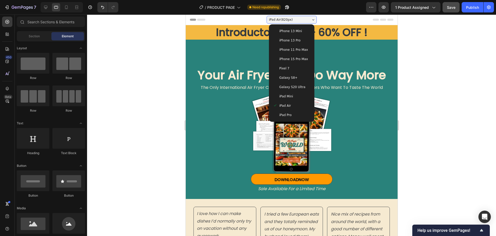
click at [288, 114] on span "iPad Pro" at bounding box center [285, 114] width 12 height 5
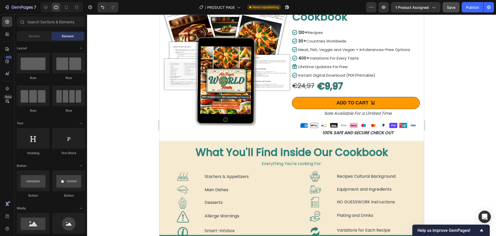
scroll to position [336, 0]
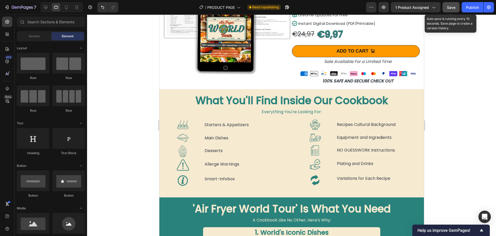
click at [447, 7] on button "Save" at bounding box center [451, 7] width 17 height 10
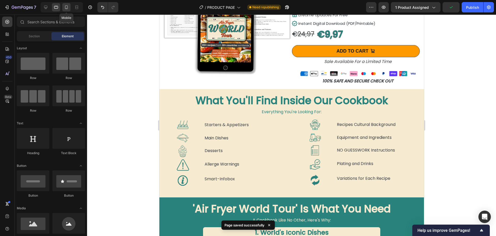
click at [66, 7] on icon at bounding box center [66, 7] width 5 height 5
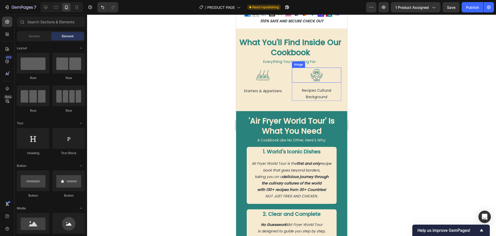
scroll to position [543, 0]
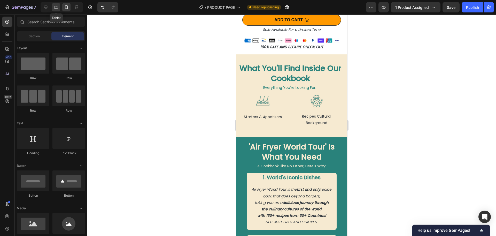
click at [57, 7] on icon at bounding box center [56, 7] width 5 height 5
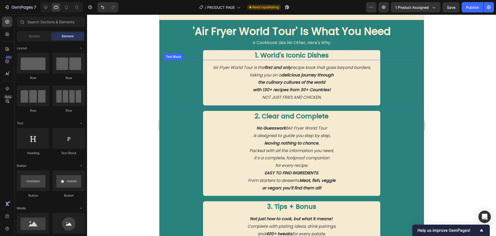
scroll to position [467, 0]
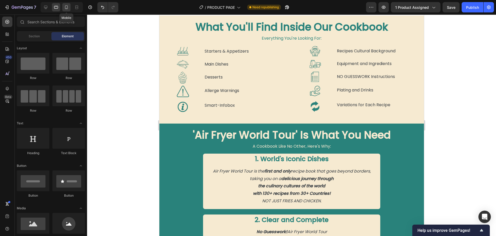
click at [65, 5] on icon at bounding box center [66, 7] width 5 height 5
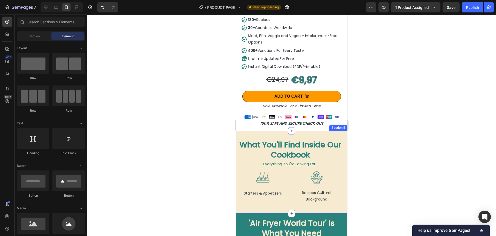
scroll to position [493, 0]
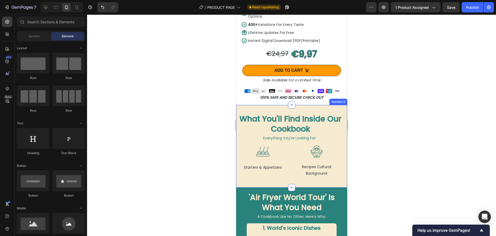
click at [294, 180] on div "What You'll Find Inside Our Cookbook Heading Everything You're Looking For: Tex…" at bounding box center [291, 146] width 111 height 82
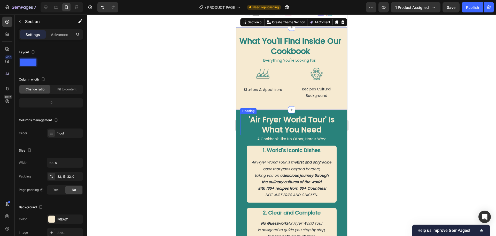
scroll to position [518, 0]
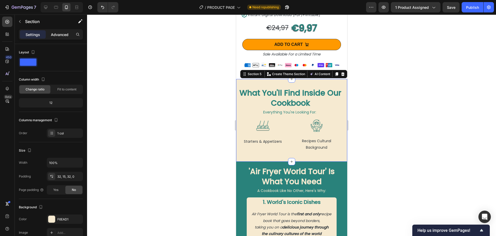
click at [61, 36] on p "Advanced" at bounding box center [60, 34] width 18 height 5
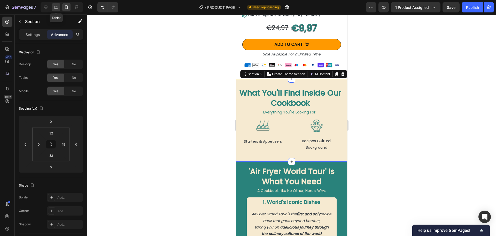
click at [55, 8] on icon at bounding box center [56, 7] width 4 height 3
type input "16"
type input "0"
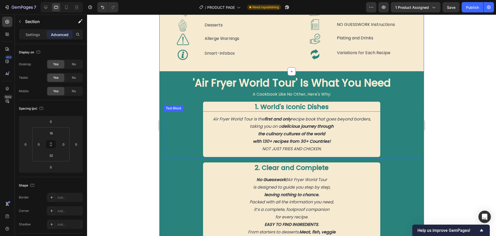
scroll to position [449, 0]
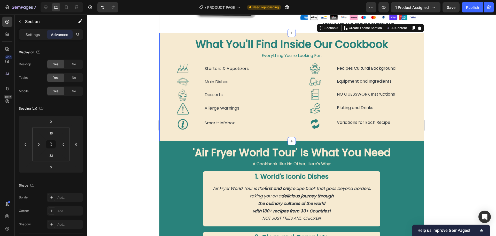
click at [218, 134] on div "What You'll Find Inside Our Cookbook Heading Everything You're Looking For: Tex…" at bounding box center [291, 87] width 265 height 108
click at [76, 90] on div "No" at bounding box center [73, 91] width 17 height 8
click at [67, 8] on icon at bounding box center [66, 7] width 3 height 4
type input "32"
type input "15"
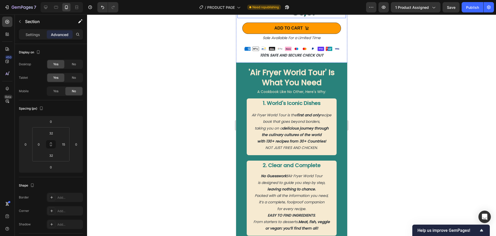
scroll to position [483, 0]
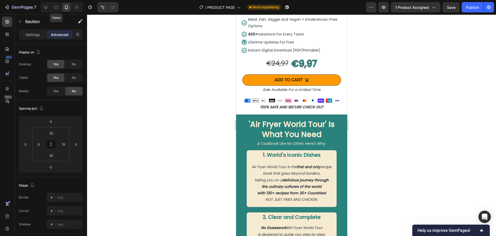
drag, startPoint x: 57, startPoint y: 6, endPoint x: 86, endPoint y: 31, distance: 37.9
click at [58, 6] on icon at bounding box center [56, 7] width 5 height 5
type input "16"
type input "0"
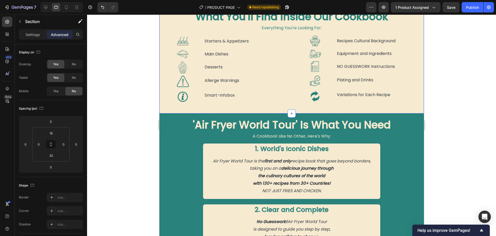
scroll to position [456, 0]
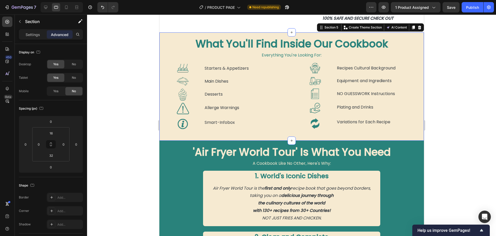
click at [260, 133] on div "What You'll Find Inside Our Cookbook Heading Everything You're Looking For: Tex…" at bounding box center [291, 86] width 265 height 108
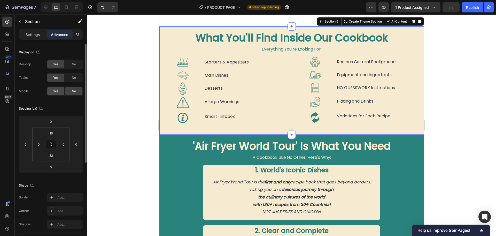
click at [58, 90] on span "Yes" at bounding box center [55, 91] width 5 height 5
click at [66, 9] on icon at bounding box center [66, 7] width 5 height 5
type input "32"
type input "15"
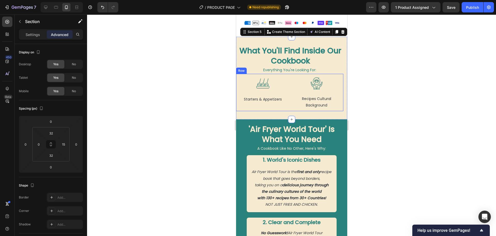
scroll to position [483, 0]
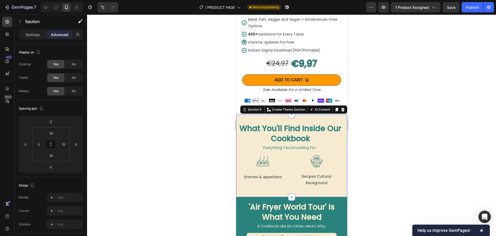
click at [363, 137] on div at bounding box center [291, 124] width 409 height 221
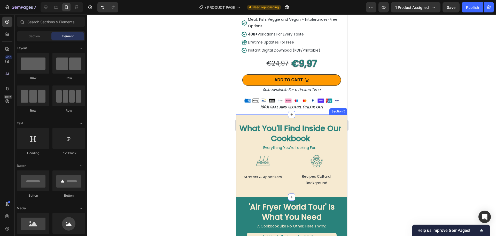
click at [305, 114] on div "What You'll Find Inside Our Cookbook Heading Everything You're Looking For: Tex…" at bounding box center [291, 155] width 111 height 82
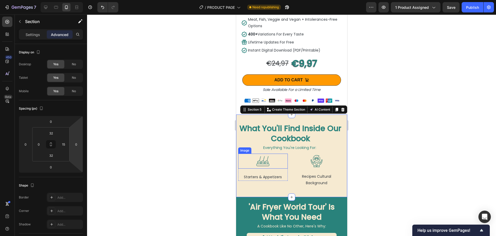
scroll to position [535, 0]
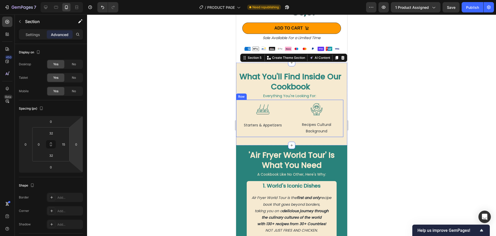
click at [284, 130] on div "Image Starters & Appetizers Text Block Row Image Main Dishes Text Block Row Ima…" at bounding box center [263, 118] width 50 height 33
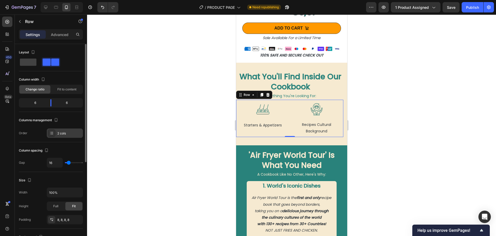
click at [69, 133] on div "2 cols" at bounding box center [69, 133] width 24 height 5
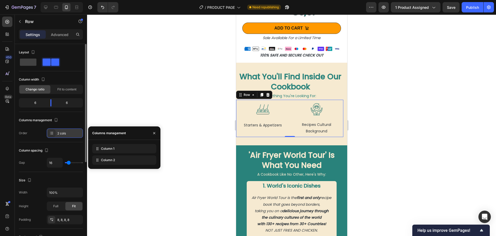
click at [69, 133] on div "2 cols" at bounding box center [69, 133] width 24 height 5
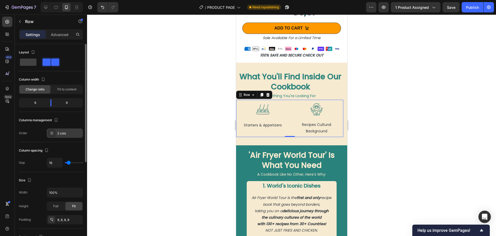
click at [68, 134] on div "2 cols" at bounding box center [69, 133] width 24 height 5
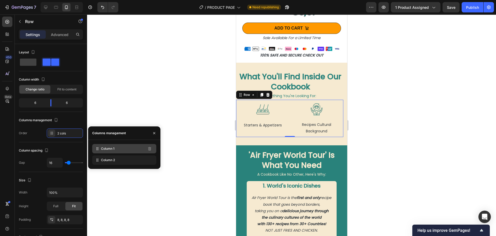
click at [126, 148] on div "Column 1" at bounding box center [124, 148] width 64 height 9
click at [97, 148] on icon at bounding box center [97, 148] width 1 height 1
click at [265, 129] on div "Image Starters & Appetizers Text Block Row Image Main Dishes Text Block Row Ima…" at bounding box center [263, 118] width 50 height 33
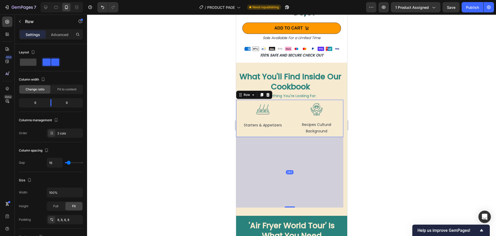
drag, startPoint x: 288, startPoint y: 132, endPoint x: 288, endPoint y: 202, distance: 70.3
click at [288, 206] on div at bounding box center [290, 206] width 10 height 1
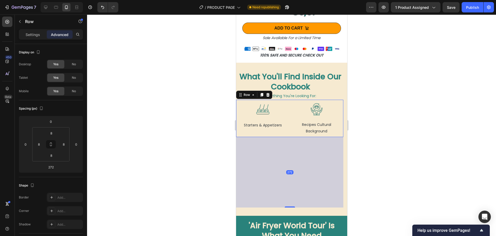
click at [207, 150] on div at bounding box center [291, 124] width 409 height 221
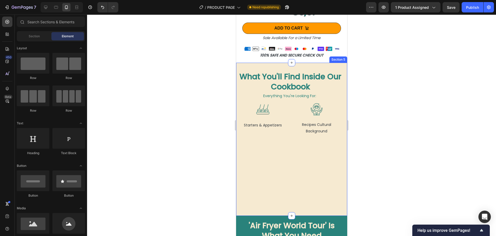
click at [283, 174] on div "What You'll Find Inside Our Cookbook Heading Everything You're Looking For: Tex…" at bounding box center [289, 139] width 107 height 136
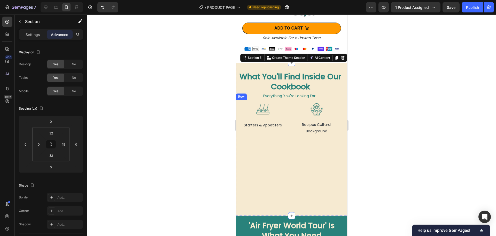
click at [289, 128] on div "Image Starters & Appetizers Text Block Row Image Main Dishes Text Block Row Ima…" at bounding box center [289, 118] width 107 height 37
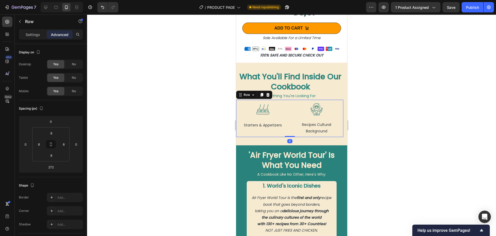
drag, startPoint x: 286, startPoint y: 201, endPoint x: 285, endPoint y: 122, distance: 79.9
click at [285, 122] on div "Image Starters & Appetizers Text Block Row Image Main Dishes Text Block Row Ima…" at bounding box center [289, 118] width 107 height 37
type input "0"
click at [200, 131] on div at bounding box center [291, 124] width 409 height 221
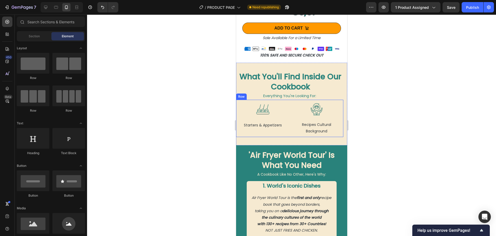
click at [287, 130] on div "Image Starters & Appetizers Text Block Row Image Main Dishes Text Block Row Ima…" at bounding box center [289, 118] width 107 height 37
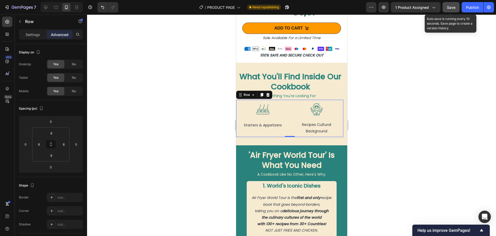
click at [455, 10] on button "Save" at bounding box center [451, 7] width 17 height 10
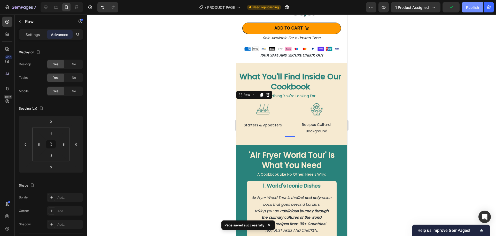
click at [468, 7] on div "Publish" at bounding box center [472, 7] width 13 height 5
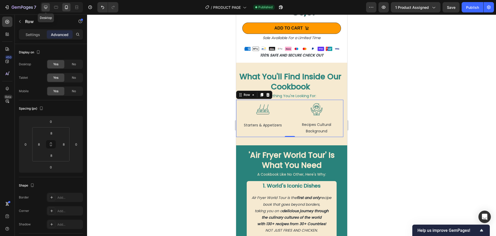
click at [47, 6] on icon at bounding box center [45, 7] width 3 height 3
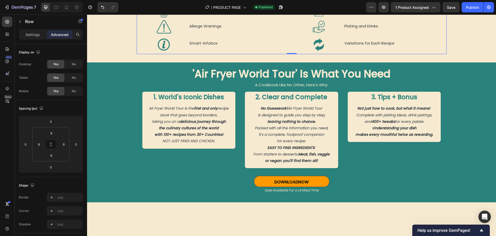
scroll to position [473, 0]
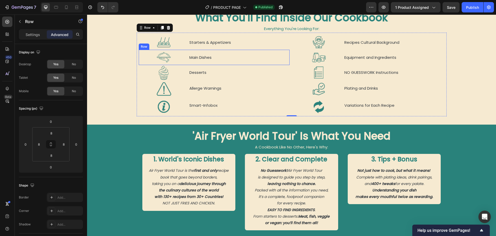
click at [189, 63] on div "Main Dishes Text Block" at bounding box center [239, 57] width 101 height 15
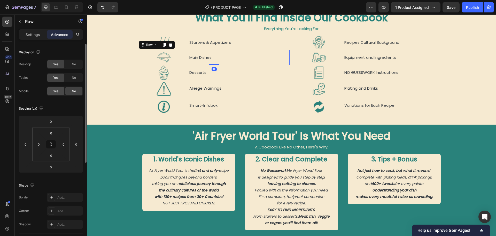
click at [54, 91] on span "Yes" at bounding box center [55, 91] width 5 height 5
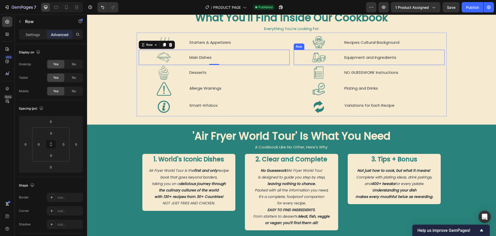
click at [345, 63] on div "Equipment and Ingredients Text Block" at bounding box center [394, 57] width 101 height 15
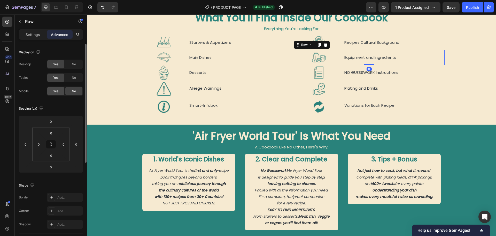
click at [60, 92] on div "Yes" at bounding box center [55, 91] width 17 height 8
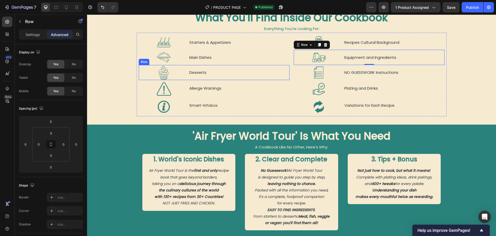
click at [200, 77] on div "Desserts Text Block" at bounding box center [239, 72] width 101 height 15
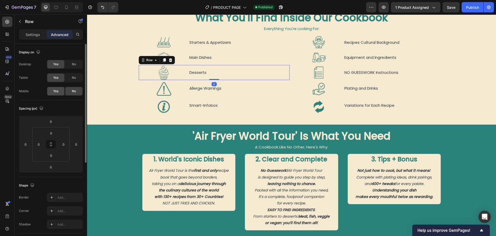
click at [55, 90] on span "Yes" at bounding box center [55, 91] width 5 height 5
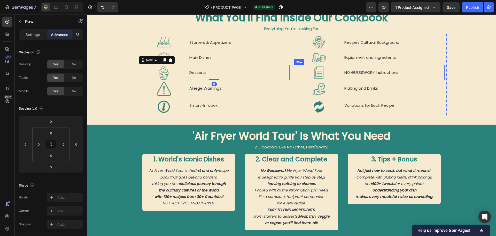
click at [356, 77] on div "NO GUESSWORK Instructions Text Block" at bounding box center [394, 72] width 101 height 15
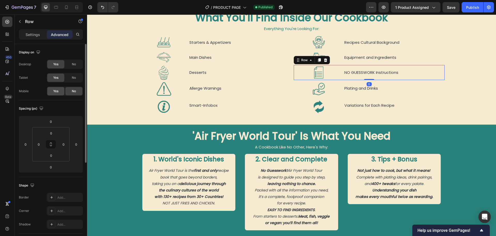
click at [55, 91] on span "Yes" at bounding box center [55, 91] width 5 height 5
click at [191, 94] on div "Allerge Warnings Text Block" at bounding box center [239, 88] width 101 height 16
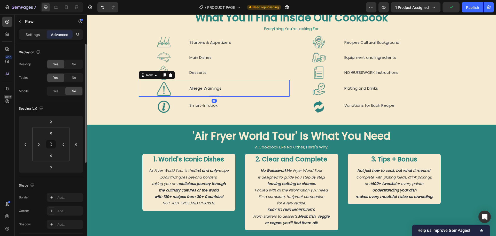
click at [59, 92] on div "Yes" at bounding box center [55, 91] width 17 height 8
click at [355, 94] on div "Plating and Drinks Text Block" at bounding box center [394, 88] width 101 height 16
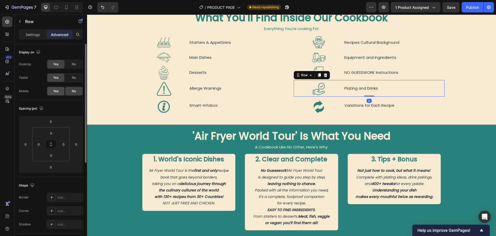
click at [54, 91] on span "Yes" at bounding box center [55, 91] width 5 height 5
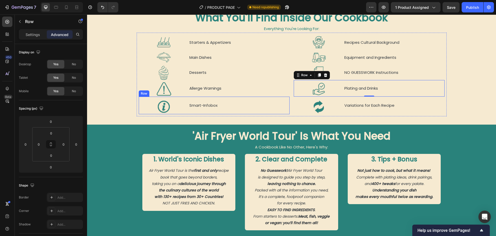
click at [215, 112] on div "Smart-Infobox Text Block" at bounding box center [239, 105] width 101 height 18
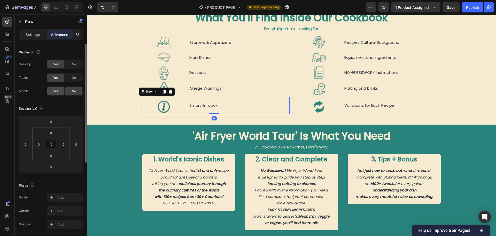
click at [56, 90] on span "Yes" at bounding box center [55, 91] width 5 height 5
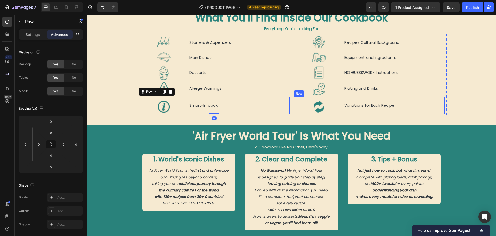
click at [347, 110] on div "Variations for Each Recipe Text Block" at bounding box center [394, 105] width 101 height 18
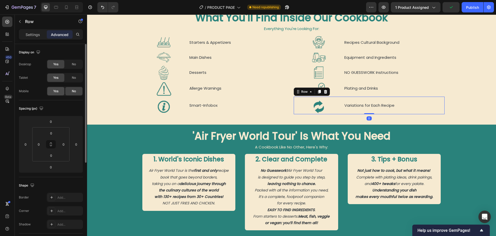
click at [54, 91] on span "Yes" at bounding box center [55, 91] width 5 height 5
click at [65, 8] on icon at bounding box center [66, 7] width 5 height 5
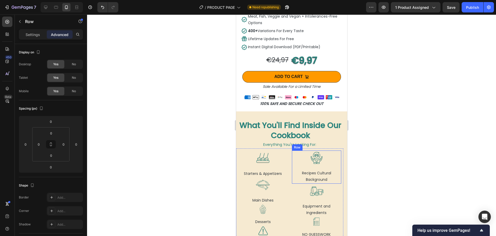
scroll to position [517, 0]
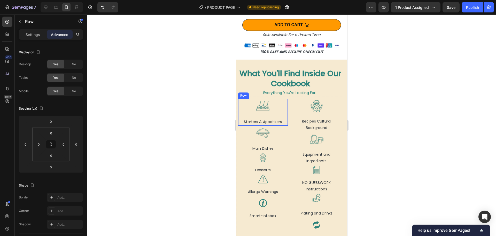
click at [264, 110] on div "Image Starters & Appetizers Text Block Row" at bounding box center [263, 112] width 50 height 27
click at [51, 156] on input "0" at bounding box center [51, 155] width 10 height 8
click at [261, 122] on div "Image Starters & Appetizers Text Block Row 0 Image Main Dishes Text Block Row I…" at bounding box center [263, 170] width 50 height 142
click at [274, 106] on div at bounding box center [263, 106] width 50 height 15
click at [292, 109] on div "Image Recipes Cultural Background Text Block Row" at bounding box center [317, 115] width 50 height 33
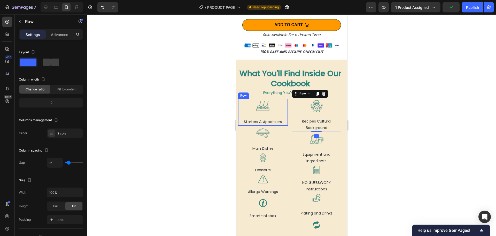
click at [279, 109] on div "Image Starters & Appetizers Text Block Row" at bounding box center [263, 112] width 50 height 27
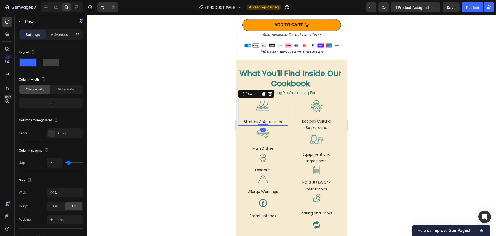
click at [262, 124] on div at bounding box center [263, 125] width 10 height 2
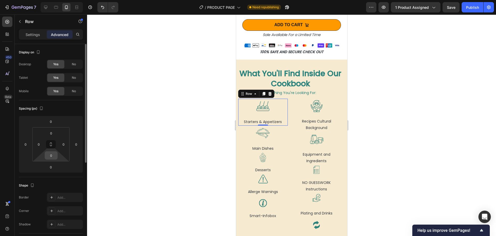
click at [51, 155] on input "0" at bounding box center [51, 155] width 10 height 8
type input "1"
type input "2"
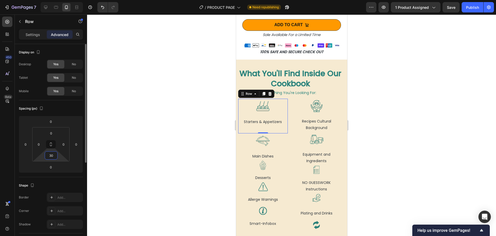
type input "3"
type input "25"
click at [267, 159] on div at bounding box center [263, 164] width 50 height 10
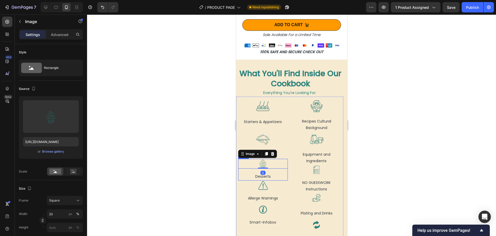
click at [284, 165] on div "Image 0 Desserts Text Block Row" at bounding box center [263, 170] width 50 height 22
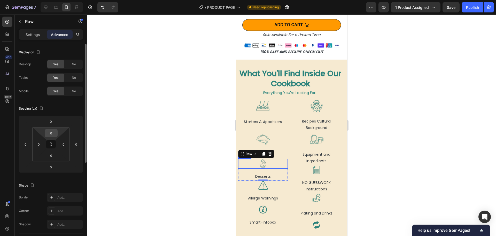
click at [52, 132] on input "0" at bounding box center [51, 133] width 10 height 8
type input "2"
type input "30"
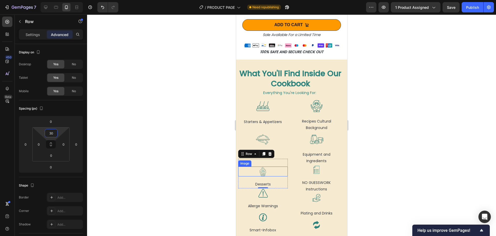
click at [173, 158] on div at bounding box center [291, 124] width 409 height 221
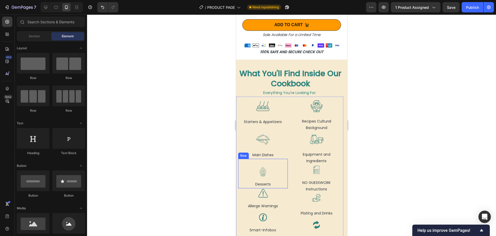
click at [279, 173] on div "Image Desserts Text Block Row" at bounding box center [263, 173] width 50 height 29
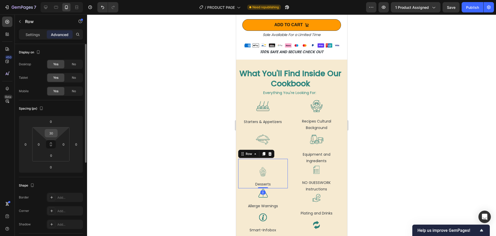
click at [50, 136] on input "30" at bounding box center [51, 133] width 10 height 8
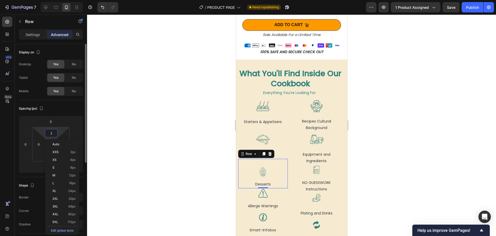
type input "25"
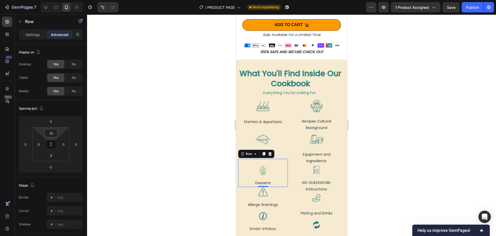
click at [161, 175] on div at bounding box center [291, 124] width 409 height 221
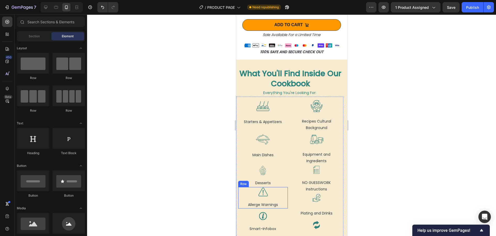
click at [284, 192] on div "Image Allerge Warnings Text Block Row" at bounding box center [263, 198] width 50 height 22
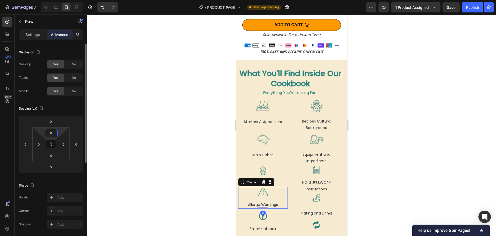
click at [50, 133] on input "0" at bounding box center [51, 133] width 10 height 8
type input "2"
type input "30"
click at [203, 174] on div at bounding box center [291, 124] width 409 height 221
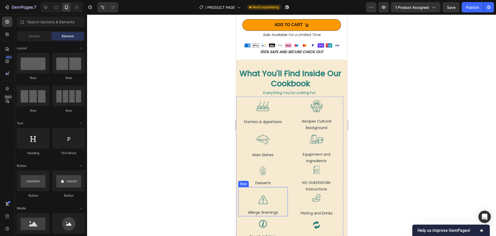
click at [279, 187] on div "Image Allerge Warnings Text Block Row" at bounding box center [263, 201] width 50 height 29
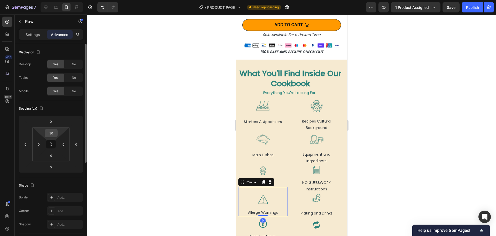
click at [51, 137] on div "30" at bounding box center [51, 133] width 13 height 8
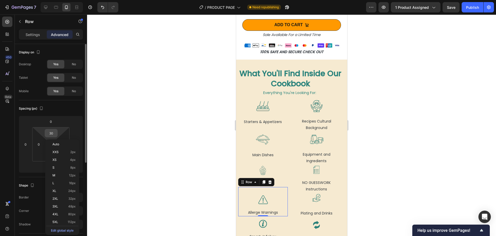
click at [51, 135] on input "30" at bounding box center [51, 133] width 10 height 8
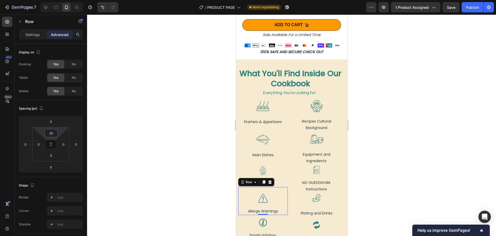
click at [270, 187] on div "Image Allerge Warnings Text Block Row 0" at bounding box center [263, 201] width 50 height 28
click at [50, 133] on input "25" at bounding box center [51, 133] width 10 height 8
type input "2"
type input "32"
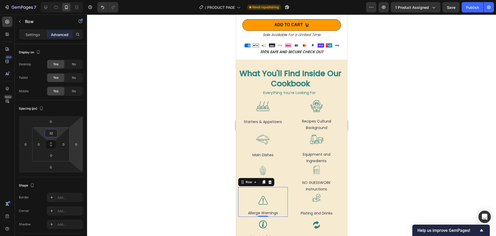
click at [275, 200] on div "Image Allerge Warnings Text Block Row 0" at bounding box center [263, 202] width 50 height 30
click at [203, 210] on div at bounding box center [291, 124] width 409 height 221
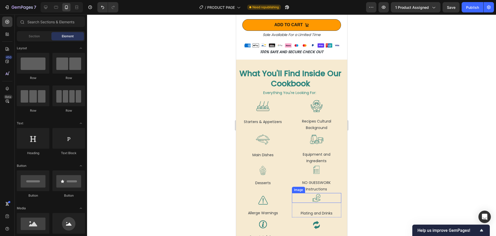
click at [316, 193] on img at bounding box center [317, 198] width 10 height 10
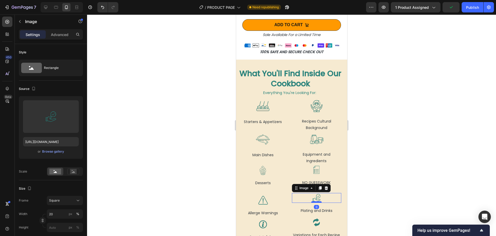
drag, startPoint x: 313, startPoint y: 199, endPoint x: 313, endPoint y: 196, distance: 2.8
click at [313, 201] on div at bounding box center [316, 202] width 10 height 2
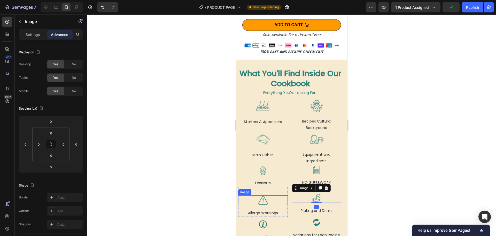
click at [265, 197] on img at bounding box center [263, 200] width 10 height 10
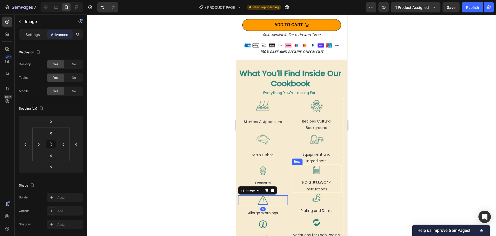
click at [314, 168] on img at bounding box center [317, 169] width 10 height 10
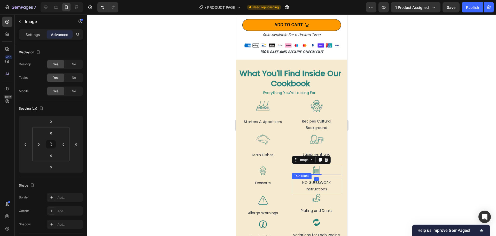
click at [313, 179] on p "NO GUESSWORK Instructions" at bounding box center [316, 185] width 49 height 13
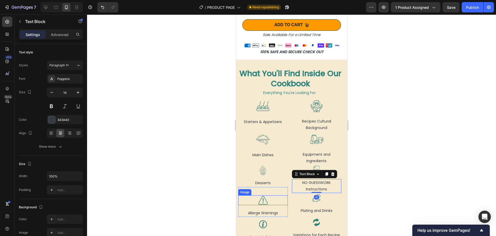
click at [269, 198] on div at bounding box center [263, 200] width 50 height 10
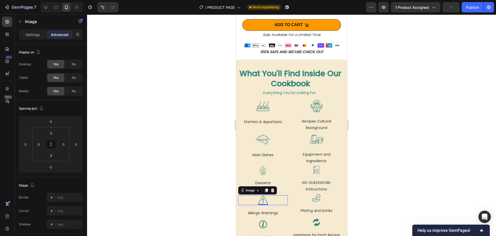
click at [213, 205] on div at bounding box center [291, 124] width 409 height 221
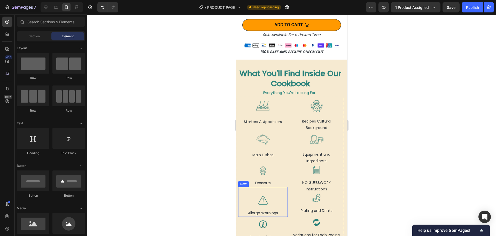
click at [275, 200] on div "Image Allerge Warnings Text Block Row" at bounding box center [263, 202] width 50 height 30
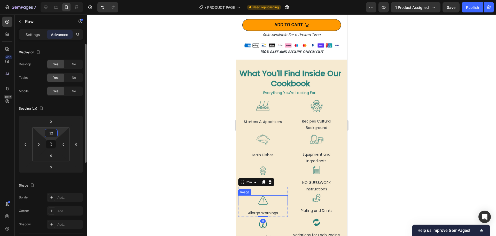
click at [50, 135] on input "32" at bounding box center [51, 133] width 10 height 8
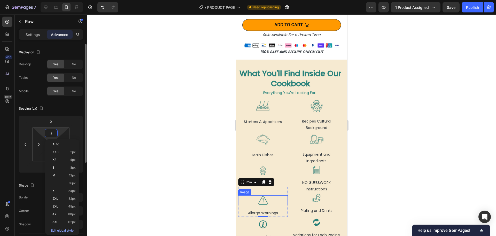
type input "25"
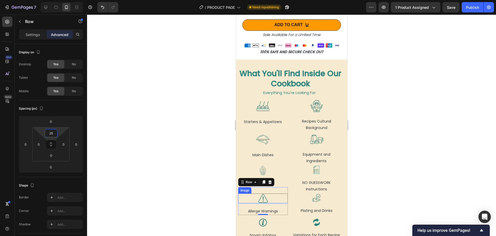
click at [140, 180] on div at bounding box center [291, 124] width 409 height 221
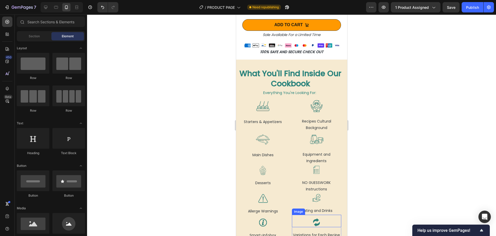
scroll to position [569, 0]
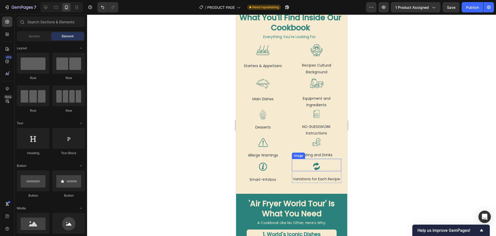
click at [301, 161] on div at bounding box center [317, 166] width 50 height 10
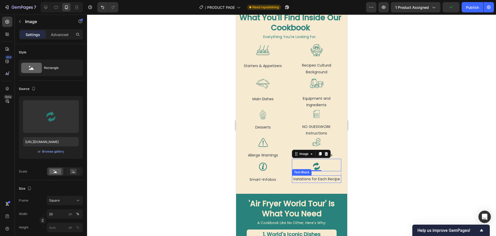
click at [314, 177] on p "Variations for Each Recipe" at bounding box center [316, 179] width 49 height 6
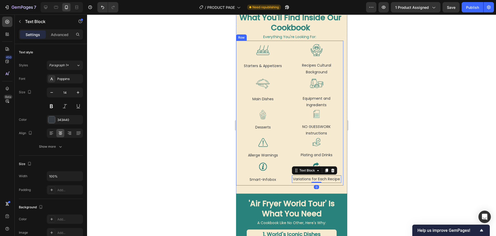
click at [272, 183] on div "Image Starters & Appetizers Text Block Row Image Main Dishes Text Block Row Ima…" at bounding box center [263, 113] width 50 height 140
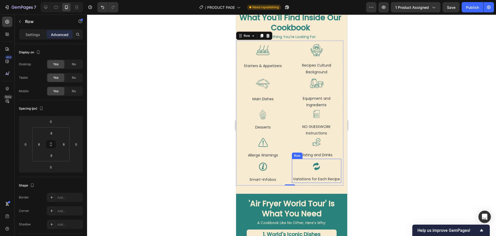
click at [292, 170] on div "Image Variations for Each Recipe Text Block Row" at bounding box center [317, 171] width 50 height 24
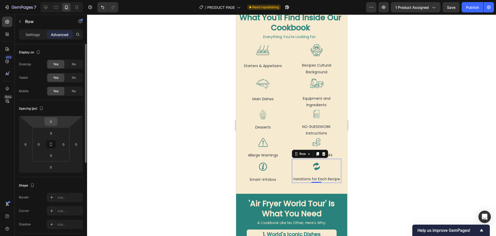
click at [49, 120] on input "0" at bounding box center [51, 121] width 10 height 8
type input "5"
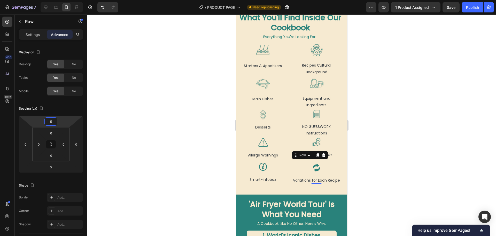
click at [177, 162] on div at bounding box center [291, 124] width 409 height 221
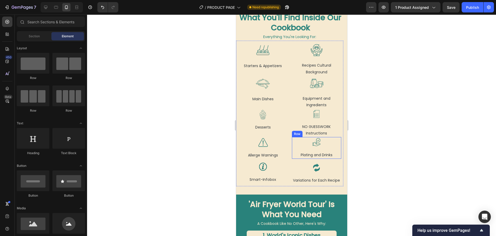
click at [295, 146] on div "Image Plating and Drinks Text Block Row" at bounding box center [317, 148] width 50 height 22
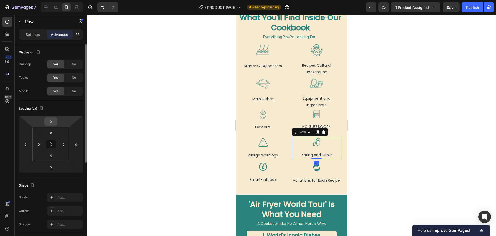
click at [52, 121] on input "0" at bounding box center [51, 121] width 10 height 8
type input "2"
type input "5"
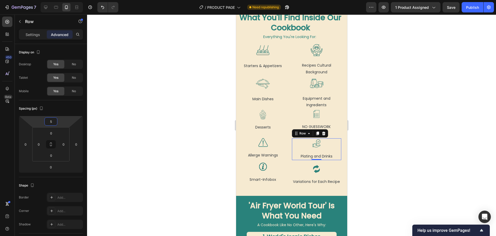
click at [160, 182] on div at bounding box center [291, 124] width 409 height 221
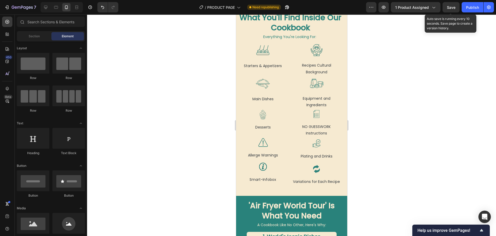
click at [448, 9] on span "Save" at bounding box center [451, 7] width 9 height 4
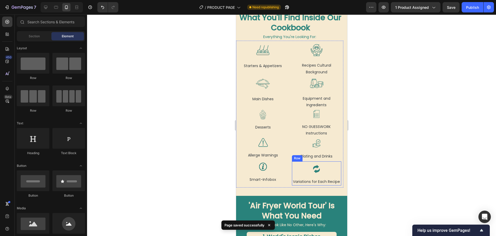
click at [312, 172] on div "Image Variations for Each Recipe Text Block Row" at bounding box center [317, 173] width 50 height 24
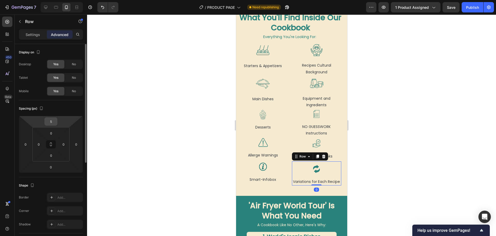
click at [52, 123] on input "5" at bounding box center [51, 121] width 10 height 8
type input "3"
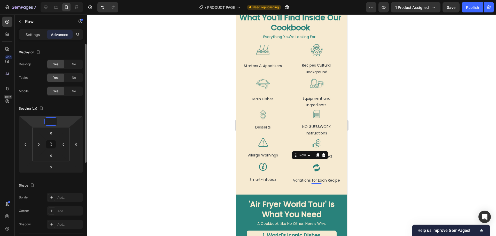
type input "1"
click at [150, 166] on div at bounding box center [291, 124] width 409 height 221
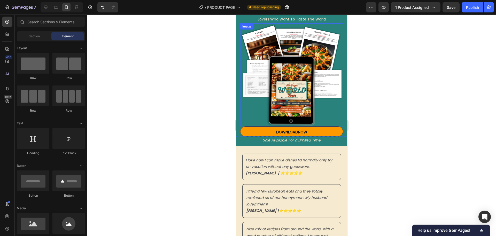
scroll to position [0, 0]
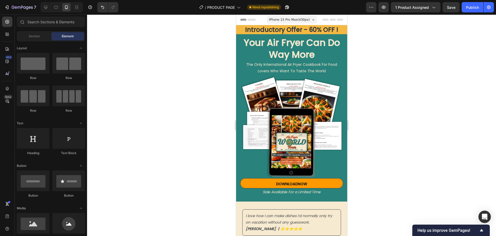
click at [294, 19] on span "iPhone 15 Pro Max ( 430 px)" at bounding box center [289, 19] width 41 height 5
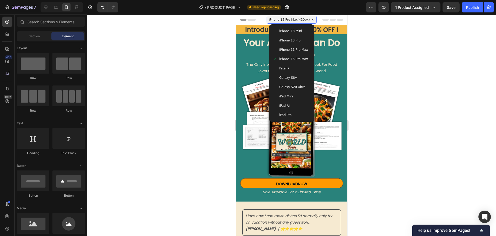
drag, startPoint x: 290, startPoint y: 29, endPoint x: 284, endPoint y: 30, distance: 6.0
click at [290, 29] on span "iPhone 13 Mini" at bounding box center [290, 30] width 23 height 5
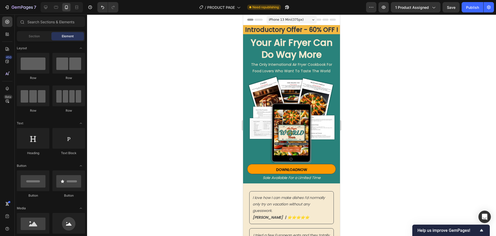
click at [287, 18] on span "iPhone 13 Mini ( 375 px)" at bounding box center [286, 19] width 35 height 5
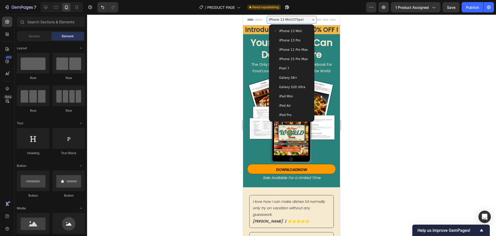
click at [284, 38] on span "iPhone 13 Pro" at bounding box center [290, 40] width 21 height 5
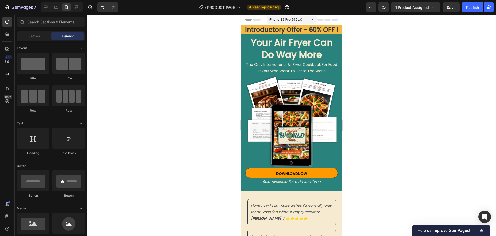
click at [292, 21] on span "iPhone 13 Pro ( 390 px)" at bounding box center [285, 19] width 33 height 5
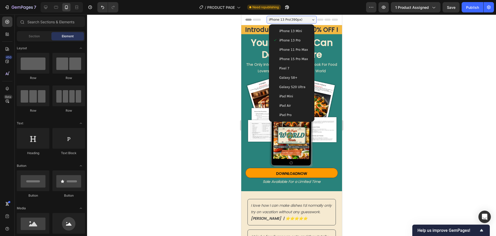
click at [290, 48] on span "iPhone 11 Pro Max" at bounding box center [293, 49] width 29 height 5
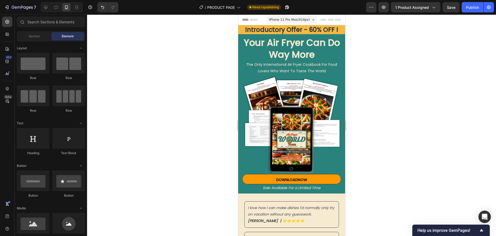
click at [281, 18] on span "iPhone 11 Pro Max ( 414 px)" at bounding box center [289, 19] width 41 height 5
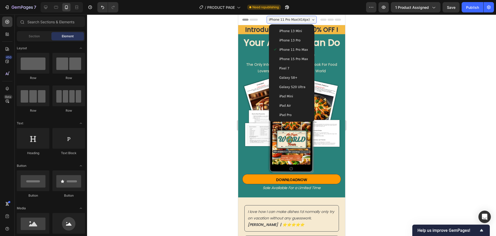
click at [287, 56] on span "iPhone 15 Pro Max" at bounding box center [293, 58] width 29 height 5
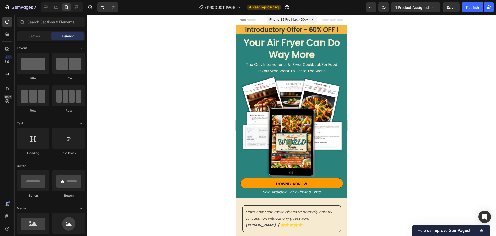
click at [285, 21] on span "iPhone 15 Pro Max ( 430 px)" at bounding box center [289, 19] width 41 height 5
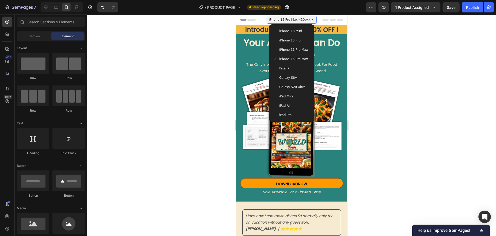
click at [288, 66] on div "Pixel 7" at bounding box center [291, 68] width 37 height 5
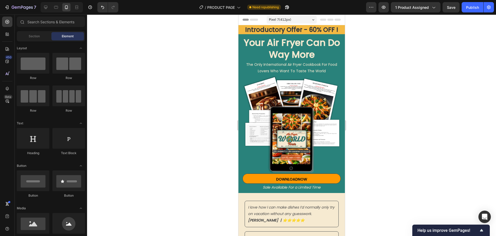
click at [294, 19] on div "Pixel 7 ( 412 px)" at bounding box center [292, 20] width 50 height 8
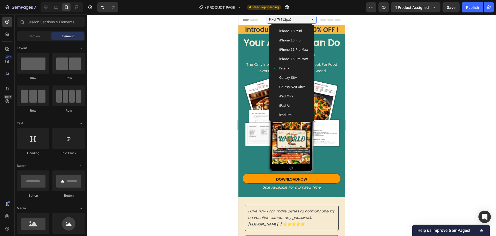
click at [293, 75] on div "Galaxy S8+" at bounding box center [291, 77] width 37 height 5
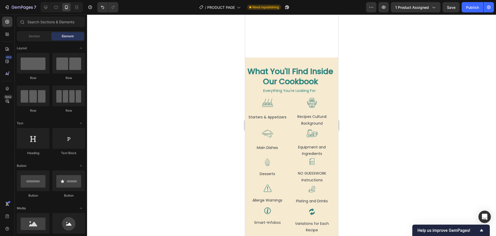
scroll to position [569, 0]
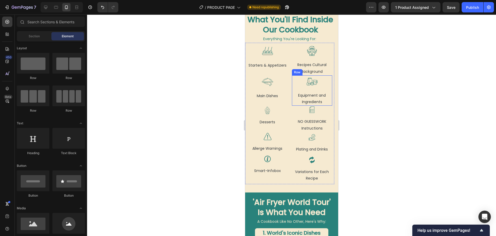
click at [294, 90] on div "Image Equipment and Ingredients Text Block Row" at bounding box center [312, 90] width 41 height 30
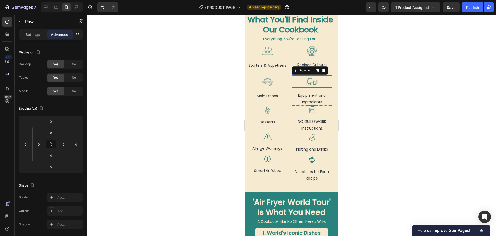
click at [311, 85] on img at bounding box center [312, 81] width 12 height 12
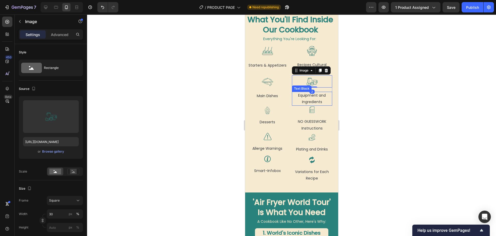
click at [307, 95] on p "Equipment and Ingredients" at bounding box center [312, 98] width 40 height 13
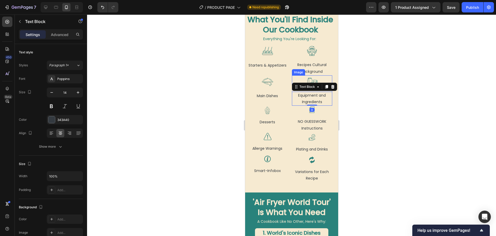
click at [300, 78] on div at bounding box center [312, 81] width 41 height 12
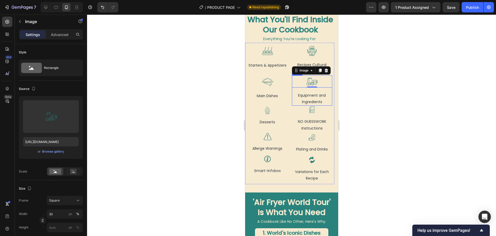
click at [292, 88] on div "Image 0 Equipment and Ingredients Text Block Row" at bounding box center [312, 90] width 41 height 30
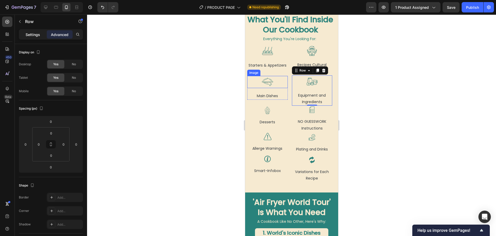
click at [35, 34] on p "Settings" at bounding box center [33, 34] width 14 height 5
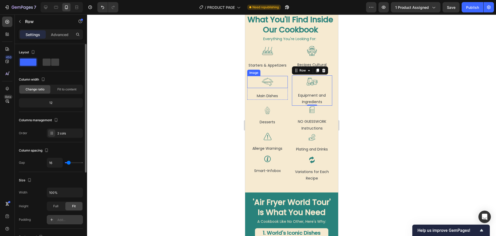
click at [64, 217] on div "Add..." at bounding box center [69, 219] width 24 height 5
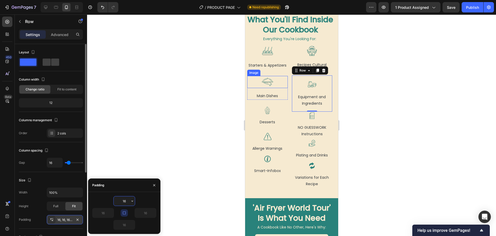
type input "0"
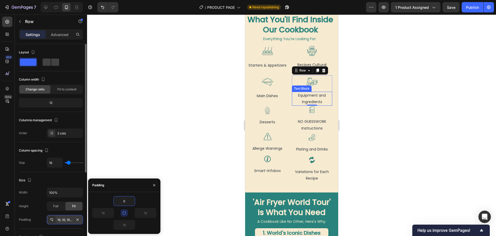
click at [315, 92] on p "Equipment and Ingredients" at bounding box center [312, 98] width 40 height 13
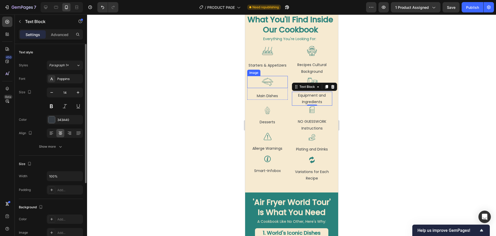
click at [229, 93] on div at bounding box center [291, 124] width 409 height 221
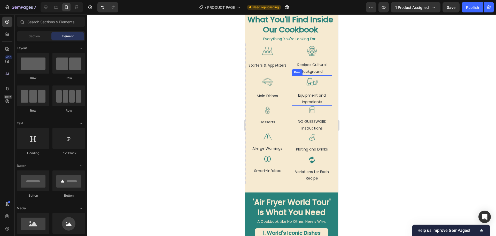
click at [328, 89] on div "Image Equipment and Ingredients Text Block Row" at bounding box center [312, 90] width 41 height 30
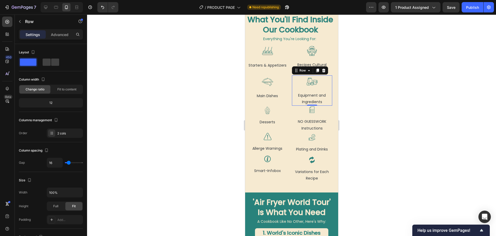
click at [320, 87] on div "Image Equipment and Ingredients Text Block Row 0" at bounding box center [312, 90] width 41 height 30
click at [59, 34] on p "Advanced" at bounding box center [60, 34] width 18 height 5
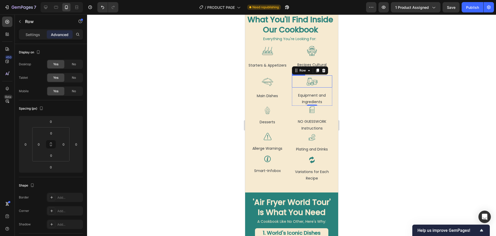
click at [306, 83] on img at bounding box center [312, 81] width 12 height 12
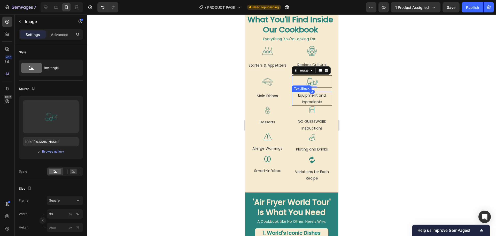
click at [306, 96] on p "Equipment and Ingredients" at bounding box center [312, 98] width 40 height 13
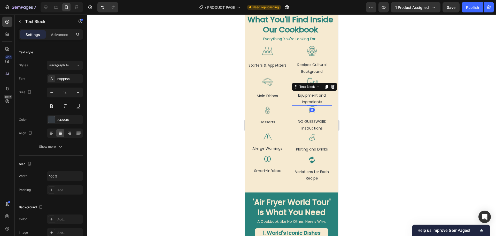
click at [188, 99] on div at bounding box center [291, 124] width 409 height 221
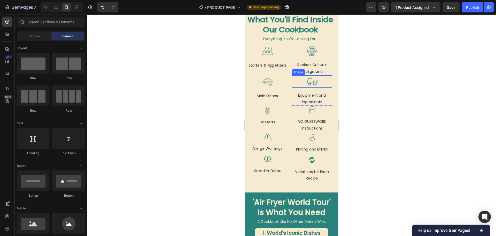
click at [308, 82] on img at bounding box center [312, 81] width 12 height 12
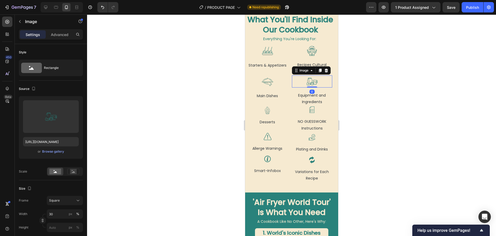
drag, startPoint x: 307, startPoint y: 86, endPoint x: 286, endPoint y: 86, distance: 20.7
click at [308, 83] on div "Image 0" at bounding box center [312, 81] width 41 height 12
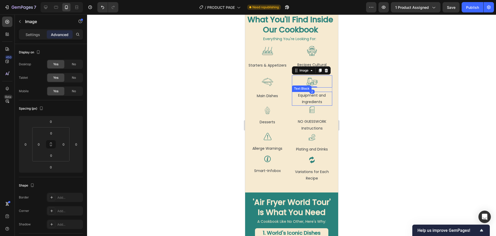
click at [303, 97] on p "Equipment and Ingredients" at bounding box center [312, 98] width 40 height 13
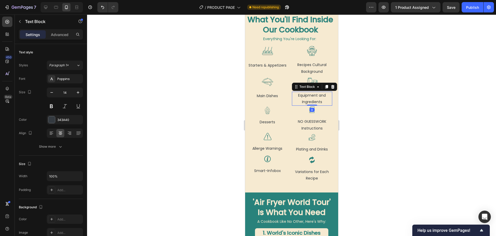
drag, startPoint x: 308, startPoint y: 104, endPoint x: 309, endPoint y: 100, distance: 4.0
click at [309, 100] on div "Equipment and Ingredients Text Block 0" at bounding box center [312, 99] width 41 height 14
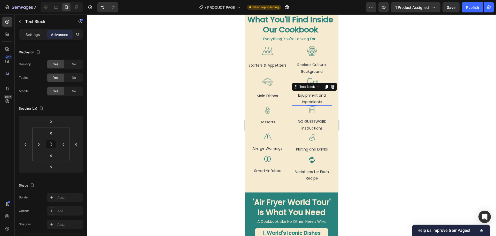
click at [201, 104] on div at bounding box center [291, 124] width 409 height 221
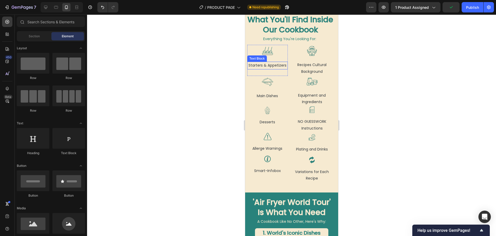
click at [268, 68] on p "Starters & Appetizers" at bounding box center [268, 65] width 40 height 6
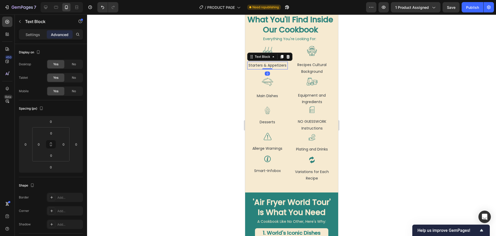
click at [222, 64] on div at bounding box center [291, 124] width 409 height 221
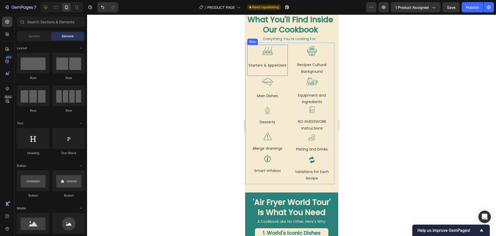
click at [254, 60] on div "Image Starters & Appetizers Text Block Row" at bounding box center [267, 60] width 41 height 31
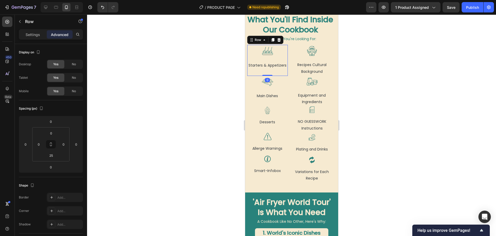
drag, startPoint x: 267, startPoint y: 81, endPoint x: 267, endPoint y: 76, distance: 4.9
click at [268, 76] on div "Image Starters & Appetizers Text Block Row 0" at bounding box center [267, 60] width 41 height 31
click at [53, 154] on input "25" at bounding box center [51, 155] width 10 height 8
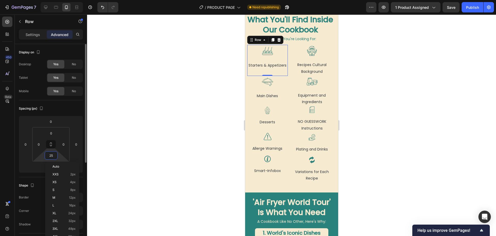
type input "0"
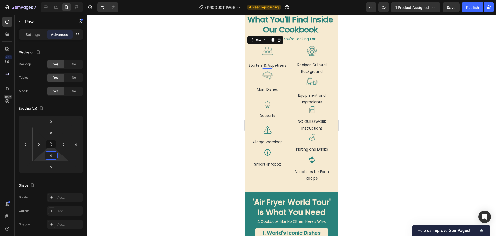
click at [167, 142] on div at bounding box center [291, 124] width 409 height 221
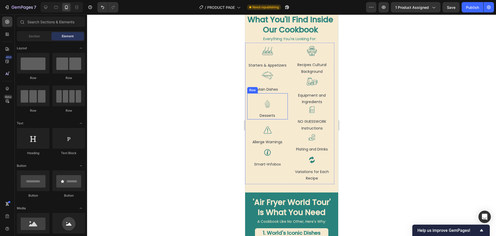
click at [252, 114] on div "Image Desserts Text Block Row" at bounding box center [267, 106] width 41 height 26
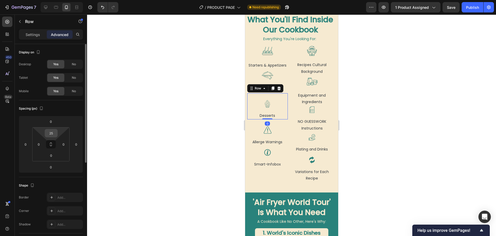
click at [53, 131] on input "25" at bounding box center [51, 133] width 10 height 8
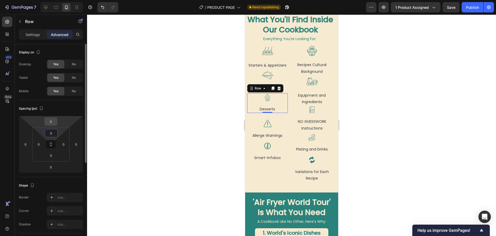
type input "0"
click at [50, 120] on input "0" at bounding box center [51, 121] width 10 height 8
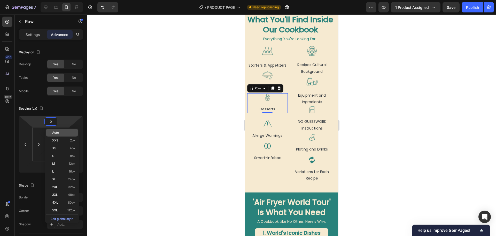
type input "5"
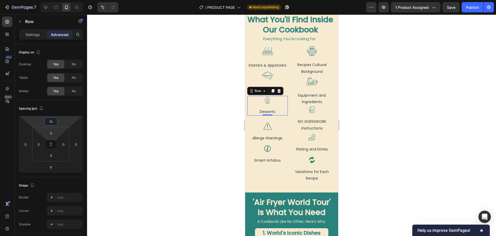
type input "1"
type input "20"
click at [169, 127] on div at bounding box center [291, 124] width 409 height 221
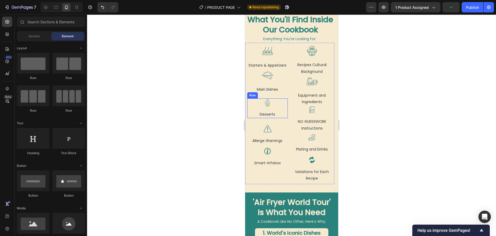
click at [283, 113] on div "Image Desserts Text Block Row" at bounding box center [267, 108] width 41 height 20
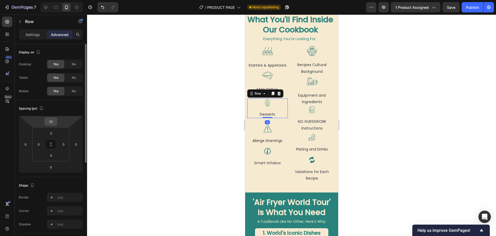
click at [51, 120] on input "20" at bounding box center [51, 121] width 10 height 8
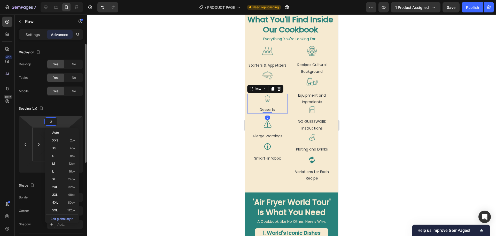
type input "25"
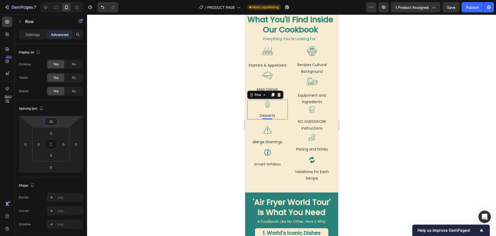
click at [146, 137] on div at bounding box center [291, 124] width 409 height 221
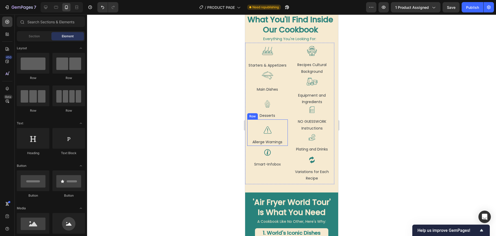
click at [281, 140] on div "Image Allerge Warnings Text Block Row" at bounding box center [267, 132] width 41 height 26
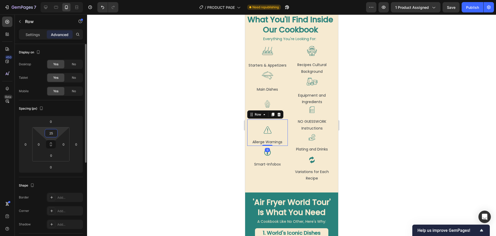
click at [54, 132] on input "25" at bounding box center [51, 133] width 10 height 8
type input "0"
click at [51, 121] on input "0" at bounding box center [51, 121] width 10 height 8
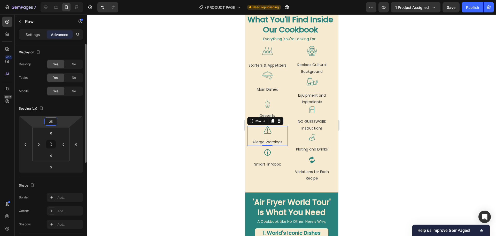
type input "2"
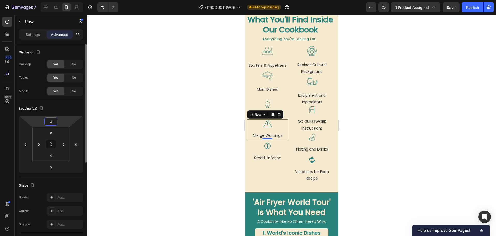
type input "30"
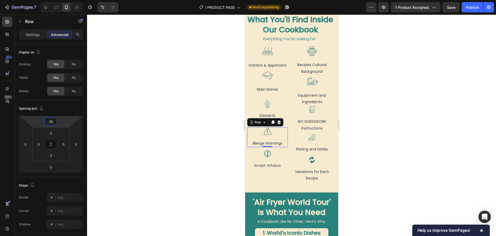
click at [183, 173] on div at bounding box center [291, 124] width 409 height 221
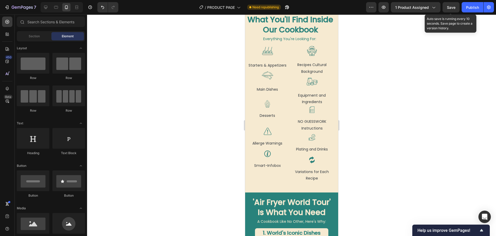
click at [453, 7] on span "Save" at bounding box center [451, 7] width 9 height 4
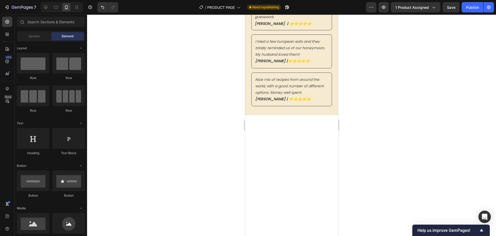
scroll to position [0, 0]
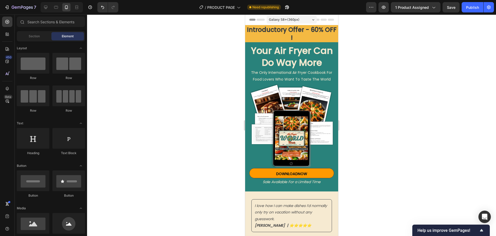
click at [287, 19] on span "Galaxy S8+ ( 360 px)" at bounding box center [284, 19] width 31 height 5
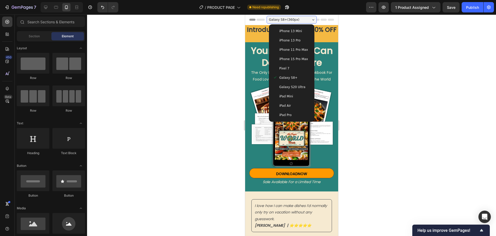
click at [290, 33] on span "iPhone 13 Mini" at bounding box center [290, 30] width 23 height 5
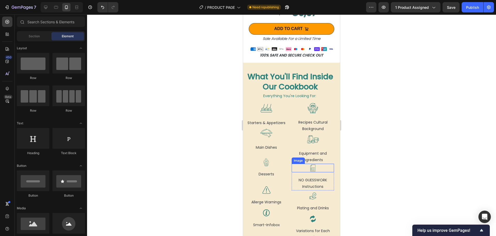
scroll to position [517, 0]
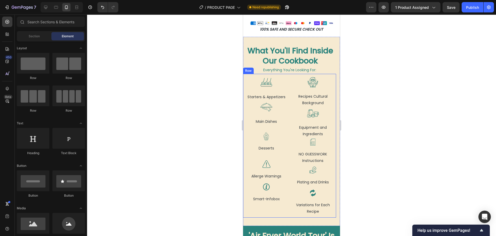
click at [288, 80] on div "Image Starters & Appetizers Text Block Row Image Main Dishes Text Block Row Ima…" at bounding box center [289, 146] width 93 height 144
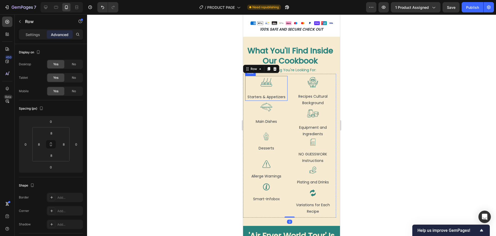
click at [253, 85] on div "Image Starters & Appetizers Text Block Row" at bounding box center [266, 88] width 42 height 25
click at [27, 34] on p "Settings" at bounding box center [33, 34] width 14 height 5
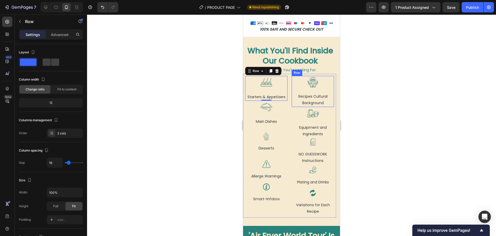
click at [294, 85] on div "Image Recipes Cultural Background Text Block Row" at bounding box center [313, 91] width 42 height 31
click at [306, 115] on div "Image Equipment and Ingredients Text Block Row" at bounding box center [313, 122] width 42 height 31
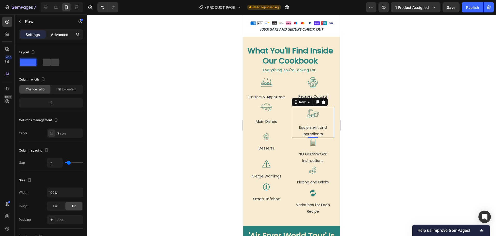
click at [56, 35] on p "Advanced" at bounding box center [60, 34] width 18 height 5
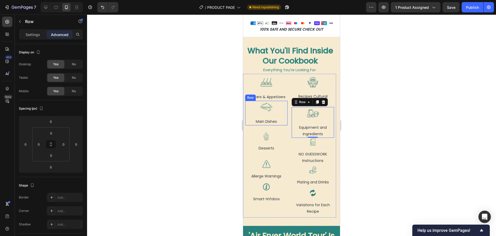
click at [280, 110] on div "Image Main Dishes Text Block Row" at bounding box center [266, 113] width 42 height 24
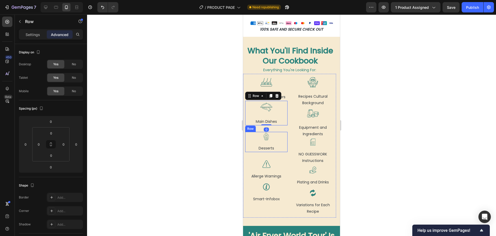
click at [284, 136] on div "Image Desserts Text Block Row" at bounding box center [266, 142] width 42 height 20
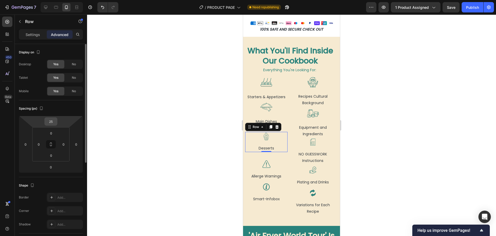
click at [51, 120] on input "25" at bounding box center [51, 121] width 10 height 8
type input "0"
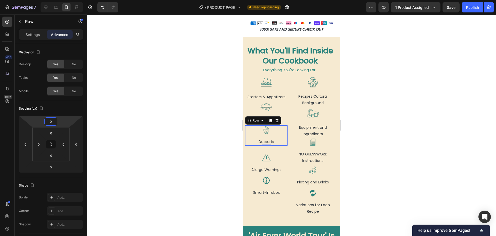
click at [209, 159] on div at bounding box center [291, 124] width 409 height 221
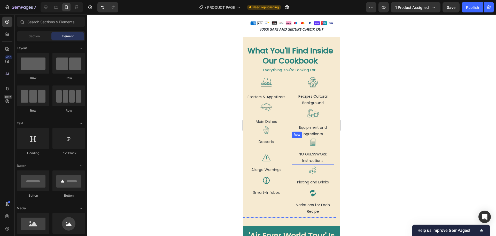
click at [293, 144] on div "Image NO GUESSWORK Instructions Text Block Row" at bounding box center [313, 151] width 42 height 27
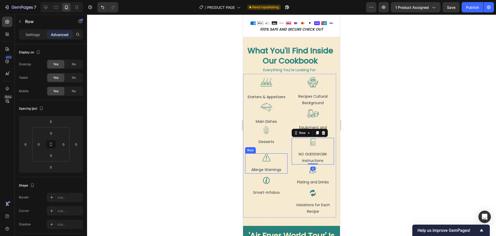
click at [280, 159] on div "Image Allerge Warnings Text Block Row" at bounding box center [266, 163] width 42 height 20
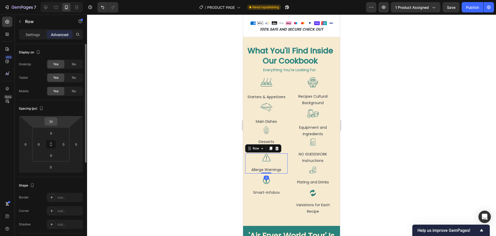
click at [53, 124] on input "30" at bounding box center [51, 121] width 10 height 8
type input "0"
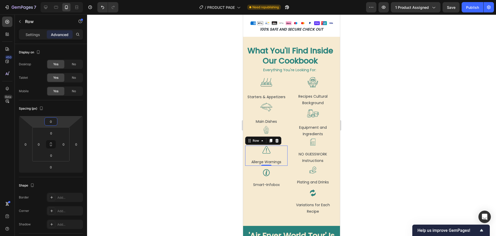
click at [166, 150] on div at bounding box center [291, 124] width 409 height 221
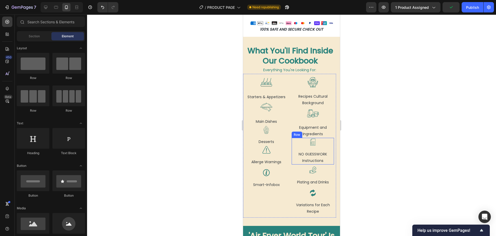
click at [294, 143] on div "Image NO GUESSWORK Instructions Text Block Row" at bounding box center [313, 151] width 42 height 27
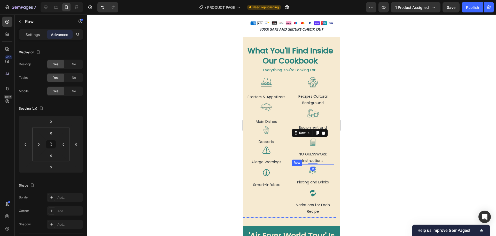
click at [293, 171] on div "Image Plating and Drinks Text Block Row" at bounding box center [313, 175] width 42 height 20
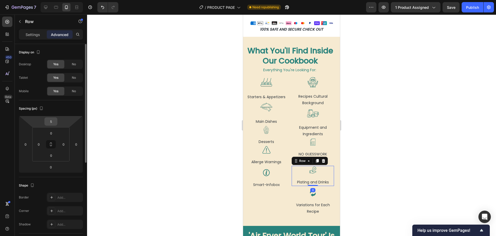
click at [50, 120] on input "5" at bounding box center [51, 121] width 10 height 8
type input "0"
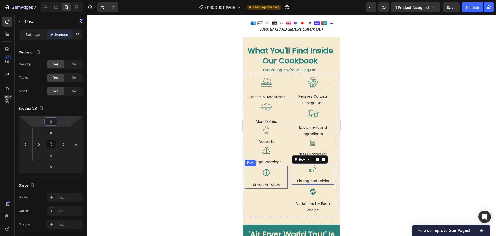
click at [283, 172] on div "Image Smart-Infobox Text Block Row" at bounding box center [266, 176] width 42 height 23
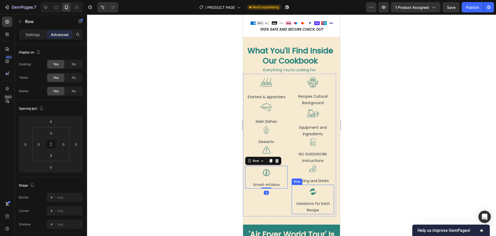
click at [297, 193] on div "Image Variations for Each Recipe Text Block Row" at bounding box center [313, 198] width 42 height 29
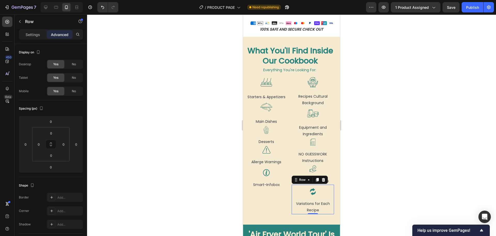
drag, startPoint x: 33, startPoint y: 34, endPoint x: 35, endPoint y: 30, distance: 4.3
click at [33, 34] on p "Settings" at bounding box center [33, 34] width 14 height 5
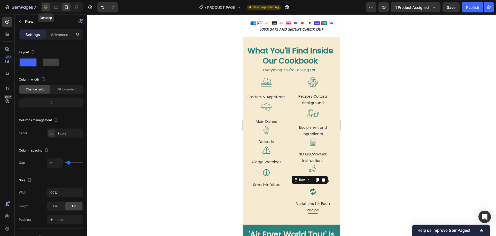
click at [44, 6] on icon at bounding box center [45, 7] width 3 height 3
type input "0"
type input "1200"
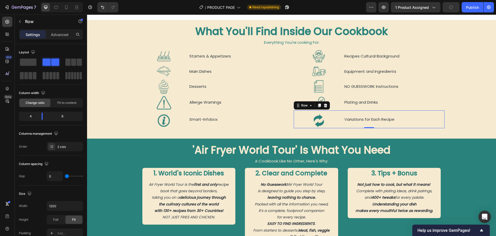
scroll to position [379, 0]
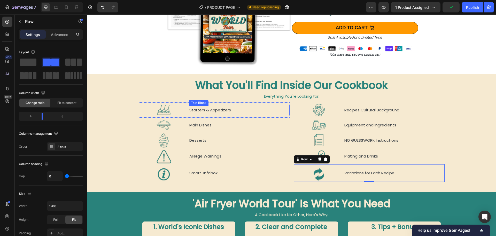
click at [235, 109] on p "Starters & Appetizers" at bounding box center [240, 109] width 100 height 7
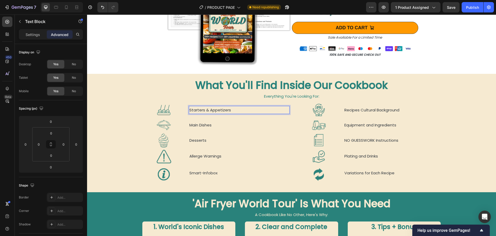
scroll to position [375, 0]
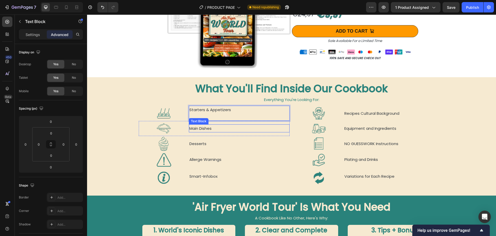
click at [229, 126] on p "Main Dishes" at bounding box center [240, 128] width 100 height 7
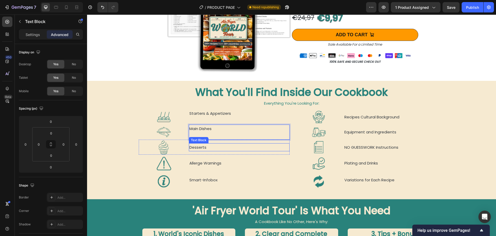
click at [212, 144] on p "Desserts" at bounding box center [240, 147] width 100 height 7
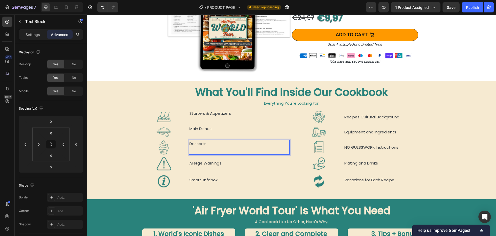
scroll to position [368, 0]
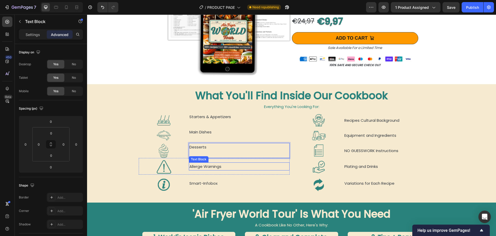
click at [235, 165] on p "Allerge Warnings" at bounding box center [240, 166] width 100 height 7
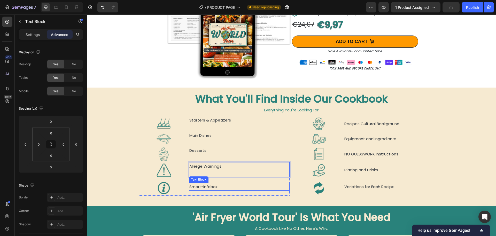
click at [228, 183] on p "Smart-Infobox" at bounding box center [240, 186] width 100 height 7
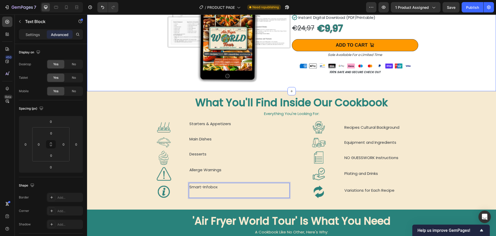
click at [132, 77] on div "Image Air Fryer World Tour - Cookbook Product Title 130+ Recipes 30+ Countries …" at bounding box center [291, 19] width 409 height 144
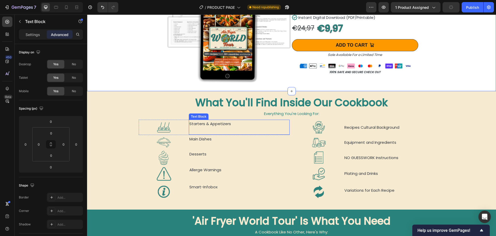
click at [206, 126] on p "Starters & Appetizers" at bounding box center [240, 127] width 100 height 14
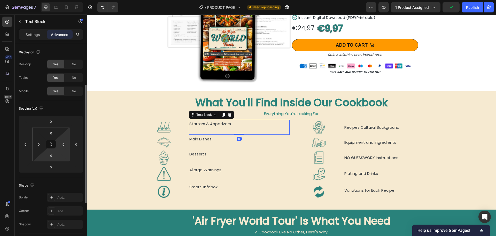
scroll to position [78, 0]
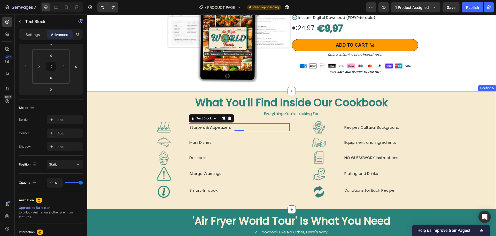
click at [119, 126] on div "What You'll Find Inside Our Cookbook Heading Everything You're Looking For: Tex…" at bounding box center [291, 148] width 409 height 106
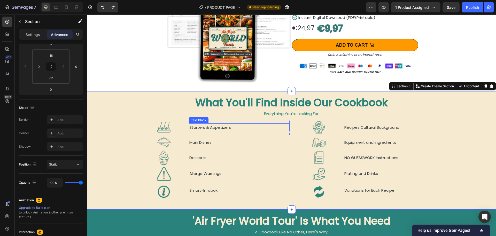
scroll to position [0, 0]
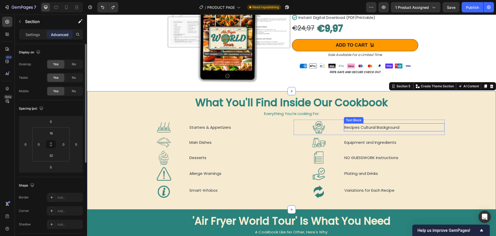
click at [365, 127] on p "Recipes Cultural Background" at bounding box center [395, 127] width 100 height 7
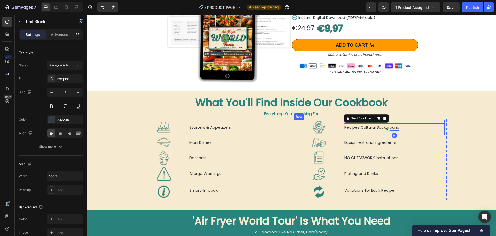
click at [352, 131] on div "Recipes Cultural Background Text Block 0" at bounding box center [394, 126] width 101 height 15
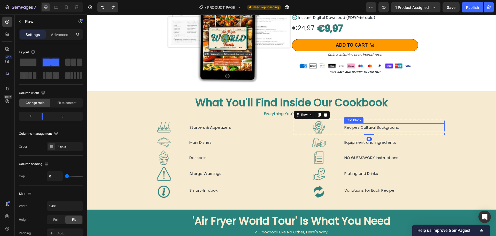
click at [354, 126] on p "Recipes Cultural Background" at bounding box center [395, 127] width 100 height 7
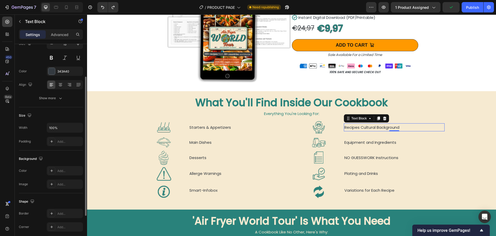
scroll to position [100, 0]
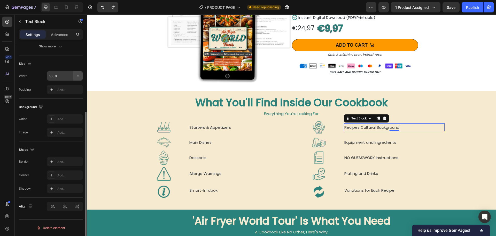
click at [78, 77] on icon "button" at bounding box center [78, 75] width 5 height 5
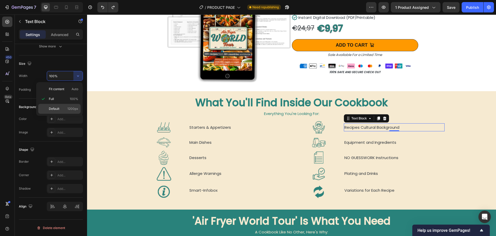
click at [62, 107] on p "Default 1200px" at bounding box center [63, 108] width 29 height 5
type input "1200"
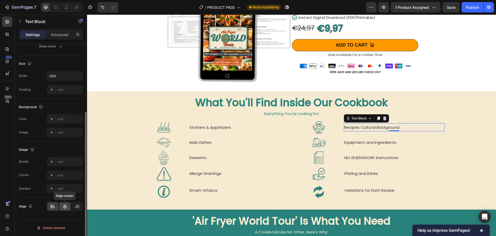
click at [66, 206] on icon at bounding box center [64, 206] width 5 height 5
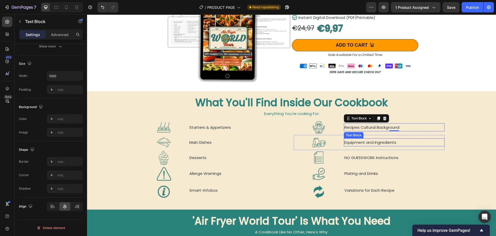
click at [360, 142] on p "Equipment and Ingredients" at bounding box center [395, 142] width 100 height 7
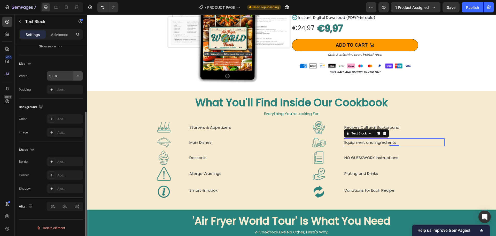
click at [80, 76] on icon "button" at bounding box center [78, 75] width 5 height 5
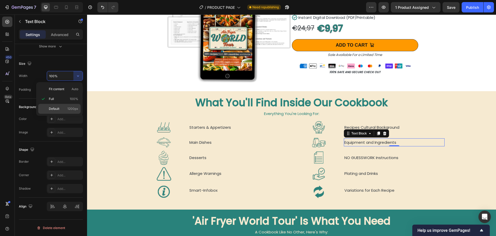
click at [56, 110] on span "Default" at bounding box center [54, 108] width 11 height 5
type input "1200"
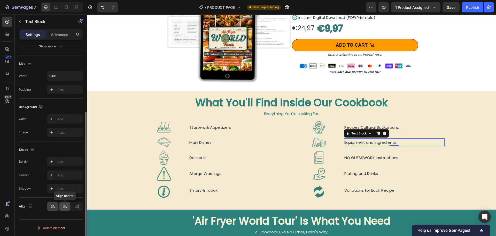
click at [64, 205] on icon at bounding box center [64, 206] width 5 height 5
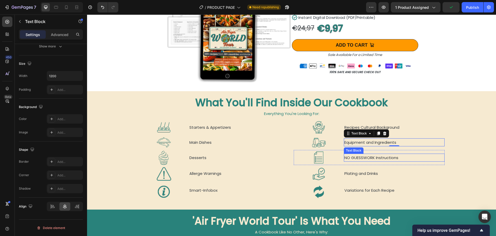
click at [362, 155] on p "NO GUESSWORK Instructions" at bounding box center [395, 157] width 100 height 7
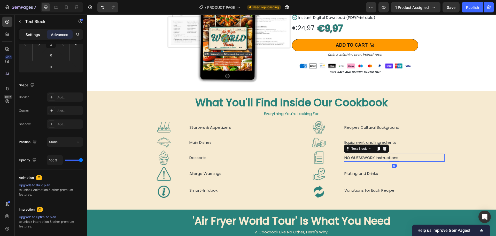
click at [35, 33] on p "Settings" at bounding box center [33, 34] width 14 height 5
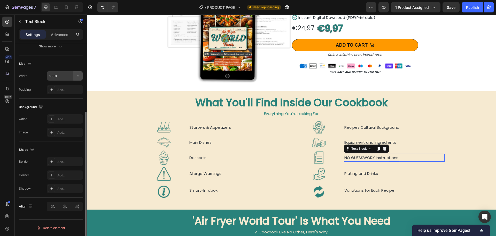
click at [78, 78] on icon "button" at bounding box center [78, 75] width 5 height 5
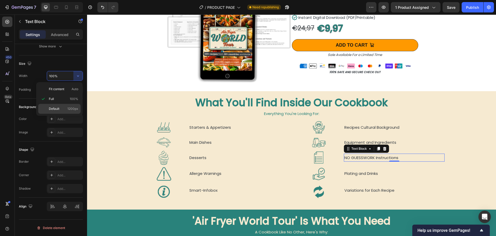
click at [51, 109] on span "Default" at bounding box center [54, 108] width 11 height 5
type input "1200"
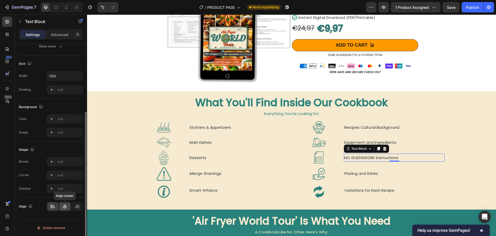
click at [64, 206] on icon at bounding box center [64, 206] width 5 height 5
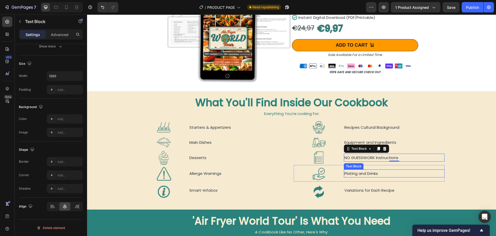
click at [361, 172] on p "Plating and Drinks" at bounding box center [395, 173] width 100 height 7
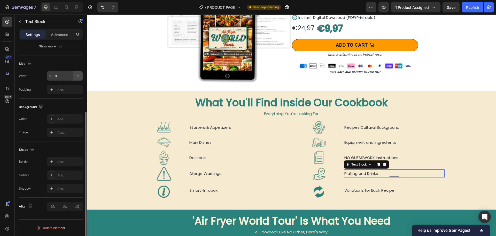
click at [79, 77] on icon "button" at bounding box center [78, 75] width 5 height 5
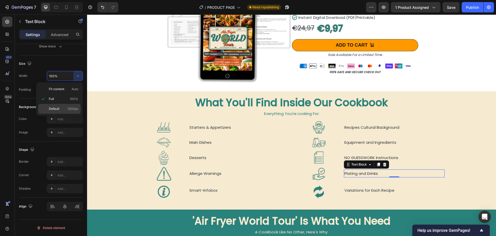
click at [61, 108] on p "Default 1200px" at bounding box center [63, 108] width 29 height 5
type input "1200"
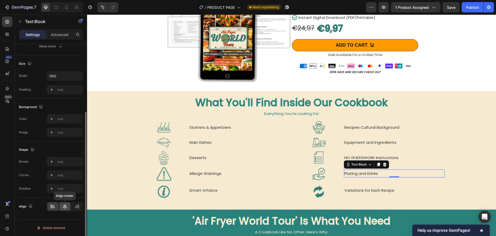
click at [65, 206] on icon at bounding box center [65, 206] width 4 height 5
click at [371, 189] on p "Variations for Each Recipe" at bounding box center [395, 189] width 100 height 7
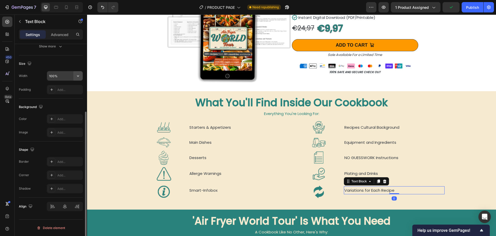
click at [79, 76] on icon "button" at bounding box center [78, 75] width 5 height 5
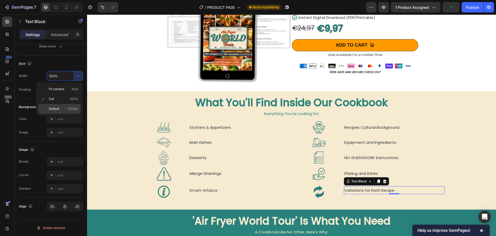
click at [59, 106] on div "Default 1200px" at bounding box center [59, 109] width 42 height 10
type input "1200"
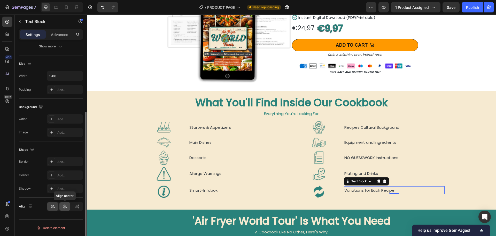
click at [65, 207] on icon at bounding box center [64, 206] width 5 height 5
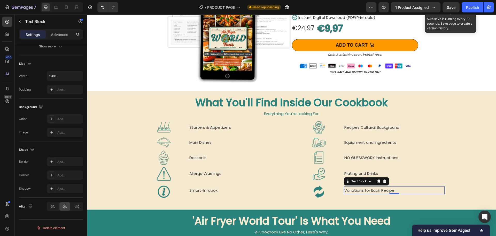
click at [453, 10] on button "Save" at bounding box center [451, 7] width 17 height 10
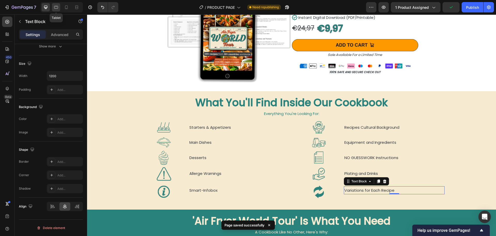
click at [56, 8] on icon at bounding box center [56, 7] width 5 height 5
type input "16"
type input "100%"
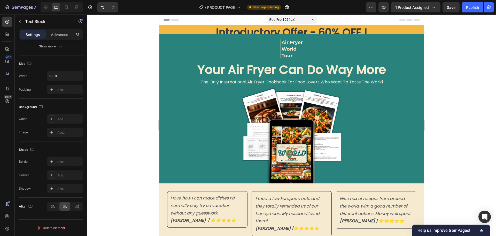
click at [292, 19] on div "iPad Pro ( 1024 px)" at bounding box center [292, 20] width 50 height 8
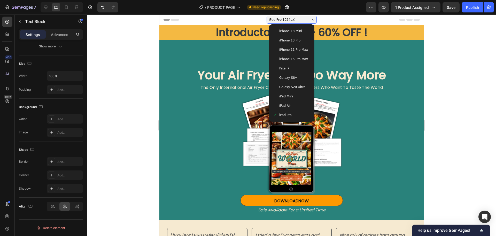
click at [285, 103] on span "iPad Air" at bounding box center [285, 105] width 12 height 5
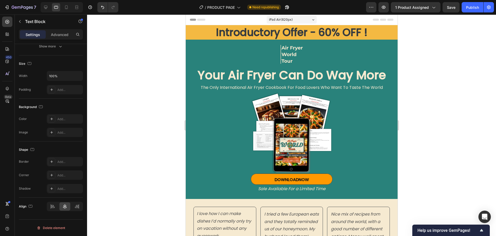
click at [284, 20] on span "iPad Air ( 820 px)" at bounding box center [281, 19] width 24 height 5
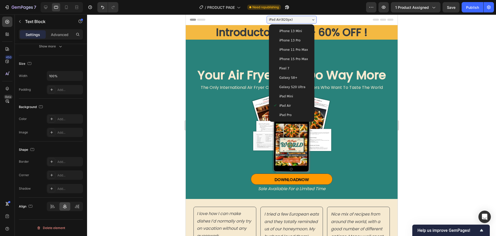
click at [287, 94] on span "iPad Mini" at bounding box center [286, 96] width 14 height 5
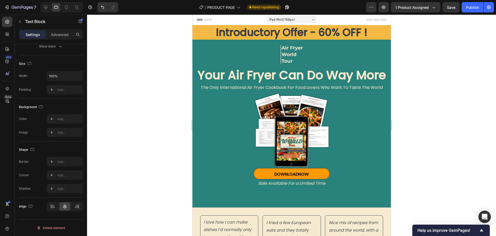
click at [299, 18] on div "iPad Mini ( 768 px)" at bounding box center [292, 20] width 50 height 8
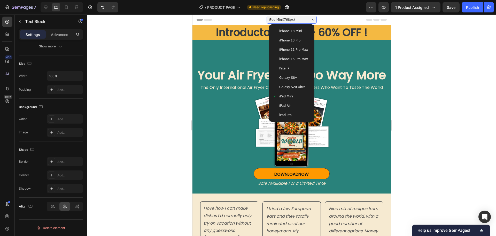
click at [285, 87] on span "Galaxy S20 Ultra" at bounding box center [292, 86] width 26 height 5
type input "14"
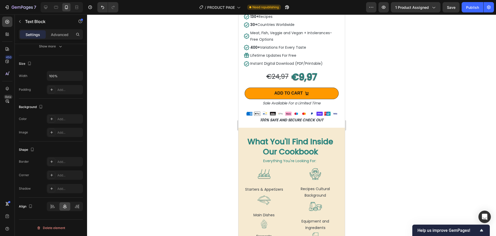
scroll to position [517, 0]
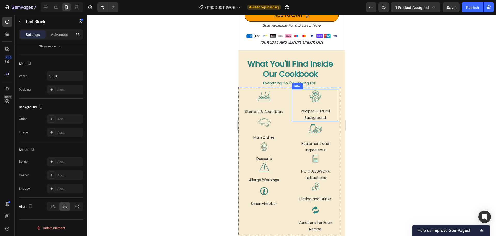
click at [318, 100] on div "Image Recipes Cultural Background Text Block Row" at bounding box center [315, 105] width 47 height 32
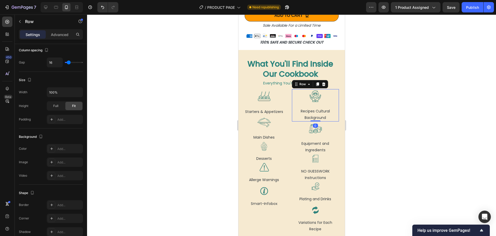
scroll to position [0, 0]
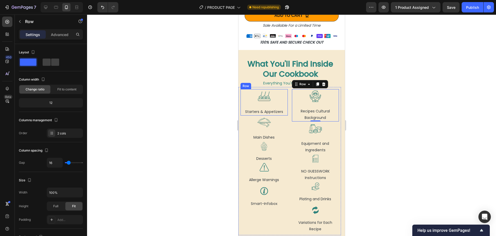
click at [267, 102] on div "Image Starters & Appetizers Text Block Row" at bounding box center [263, 102] width 47 height 26
click at [63, 36] on p "Advanced" at bounding box center [60, 34] width 18 height 5
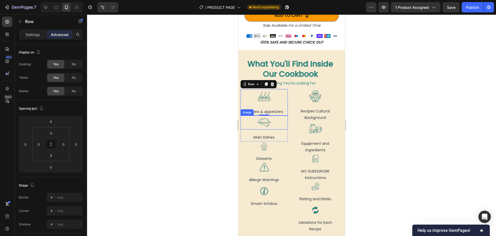
click at [197, 123] on div at bounding box center [291, 124] width 409 height 221
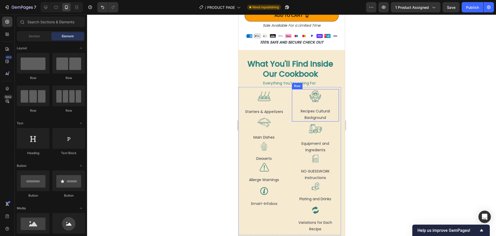
click at [316, 100] on div "Image Recipes Cultural Background Text Block Row" at bounding box center [315, 105] width 47 height 32
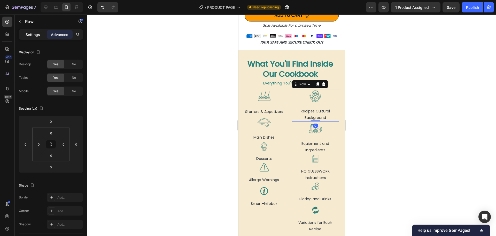
click at [34, 35] on p "Settings" at bounding box center [33, 34] width 14 height 5
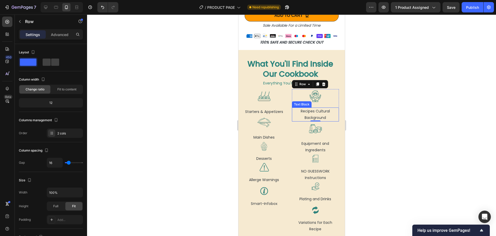
click at [310, 108] on p "Recipes Cultural Background" at bounding box center [315, 114] width 46 height 13
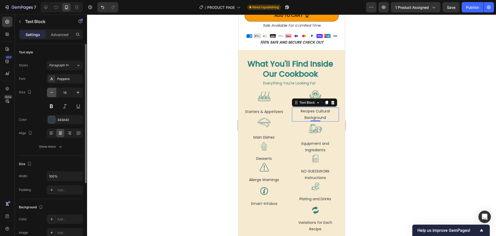
click at [52, 93] on icon "button" at bounding box center [51, 92] width 5 height 5
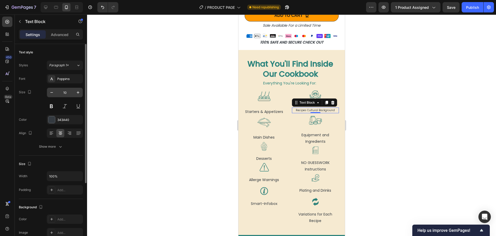
click at [64, 93] on input "10" at bounding box center [64, 92] width 17 height 9
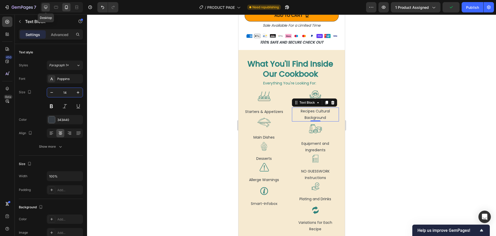
click at [46, 7] on icon at bounding box center [45, 7] width 3 height 3
type input "15"
type input "1200"
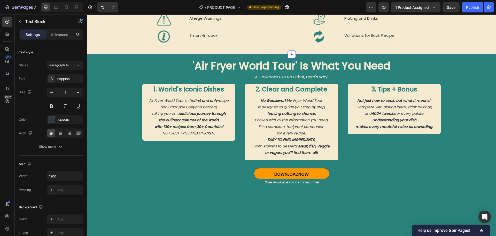
scroll to position [453, 0]
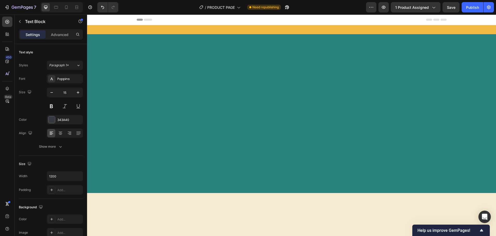
scroll to position [453, 0]
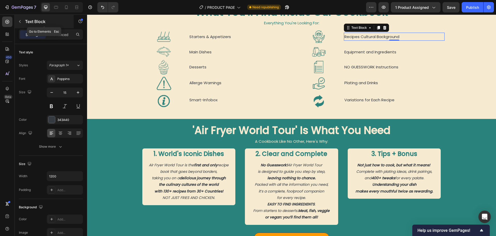
click at [22, 22] on button "button" at bounding box center [20, 21] width 8 height 8
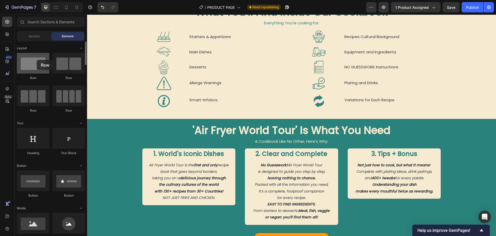
drag, startPoint x: 37, startPoint y: 65, endPoint x: 36, endPoint y: 60, distance: 4.5
click at [36, 60] on div at bounding box center [33, 63] width 33 height 21
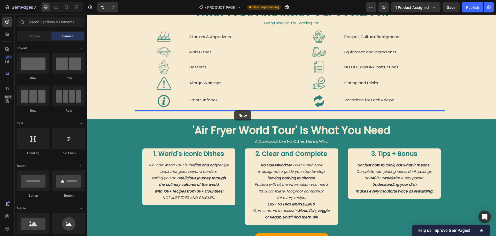
drag, startPoint x: 153, startPoint y: 80, endPoint x: 235, endPoint y: 110, distance: 87.2
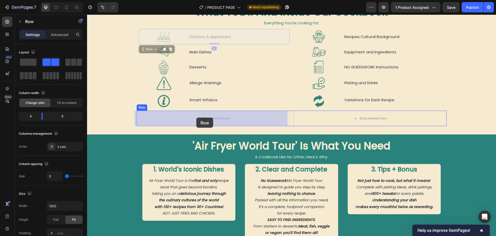
drag, startPoint x: 198, startPoint y: 42, endPoint x: 197, endPoint y: 117, distance: 75.3
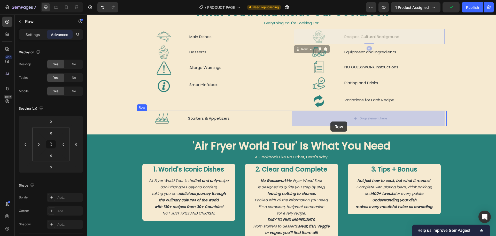
drag, startPoint x: 352, startPoint y: 41, endPoint x: 330, endPoint y: 122, distance: 83.1
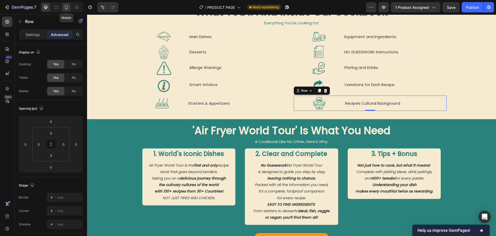
click at [66, 8] on icon at bounding box center [66, 8] width 1 height 1
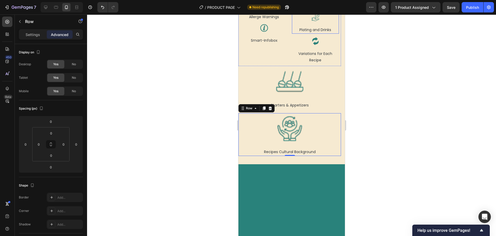
scroll to position [488, 0]
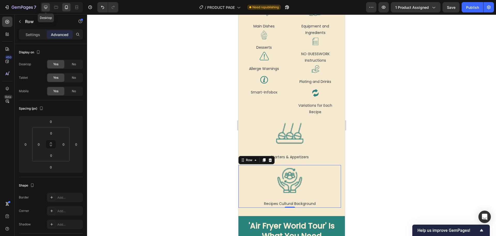
click at [48, 5] on icon at bounding box center [45, 7] width 5 height 5
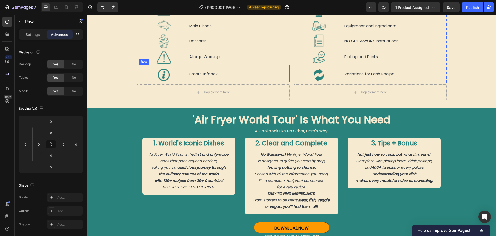
scroll to position [427, 0]
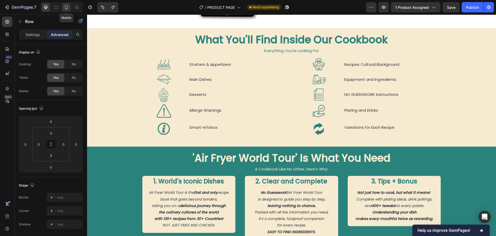
click at [67, 8] on icon at bounding box center [66, 8] width 1 height 1
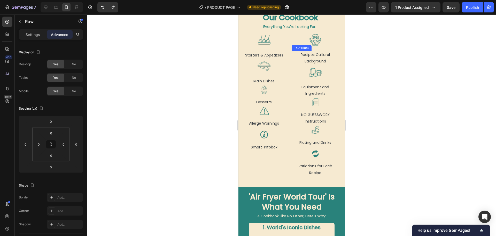
scroll to position [544, 0]
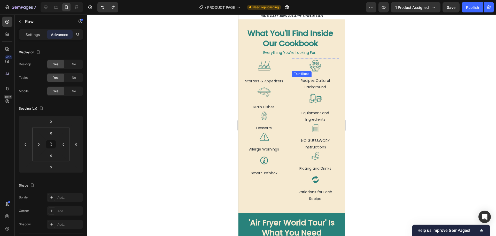
click at [316, 81] on p "Recipes Cultural Background" at bounding box center [315, 83] width 46 height 13
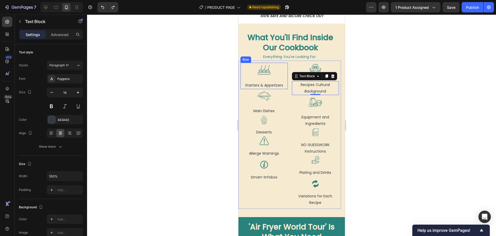
click at [283, 73] on div "Image Starters & Appetizers Text Block Row" at bounding box center [263, 76] width 47 height 26
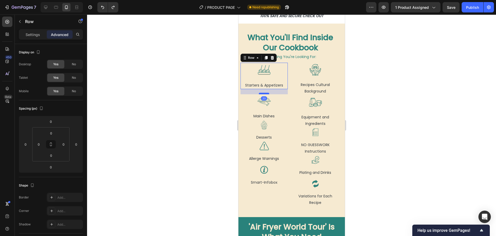
drag, startPoint x: 264, startPoint y: 84, endPoint x: 263, endPoint y: 89, distance: 5.3
click at [263, 93] on div at bounding box center [264, 94] width 10 height 2
type input "20"
click at [288, 74] on div "Image Starters & Appetizers Text Block Row 20 Image Main Dishes Text Block Row …" at bounding box center [289, 135] width 103 height 148
click at [283, 74] on div "Image Starters & Appetizers Text Block Row" at bounding box center [263, 76] width 47 height 26
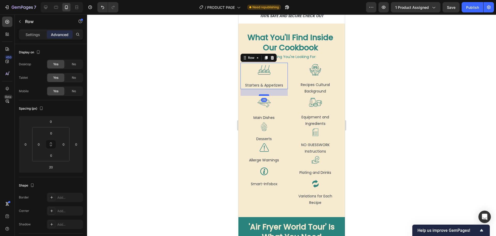
click at [263, 94] on div at bounding box center [264, 95] width 10 height 2
click at [265, 93] on div at bounding box center [264, 94] width 10 height 2
type input "23"
click at [284, 104] on div "Image Main Dishes Text Block Row" at bounding box center [263, 108] width 47 height 26
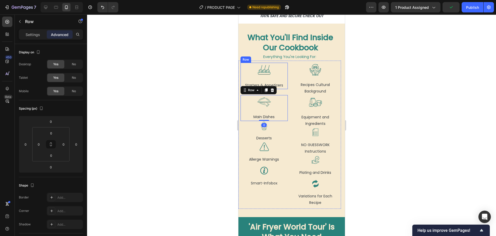
click at [281, 74] on div "Image Starters & Appetizers Text Block Row" at bounding box center [263, 76] width 47 height 26
click at [283, 104] on div "Image Main Dishes Text Block Row" at bounding box center [263, 108] width 47 height 26
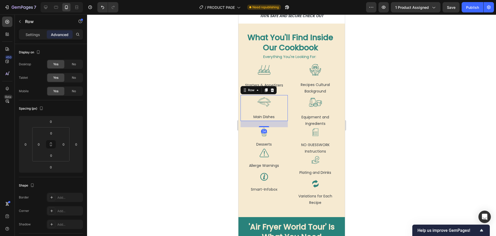
drag, startPoint x: 266, startPoint y: 115, endPoint x: 475, endPoint y: 139, distance: 210.5
click at [265, 126] on div at bounding box center [264, 126] width 10 height 1
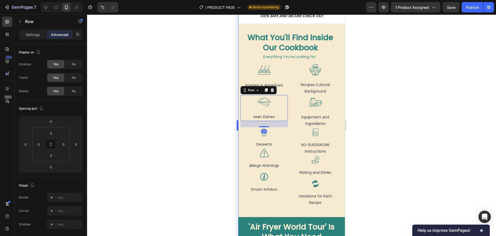
type input "24"
click at [282, 133] on div "Image Desserts Text Block Row" at bounding box center [263, 137] width 47 height 21
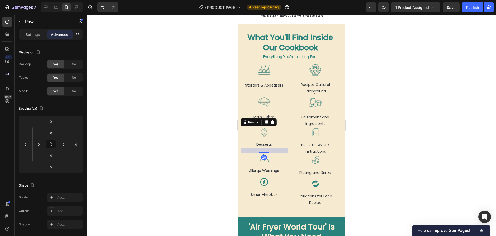
drag, startPoint x: 265, startPoint y: 141, endPoint x: 265, endPoint y: 147, distance: 5.2
click at [265, 152] on div at bounding box center [264, 153] width 10 height 2
drag, startPoint x: 265, startPoint y: 147, endPoint x: 461, endPoint y: 172, distance: 197.6
click at [265, 153] on div at bounding box center [264, 154] width 10 height 2
type input "25"
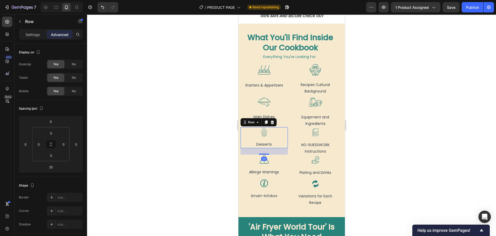
click at [217, 159] on div at bounding box center [291, 124] width 409 height 221
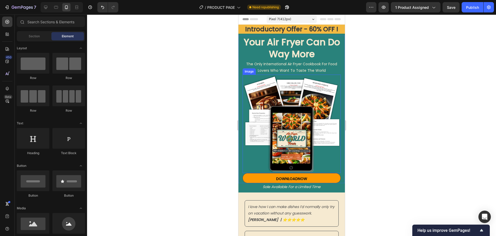
scroll to position [0, 0]
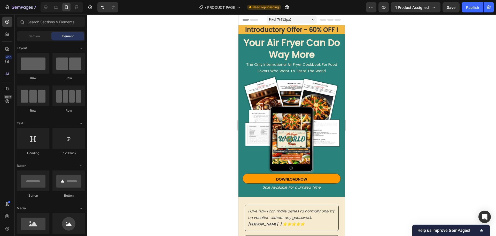
click at [279, 17] on span "Pixel 7 ( 412 px)" at bounding box center [280, 19] width 22 height 5
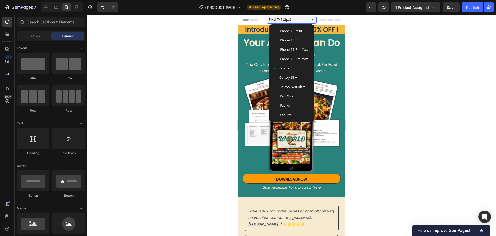
click at [286, 87] on span "Galaxy S20 Ultra" at bounding box center [292, 86] width 26 height 5
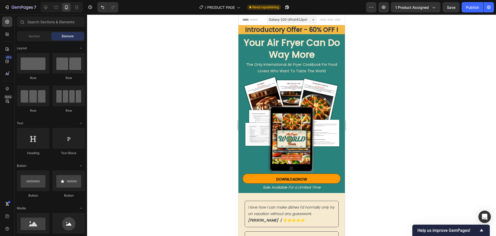
click at [288, 19] on span "Galaxy S20 Ultra ( 412 px)" at bounding box center [288, 19] width 38 height 5
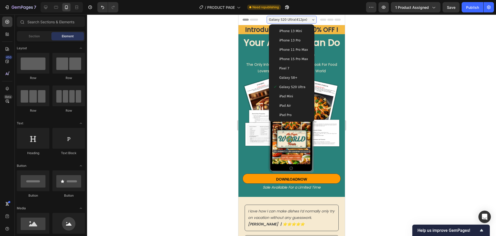
click at [290, 75] on span "Galaxy S8+" at bounding box center [288, 77] width 18 height 5
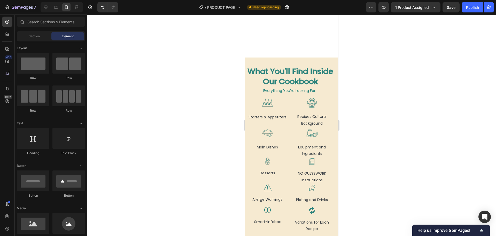
scroll to position [569, 0]
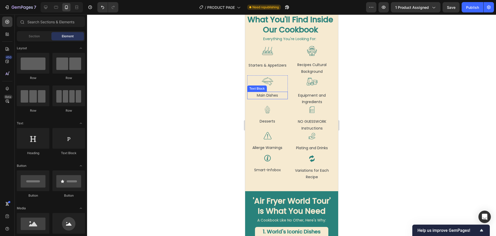
click at [281, 99] on p "Main Dishes" at bounding box center [268, 95] width 40 height 6
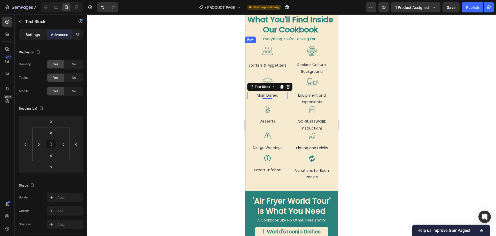
click at [33, 34] on p "Settings" at bounding box center [33, 34] width 14 height 5
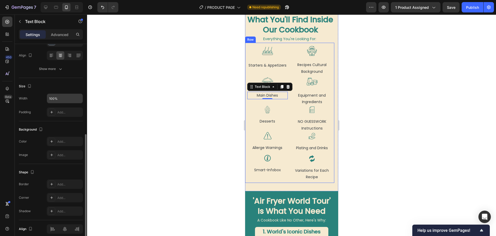
scroll to position [100, 0]
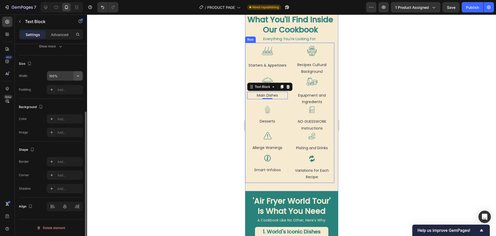
click at [78, 77] on icon "button" at bounding box center [78, 75] width 5 height 5
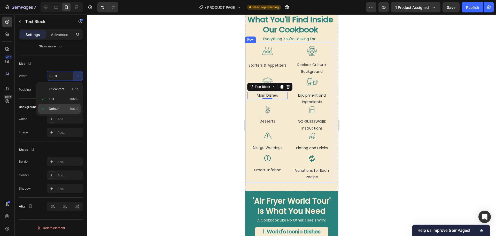
click at [53, 105] on div "Default 100%" at bounding box center [59, 109] width 42 height 10
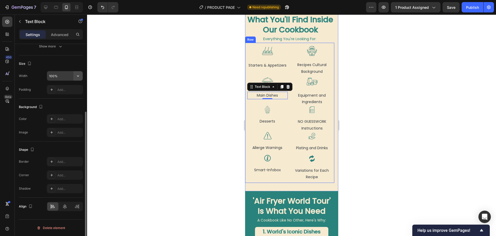
click at [78, 75] on icon "button" at bounding box center [78, 75] width 5 height 5
click at [54, 101] on span "Full" at bounding box center [51, 98] width 5 height 5
click at [77, 77] on icon "button" at bounding box center [78, 75] width 5 height 5
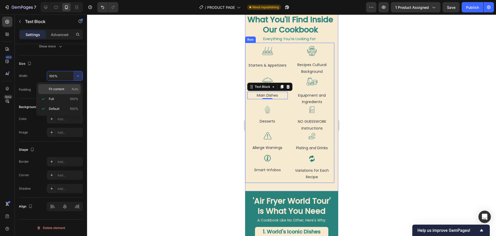
click at [55, 89] on span "Fit content" at bounding box center [57, 89] width 16 height 5
type input "Auto"
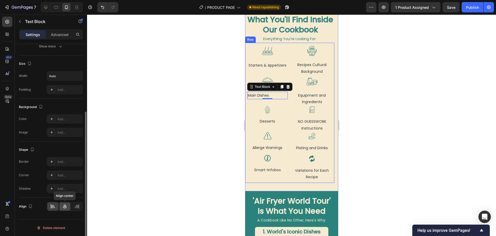
click at [65, 208] on icon at bounding box center [64, 206] width 5 height 5
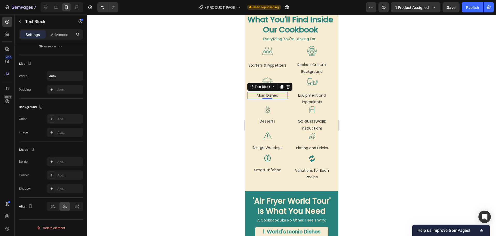
click at [208, 83] on div at bounding box center [291, 124] width 409 height 221
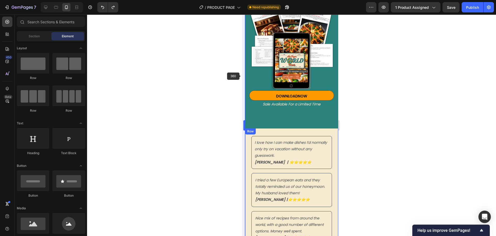
scroll to position [0, 0]
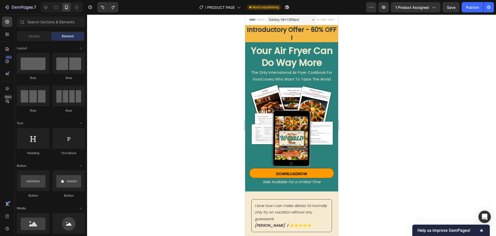
click at [302, 20] on div "Galaxy S8+ ( 360 px)" at bounding box center [292, 20] width 50 height 8
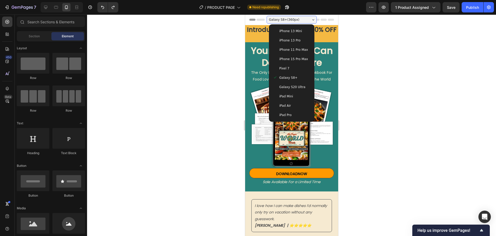
click at [291, 89] on span "Galaxy S20 Ultra" at bounding box center [292, 86] width 26 height 5
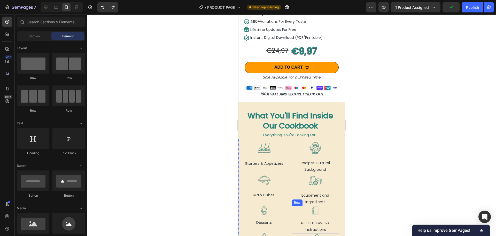
scroll to position [543, 0]
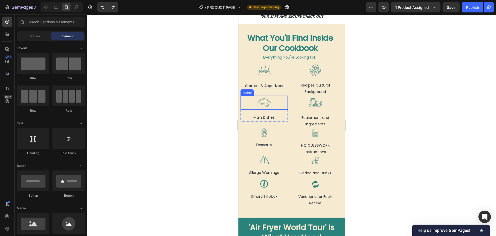
click at [275, 101] on div at bounding box center [263, 102] width 47 height 14
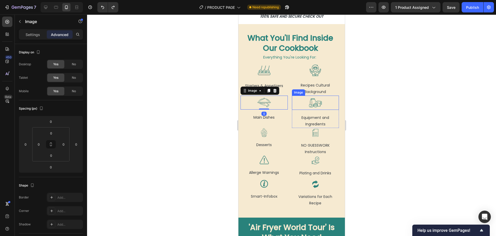
click at [292, 101] on div at bounding box center [315, 102] width 47 height 14
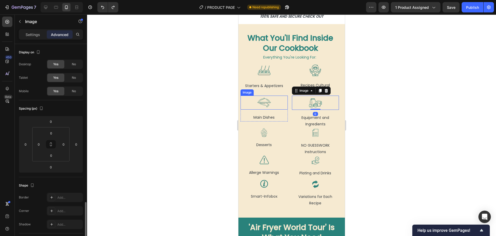
scroll to position [100, 0]
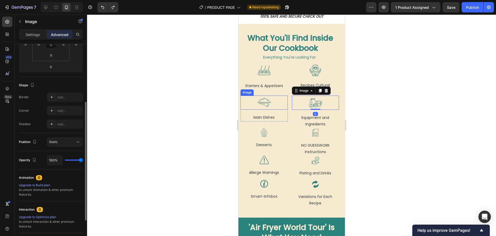
click at [284, 102] on div at bounding box center [263, 102] width 47 height 14
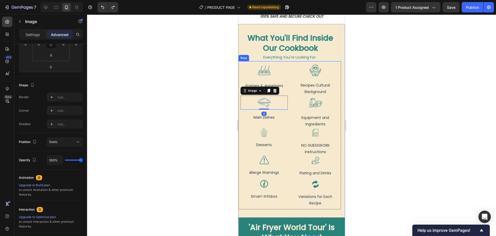
click at [289, 105] on div "Image Starters & Appetizers Text Block Row Image 0 Main Dishes Text Block Row I…" at bounding box center [289, 135] width 103 height 148
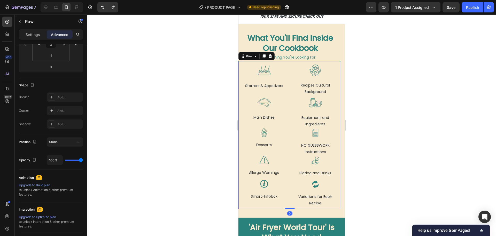
scroll to position [0, 0]
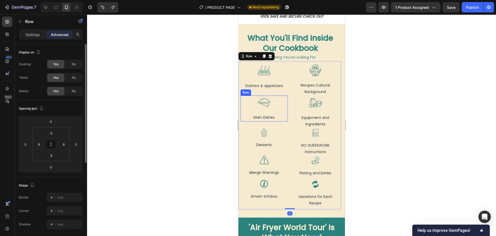
click at [283, 105] on div "Image Main Dishes Text Block Row" at bounding box center [263, 108] width 47 height 26
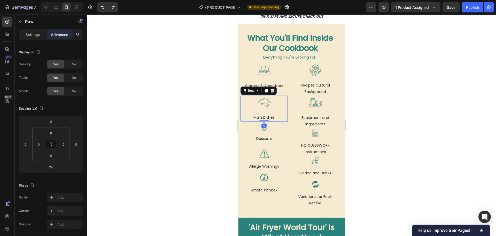
drag, startPoint x: 265, startPoint y: 121, endPoint x: 277, endPoint y: 80, distance: 42.3
click at [262, 109] on div "Image Main Dishes Text Block Row 0" at bounding box center [263, 108] width 47 height 26
type input "0"
click at [284, 74] on div "Image Starters & Appetizers Text Block Row" at bounding box center [263, 76] width 47 height 26
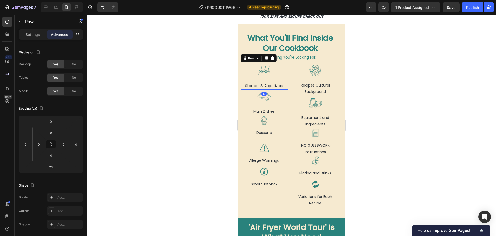
drag, startPoint x: 266, startPoint y: 89, endPoint x: 270, endPoint y: 89, distance: 4.5
click at [266, 79] on div "Image Starters & Appetizers Text Block Row 0" at bounding box center [263, 76] width 47 height 26
type input "0"
click at [284, 119] on div "Image Desserts Text Block Row" at bounding box center [263, 125] width 47 height 21
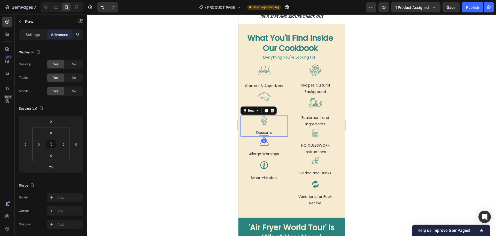
drag, startPoint x: 266, startPoint y: 137, endPoint x: 284, endPoint y: 139, distance: 18.3
click at [268, 125] on div "Image Desserts Text Block Row 0" at bounding box center [263, 125] width 47 height 21
type input "0"
click at [283, 142] on div "Image Allerge Warnings Text Block Row" at bounding box center [263, 146] width 47 height 21
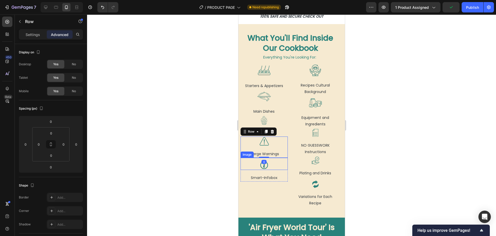
click at [284, 163] on div at bounding box center [263, 165] width 47 height 10
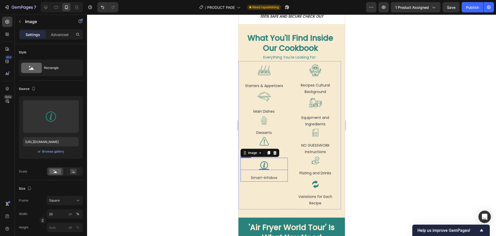
click at [214, 166] on div at bounding box center [291, 124] width 409 height 221
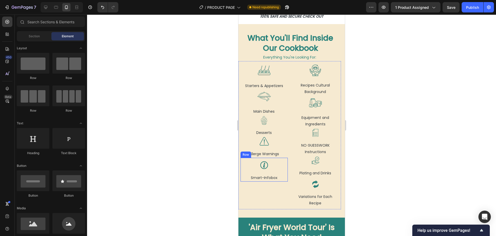
click at [284, 165] on div "Image Smart-Infobox Text Block Row" at bounding box center [263, 169] width 47 height 24
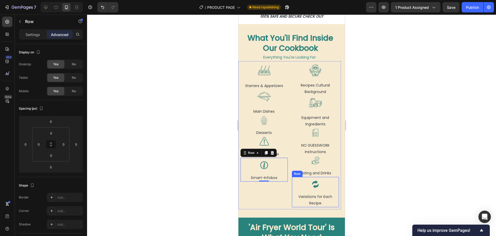
click at [294, 185] on div "Image Variations for Each Recipe Text Block Row" at bounding box center [315, 192] width 47 height 30
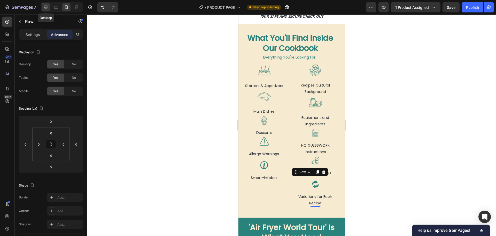
click at [47, 7] on icon at bounding box center [45, 7] width 5 height 5
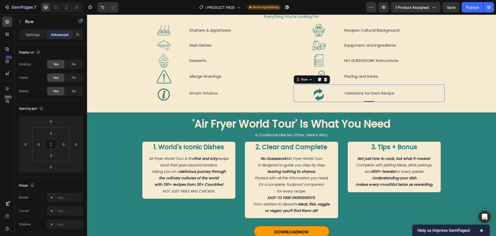
scroll to position [395, 0]
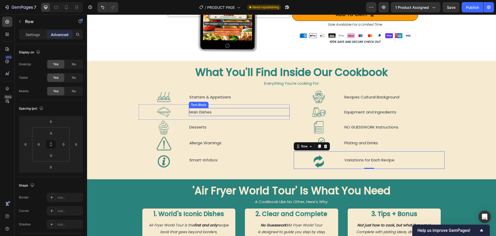
click at [238, 110] on p "Main Dishes" at bounding box center [240, 111] width 100 height 7
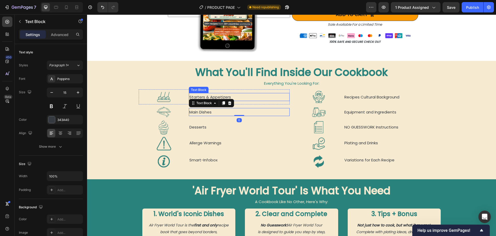
click at [236, 95] on p "Starters & Appetizers" at bounding box center [240, 96] width 100 height 7
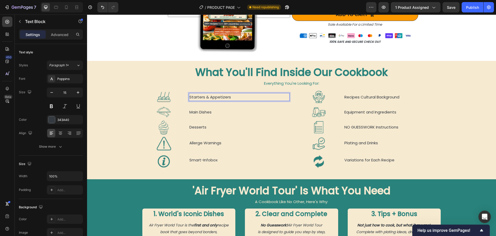
scroll to position [391, 0]
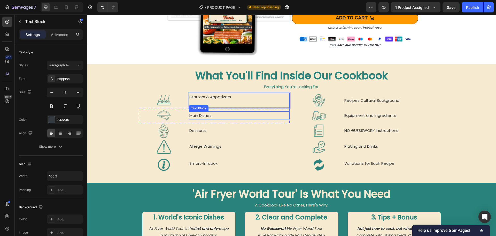
click at [218, 114] on p "Main Dishes" at bounding box center [240, 115] width 100 height 7
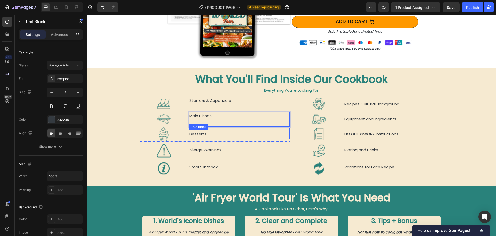
click at [208, 131] on p "Desserts" at bounding box center [240, 133] width 100 height 7
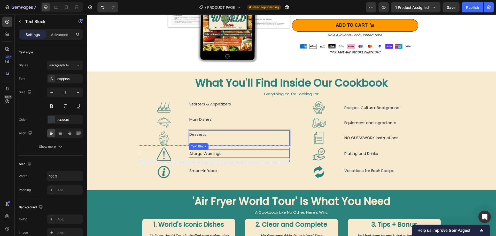
click at [238, 153] on p "Allerge Warnings" at bounding box center [240, 153] width 100 height 7
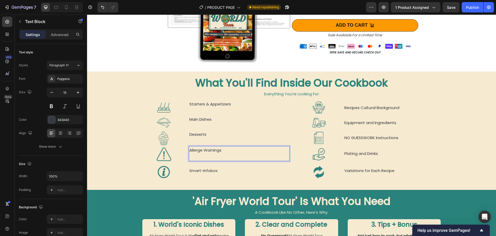
scroll to position [380, 0]
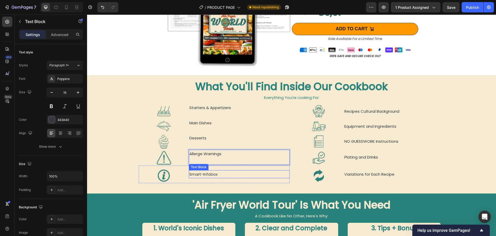
click at [236, 172] on p "Smart-Infobox" at bounding box center [240, 173] width 100 height 7
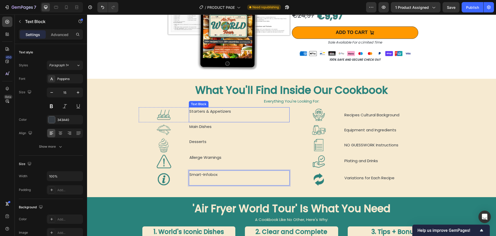
click at [215, 112] on p "Starters & Appetizers" at bounding box center [240, 115] width 100 height 14
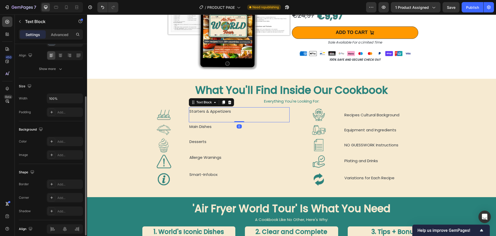
scroll to position [100, 0]
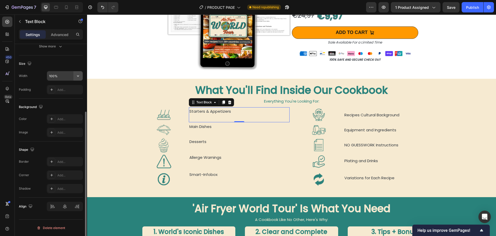
click at [78, 78] on icon "button" at bounding box center [78, 75] width 5 height 5
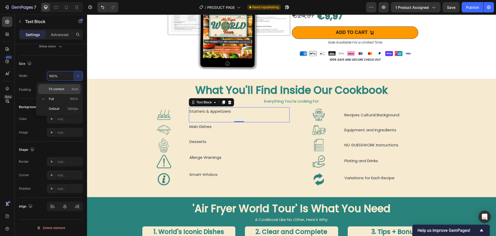
click at [57, 89] on span "Fit content" at bounding box center [57, 89] width 16 height 5
type input "Auto"
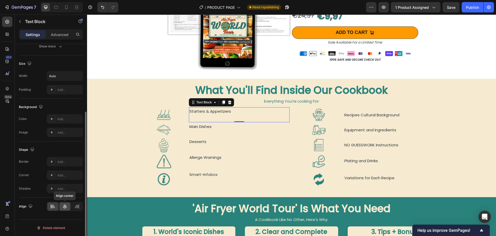
click at [66, 205] on icon at bounding box center [64, 206] width 5 height 5
click at [52, 206] on icon at bounding box center [52, 205] width 3 height 1
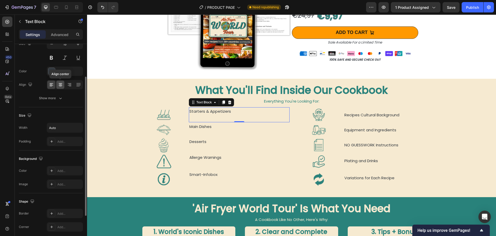
click at [61, 86] on icon at bounding box center [60, 86] width 3 height 1
click at [50, 86] on icon at bounding box center [51, 84] width 5 height 5
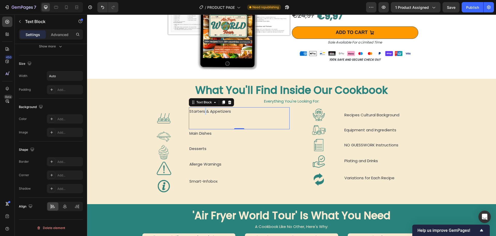
click at [202, 109] on p "Starters & Appetizers" at bounding box center [211, 118] width 42 height 21
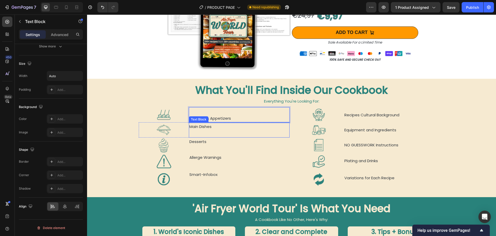
click at [228, 128] on p "Main Dishes" at bounding box center [240, 130] width 100 height 14
click at [253, 111] on div "Starters & Appetizers" at bounding box center [239, 114] width 101 height 15
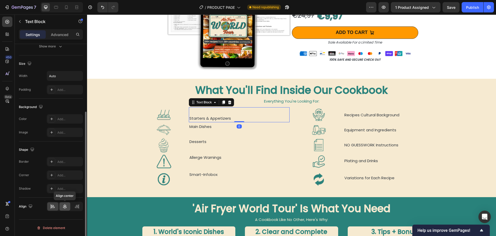
click at [65, 206] on icon at bounding box center [64, 206] width 5 height 5
click at [54, 204] on icon at bounding box center [52, 206] width 5 height 5
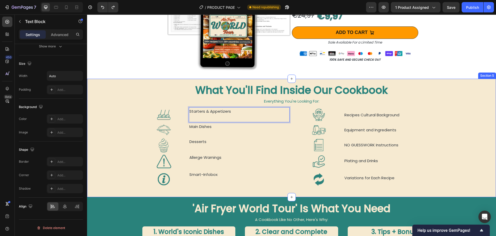
click at [111, 111] on div "What You'll Find Inside Our Cookbook Heading Everything You're Looking For: Tex…" at bounding box center [291, 136] width 409 height 106
click at [218, 111] on p "Starters & Appetizers" at bounding box center [211, 115] width 42 height 14
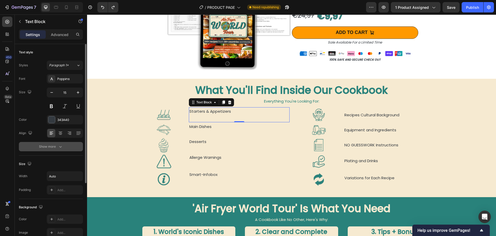
click at [62, 148] on icon "button" at bounding box center [60, 146] width 5 height 5
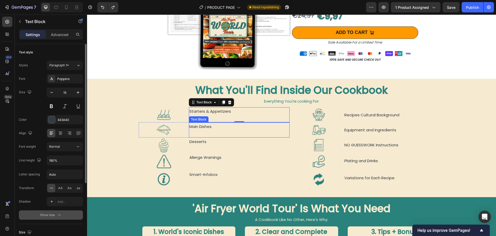
click at [195, 125] on p "Main Dishes" at bounding box center [240, 130] width 100 height 14
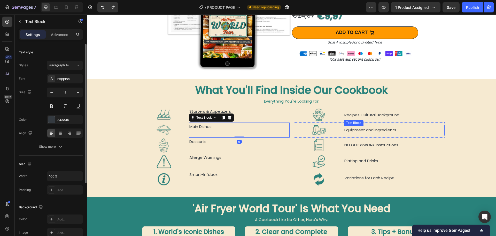
click at [355, 127] on p "Equipment and Ingredients" at bounding box center [395, 129] width 100 height 7
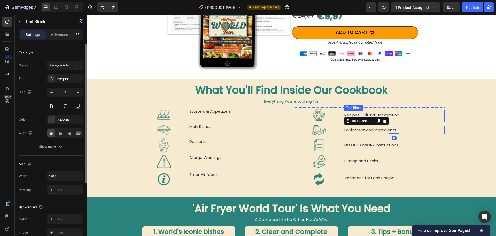
click at [357, 112] on p "Recipes Cultural Background" at bounding box center [395, 114] width 100 height 7
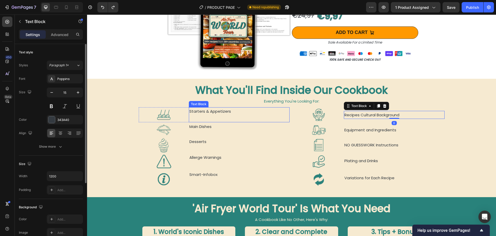
click at [216, 112] on p "Starters & Appetizers" at bounding box center [211, 115] width 42 height 14
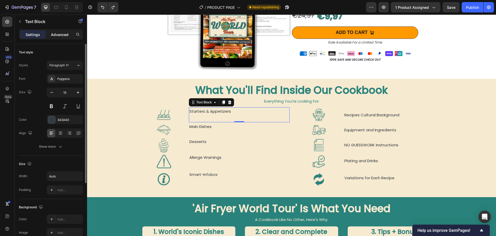
click at [61, 37] on p "Advanced" at bounding box center [60, 34] width 18 height 5
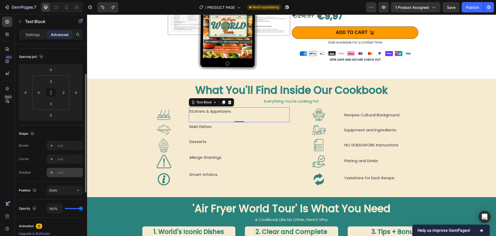
scroll to position [78, 0]
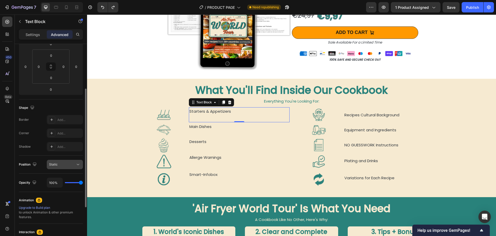
click at [62, 163] on div "Static" at bounding box center [62, 164] width 26 height 5
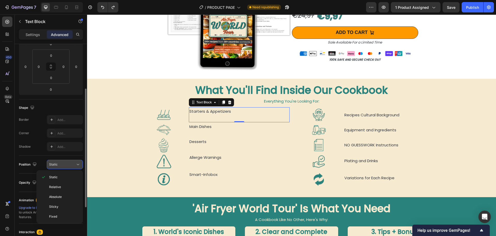
click at [62, 163] on div "Static" at bounding box center [62, 164] width 26 height 5
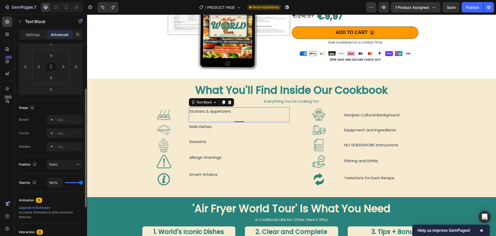
scroll to position [129, 0]
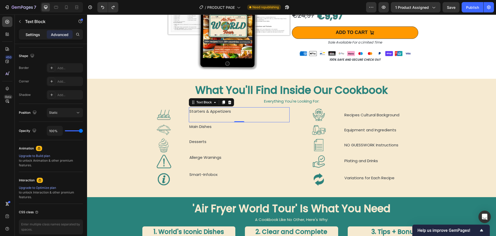
click at [33, 31] on div "Settings" at bounding box center [33, 34] width 26 height 8
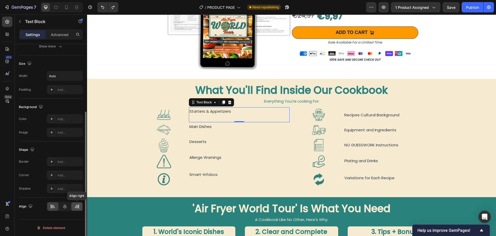
click at [74, 206] on icon at bounding box center [76, 206] width 5 height 5
click at [54, 207] on icon at bounding box center [52, 206] width 5 height 5
click at [67, 206] on icon at bounding box center [64, 206] width 5 height 5
click at [54, 207] on icon at bounding box center [52, 206] width 5 height 5
click at [214, 111] on p "Starters & Appetizers" at bounding box center [211, 115] width 42 height 14
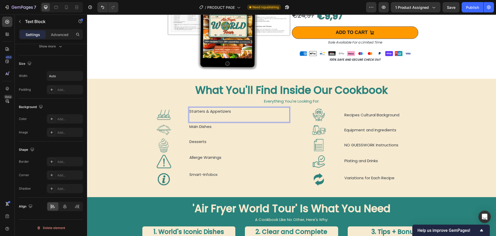
click at [192, 116] on p "Starters & Appetizers" at bounding box center [211, 115] width 42 height 14
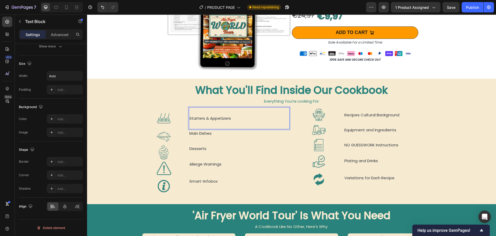
click at [194, 122] on p "Starters & Appetizers" at bounding box center [211, 122] width 42 height 14
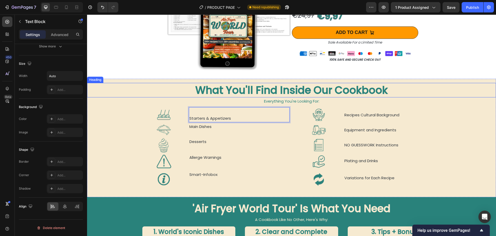
click at [140, 84] on h2 "What You'll Find Inside Our Cookbook" at bounding box center [291, 90] width 409 height 14
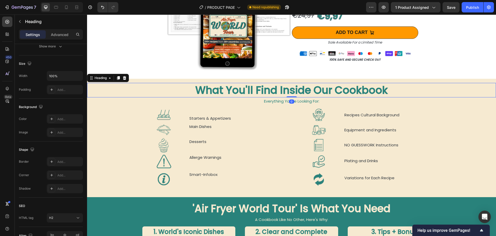
scroll to position [0, 0]
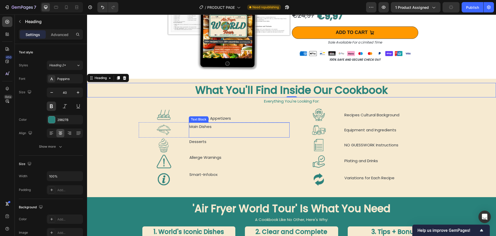
click at [219, 130] on p "Main Dishes" at bounding box center [240, 130] width 100 height 14
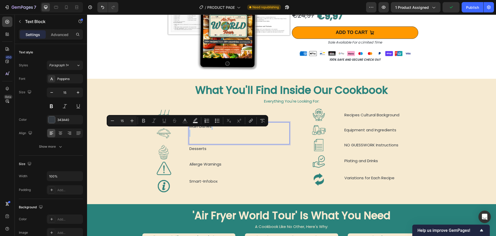
click at [227, 135] on p "Main Dishes" at bounding box center [240, 133] width 100 height 21
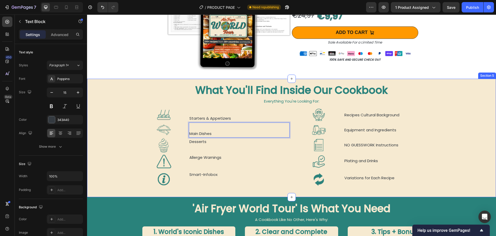
click at [130, 118] on div "What You'll Find Inside Our Cookbook Heading Everything You're Looking For: Tex…" at bounding box center [291, 136] width 409 height 106
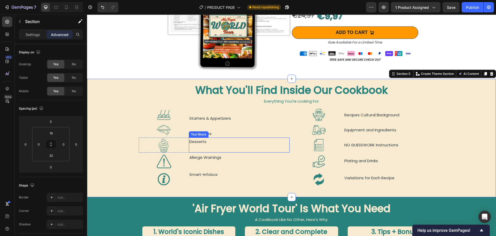
click at [196, 140] on p "Desserts" at bounding box center [240, 145] width 100 height 14
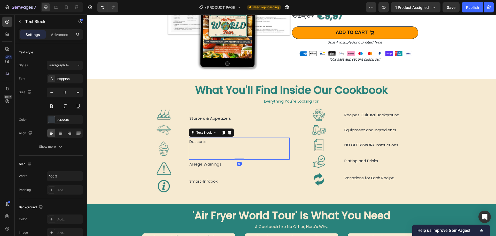
click at [206, 141] on p "Desserts" at bounding box center [240, 148] width 100 height 21
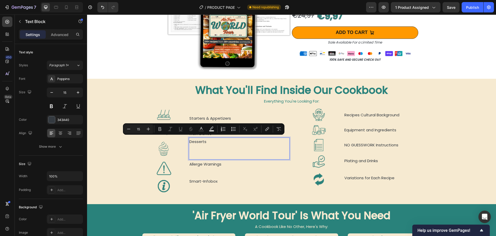
click at [192, 139] on p "Desserts" at bounding box center [240, 148] width 100 height 21
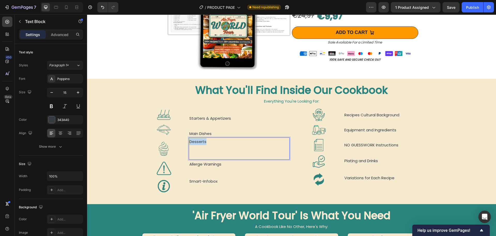
click at [193, 139] on p "Desserts" at bounding box center [240, 148] width 100 height 21
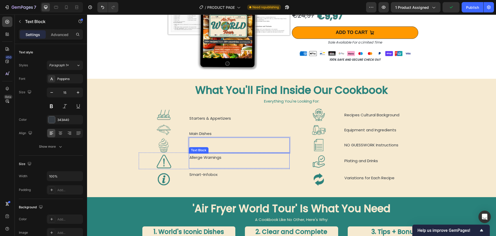
click at [205, 155] on p "Allerge Warnings" at bounding box center [240, 161] width 100 height 14
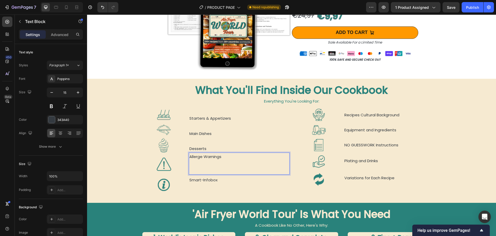
click at [206, 163] on p "Allerge Warnings" at bounding box center [240, 163] width 100 height 21
click at [207, 167] on p "Allerge Warnings ⁠⁠⁠⁠⁠⁠⁠" at bounding box center [240, 163] width 100 height 21
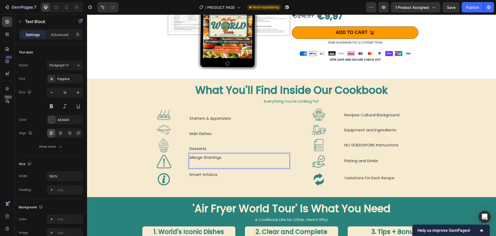
scroll to position [377, 0]
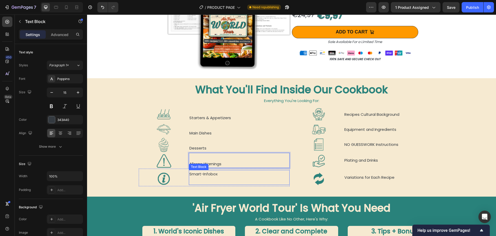
click at [208, 175] on p "Smart-Infobox" at bounding box center [240, 177] width 100 height 14
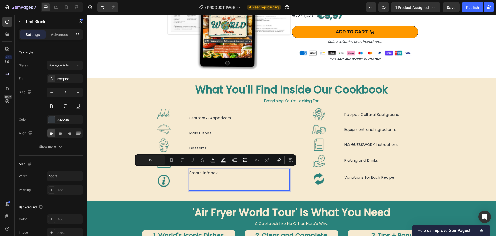
click at [206, 170] on p "Smart-Infobox" at bounding box center [240, 179] width 100 height 21
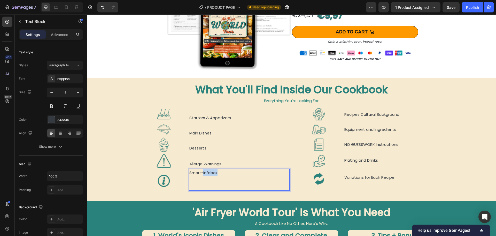
click at [206, 170] on p "Smart-Infobox" at bounding box center [240, 179] width 100 height 21
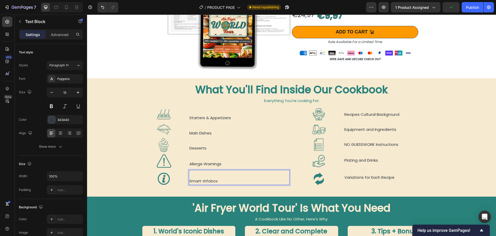
scroll to position [379, 0]
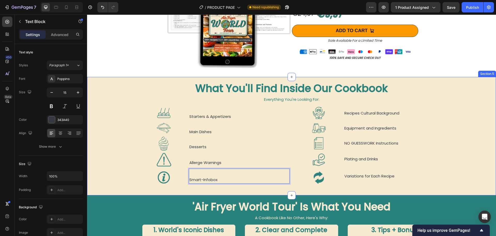
click at [458, 121] on div "What You'll Find Inside Our Cookbook Heading Everything You're Looking For: Tex…" at bounding box center [291, 134] width 409 height 106
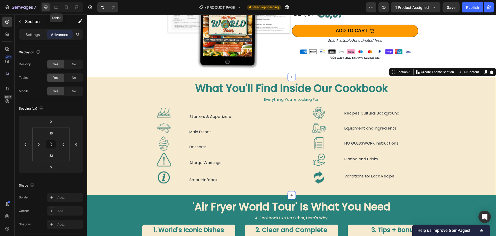
click at [57, 9] on icon at bounding box center [56, 7] width 4 height 3
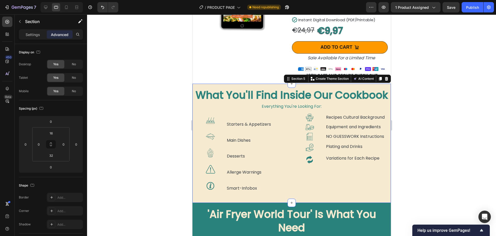
scroll to position [429, 0]
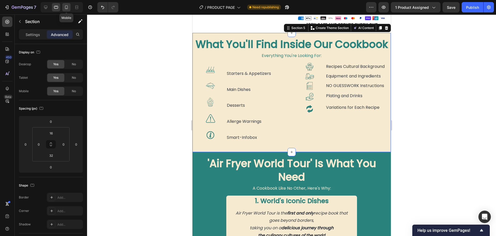
click at [66, 8] on icon at bounding box center [66, 7] width 5 height 5
type input "32"
type input "15"
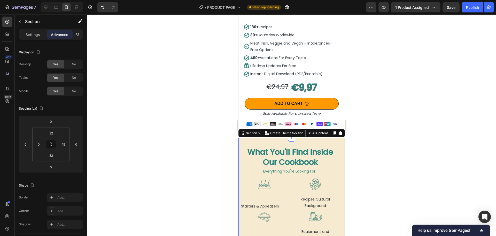
scroll to position [530, 0]
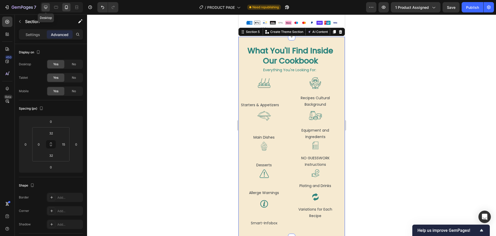
drag, startPoint x: 46, startPoint y: 7, endPoint x: 64, endPoint y: 63, distance: 58.5
click at [46, 7] on icon at bounding box center [45, 7] width 3 height 3
type input "16"
type input "0"
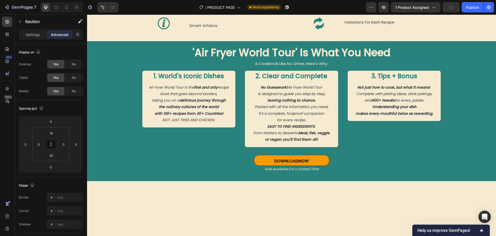
scroll to position [369, 0]
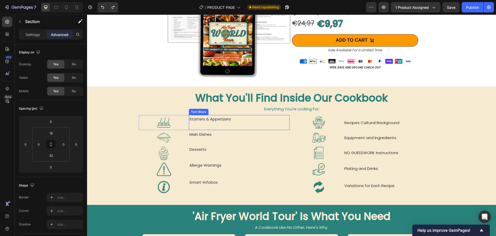
click at [215, 123] on p "Starters & Appetizers" at bounding box center [211, 122] width 42 height 14
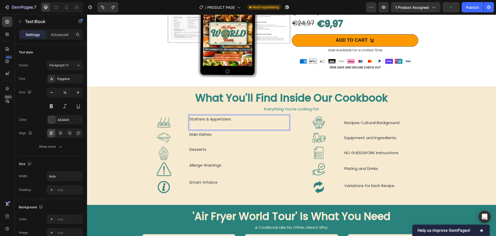
click at [206, 125] on p "Starters & Appetizers" at bounding box center [211, 122] width 42 height 14
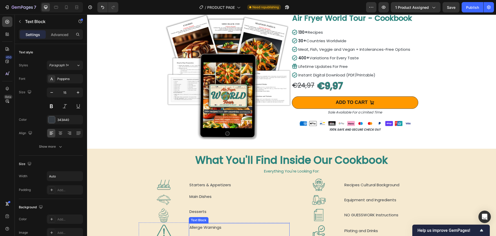
scroll to position [385, 0]
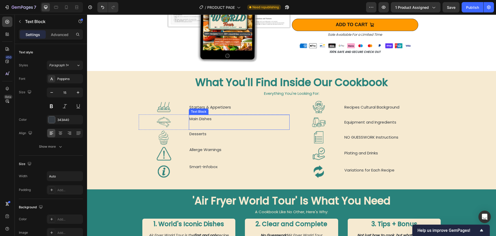
click at [212, 119] on p "Main Dishes" at bounding box center [240, 122] width 100 height 14
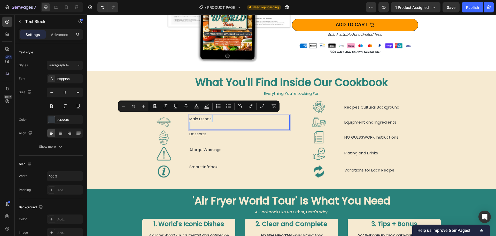
click at [213, 123] on p "Main Dishes" at bounding box center [240, 122] width 100 height 14
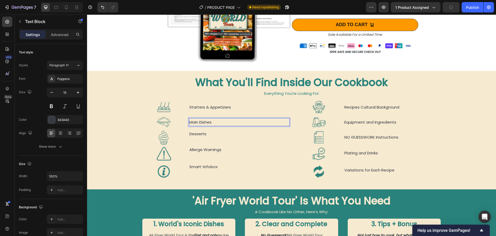
scroll to position [388, 0]
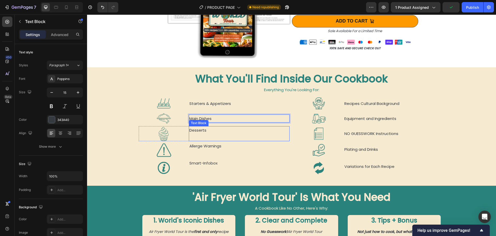
click at [210, 130] on p "Desserts" at bounding box center [240, 133] width 100 height 14
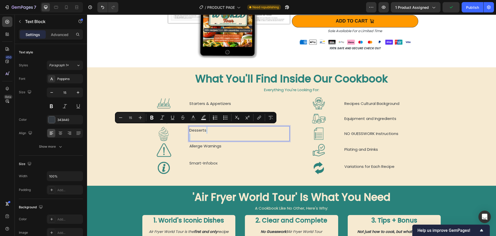
click at [210, 133] on p "Desserts" at bounding box center [240, 133] width 100 height 14
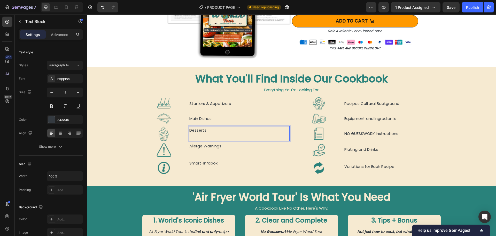
scroll to position [392, 0]
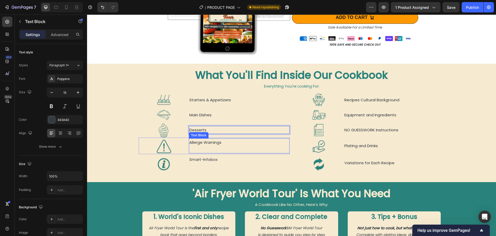
click at [249, 144] on p "Allerge Warnings" at bounding box center [240, 146] width 100 height 14
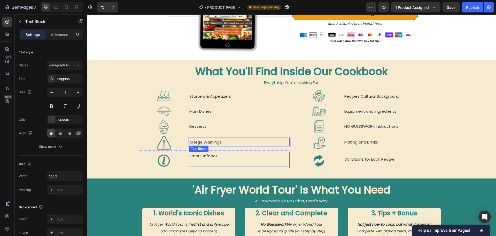
click at [231, 155] on p "Smart-Infobox" at bounding box center [240, 159] width 100 height 14
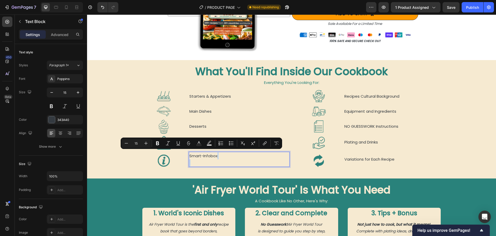
scroll to position [399, 0]
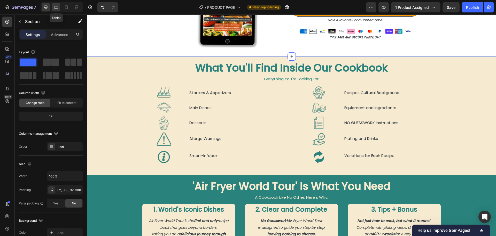
click at [57, 8] on icon at bounding box center [56, 7] width 5 height 5
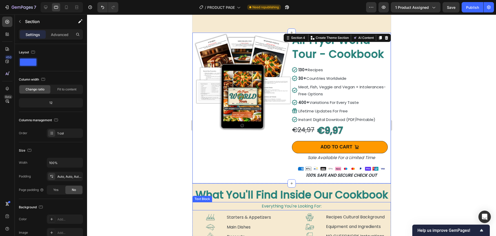
scroll to position [357, 0]
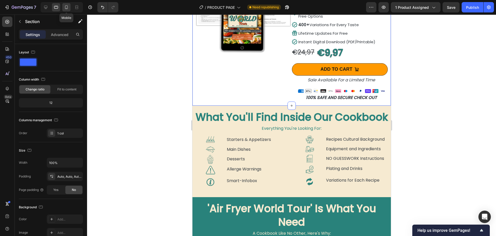
click at [65, 8] on icon at bounding box center [66, 7] width 3 height 4
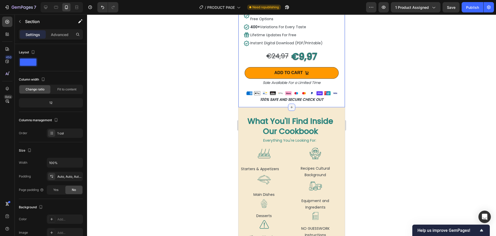
scroll to position [486, 0]
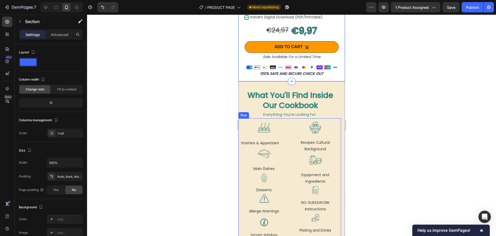
click at [288, 131] on div "Image Starters & Appetizers Text Block Row Image Main Dishes Text Block Row Ima…" at bounding box center [289, 192] width 103 height 148
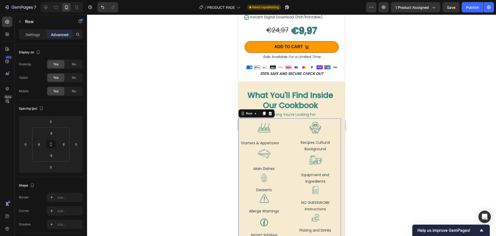
click at [336, 118] on div "Image Starters & Appetizers Text Block Row Image Main Dishes Text Block Row Ima…" at bounding box center [289, 192] width 103 height 148
click at [39, 142] on input "8" at bounding box center [39, 144] width 8 height 8
type input "8"
click at [25, 144] on input "0" at bounding box center [26, 144] width 8 height 8
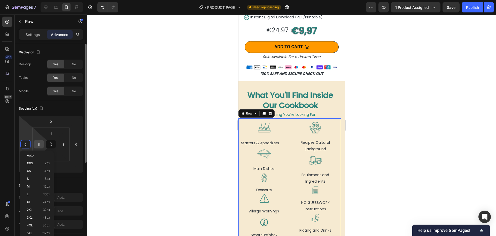
type input "8"
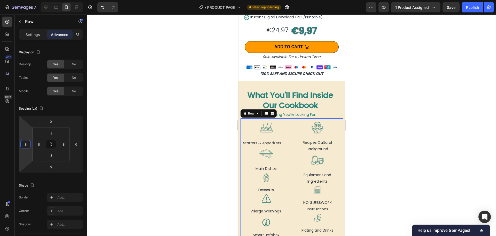
click at [159, 145] on div at bounding box center [291, 124] width 409 height 221
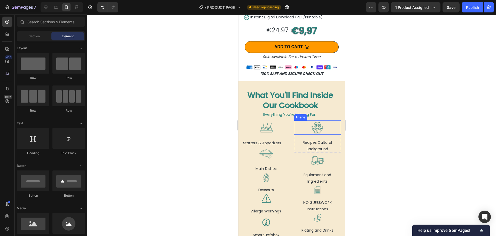
scroll to position [538, 0]
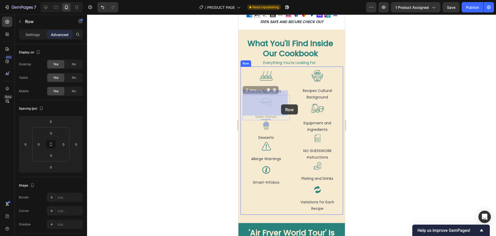
drag, startPoint x: 286, startPoint y: 104, endPoint x: 281, endPoint y: 104, distance: 4.9
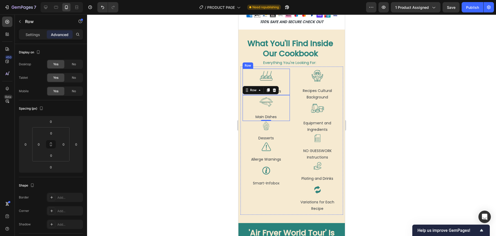
click at [187, 79] on div at bounding box center [291, 124] width 409 height 221
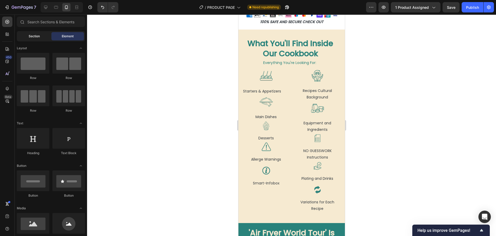
click at [41, 34] on div "Section" at bounding box center [34, 36] width 33 height 8
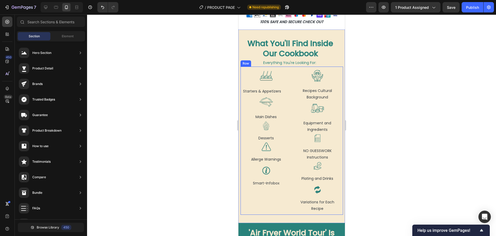
click at [338, 71] on div "Image Starters & Appetizers Text Block Row Image Main Dishes Text Block Row Ima…" at bounding box center [291, 140] width 103 height 148
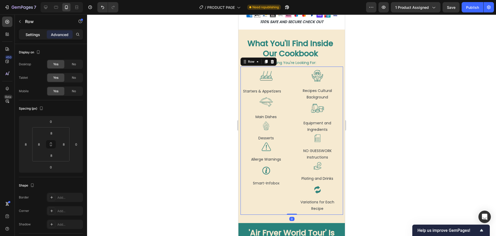
click at [31, 33] on p "Settings" at bounding box center [33, 34] width 14 height 5
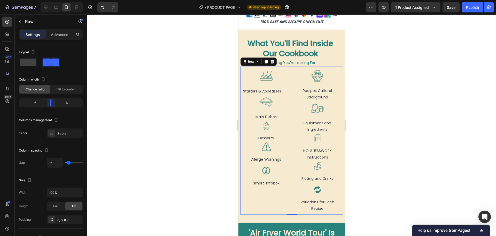
drag, startPoint x: 51, startPoint y: 100, endPoint x: 53, endPoint y: 101, distance: 2.7
click at [53, 0] on body "7 / PRODUCT PAGE Need republishing Preview 1 product assigned Save Publish 450 …" at bounding box center [248, 0] width 496 height 0
click at [68, 133] on div "2 cols" at bounding box center [69, 133] width 24 height 5
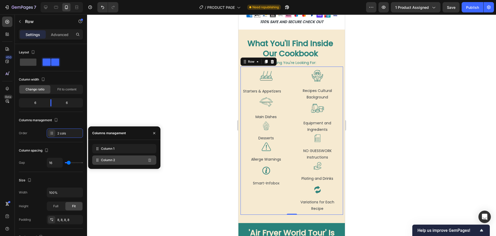
click at [119, 161] on div "Column 2" at bounding box center [124, 159] width 64 height 9
drag, startPoint x: 124, startPoint y: 160, endPoint x: 127, endPoint y: 152, distance: 8.7
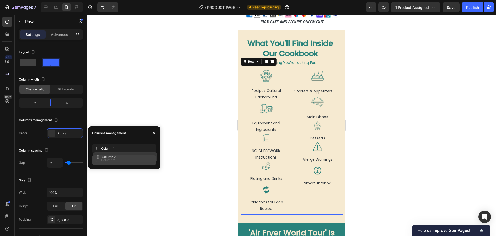
drag, startPoint x: 124, startPoint y: 151, endPoint x: 125, endPoint y: 159, distance: 8.3
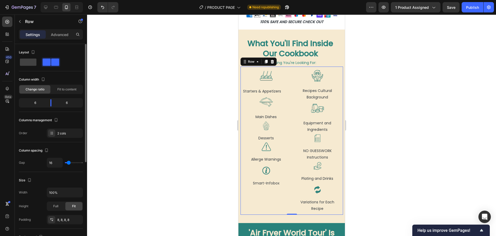
type input "7"
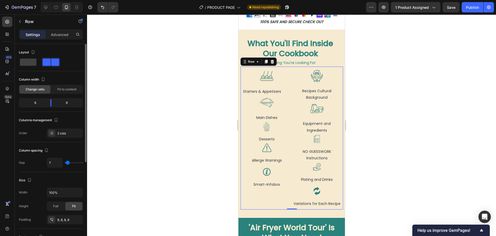
type input "0"
type input "33"
type input "89"
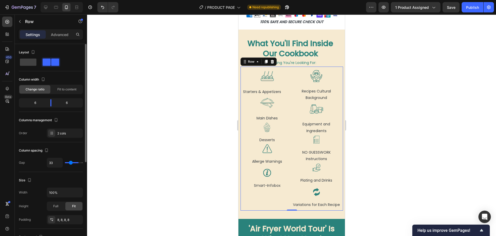
type input "89"
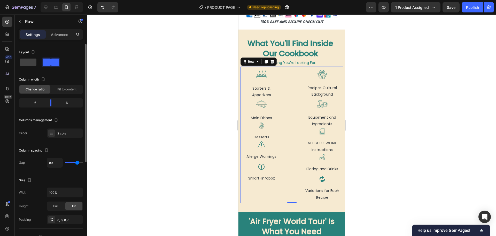
type input "113"
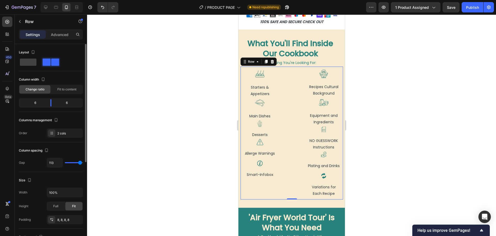
type input "120"
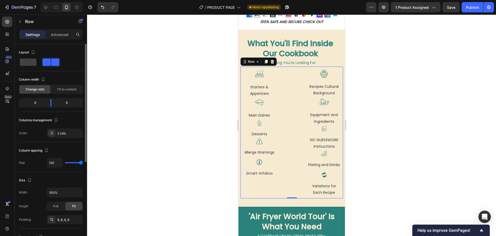
type input "42"
type input "0"
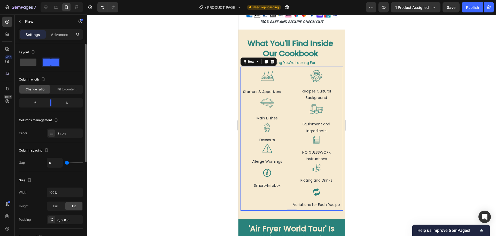
type input "29"
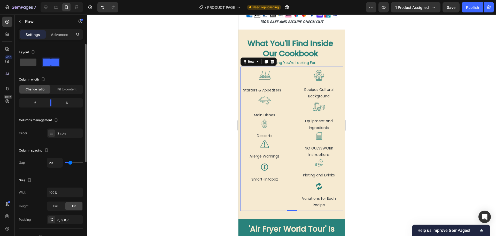
type input "40"
type input "38"
drag, startPoint x: 68, startPoint y: 163, endPoint x: 71, endPoint y: 164, distance: 3.8
click at [71, 163] on input "range" at bounding box center [74, 162] width 18 height 1
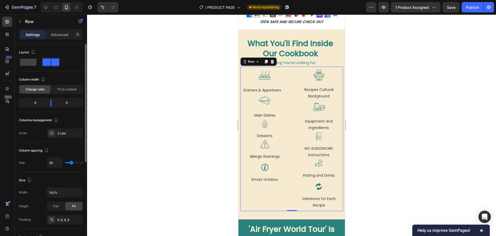
type input "16"
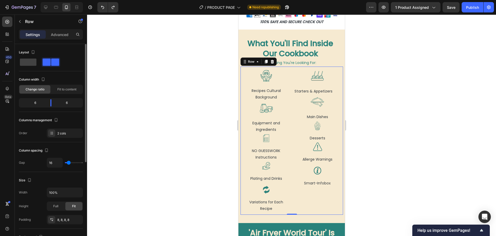
type input "56"
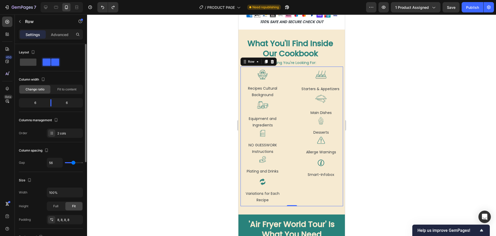
type input "71"
type input "78"
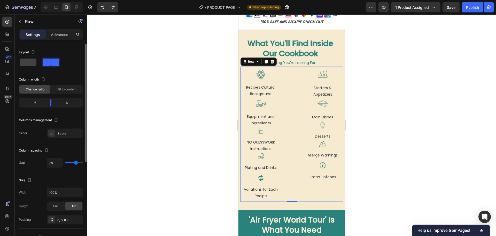
type input "98"
type input "100"
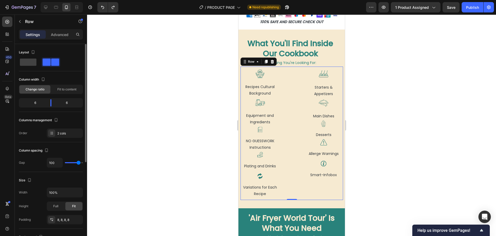
type input "111"
type input "120"
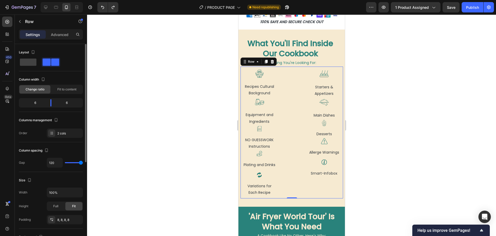
type input "102"
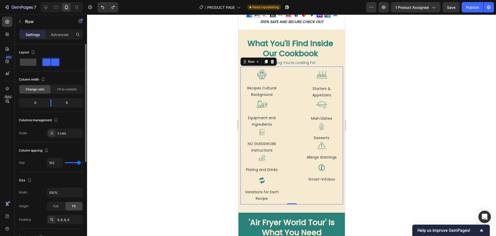
type input "22"
type input "0"
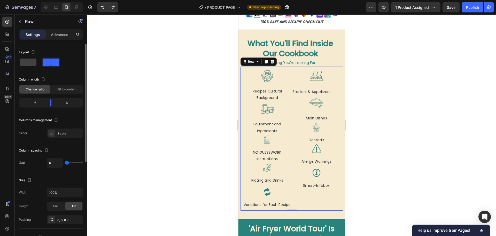
drag, startPoint x: 69, startPoint y: 162, endPoint x: 63, endPoint y: 161, distance: 5.8
click at [65, 162] on input "range" at bounding box center [74, 162] width 18 height 1
type input "16"
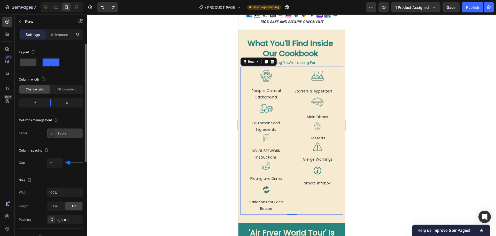
click at [67, 134] on div "2 cols" at bounding box center [69, 133] width 24 height 5
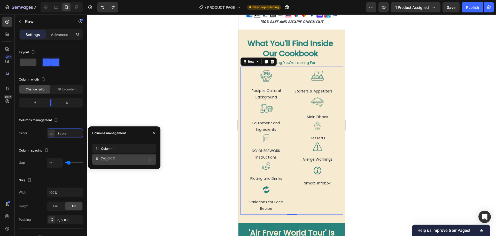
drag, startPoint x: 106, startPoint y: 149, endPoint x: 106, endPoint y: 159, distance: 9.6
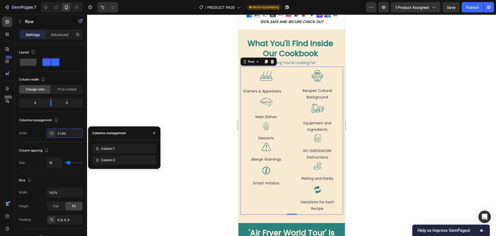
click at [187, 193] on div at bounding box center [291, 124] width 409 height 221
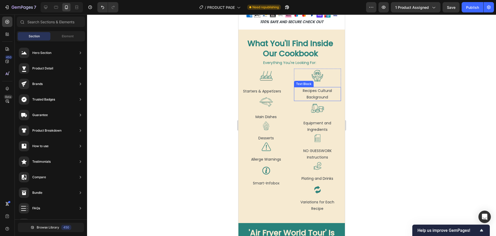
click at [308, 87] on p "Recipes Cultural Background" at bounding box center [318, 93] width 46 height 13
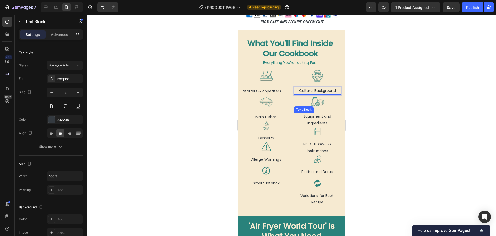
click at [310, 113] on p "Equipment and Ingredients" at bounding box center [318, 119] width 46 height 13
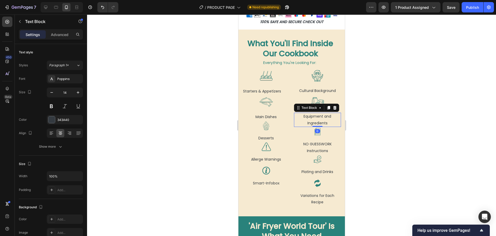
click at [312, 113] on p "Equipment and Ingredients" at bounding box center [318, 119] width 46 height 13
click at [326, 117] on p "Equipment and Ingredients" at bounding box center [318, 119] width 46 height 13
click at [314, 113] on p "Equipment and Ingredients" at bounding box center [318, 119] width 46 height 13
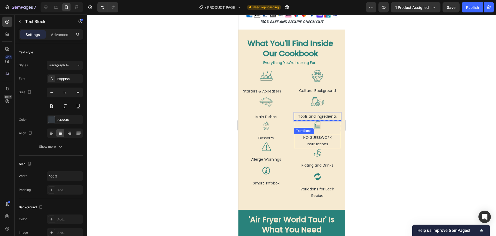
click at [317, 138] on p "NO GUESSWORK Instructions" at bounding box center [318, 140] width 46 height 13
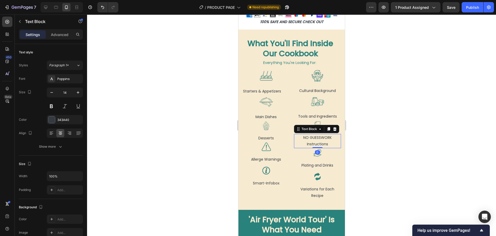
click at [317, 134] on p "NO GUESSWORK Instructions" at bounding box center [318, 140] width 46 height 13
click at [45, 8] on icon at bounding box center [45, 7] width 3 height 3
type input "15"
type input "1200"
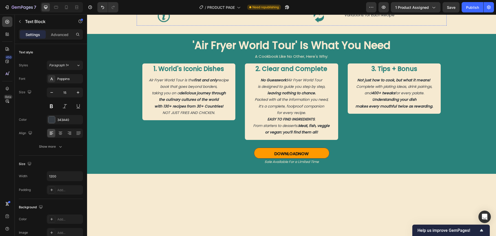
scroll to position [431, 0]
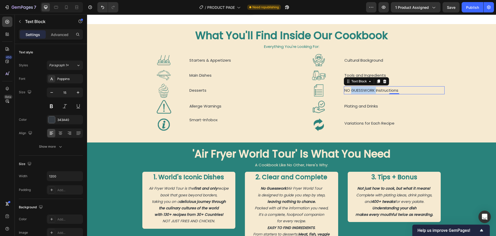
click at [350, 89] on p "NO GUESSWORK Instructions" at bounding box center [395, 90] width 100 height 7
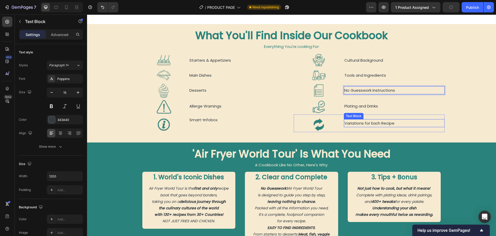
click at [359, 121] on p "Variations for Each Recipe" at bounding box center [395, 122] width 100 height 7
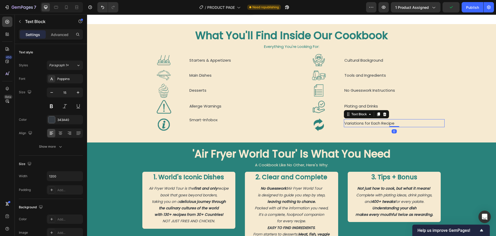
click at [364, 121] on p "Variations for Each Recipe" at bounding box center [395, 122] width 100 height 7
click at [382, 121] on p "Variations for Each Recipe" at bounding box center [395, 122] width 100 height 7
click at [123, 92] on div "What You'll Find Inside Our Cookbook Heading Everything You're Looking For: Tex…" at bounding box center [291, 81] width 409 height 106
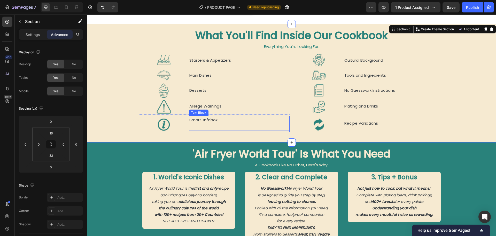
click at [196, 122] on p "Smart-Infobox" at bounding box center [240, 123] width 100 height 14
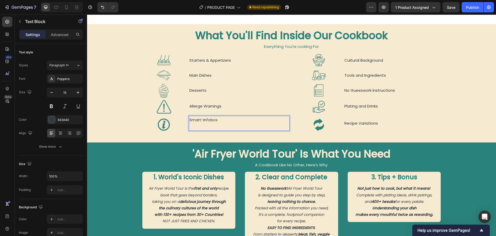
scroll to position [435, 0]
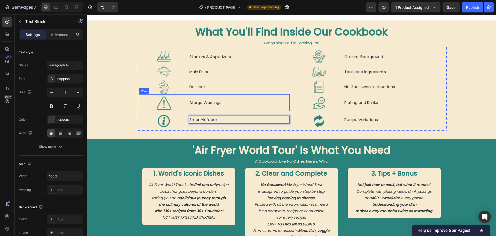
click at [201, 102] on p "Allerge Warnings" at bounding box center [240, 102] width 100 height 7
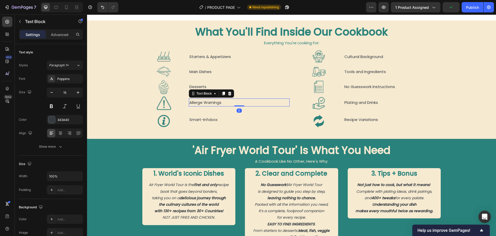
click at [204, 101] on p "Allerge Warnings" at bounding box center [240, 102] width 100 height 7
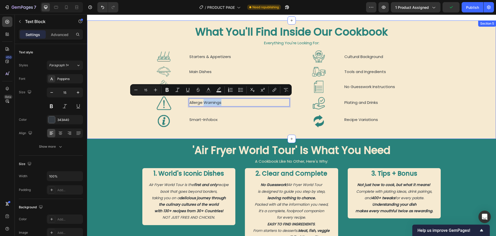
click at [118, 59] on div "What You'll Find Inside Our Cookbook Heading Everything You're Looking For: Tex…" at bounding box center [291, 78] width 409 height 106
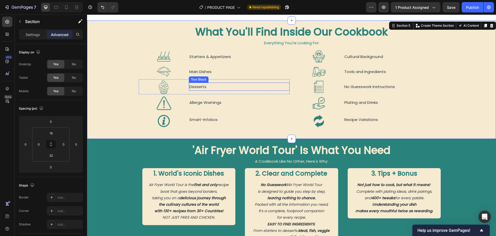
click at [194, 85] on p "Desserts" at bounding box center [240, 86] width 100 height 7
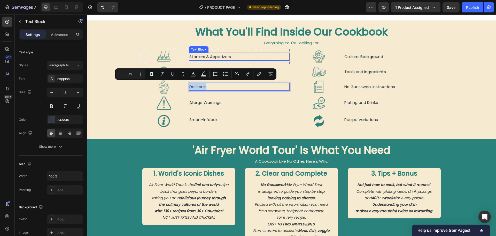
click at [215, 54] on p "Starters & Appetizers" at bounding box center [211, 56] width 42 height 7
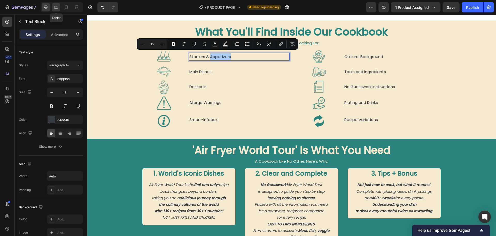
click at [58, 6] on icon at bounding box center [56, 7] width 5 height 5
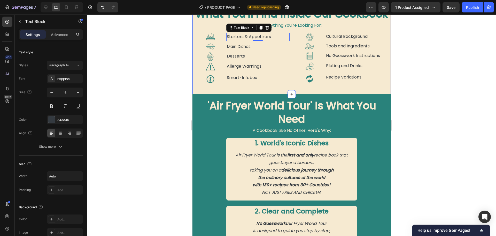
scroll to position [433, 0]
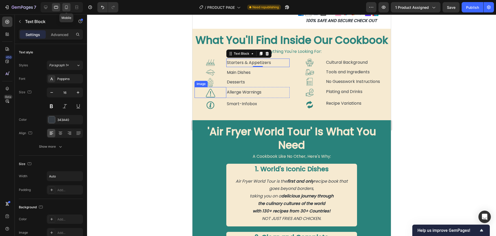
click at [68, 7] on icon at bounding box center [66, 7] width 5 height 5
type input "14"
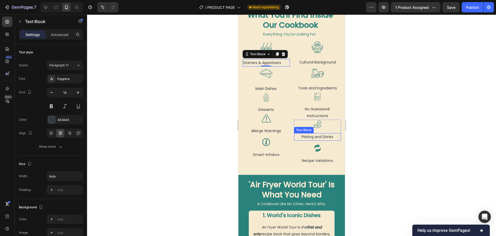
scroll to position [536, 0]
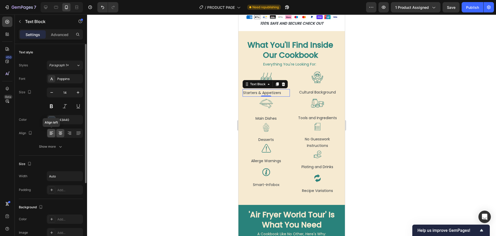
click at [53, 133] on icon at bounding box center [52, 133] width 4 height 1
click at [58, 133] on icon at bounding box center [60, 132] width 5 height 5
click at [52, 134] on icon at bounding box center [51, 132] width 5 height 5
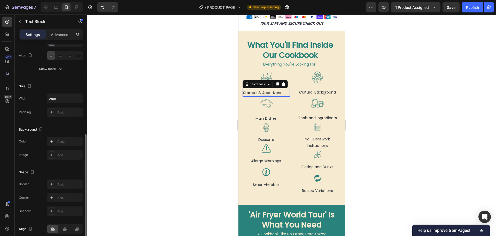
scroll to position [100, 0]
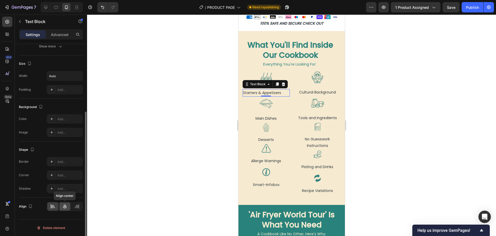
click at [62, 207] on div at bounding box center [64, 206] width 11 height 8
click at [196, 106] on div at bounding box center [291, 124] width 409 height 221
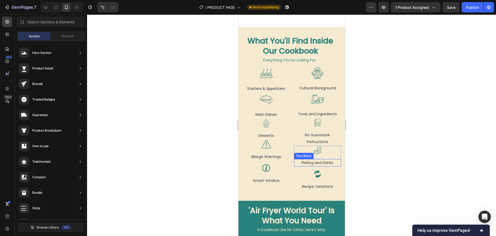
scroll to position [562, 0]
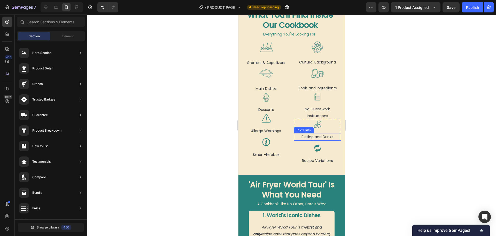
click at [305, 137] on p "Plating and Drinks" at bounding box center [318, 136] width 46 height 6
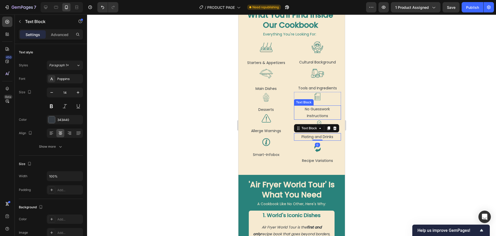
click at [313, 108] on p "No Guesswork Instructions" at bounding box center [318, 112] width 46 height 13
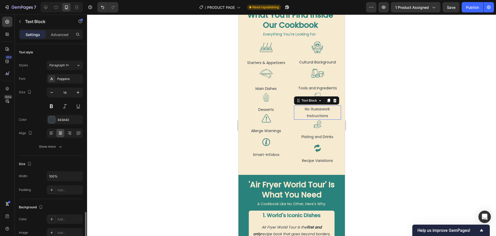
scroll to position [100, 0]
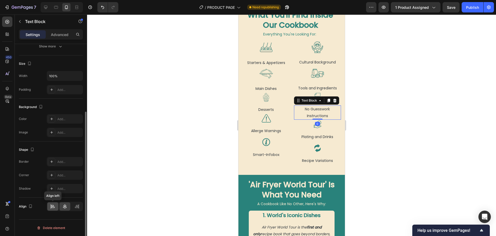
click at [52, 205] on icon at bounding box center [52, 206] width 5 height 5
click at [63, 209] on div at bounding box center [64, 206] width 11 height 8
click at [55, 208] on icon at bounding box center [52, 206] width 5 height 5
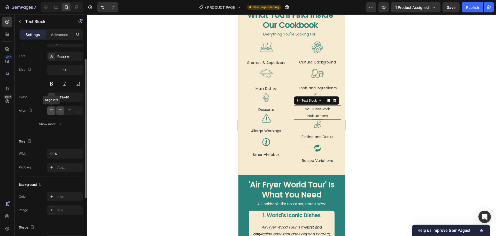
click at [51, 113] on div at bounding box center [51, 110] width 8 height 8
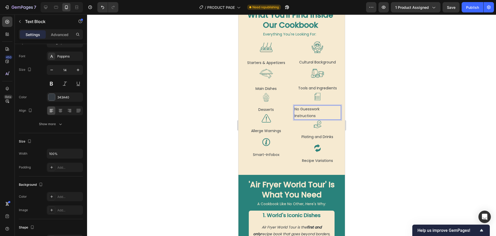
click at [319, 108] on p "No Guesswork Instructions" at bounding box center [318, 112] width 46 height 13
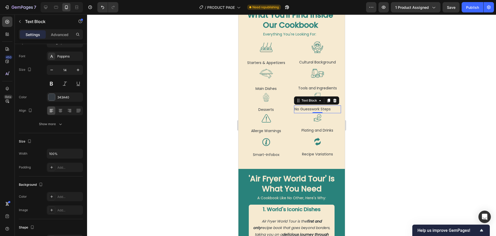
click at [193, 108] on div at bounding box center [291, 124] width 409 height 221
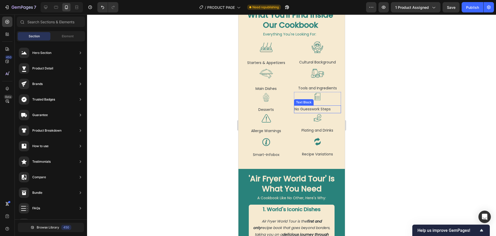
click at [306, 106] on p "No Guesswork Steps" at bounding box center [318, 109] width 46 height 6
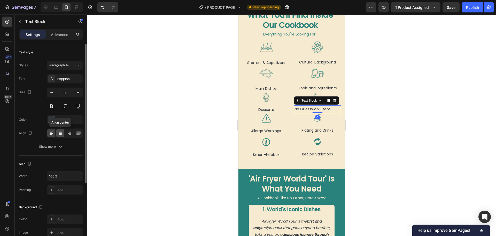
click at [60, 134] on icon at bounding box center [60, 132] width 5 height 5
click at [52, 133] on icon at bounding box center [52, 133] width 4 height 1
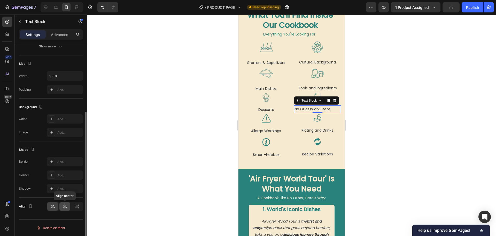
click at [64, 208] on icon at bounding box center [64, 206] width 5 height 5
click at [295, 109] on div "Image" at bounding box center [300, 110] width 11 height 5
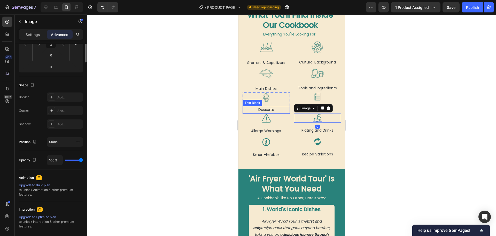
scroll to position [0, 0]
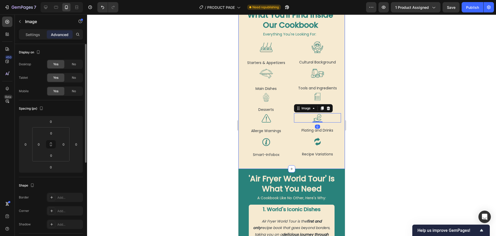
click at [152, 100] on div at bounding box center [291, 124] width 409 height 221
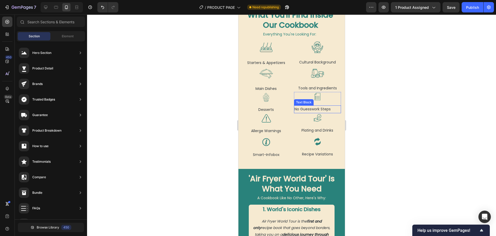
click at [312, 107] on p "No Guesswork Steps" at bounding box center [318, 109] width 46 height 6
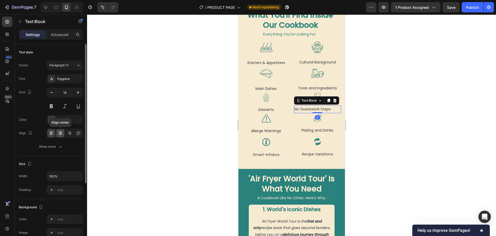
click at [61, 133] on icon at bounding box center [61, 133] width 4 height 1
click at [167, 133] on div at bounding box center [291, 124] width 409 height 221
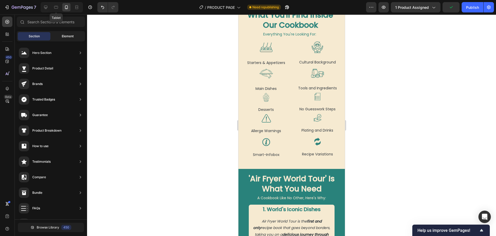
drag, startPoint x: 56, startPoint y: 7, endPoint x: 73, endPoint y: 39, distance: 35.4
click at [56, 7] on icon at bounding box center [56, 7] width 5 height 5
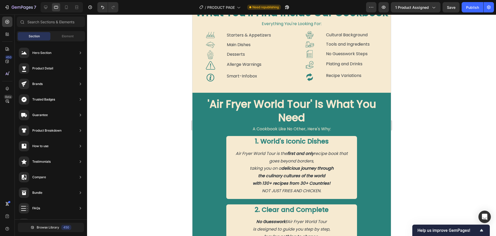
scroll to position [510, 0]
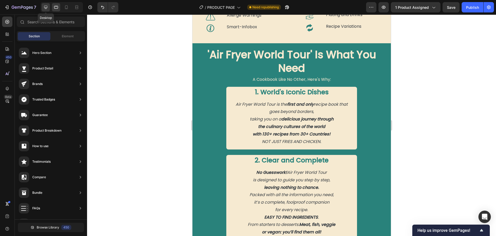
click at [45, 8] on icon at bounding box center [45, 7] width 3 height 3
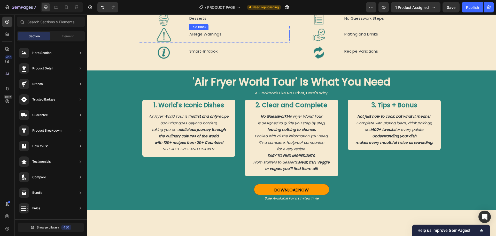
scroll to position [458, 0]
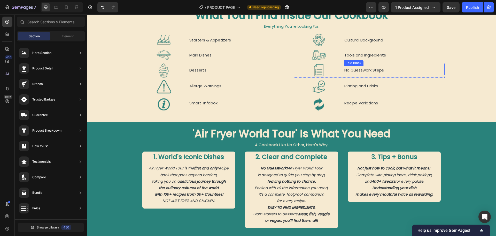
click at [349, 71] on p "No Guesswork Steps" at bounding box center [395, 69] width 100 height 7
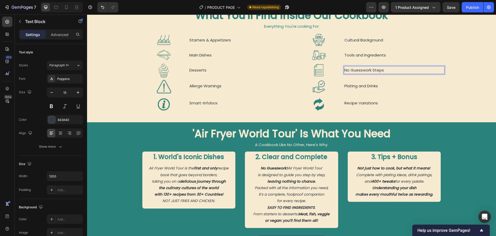
click at [349, 71] on p "No Guesswork Steps" at bounding box center [395, 69] width 100 height 7
click at [112, 72] on div "What You'll Find Inside Our Cookbook Heading Everything You're Looking For: Tex…" at bounding box center [291, 61] width 409 height 106
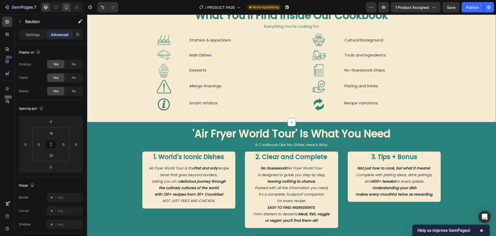
click at [67, 8] on icon at bounding box center [66, 7] width 5 height 5
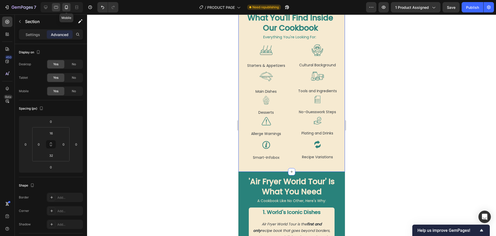
type input "32"
type input "15"
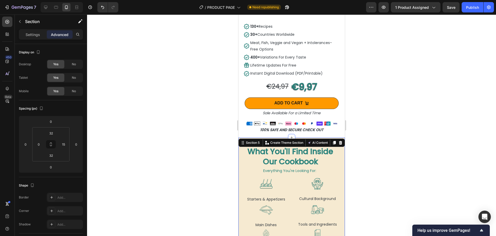
click at [123, 142] on div at bounding box center [291, 124] width 409 height 221
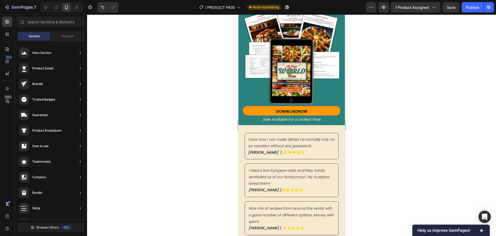
scroll to position [0, 0]
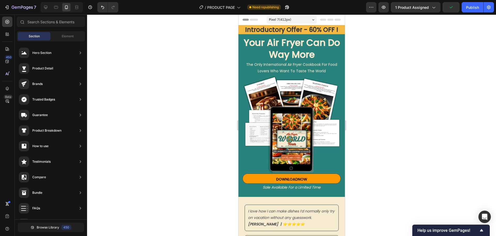
click at [286, 17] on div "Pixel 7 ( 412 px)" at bounding box center [292, 20] width 50 height 8
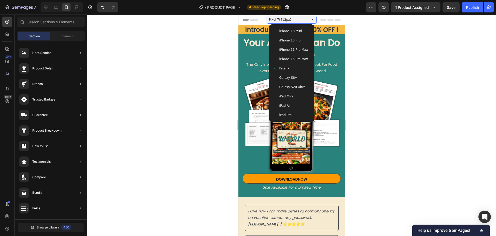
click at [289, 86] on span "Galaxy S20 Ultra" at bounding box center [292, 86] width 26 height 5
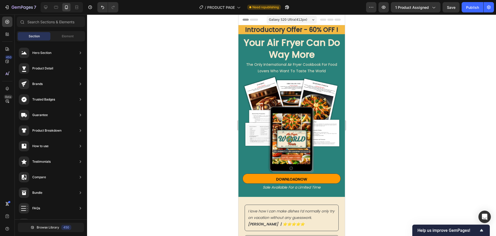
click at [289, 18] on span "Galaxy S20 Ultra ( 412 px)" at bounding box center [288, 19] width 38 height 5
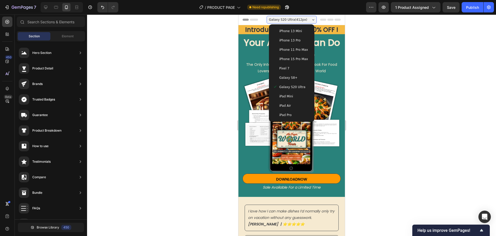
click at [292, 77] on span "Galaxy S8+" at bounding box center [288, 77] width 18 height 5
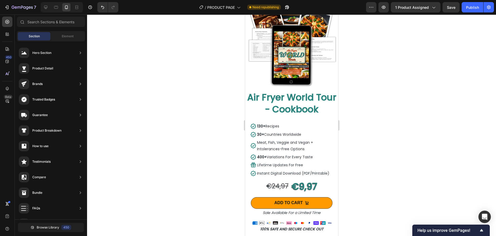
scroll to position [491, 0]
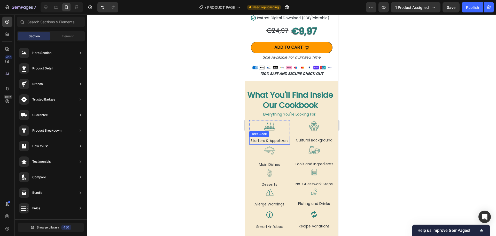
click at [265, 144] on p "Starters & Appetizers" at bounding box center [270, 140] width 38 height 6
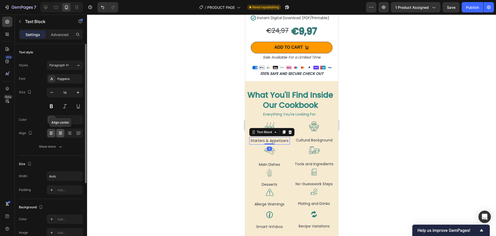
click at [60, 133] on icon at bounding box center [61, 133] width 4 height 1
click at [164, 153] on div at bounding box center [291, 124] width 409 height 221
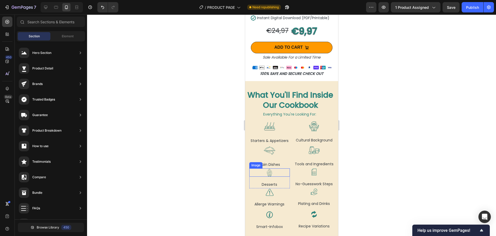
scroll to position [517, 0]
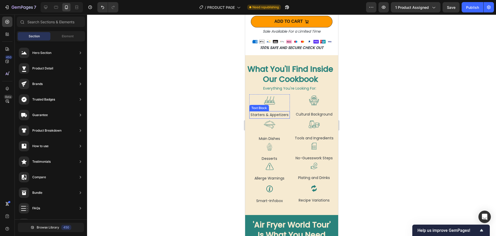
click at [268, 117] on p "Starters & Appetizers" at bounding box center [270, 114] width 38 height 6
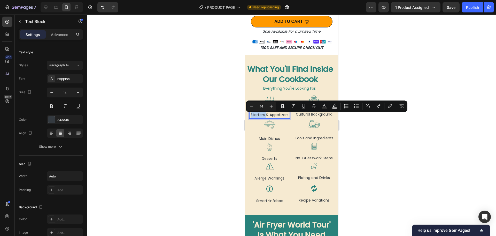
click at [268, 117] on p "Starters & Appetizers" at bounding box center [270, 114] width 38 height 6
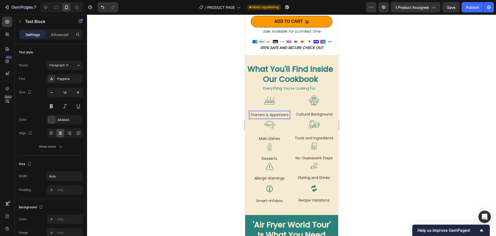
click at [268, 117] on p "Starters & Appetizers" at bounding box center [270, 114] width 38 height 6
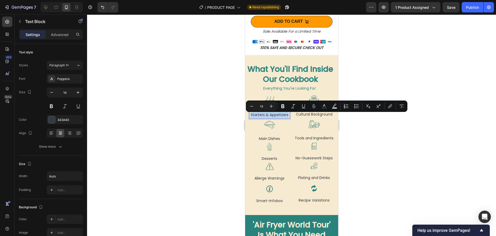
click at [269, 117] on p "Starters & Appetizers" at bounding box center [270, 114] width 38 height 6
click at [276, 118] on p "Starters & Appetizers" at bounding box center [270, 114] width 38 height 6
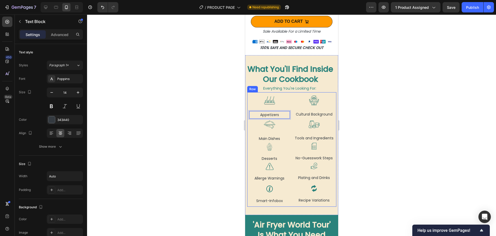
click at [205, 132] on div at bounding box center [291, 124] width 409 height 221
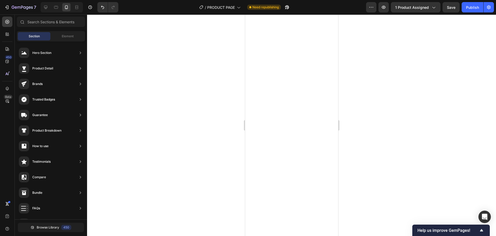
scroll to position [0, 0]
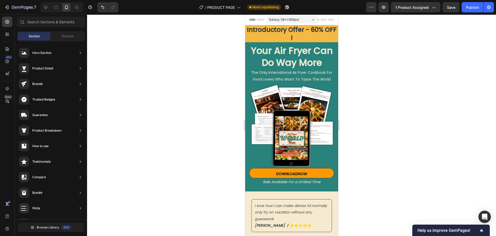
click at [299, 19] on div "Galaxy S8+ ( 360 px)" at bounding box center [292, 20] width 50 height 8
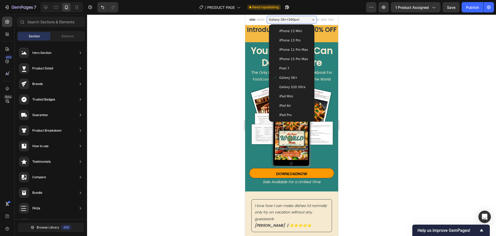
click at [294, 69] on div "Pixel 7" at bounding box center [291, 68] width 37 height 5
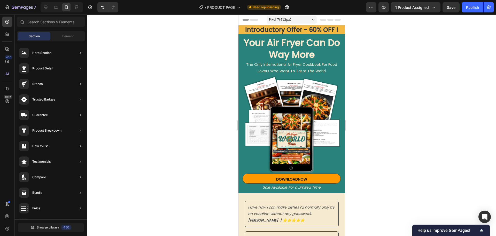
click at [297, 19] on div "Pixel 7 ( 412 px)" at bounding box center [292, 20] width 50 height 8
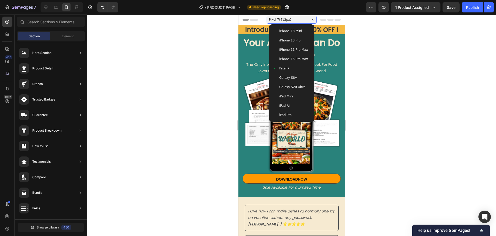
click at [293, 58] on span "iPhone 15 Pro Max" at bounding box center [293, 58] width 29 height 5
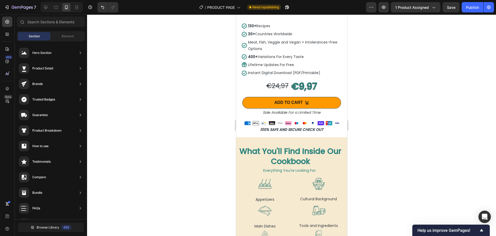
scroll to position [517, 0]
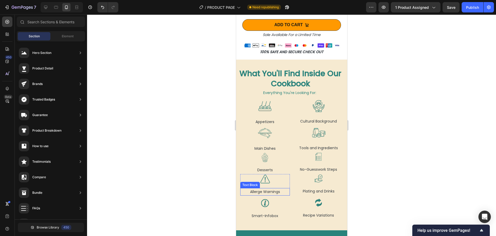
click at [260, 188] on p "Allerge Warnings" at bounding box center [265, 191] width 49 height 6
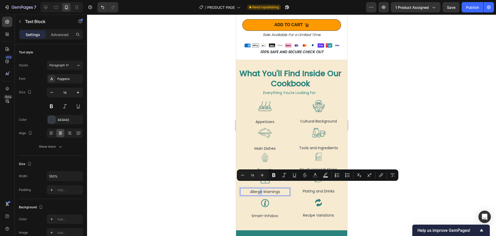
drag, startPoint x: 259, startPoint y: 185, endPoint x: 263, endPoint y: 188, distance: 4.8
click at [260, 188] on p "Allerge Warnings" at bounding box center [265, 191] width 49 height 6
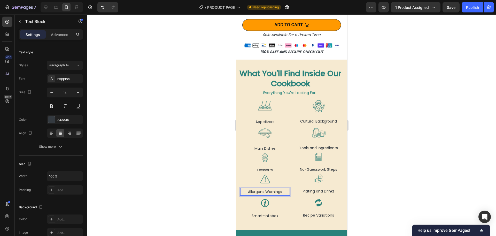
click at [217, 189] on div at bounding box center [291, 124] width 409 height 221
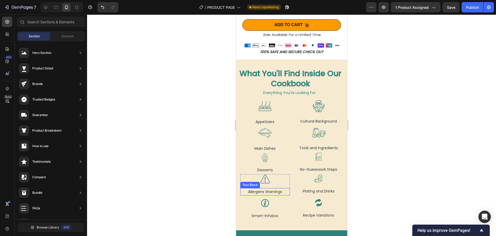
click at [263, 188] on p "Allergens Warnings" at bounding box center [265, 191] width 49 height 6
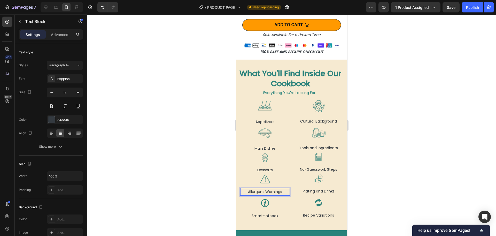
click at [262, 188] on p "Allergens Warnings" at bounding box center [265, 191] width 49 height 6
click at [210, 146] on div at bounding box center [291, 124] width 409 height 221
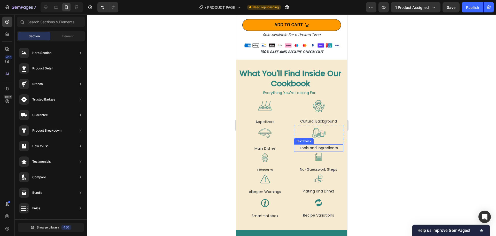
click at [311, 145] on p "Tools and Ingredients" at bounding box center [319, 148] width 49 height 6
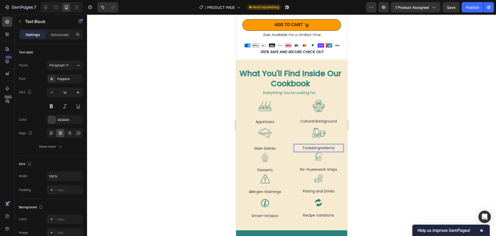
click at [185, 137] on div at bounding box center [291, 124] width 409 height 221
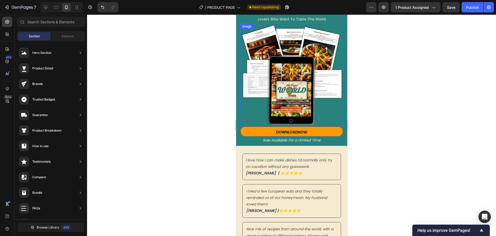
scroll to position [0, 0]
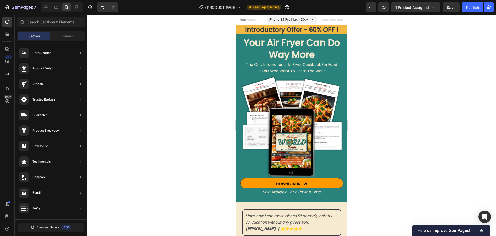
click at [300, 20] on span "iPhone 15 Pro Max ( 430 px)" at bounding box center [289, 19] width 41 height 5
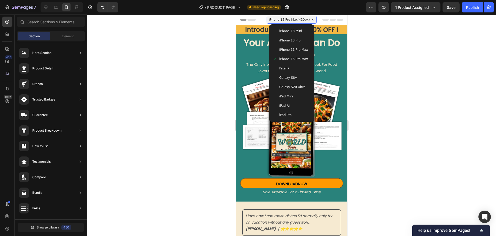
click at [293, 86] on span "Galaxy S20 Ultra" at bounding box center [292, 86] width 26 height 5
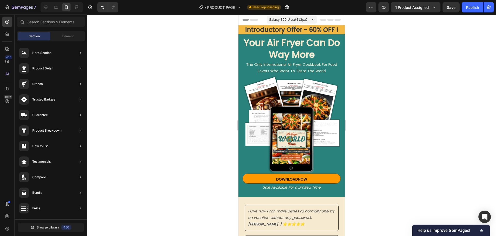
click at [297, 19] on span "Galaxy S20 Ultra ( 412 px)" at bounding box center [288, 19] width 38 height 5
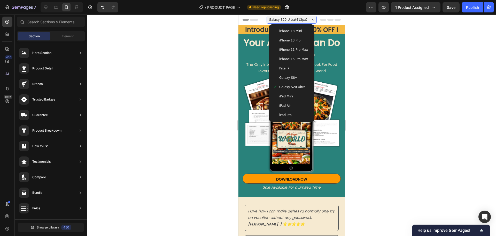
click at [291, 75] on div "Galaxy S8+" at bounding box center [291, 77] width 41 height 9
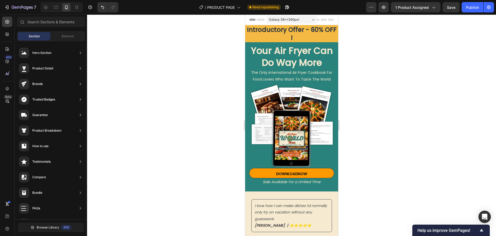
click at [228, 90] on div at bounding box center [291, 124] width 409 height 221
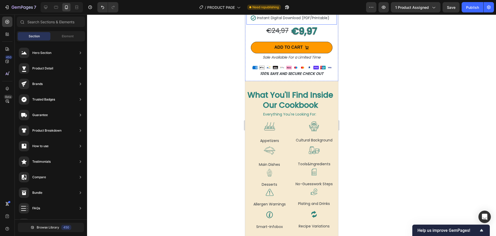
scroll to position [517, 0]
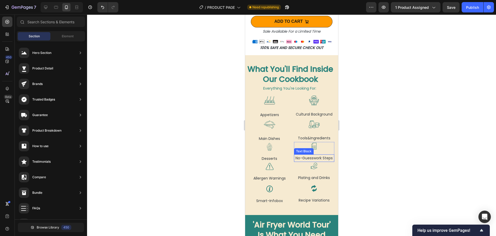
click at [298, 161] on p "No-Guesswork Steps" at bounding box center [315, 158] width 40 height 6
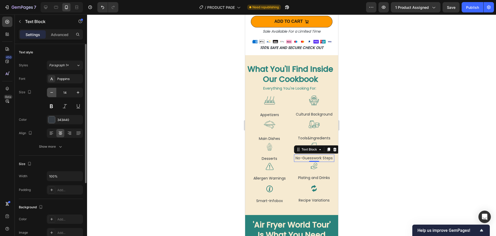
click at [52, 94] on icon "button" at bounding box center [51, 92] width 5 height 5
type input "13"
click at [181, 164] on div at bounding box center [291, 124] width 409 height 221
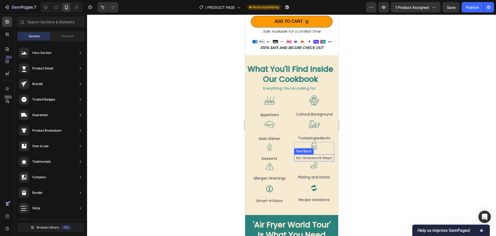
click at [317, 158] on p "No-Guesswork Steps" at bounding box center [315, 158] width 40 height 6
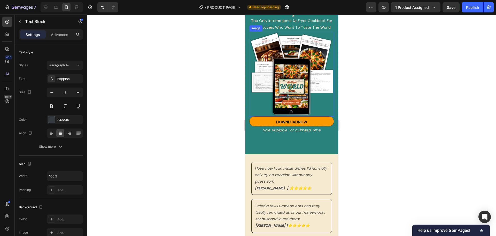
scroll to position [0, 0]
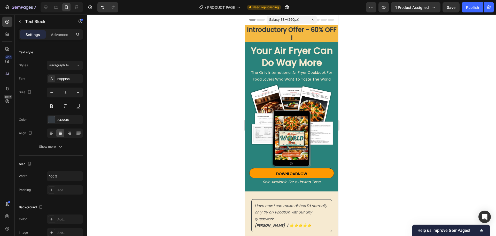
click at [291, 21] on span "Galaxy S8+ ( 360 px)" at bounding box center [284, 19] width 31 height 5
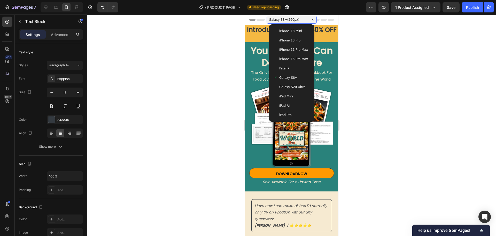
click at [289, 87] on span "Galaxy S20 Ultra" at bounding box center [292, 86] width 26 height 5
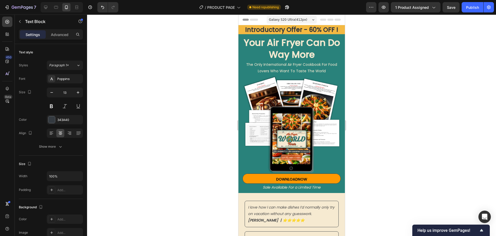
click at [295, 22] on span "Galaxy S20 Ultra ( 412 px)" at bounding box center [288, 19] width 38 height 5
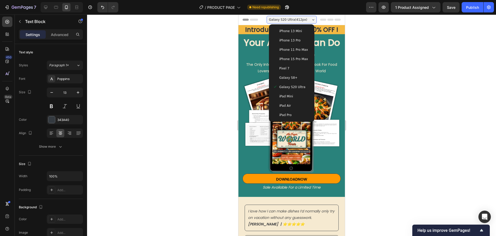
click at [292, 79] on span "Galaxy S8+" at bounding box center [288, 77] width 18 height 5
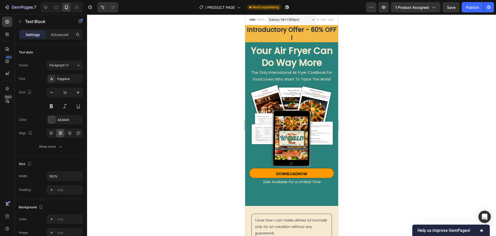
click at [283, 20] on span "Galaxy S8+ ( 360 px)" at bounding box center [284, 19] width 31 height 5
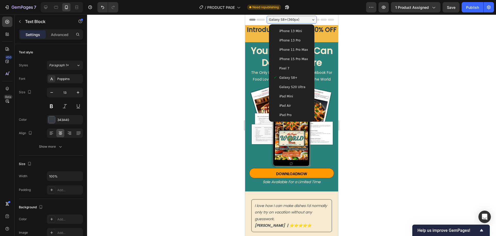
click at [290, 65] on div "Pixel 7" at bounding box center [291, 68] width 41 height 9
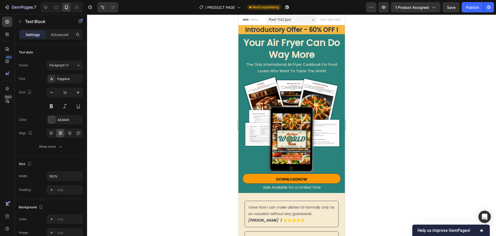
click at [292, 19] on div "Pixel 7 ( 412 px)" at bounding box center [292, 20] width 50 height 8
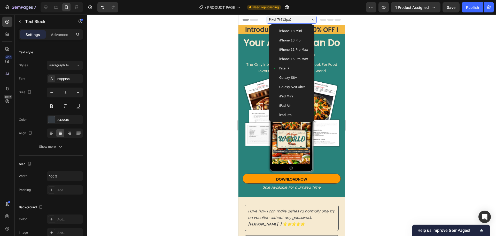
click at [292, 58] on span "iPhone 15 Pro Max" at bounding box center [293, 58] width 29 height 5
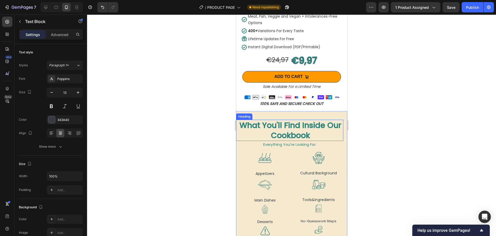
scroll to position [543, 0]
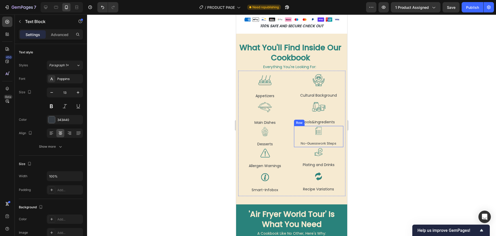
click at [317, 132] on div "Image No-Guesswork Steps Text Block Row" at bounding box center [319, 136] width 50 height 21
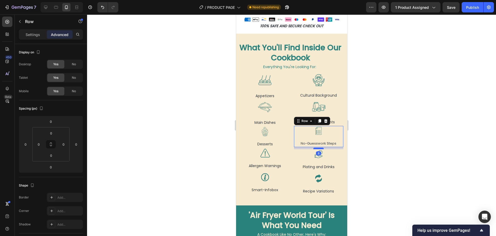
drag, startPoint x: 317, startPoint y: 141, endPoint x: 459, endPoint y: 142, distance: 142.5
click at [317, 147] on div at bounding box center [318, 148] width 10 height 2
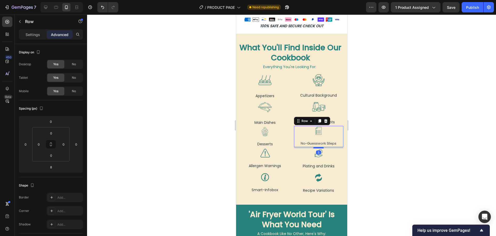
drag, startPoint x: 313, startPoint y: 143, endPoint x: 463, endPoint y: 152, distance: 149.5
click at [313, 147] on div at bounding box center [318, 148] width 10 height 2
type input "5"
click at [215, 136] on div at bounding box center [291, 124] width 409 height 221
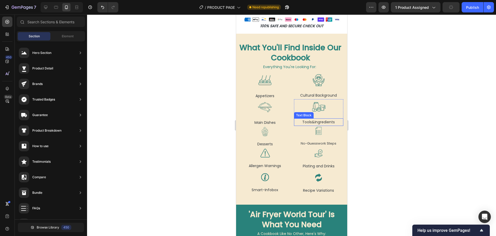
click at [316, 119] on p "Tools&Ingredients" at bounding box center [319, 122] width 49 height 6
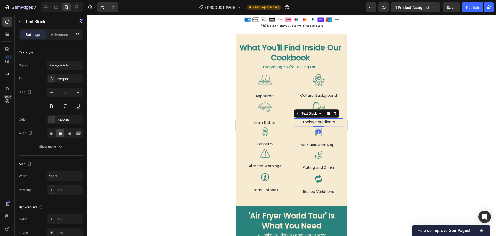
click at [318, 125] on div at bounding box center [318, 126] width 10 height 2
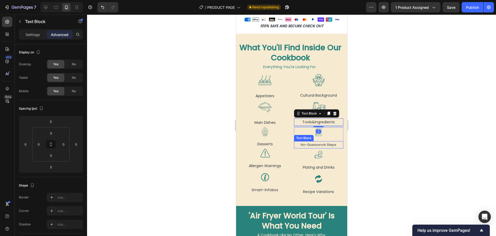
click at [315, 141] on p "No-Guesswork Steps" at bounding box center [319, 144] width 49 height 6
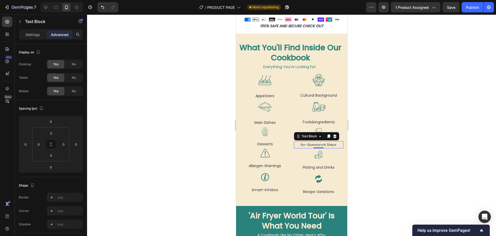
click at [368, 133] on div at bounding box center [291, 124] width 409 height 221
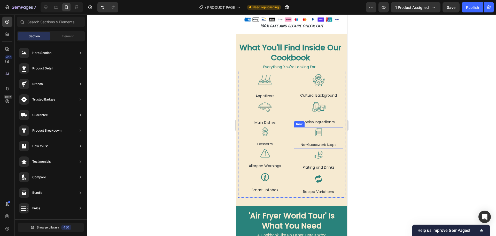
click at [336, 133] on div "Image No-Guesswork Steps Text Block Row" at bounding box center [319, 137] width 50 height 21
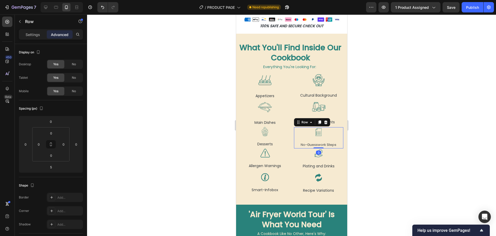
drag, startPoint x: 317, startPoint y: 143, endPoint x: 318, endPoint y: 140, distance: 3.0
click at [318, 140] on div "Image No-Guesswork Steps Text Block Row 0" at bounding box center [319, 137] width 50 height 21
type input "0"
click at [193, 137] on div at bounding box center [291, 124] width 409 height 221
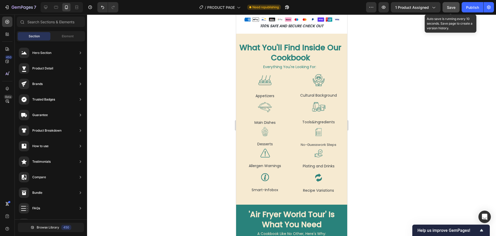
click at [449, 9] on span "Save" at bounding box center [451, 7] width 9 height 4
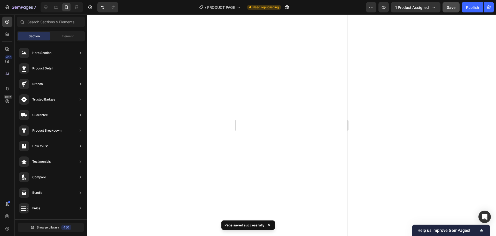
scroll to position [0, 0]
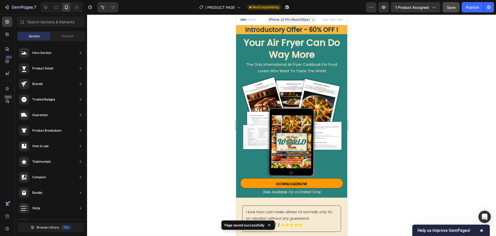
click at [299, 19] on span "iPhone 15 Pro Max ( 430 px)" at bounding box center [289, 19] width 41 height 5
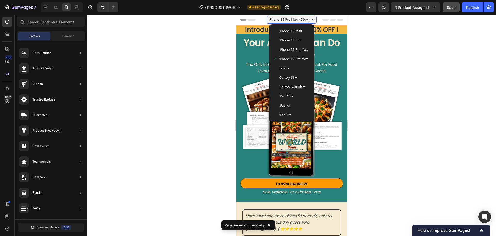
click at [290, 86] on span "Galaxy S20 Ultra" at bounding box center [292, 86] width 26 height 5
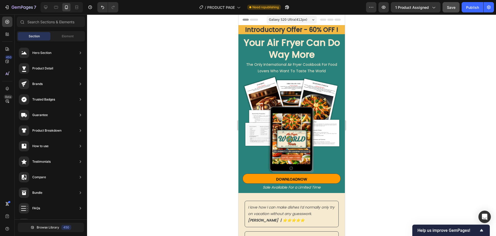
click at [287, 20] on span "Galaxy S20 Ultra ( 412 px)" at bounding box center [288, 19] width 38 height 5
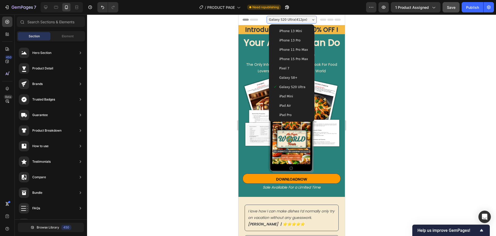
click at [291, 76] on span "Galaxy S8+" at bounding box center [288, 77] width 18 height 5
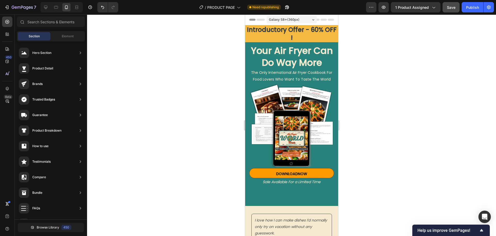
click at [293, 20] on span "Galaxy S8+ ( 360 px)" at bounding box center [284, 19] width 31 height 5
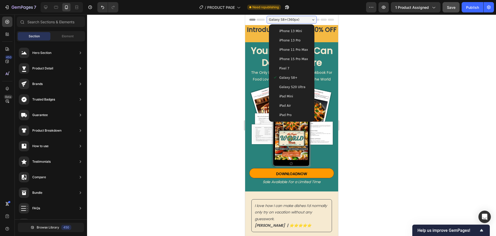
click at [287, 65] on div "Pixel 7" at bounding box center [291, 68] width 41 height 9
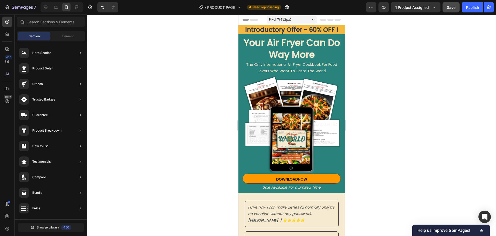
click at [299, 19] on div "Pixel 7 ( 412 px)" at bounding box center [292, 20] width 50 height 8
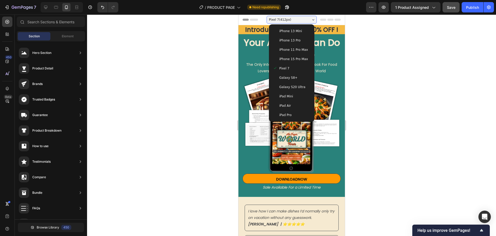
click at [290, 59] on span "iPhone 15 Pro Max" at bounding box center [293, 58] width 29 height 5
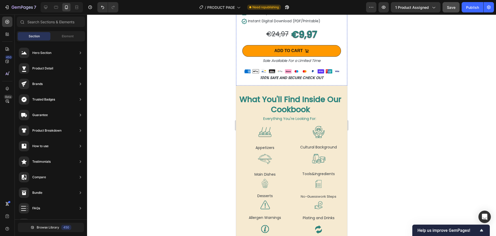
scroll to position [543, 0]
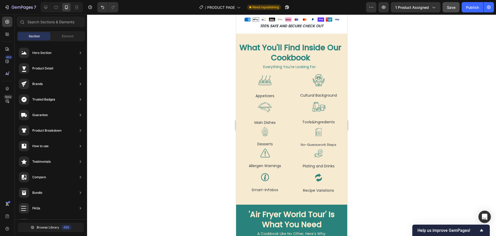
click at [183, 115] on div at bounding box center [291, 124] width 409 height 221
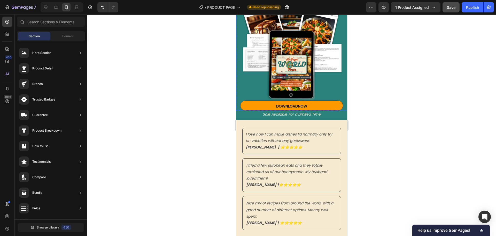
scroll to position [0, 0]
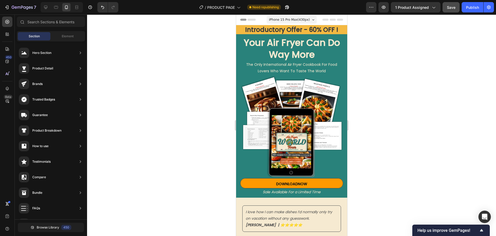
click at [303, 21] on span "iPhone 15 Pro Max ( 430 px)" at bounding box center [289, 19] width 41 height 5
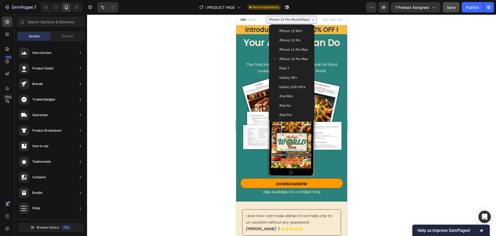
click at [297, 48] on span "iPhone 11 Pro Max" at bounding box center [293, 49] width 29 height 5
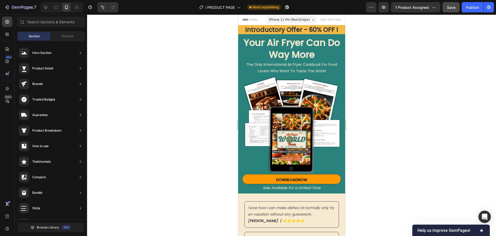
click at [305, 20] on div "iPhone 11 Pro Max ( 414 px)" at bounding box center [292, 20] width 50 height 8
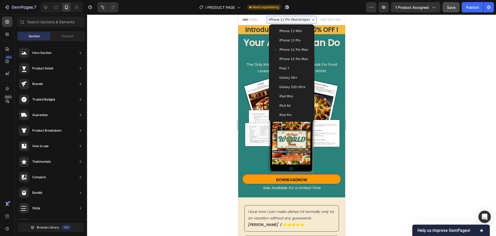
click at [289, 42] on span "iPhone 13 Pro" at bounding box center [289, 40] width 21 height 5
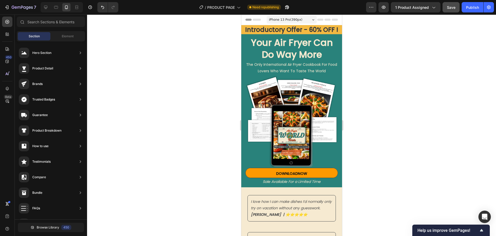
click at [300, 20] on div "iPhone 13 Pro ( 390 px)" at bounding box center [292, 20] width 50 height 8
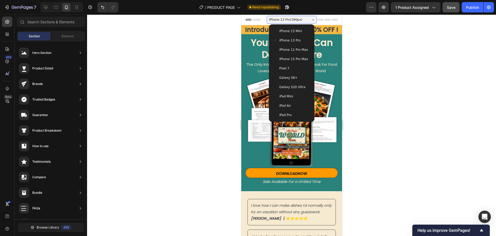
click at [293, 32] on span "iPhone 13 Mini" at bounding box center [290, 30] width 23 height 5
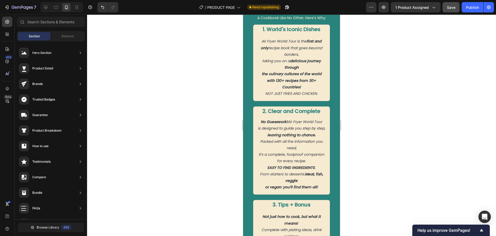
scroll to position [718, 0]
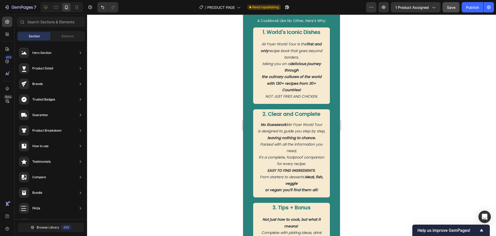
drag, startPoint x: 337, startPoint y: 76, endPoint x: 584, endPoint y: 109, distance: 248.6
click at [282, 73] on p "taking you on a delicious journey through" at bounding box center [292, 67] width 69 height 13
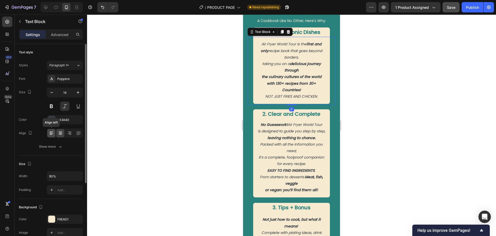
click at [51, 133] on icon at bounding box center [52, 133] width 4 height 1
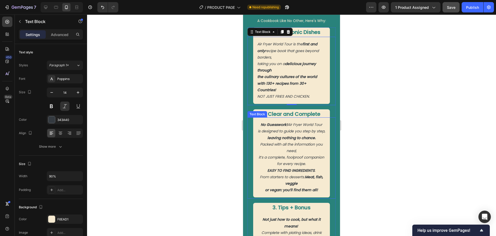
click at [275, 150] on p "Packed with all the information you need," at bounding box center [292, 147] width 69 height 13
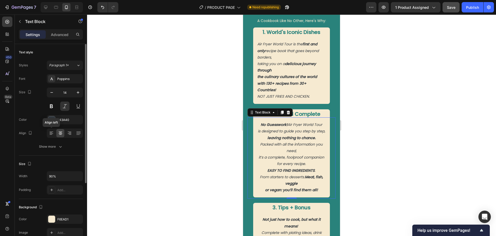
click at [51, 133] on icon at bounding box center [51, 132] width 5 height 5
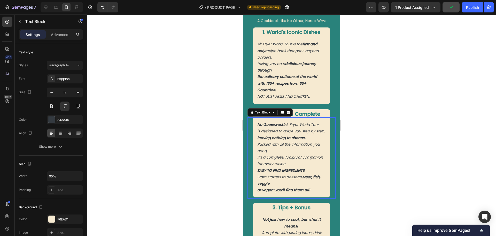
scroll to position [770, 0]
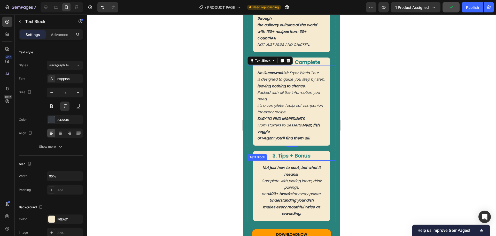
click at [287, 190] on p "Complete with plating ideas, drink pairings," at bounding box center [292, 183] width 69 height 13
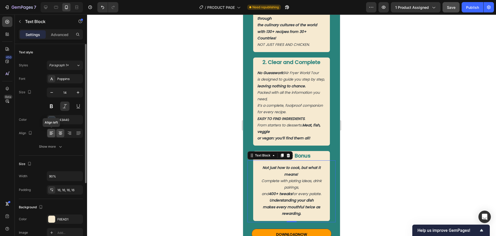
click at [52, 132] on icon at bounding box center [51, 132] width 5 height 5
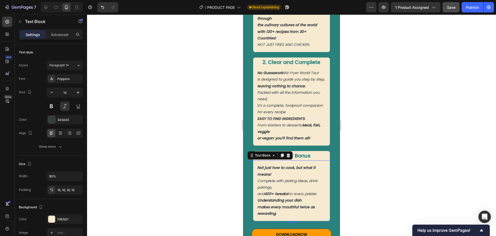
click at [172, 148] on div at bounding box center [291, 124] width 409 height 221
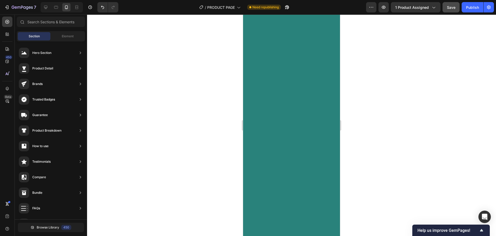
scroll to position [0, 0]
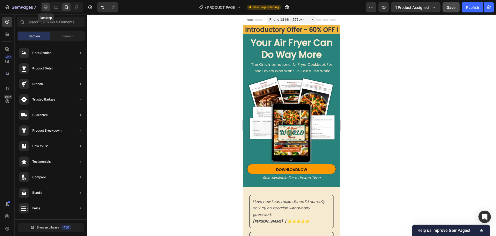
click at [46, 9] on icon at bounding box center [45, 7] width 3 height 3
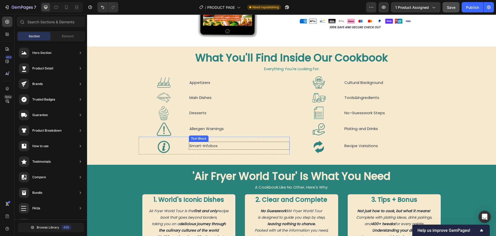
scroll to position [465, 0]
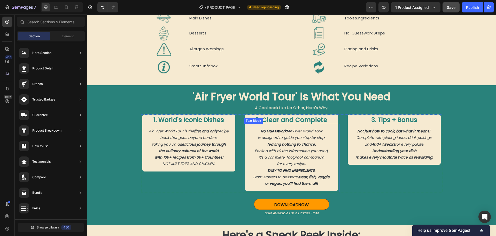
click at [310, 130] on p "No Guesswork! Air Fryer World Tour" at bounding box center [291, 131] width 85 height 6
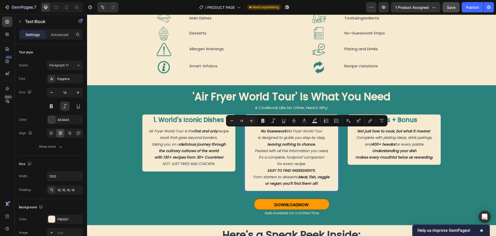
click at [322, 131] on p "No Guesswork! Air Fryer World Tour" at bounding box center [291, 131] width 85 height 6
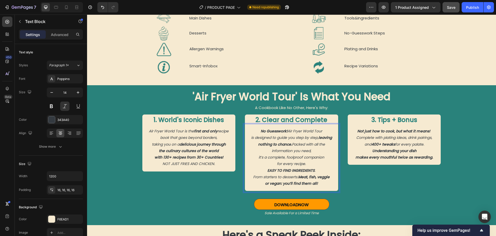
click at [314, 150] on p "is designed to guide you step by step, leaving nothing to chance. Packed with a…" at bounding box center [291, 144] width 85 height 20
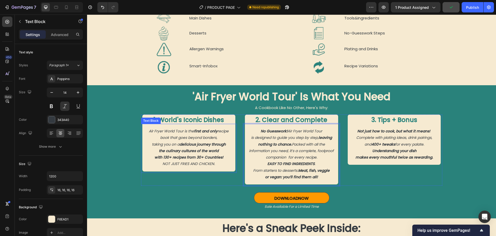
click at [229, 131] on p "Air Fryer World Tour is the first and only recipe book that goes beyond borders," at bounding box center [189, 134] width 85 height 13
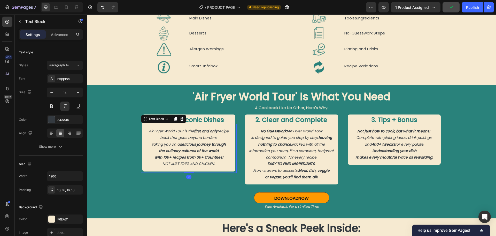
click at [227, 130] on p "Air Fryer World Tour is the first and only recipe book that goes beyond borders," at bounding box center [189, 134] width 85 height 13
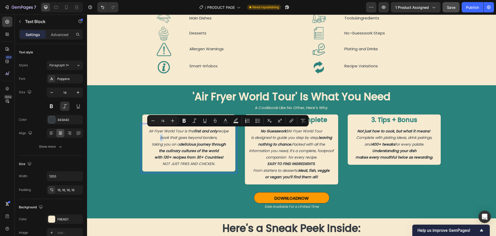
click at [213, 133] on strong "first and only" at bounding box center [206, 130] width 24 height 5
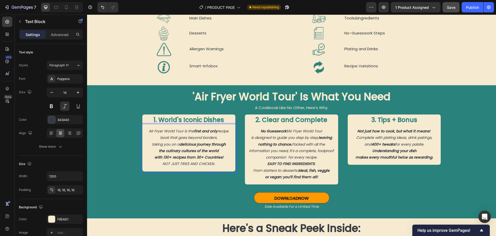
click at [226, 132] on p "Air Fryer World Tour is the first and only recipe book that goes beyond borders," at bounding box center [189, 134] width 85 height 13
click at [385, 138] on p "Complete with plating ideas, drink pairings," at bounding box center [394, 137] width 85 height 6
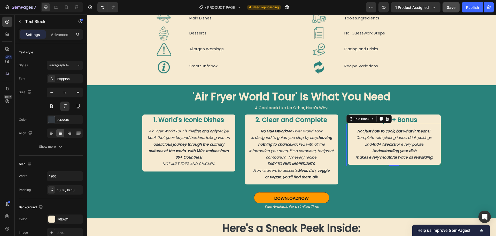
click at [428, 131] on strong "Not just how to cook, but what it means!" at bounding box center [394, 130] width 73 height 5
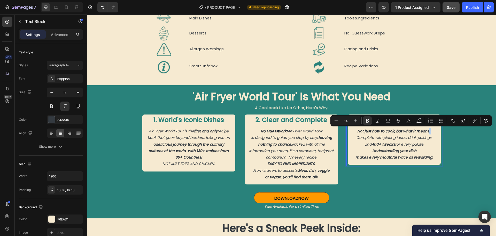
click at [430, 133] on p "Not just how to cook, but what it means!" at bounding box center [394, 131] width 85 height 6
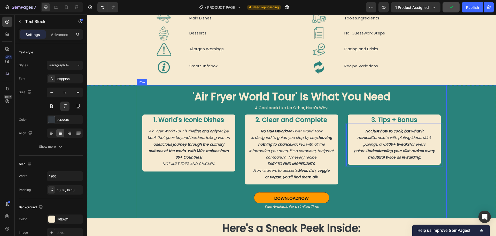
click at [399, 186] on div "'Air Fryer World Tour' Is What You Need Heading A Cookbook Like No Other, Here'…" at bounding box center [292, 151] width 302 height 124
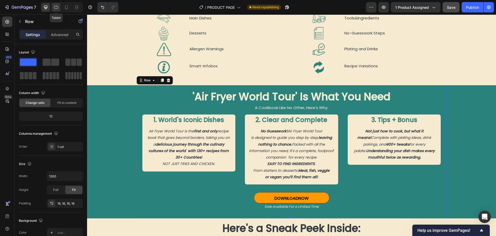
click at [58, 6] on icon at bounding box center [56, 7] width 5 height 5
type input "100%"
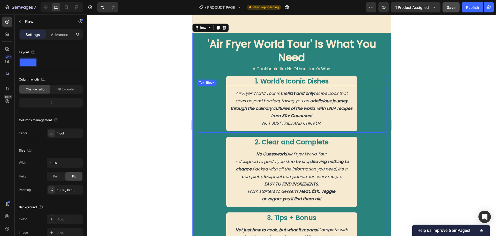
scroll to position [542, 0]
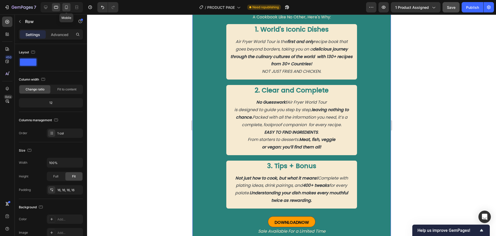
click at [67, 8] on icon at bounding box center [66, 7] width 3 height 4
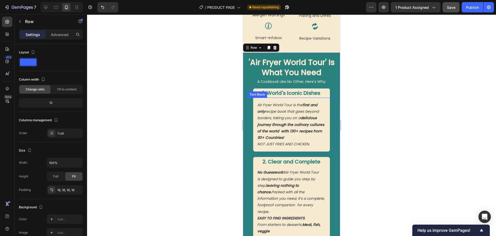
scroll to position [568, 0]
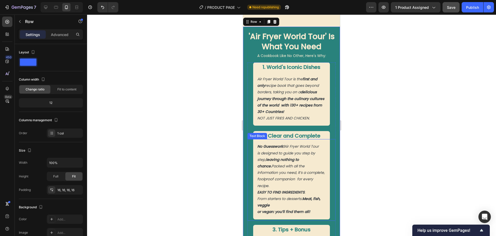
click at [277, 196] on p "From starters to desserts. Meat, fish, veggie" at bounding box center [292, 201] width 69 height 13
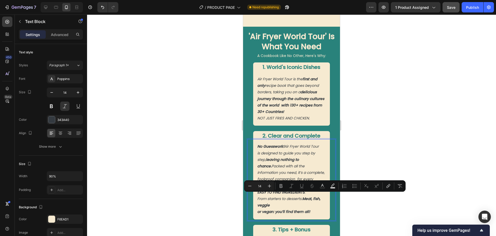
click at [258, 209] on strong "or vegan: you’ll find them all!" at bounding box center [284, 211] width 53 height 5
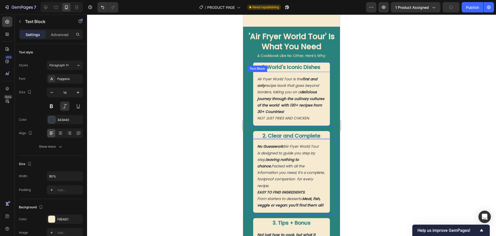
click at [313, 95] on p "Air Fryer World Tour is the first and only recipe book that goes beyond borders…" at bounding box center [292, 99] width 69 height 46
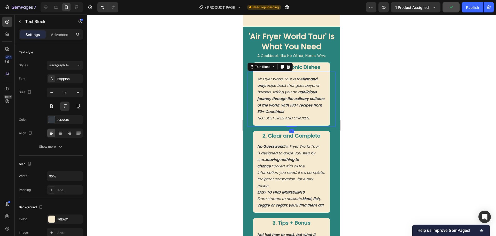
click at [258, 103] on strong "delicious journey through the culinary cultures of the world with 130+ recipes …" at bounding box center [291, 101] width 67 height 25
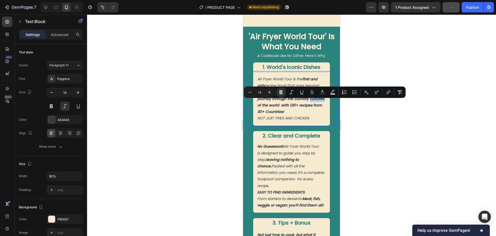
click at [257, 103] on div "Air Fryer World Tour is the first and only recipe book that goes beyond borders…" at bounding box center [291, 99] width 77 height 54
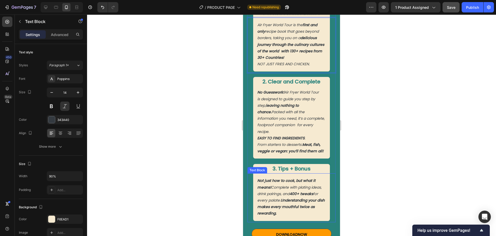
scroll to position [645, 0]
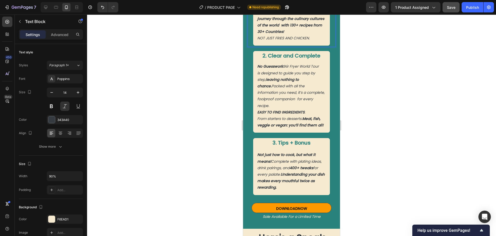
click at [195, 142] on div at bounding box center [291, 124] width 409 height 221
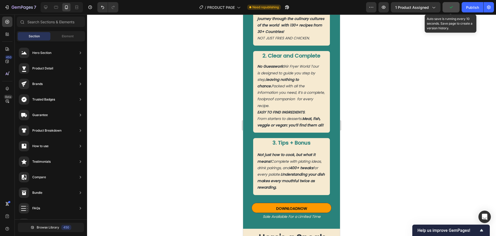
click at [451, 9] on icon "button" at bounding box center [451, 7] width 5 height 5
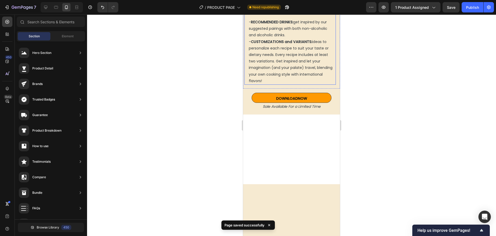
scroll to position [1318, 0]
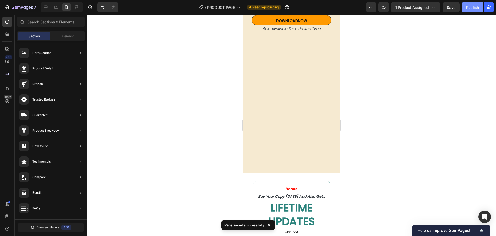
click at [467, 7] on div "Publish" at bounding box center [472, 7] width 13 height 5
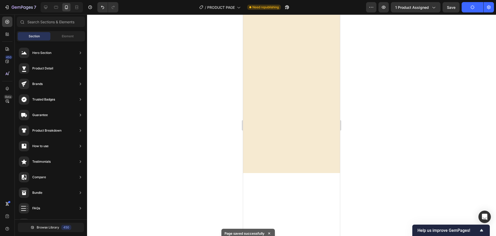
scroll to position [1679, 0]
